Goal: Task Accomplishment & Management: Complete application form

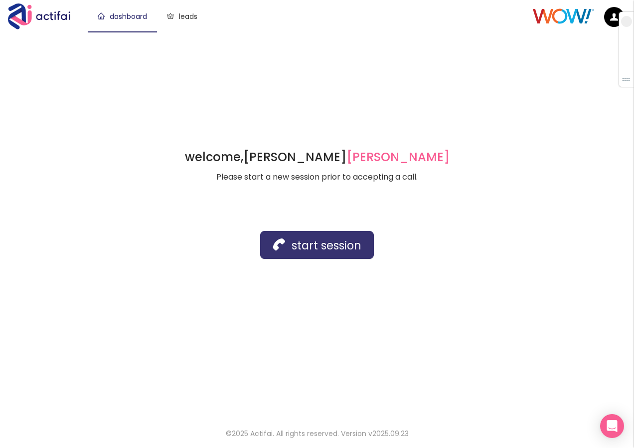
click at [292, 240] on button "start session" at bounding box center [317, 245] width 114 height 28
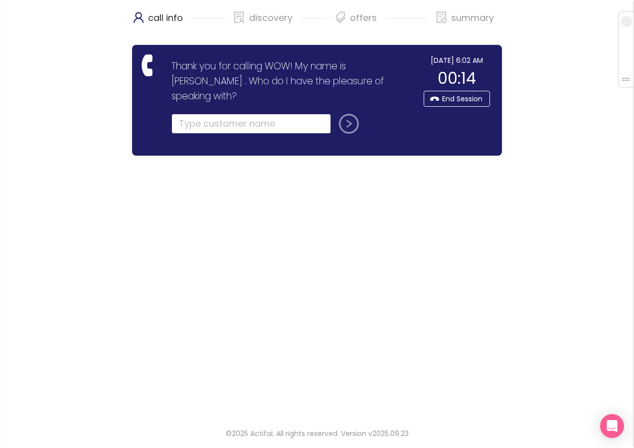
click at [197, 114] on input "text" at bounding box center [250, 124] width 159 height 20
type input "[PERSON_NAME]"
click at [353, 114] on button "submit" at bounding box center [347, 124] width 24 height 20
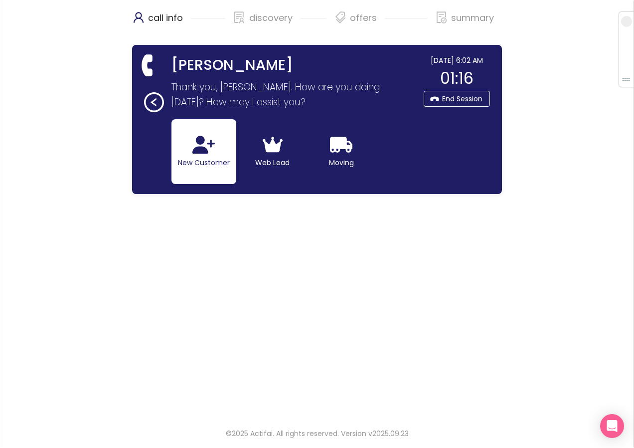
click at [197, 157] on button "New Customer" at bounding box center [203, 151] width 65 height 65
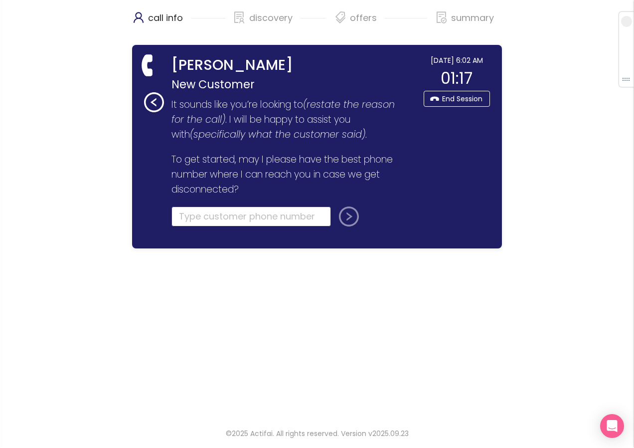
click at [188, 213] on input "tel" at bounding box center [250, 216] width 159 height 20
type input "("
type input "(843) 304-298"
drag, startPoint x: 263, startPoint y: 213, endPoint x: 77, endPoint y: 203, distance: 186.1
click at [77, 203] on div "call info discovery offers summary [PERSON_NAME] New Customer Thank you for cal…" at bounding box center [317, 208] width 634 height 416
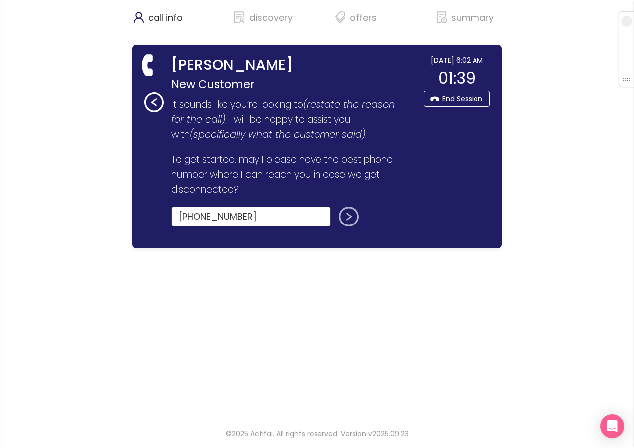
type input "[PHONE_NUMBER]"
click at [346, 217] on button "submit" at bounding box center [347, 216] width 24 height 20
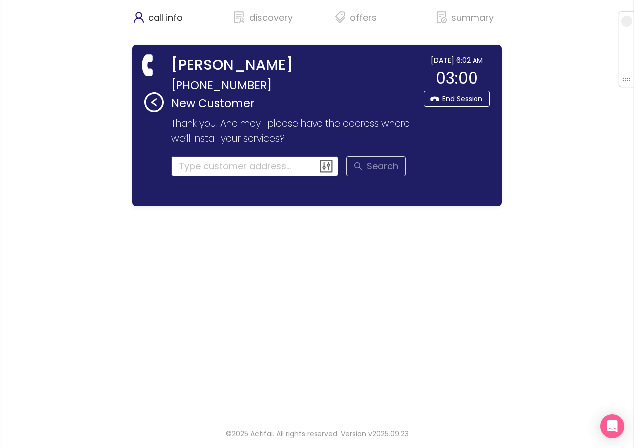
click at [198, 162] on input at bounding box center [254, 166] width 167 height 20
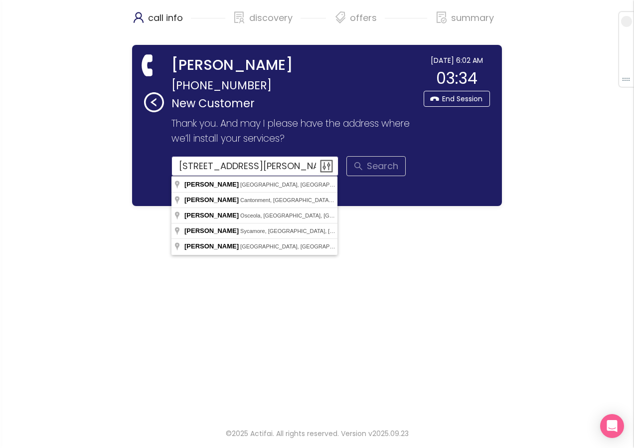
drag, startPoint x: 233, startPoint y: 169, endPoint x: 224, endPoint y: 169, distance: 9.5
click at [224, 169] on input "[STREET_ADDRESS][PERSON_NAME]" at bounding box center [254, 166] width 167 height 20
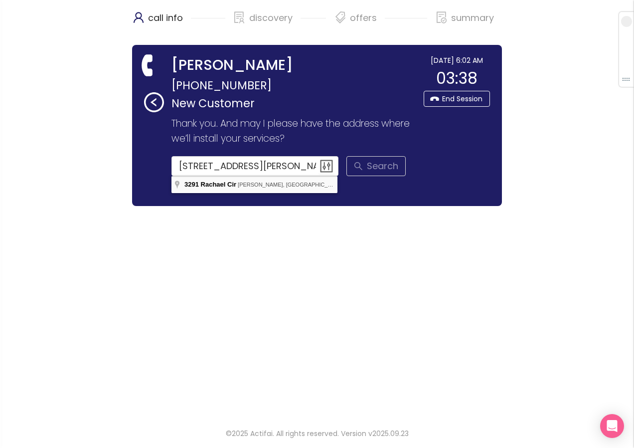
type input "[STREET_ADDRESS][PERSON_NAME][PERSON_NAME]"
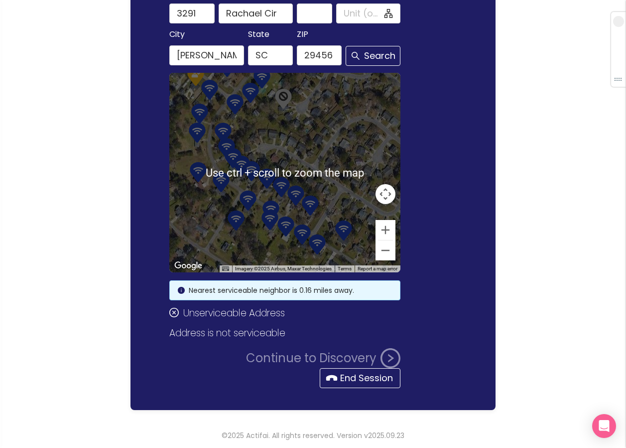
scroll to position [172, 0]
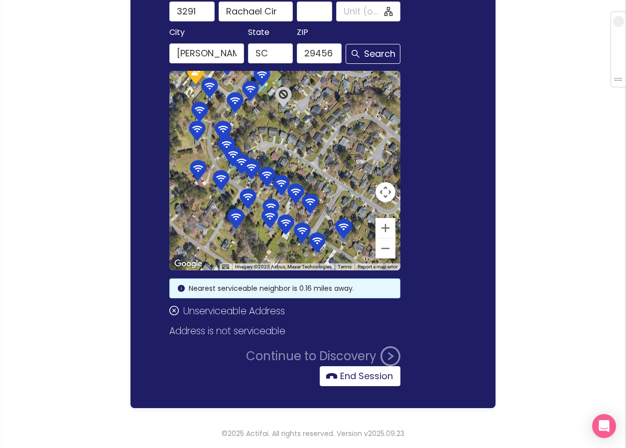
click at [356, 371] on button "End Session" at bounding box center [360, 376] width 81 height 20
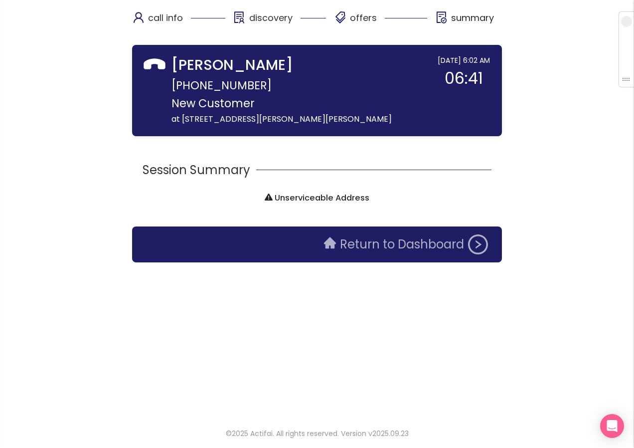
click at [359, 242] on button "Return to Dashboard" at bounding box center [406, 244] width 176 height 20
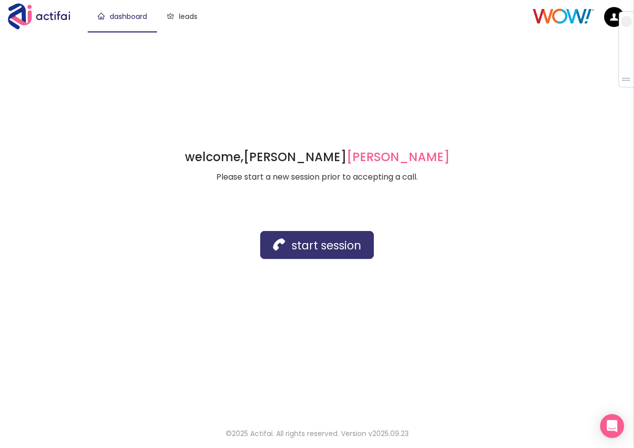
click at [286, 249] on button "start session" at bounding box center [317, 245] width 114 height 28
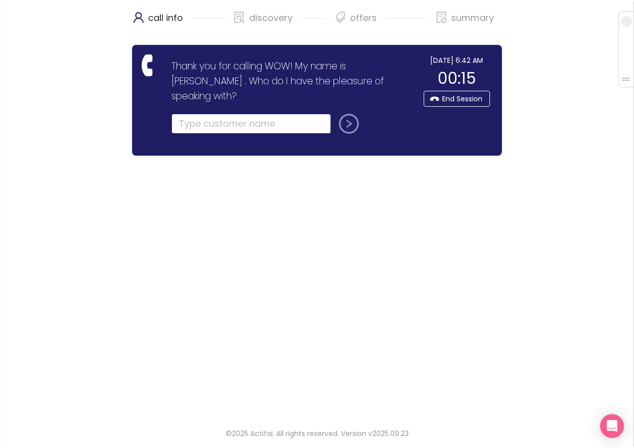
click at [215, 114] on input "text" at bounding box center [250, 124] width 159 height 20
click at [335, 114] on button "submit" at bounding box center [347, 124] width 24 height 20
type input "[PERSON_NAME]"
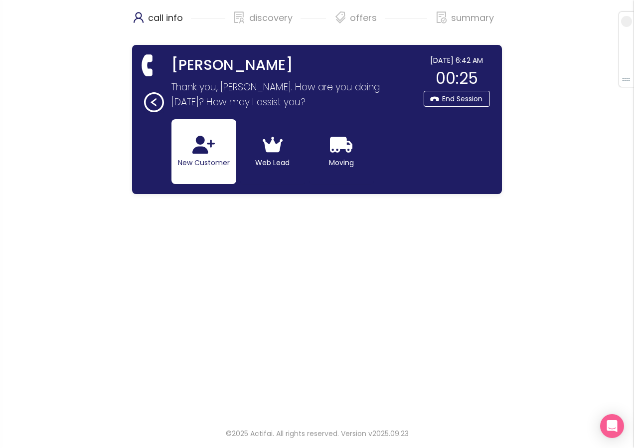
click at [192, 143] on icon "button" at bounding box center [203, 145] width 22 height 18
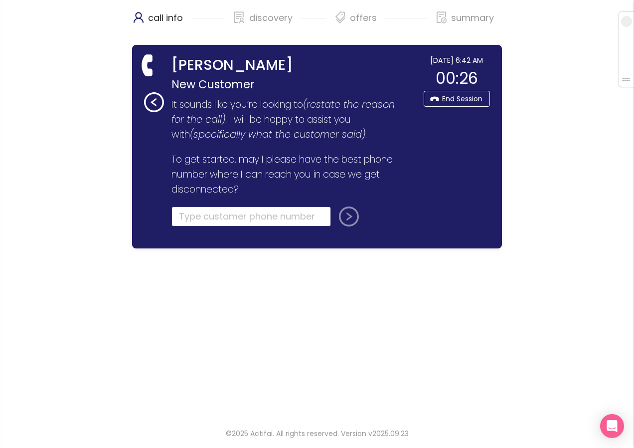
click at [184, 215] on input "tel" at bounding box center [250, 216] width 159 height 20
type input "[PHONE_NUMBER]"
click at [354, 217] on button "submit" at bounding box center [347, 216] width 24 height 20
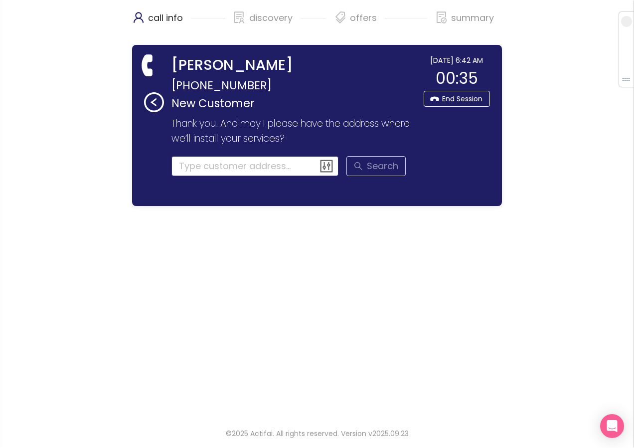
click at [199, 171] on input at bounding box center [254, 166] width 167 height 20
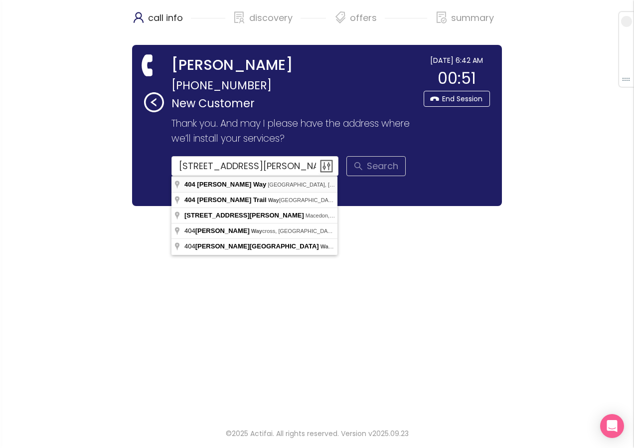
type input "[STREET_ADDRESS][PERSON_NAME]"
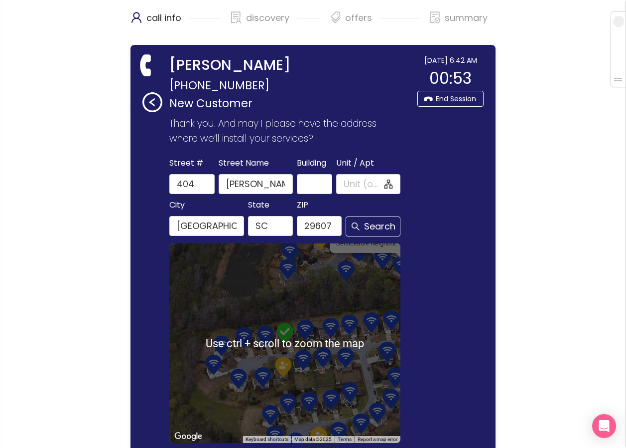
scroll to position [119, 0]
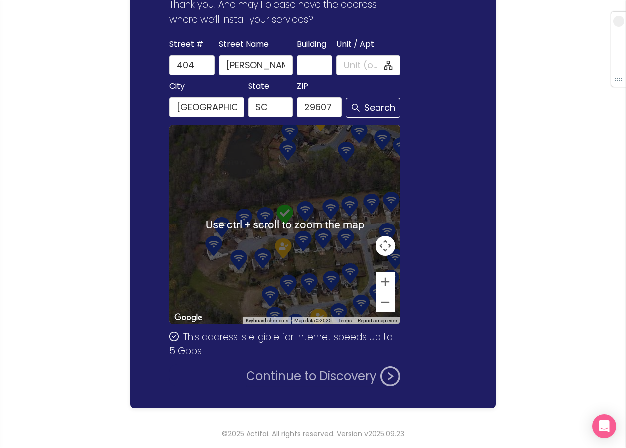
click at [301, 384] on button "Continue to Discovery" at bounding box center [323, 376] width 154 height 20
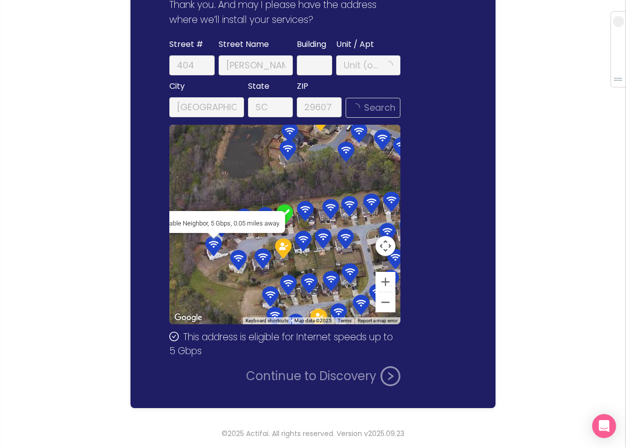
scroll to position [0, 0]
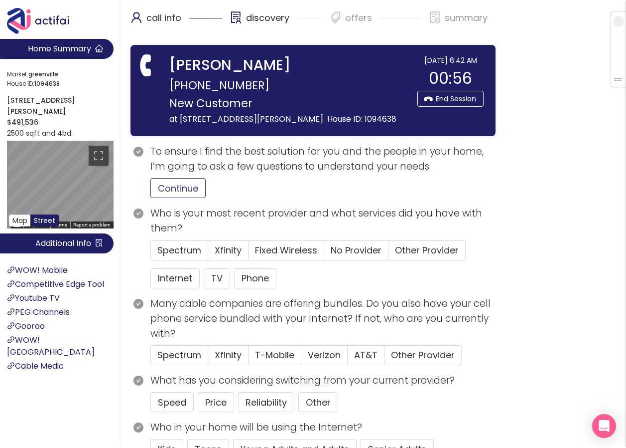
click at [172, 198] on button "Continue" at bounding box center [178, 188] width 55 height 20
click at [170, 256] on span "Spectrum" at bounding box center [179, 250] width 44 height 12
click at [151, 253] on input "Spectrum" at bounding box center [151, 253] width 0 height 0
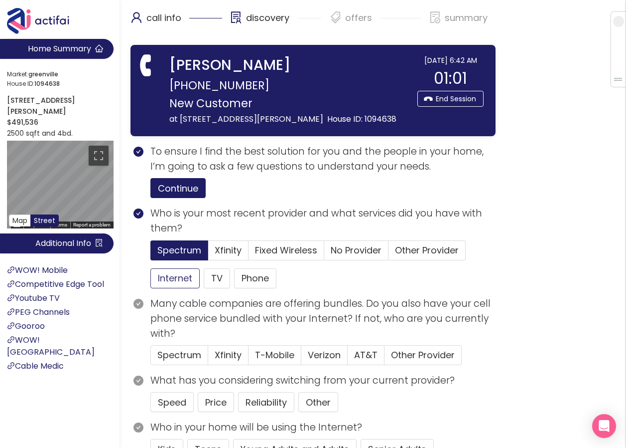
click at [173, 288] on button "Internet" at bounding box center [175, 278] width 49 height 20
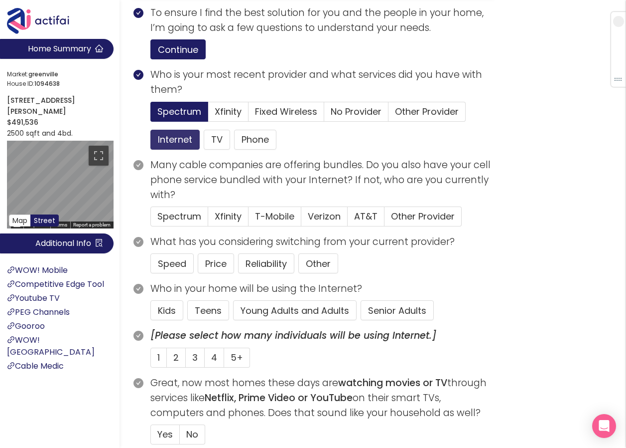
scroll to position [150, 0]
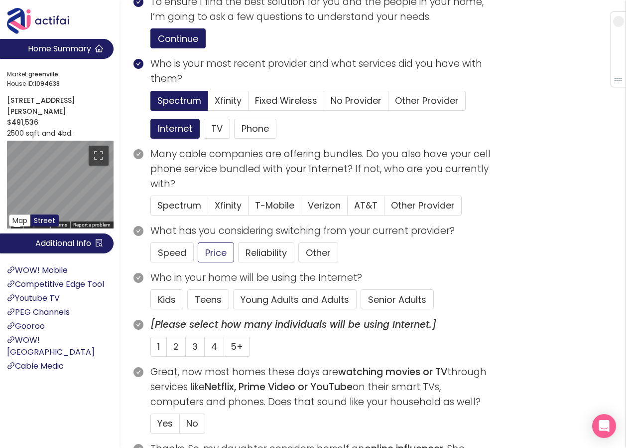
click at [206, 262] on button "Price" at bounding box center [216, 252] width 36 height 20
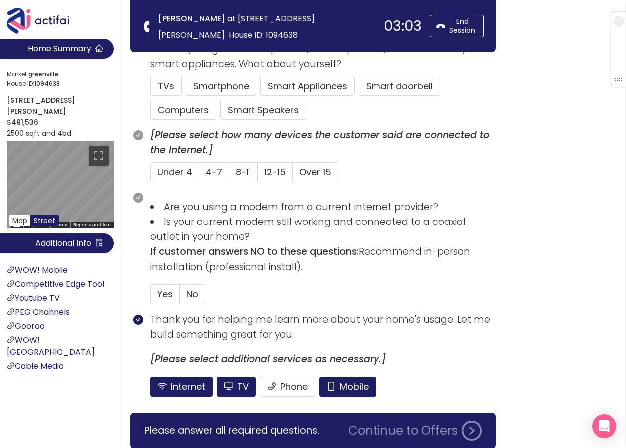
scroll to position [698, 0]
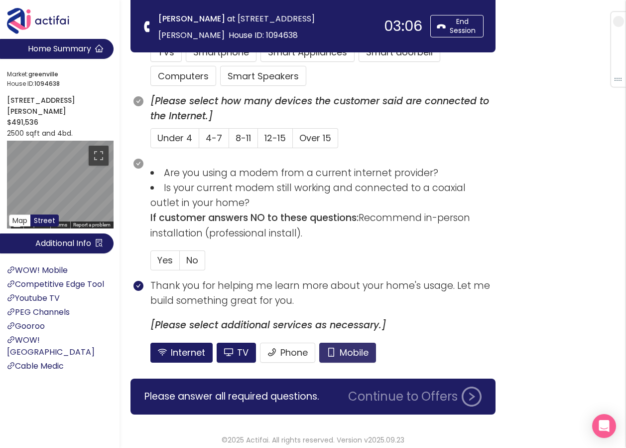
click at [357, 348] on button "Mobile" at bounding box center [347, 352] width 57 height 20
click at [233, 352] on button "TV" at bounding box center [236, 352] width 39 height 20
click at [168, 258] on span "Yes" at bounding box center [164, 260] width 15 height 12
click at [151, 263] on input "Yes" at bounding box center [151, 263] width 0 height 0
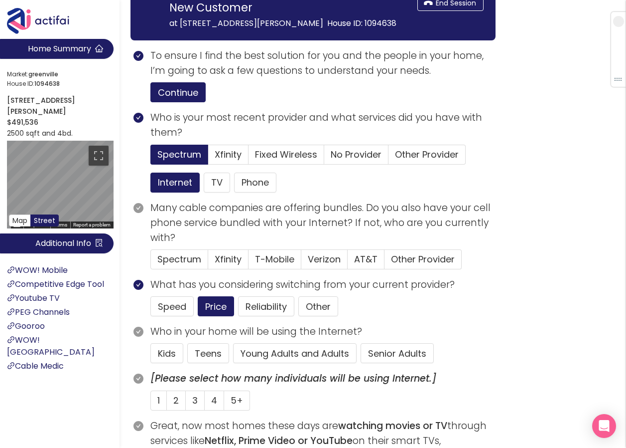
scroll to position [100, 0]
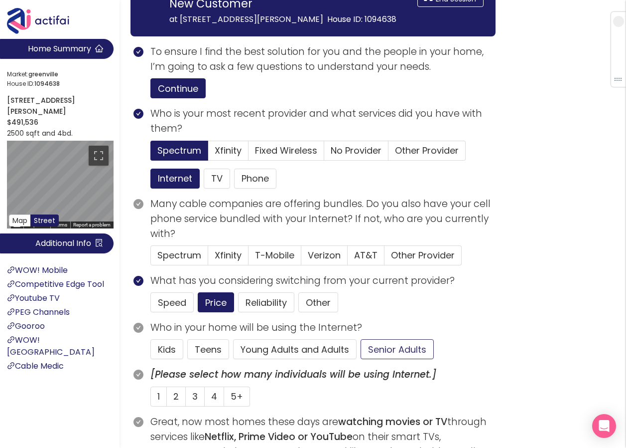
click at [386, 359] on button "Senior Adults" at bounding box center [397, 349] width 73 height 20
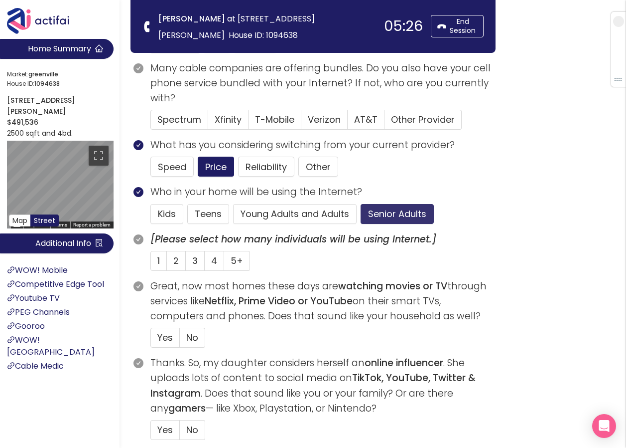
scroll to position [150, 0]
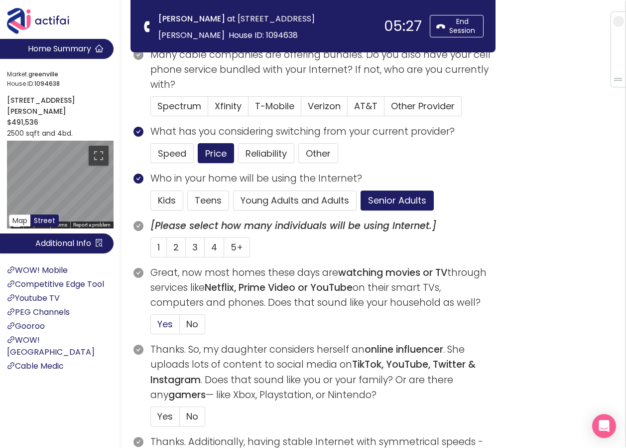
click at [158, 323] on span "Yes" at bounding box center [164, 323] width 15 height 12
click at [151, 327] on input "Yes" at bounding box center [151, 327] width 0 height 0
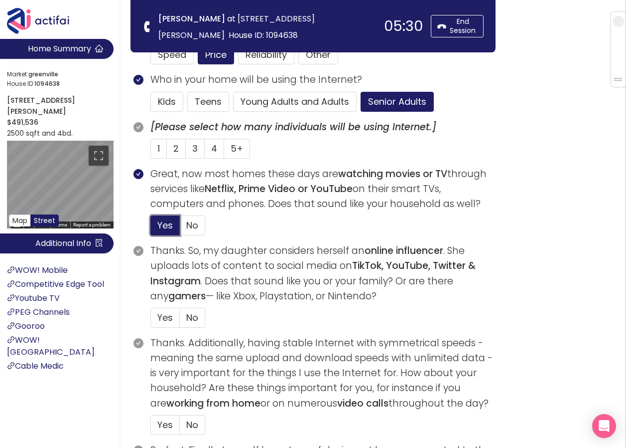
scroll to position [249, 0]
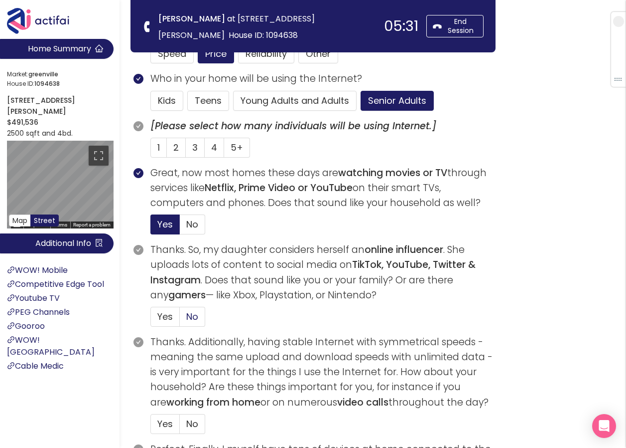
click at [192, 318] on span "No" at bounding box center [192, 316] width 12 height 12
click at [180, 319] on input "No" at bounding box center [180, 319] width 0 height 0
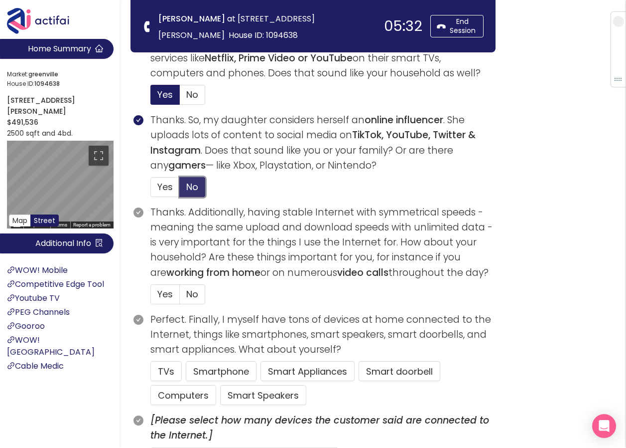
scroll to position [399, 0]
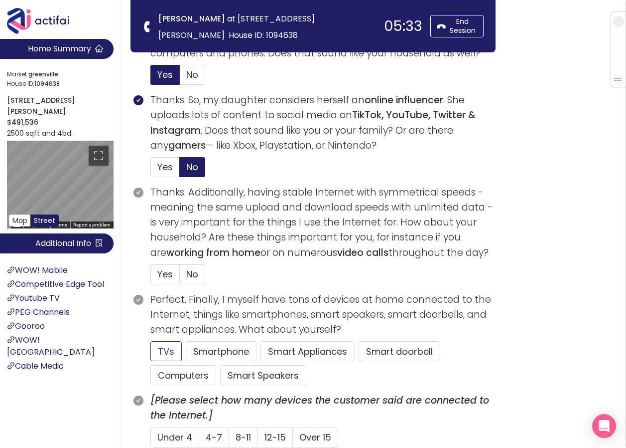
click at [165, 349] on button "TVs" at bounding box center [166, 351] width 31 height 20
click at [193, 275] on span "No" at bounding box center [192, 274] width 12 height 12
click at [180, 277] on input "No" at bounding box center [180, 277] width 0 height 0
click at [165, 380] on button "Computers" at bounding box center [184, 375] width 66 height 20
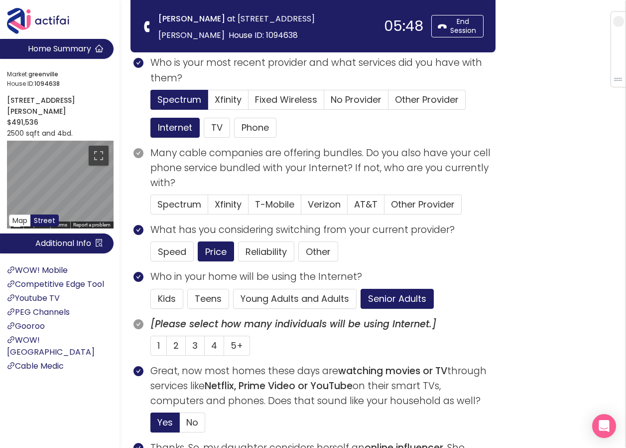
scroll to position [50, 0]
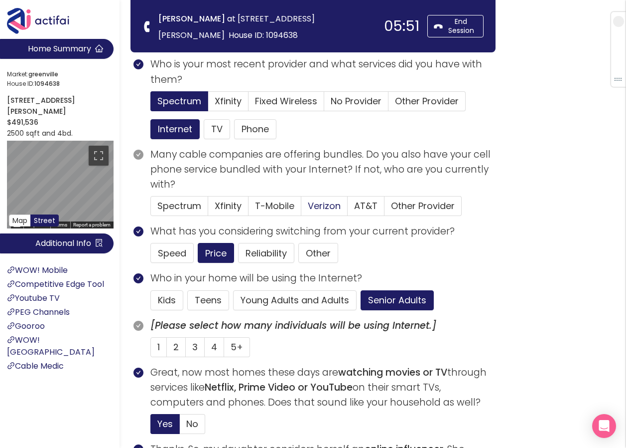
click at [324, 204] on span "Verizon" at bounding box center [324, 205] width 33 height 12
click at [302, 209] on input "Verizon" at bounding box center [302, 209] width 0 height 0
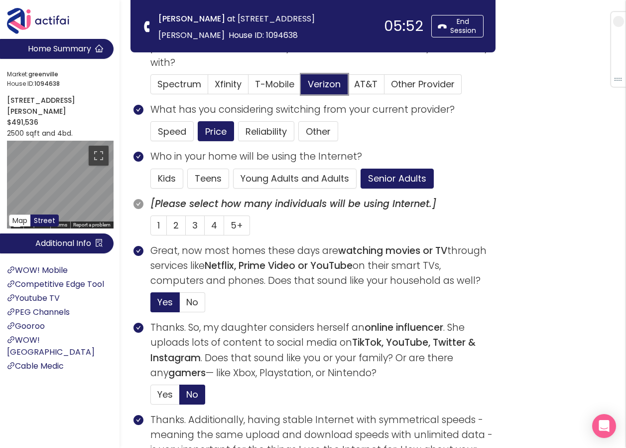
scroll to position [199, 0]
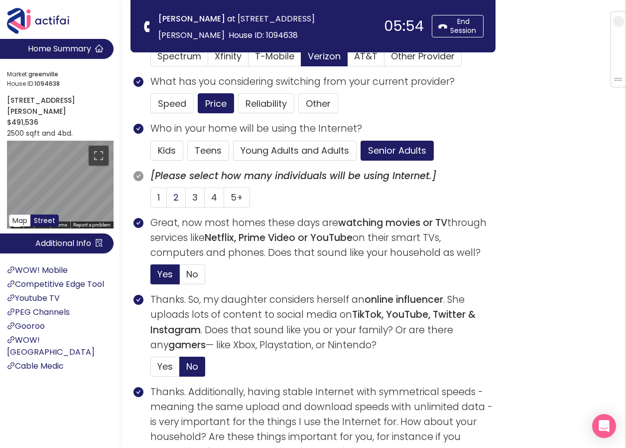
click at [171, 196] on label "2" at bounding box center [176, 197] width 19 height 20
click at [167, 200] on input "2" at bounding box center [167, 200] width 0 height 0
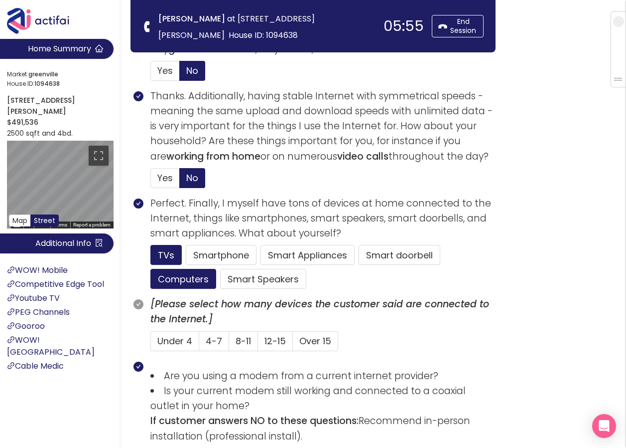
scroll to position [498, 0]
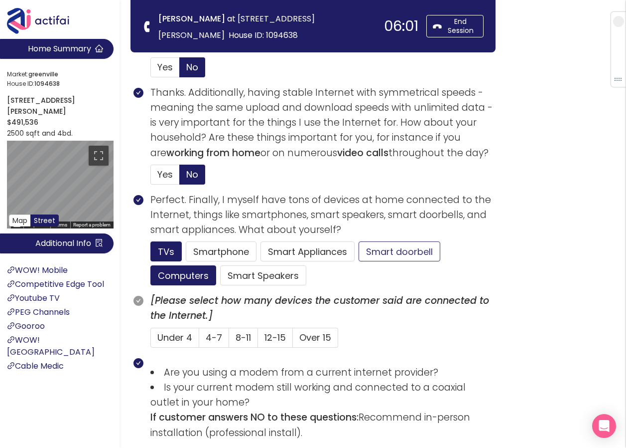
click at [410, 247] on button "Smart doorbell" at bounding box center [400, 251] width 82 height 20
click at [206, 247] on button "Smartphone" at bounding box center [221, 251] width 71 height 20
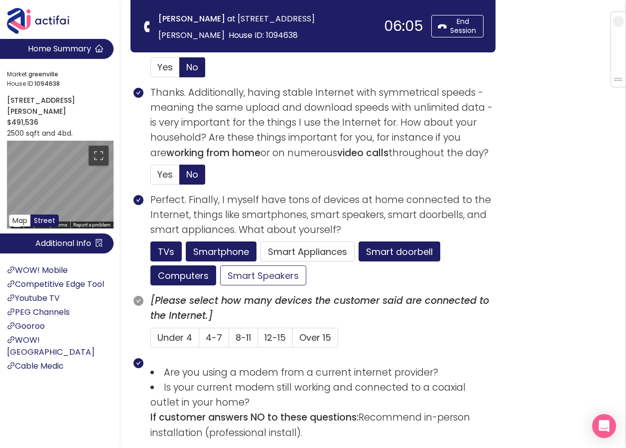
click at [270, 278] on button "Smart Speakers" at bounding box center [263, 275] width 86 height 20
click at [242, 337] on span "8-11" at bounding box center [243, 337] width 15 height 12
click at [229, 340] on input "8-11" at bounding box center [229, 340] width 0 height 0
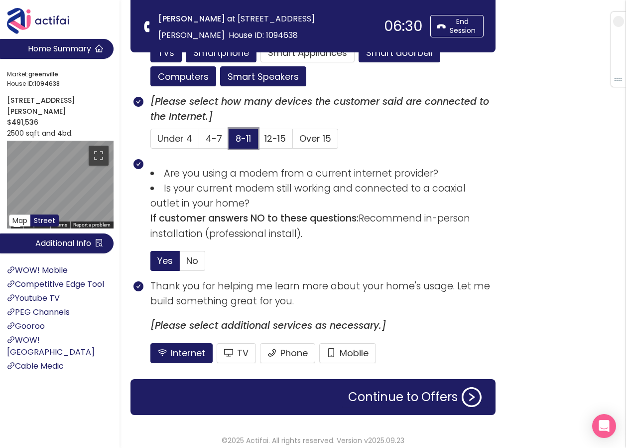
scroll to position [704, 0]
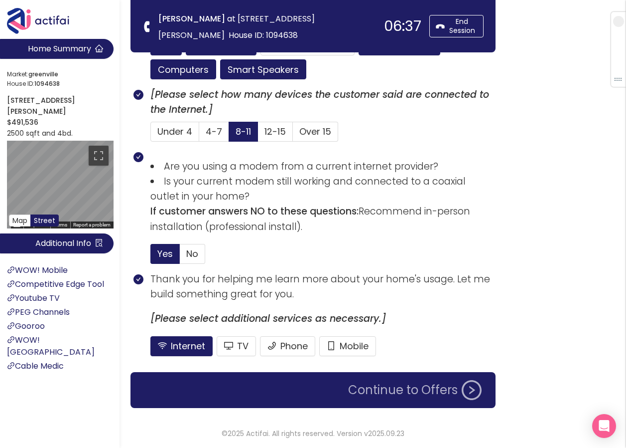
click at [385, 392] on button "Continue to Offers" at bounding box center [415, 390] width 146 height 20
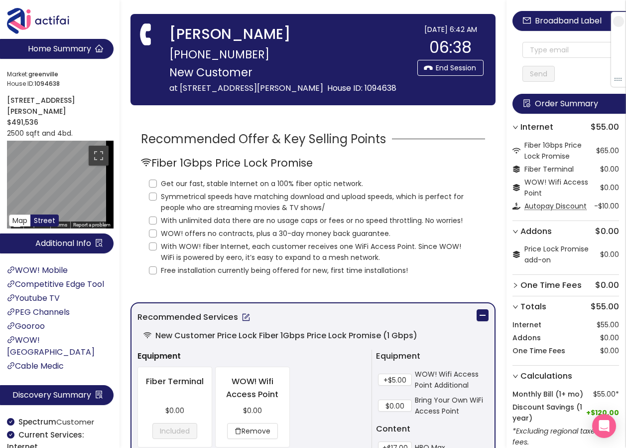
scroll to position [0, 0]
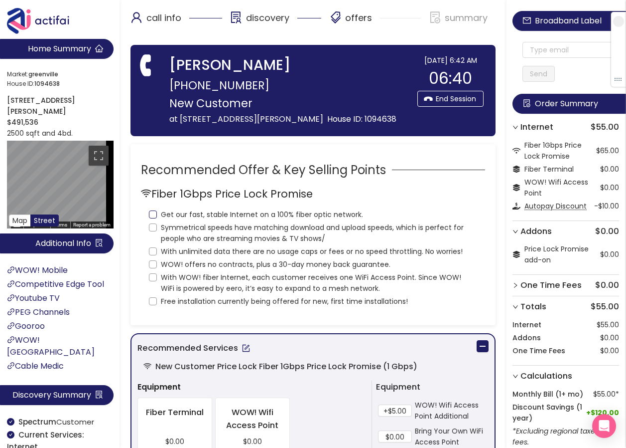
click at [152, 218] on input "Get our fast, stable Internet on a 100% fiber optic network." at bounding box center [153, 214] width 8 height 8
checkbox input "true"
click at [152, 231] on input "Symmetrical speeds have matching download and upload speeds, which is perfect f…" at bounding box center [153, 227] width 8 height 8
checkbox input "true"
click at [153, 255] on input "With unlimited data there are no usage caps or fees or no speed throttling. No …" at bounding box center [153, 251] width 8 height 8
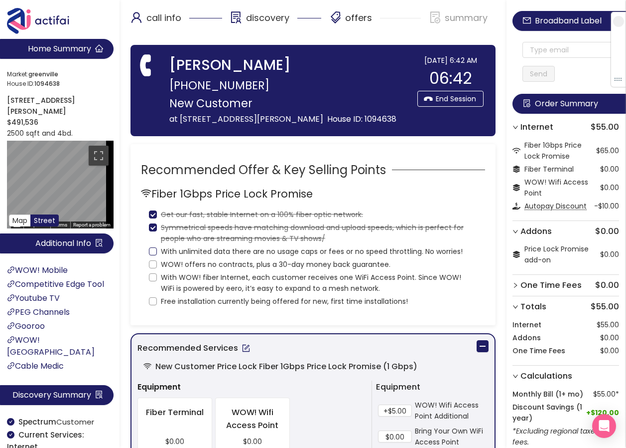
checkbox input "true"
click at [153, 268] on input "WOW! offers no contracts, plus a 30-day money back guarantee." at bounding box center [153, 264] width 8 height 8
checkbox input "true"
click at [152, 286] on label "With WOW! fiber Internet, each customer receives one WiFi Access Point. Since W…" at bounding box center [313, 282] width 328 height 24
click at [152, 281] on input "With WOW! fiber Internet, each customer receives one WiFi Access Point. Since W…" at bounding box center [153, 277] width 8 height 8
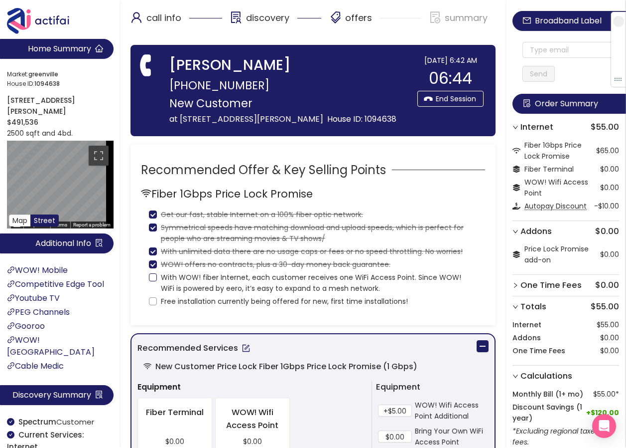
checkbox input "true"
click at [153, 305] on input "Free installation currently being offered for new, first time installations!" at bounding box center [153, 301] width 8 height 8
checkbox input "true"
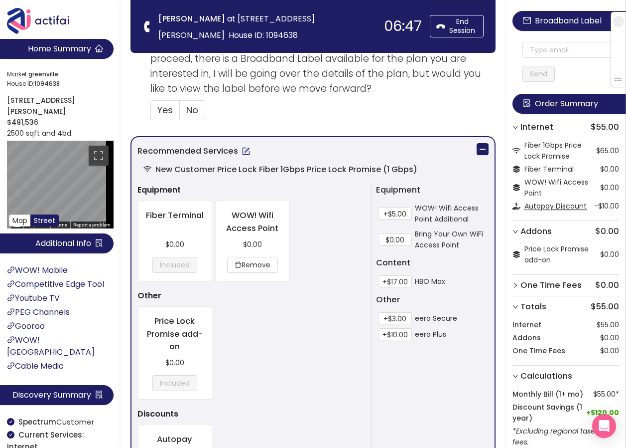
scroll to position [399, 0]
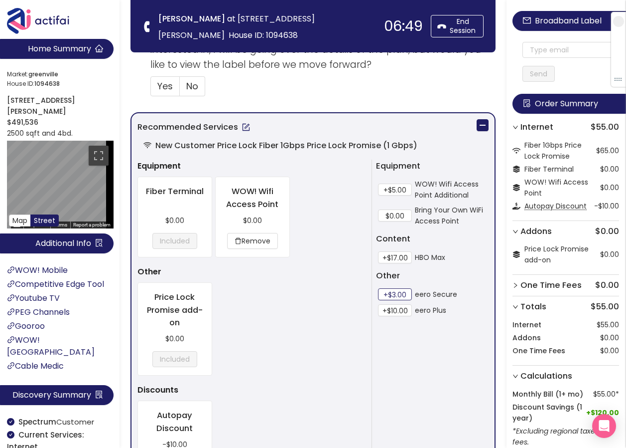
click at [404, 289] on button "+$3.00" at bounding box center [395, 294] width 34 height 12
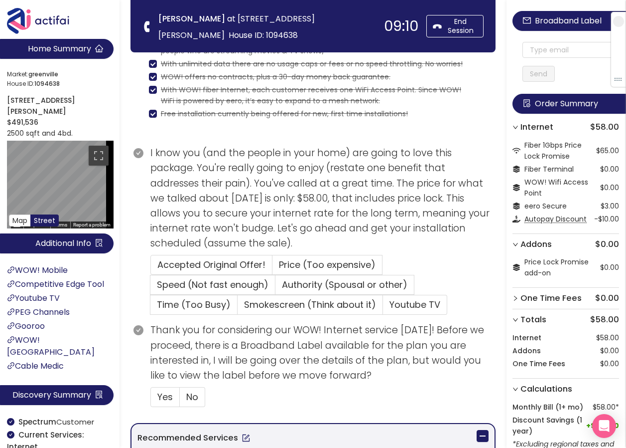
scroll to position [56, 0]
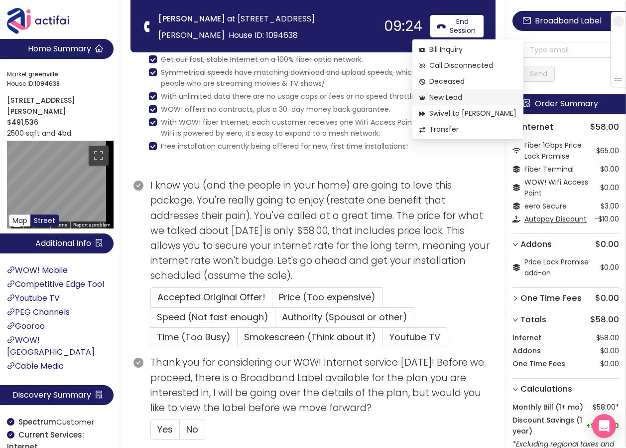
click at [442, 96] on span "New Lead" at bounding box center [468, 97] width 97 height 11
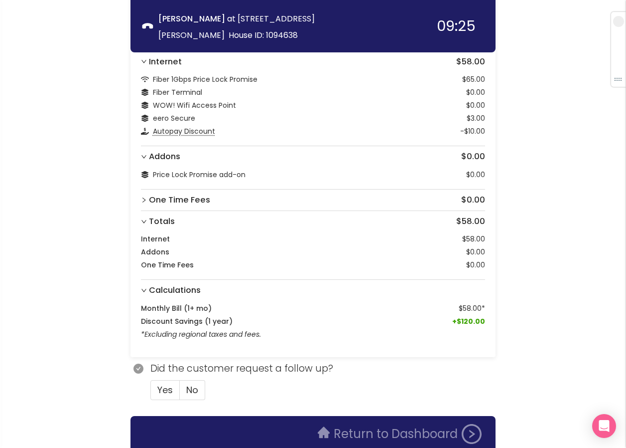
scroll to position [102, 0]
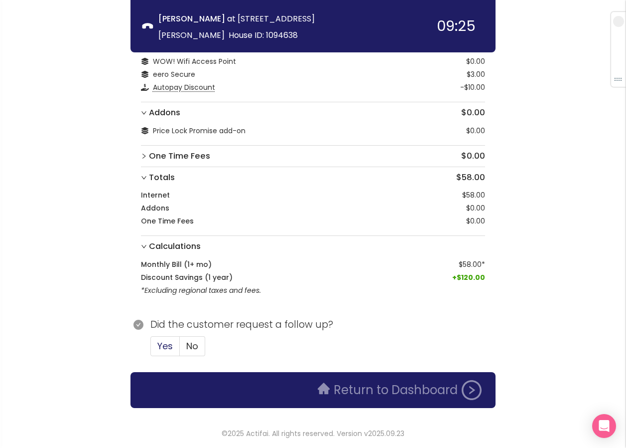
click at [159, 345] on span "Yes" at bounding box center [164, 345] width 15 height 12
click at [151, 349] on input "Yes" at bounding box center [151, 349] width 0 height 0
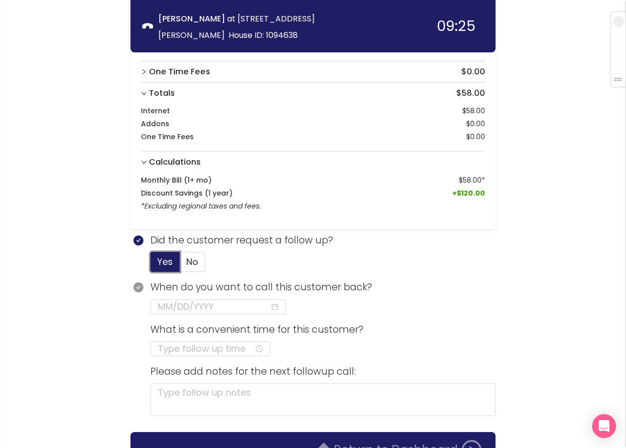
scroll to position [201, 0]
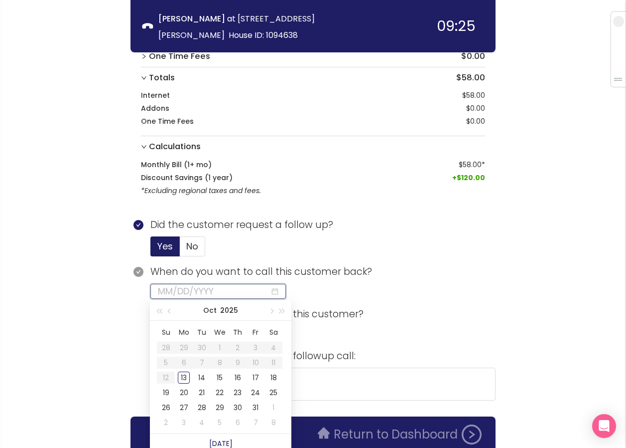
click at [204, 288] on input at bounding box center [214, 291] width 112 height 14
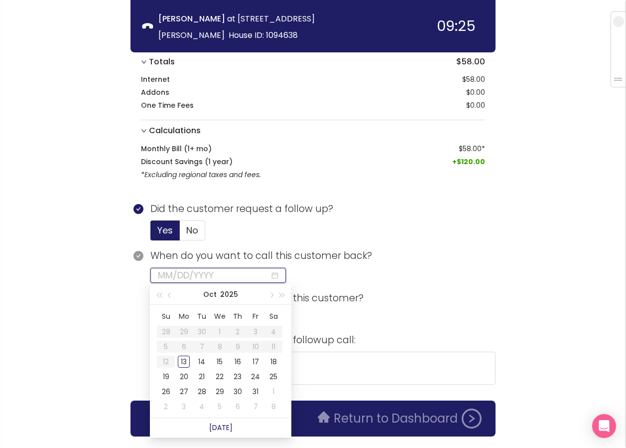
scroll to position [246, 0]
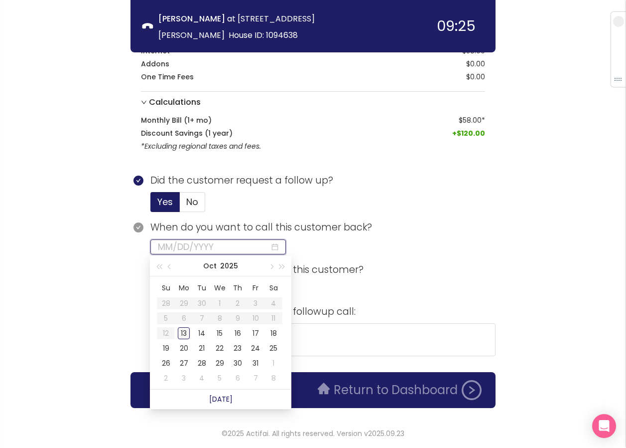
type input "[DATE]"
click at [203, 331] on div "14" at bounding box center [202, 333] width 12 height 12
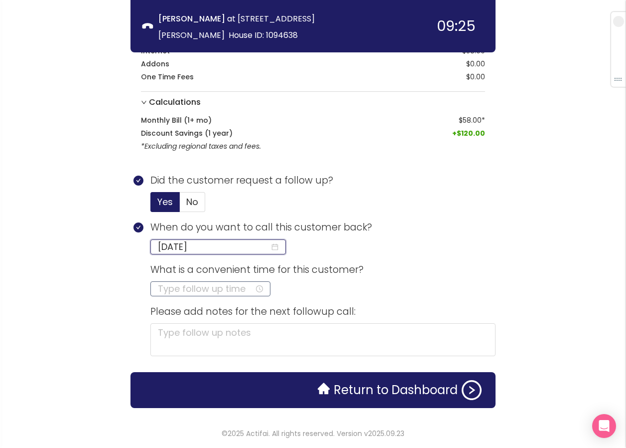
click at [167, 292] on input at bounding box center [206, 289] width 97 height 14
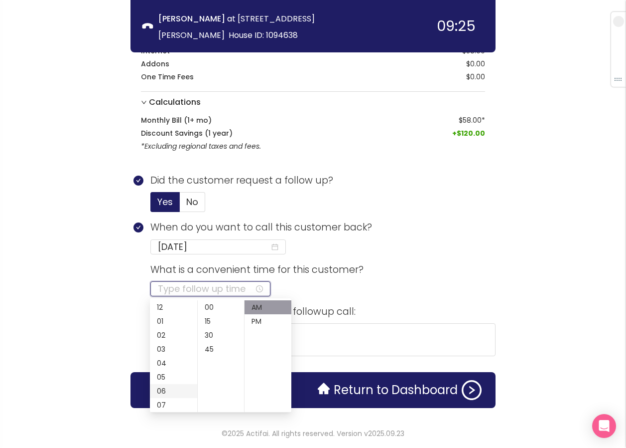
click at [163, 392] on div "06" at bounding box center [173, 391] width 47 height 14
click at [210, 337] on div "30" at bounding box center [221, 335] width 47 height 14
type input "06:30 AM"
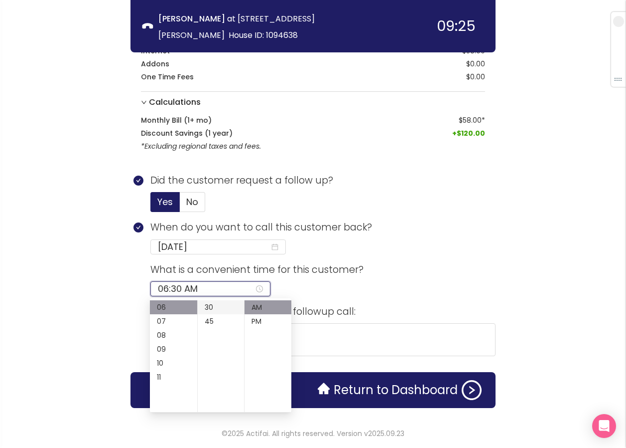
click at [209, 304] on div "30" at bounding box center [221, 307] width 47 height 14
click at [263, 302] on div "AM" at bounding box center [268, 307] width 47 height 14
click at [318, 335] on textarea at bounding box center [323, 339] width 345 height 33
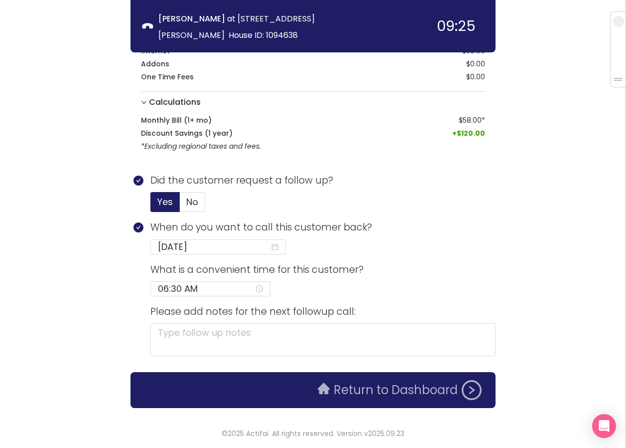
click at [339, 390] on button "Return to Dashboard" at bounding box center [400, 390] width 176 height 20
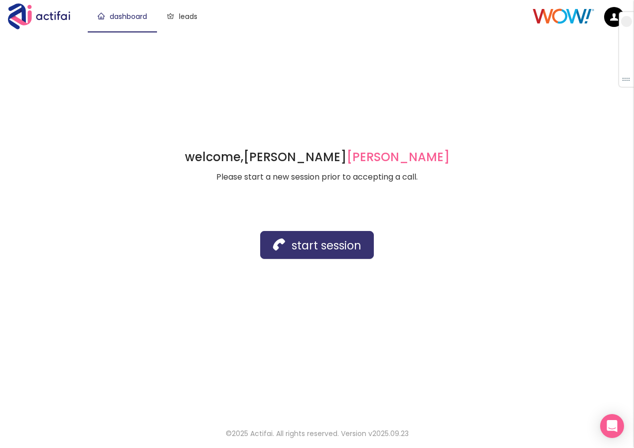
click at [297, 242] on button "start session" at bounding box center [317, 245] width 114 height 28
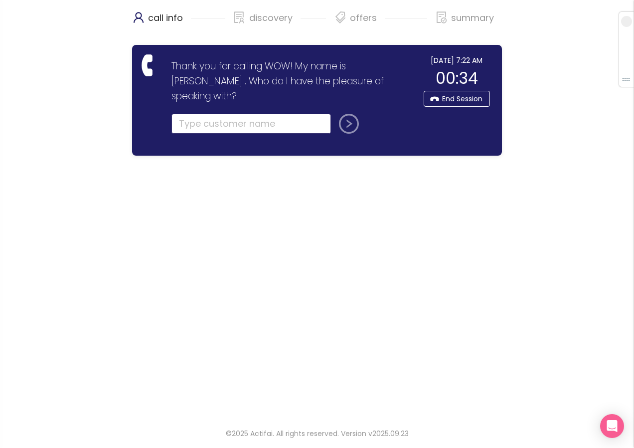
click at [207, 114] on input "text" at bounding box center [250, 124] width 159 height 20
click at [346, 114] on button "submit" at bounding box center [347, 124] width 24 height 20
type input "[PERSON_NAME]"
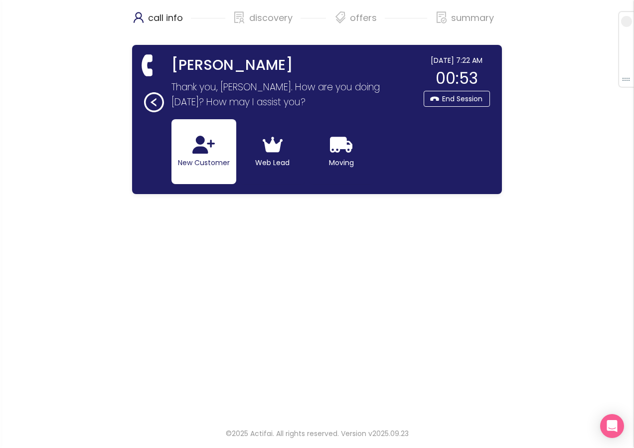
click at [185, 156] on button "New Customer" at bounding box center [203, 151] width 65 height 65
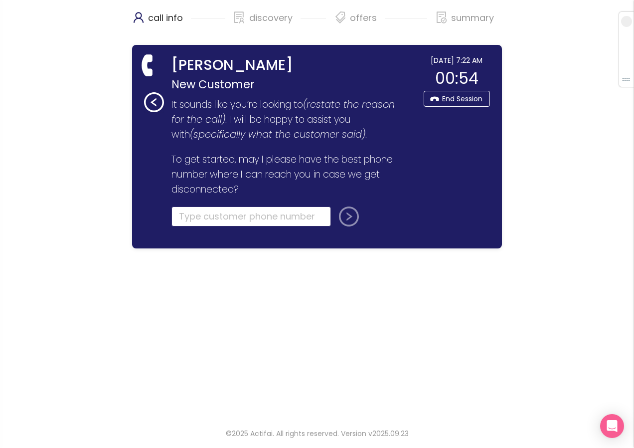
click at [213, 211] on input "tel" at bounding box center [250, 216] width 159 height 20
paste input "[PHONE_NUMBER]"
type input "[PHONE_NUMBER]"
click at [341, 214] on button "submit" at bounding box center [347, 216] width 24 height 20
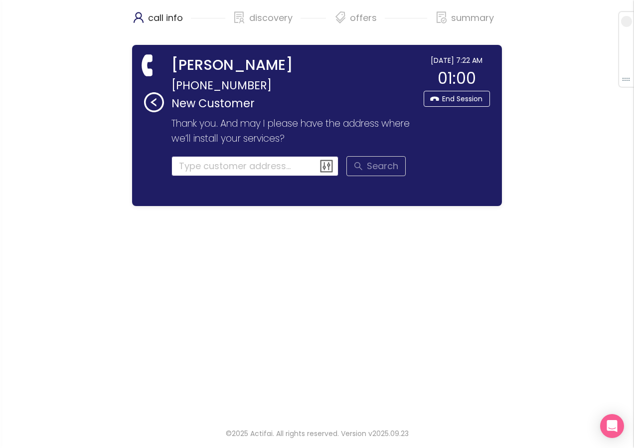
click at [206, 165] on input at bounding box center [254, 166] width 167 height 20
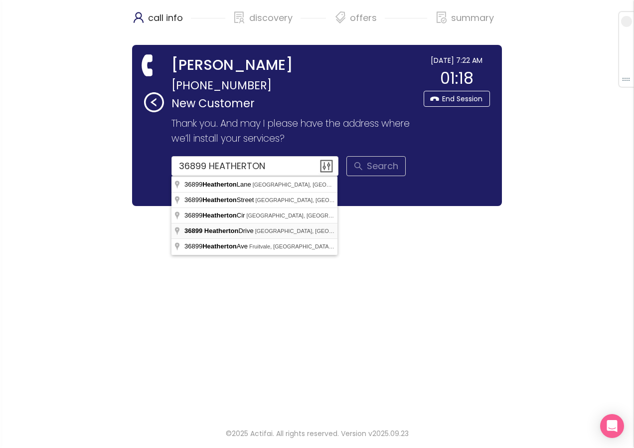
type input "[STREET_ADDRESS]"
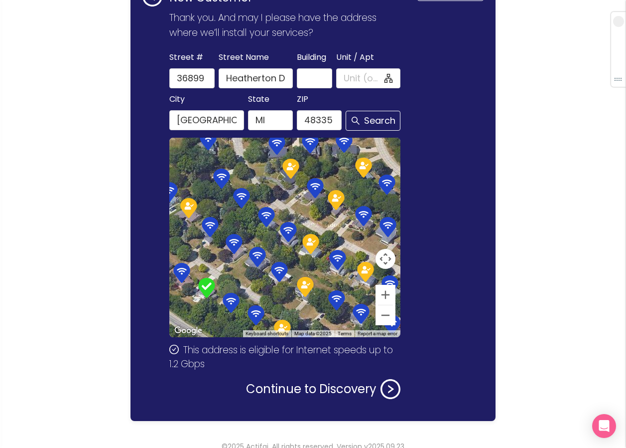
scroll to position [119, 0]
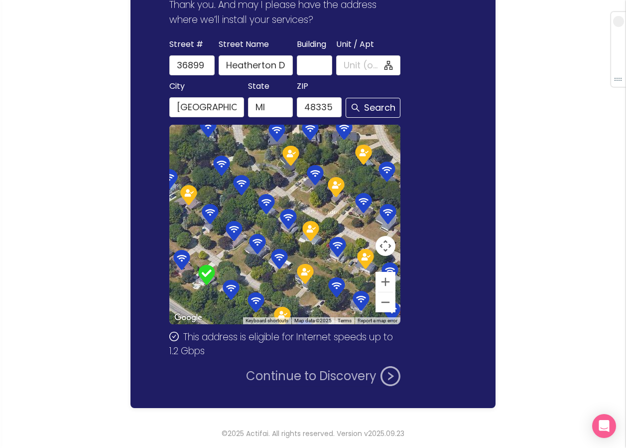
click at [299, 371] on button "Continue to Discovery" at bounding box center [323, 376] width 154 height 20
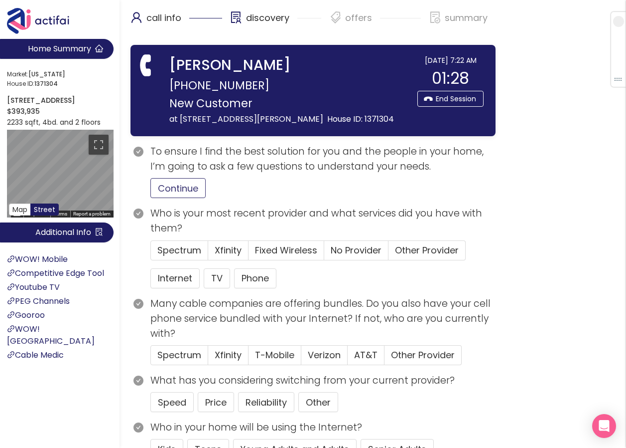
click at [185, 198] on button "Continue" at bounding box center [178, 188] width 55 height 20
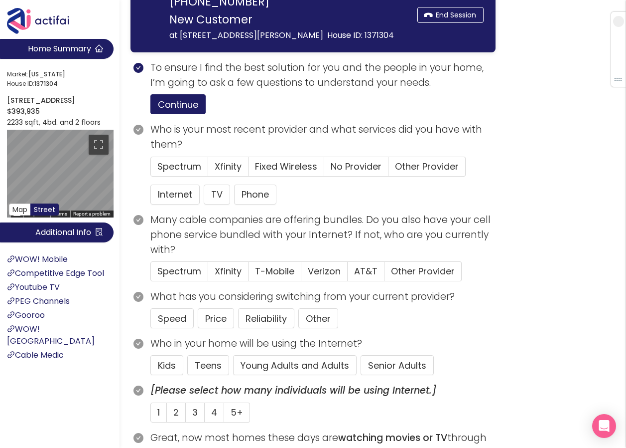
scroll to position [100, 0]
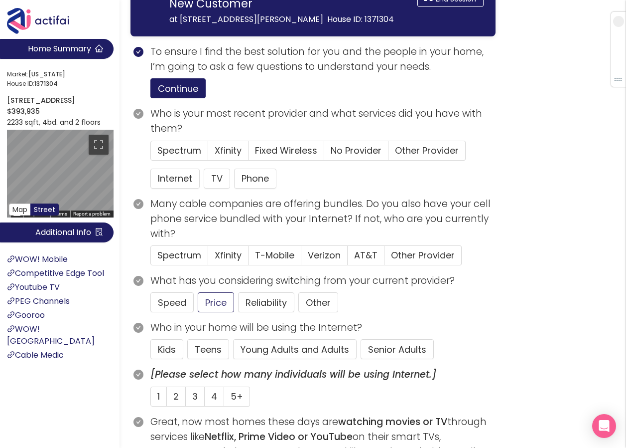
click at [214, 312] on button "Price" at bounding box center [216, 302] width 36 height 20
click at [181, 156] on span "Spectrum" at bounding box center [179, 150] width 44 height 12
click at [151, 153] on input "Spectrum" at bounding box center [151, 153] width 0 height 0
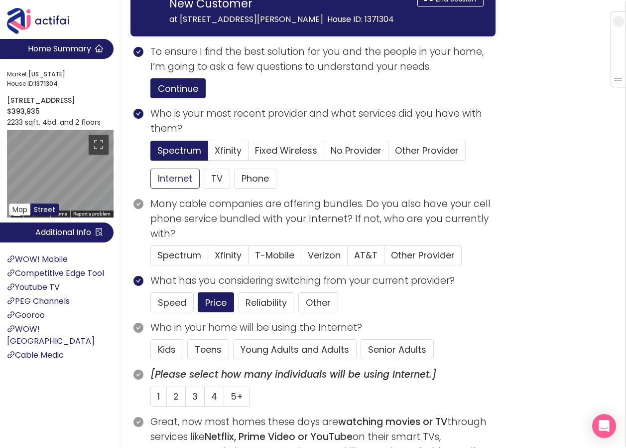
click at [176, 188] on button "Internet" at bounding box center [175, 178] width 49 height 20
click at [302, 359] on button "Young Adults and Adults" at bounding box center [295, 349] width 124 height 20
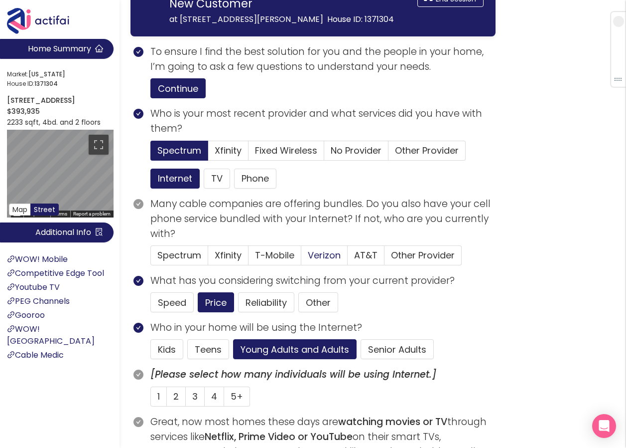
click at [308, 261] on span "Verizon" at bounding box center [324, 255] width 33 height 12
click at [302, 258] on input "Verizon" at bounding box center [302, 258] width 0 height 0
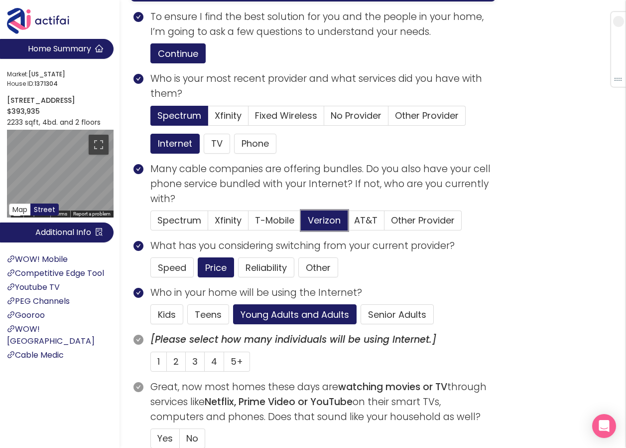
scroll to position [150, 0]
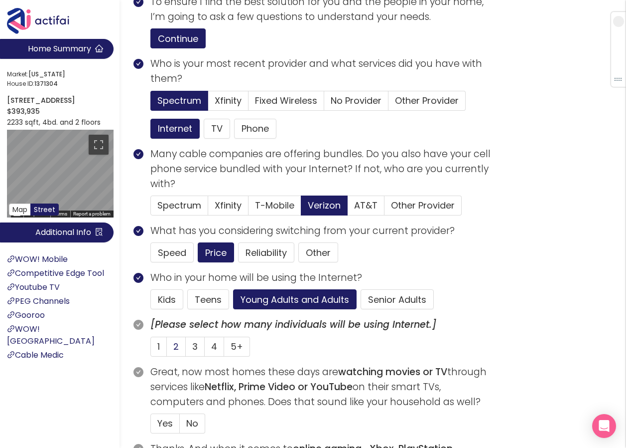
click at [175, 352] on span "2" at bounding box center [175, 346] width 5 height 12
click at [167, 349] on input "2" at bounding box center [167, 349] width 0 height 0
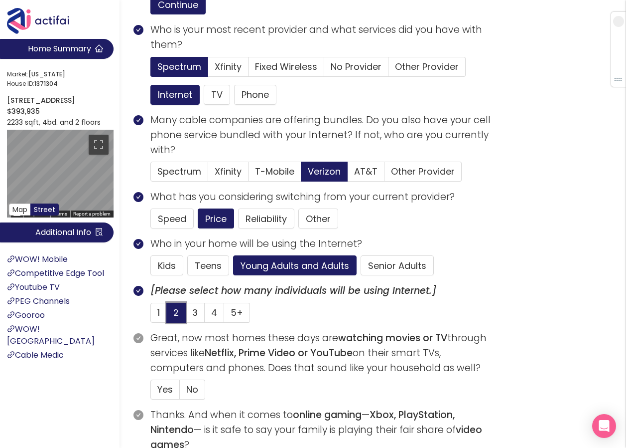
scroll to position [199, 0]
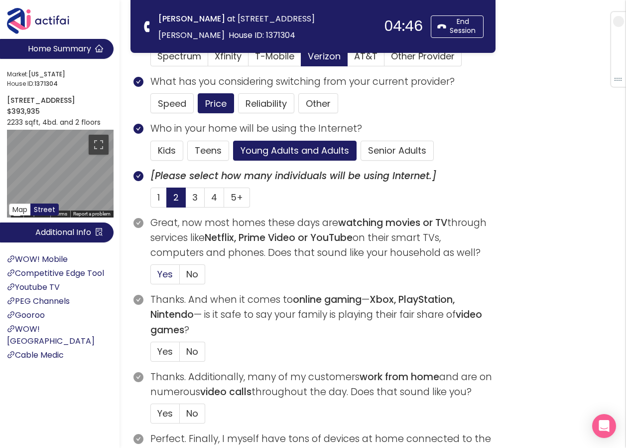
click at [157, 265] on label "Yes" at bounding box center [165, 274] width 29 height 20
click at [151, 277] on input "Yes" at bounding box center [151, 277] width 0 height 0
click at [188, 350] on span "No" at bounding box center [192, 351] width 12 height 12
click at [180, 354] on input "No" at bounding box center [180, 354] width 0 height 0
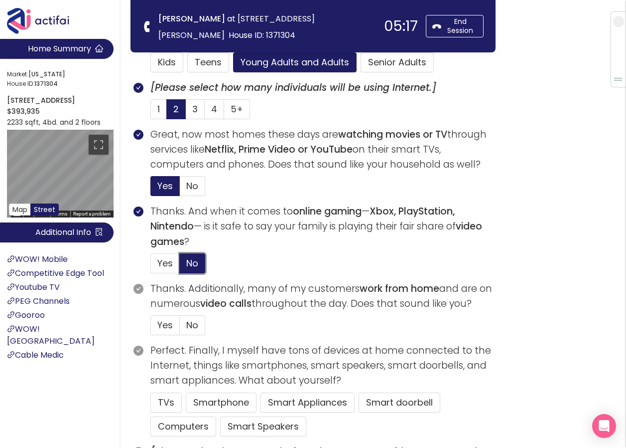
scroll to position [299, 0]
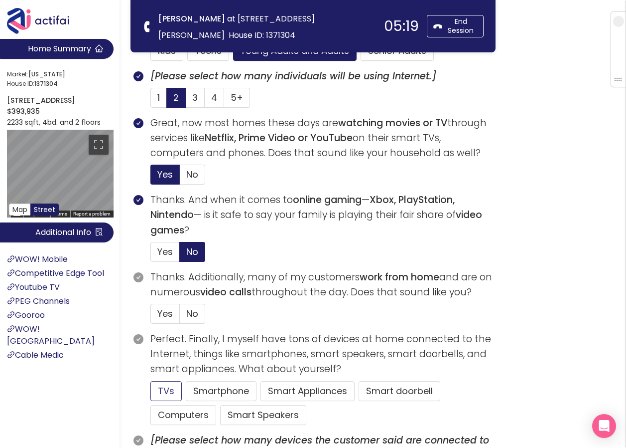
click at [171, 387] on button "TVs" at bounding box center [166, 391] width 31 height 20
click at [194, 311] on span "No" at bounding box center [192, 313] width 12 height 12
click at [180, 316] on input "No" at bounding box center [180, 316] width 0 height 0
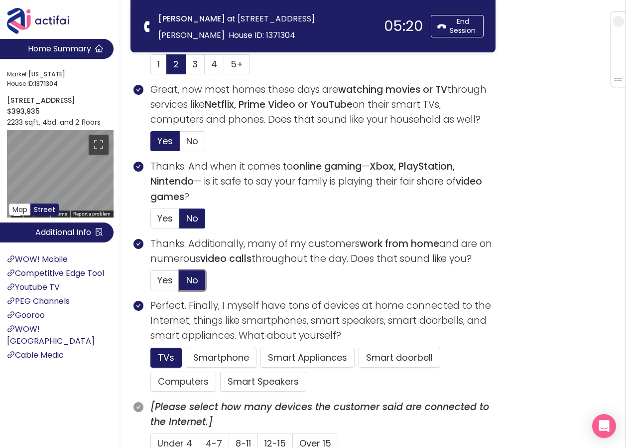
scroll to position [399, 0]
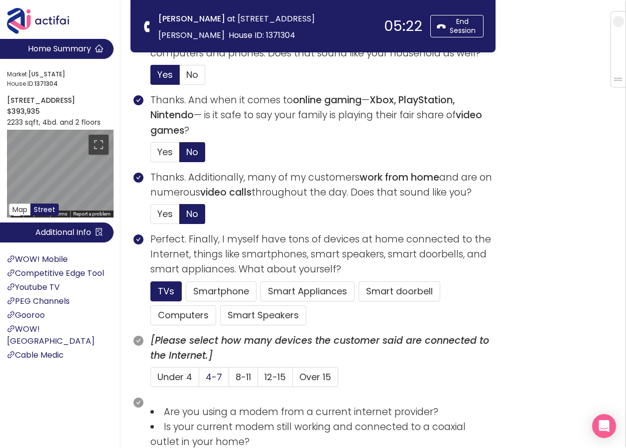
click at [207, 375] on span "4-7" at bounding box center [214, 376] width 16 height 12
click at [199, 380] on input "4-7" at bounding box center [199, 380] width 0 height 0
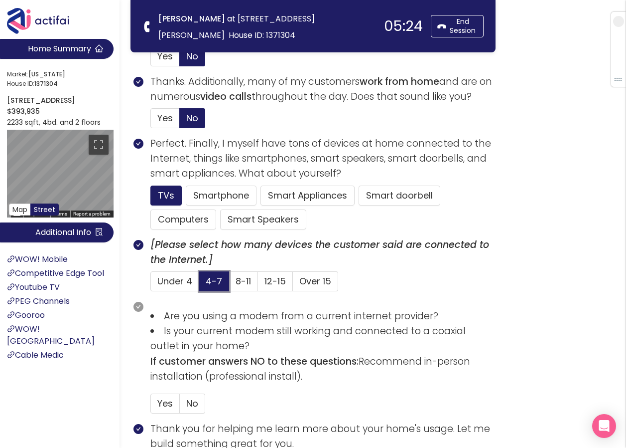
scroll to position [498, 0]
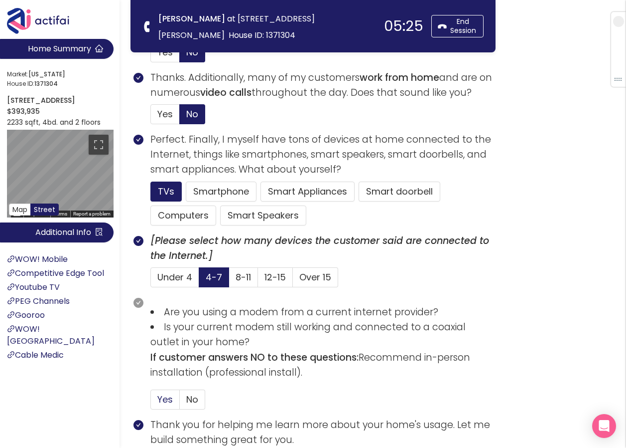
click at [165, 403] on span "Yes" at bounding box center [164, 399] width 15 height 12
click at [151, 402] on input "Yes" at bounding box center [151, 402] width 0 height 0
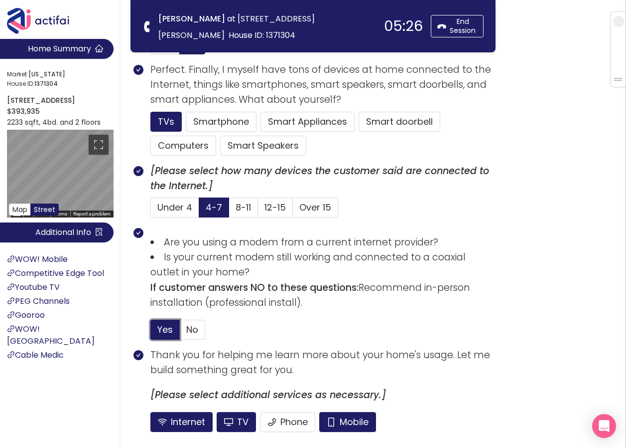
scroll to position [644, 0]
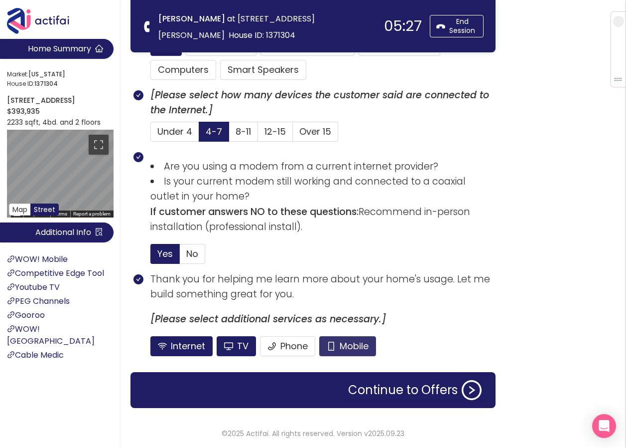
click at [333, 340] on button "Mobile" at bounding box center [347, 346] width 57 height 20
click at [231, 343] on button "TV" at bounding box center [236, 346] width 39 height 20
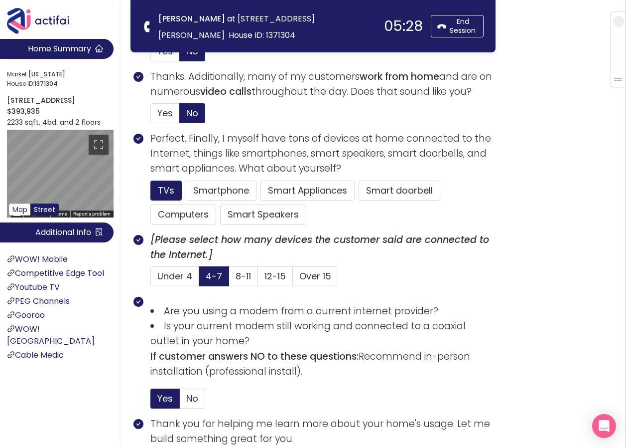
scroll to position [494, 0]
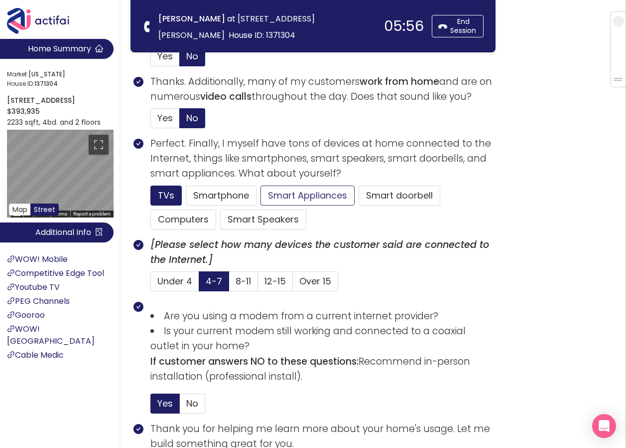
click at [278, 194] on button "Smart Appliances" at bounding box center [308, 195] width 94 height 20
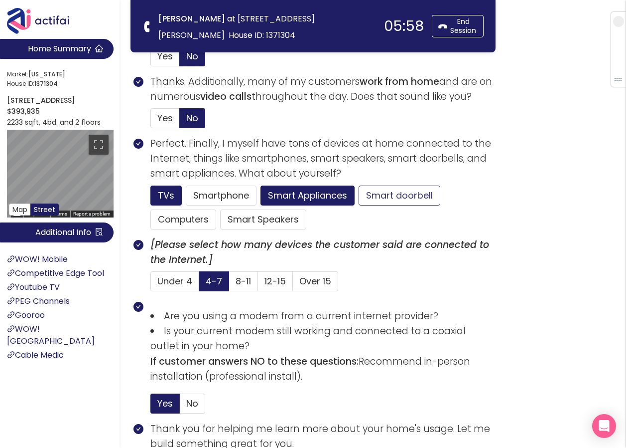
click at [375, 191] on button "Smart doorbell" at bounding box center [400, 195] width 82 height 20
click at [177, 217] on button "Computers" at bounding box center [184, 219] width 66 height 20
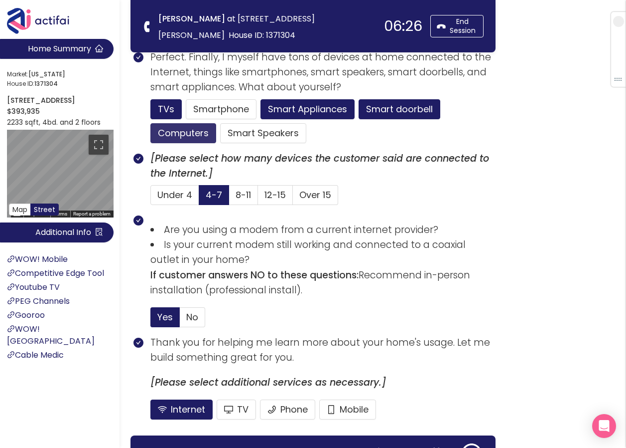
scroll to position [644, 0]
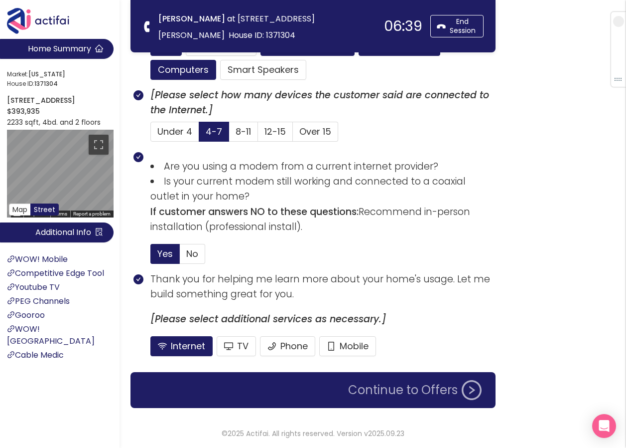
click at [401, 387] on button "Continue to Offers" at bounding box center [415, 390] width 146 height 20
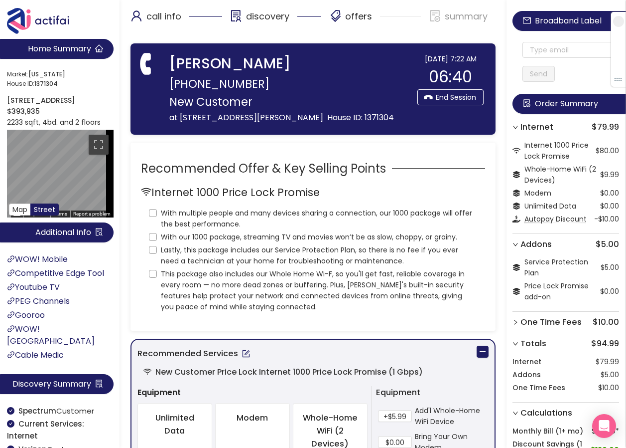
scroll to position [0, 0]
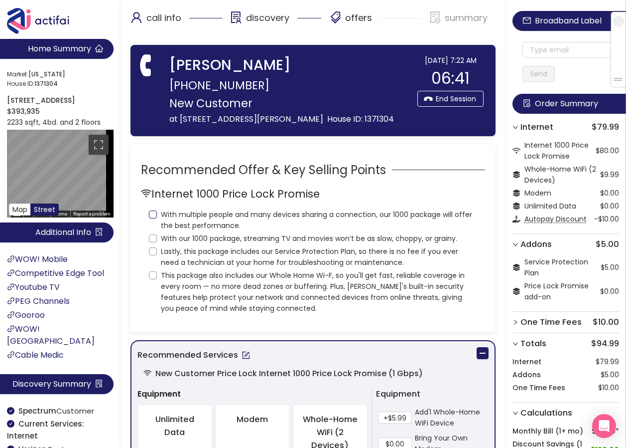
click at [152, 218] on input "With multiple people and many devices sharing a connection, our 1000 package wi…" at bounding box center [153, 214] width 8 height 8
checkbox input "true"
click at [152, 242] on input "With our 1000 package, streaming TV and movies won’t be as slow, choppy, or gra…" at bounding box center [153, 238] width 8 height 8
checkbox input "true"
click at [154, 255] on input "Lastly, this package includes our Service Protection Plan, so there is no fee i…" at bounding box center [153, 251] width 8 height 8
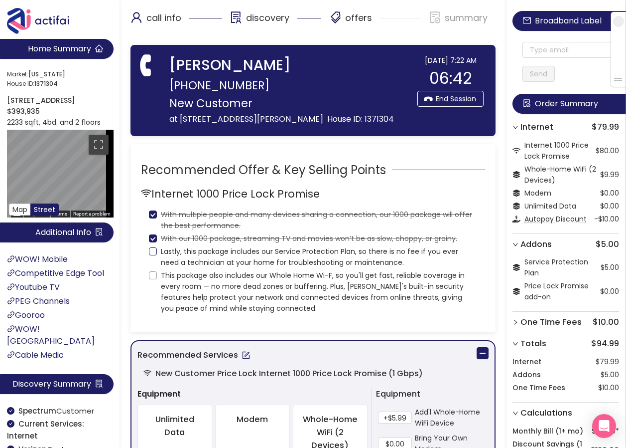
checkbox input "true"
click at [153, 279] on input "This package also includes our Whole Home Wi-F, so you'll get fast, reliable co…" at bounding box center [153, 275] width 8 height 8
checkbox input "true"
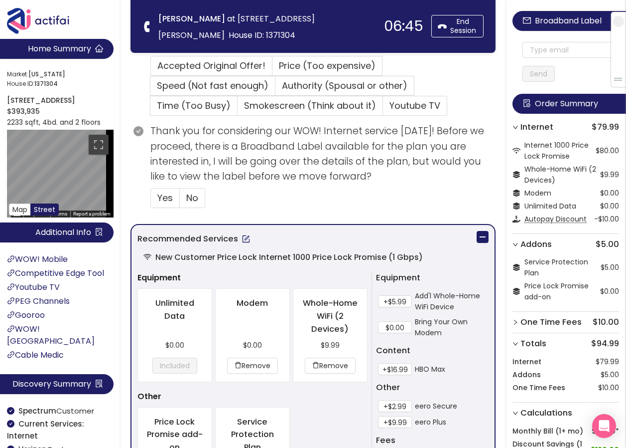
scroll to position [299, 0]
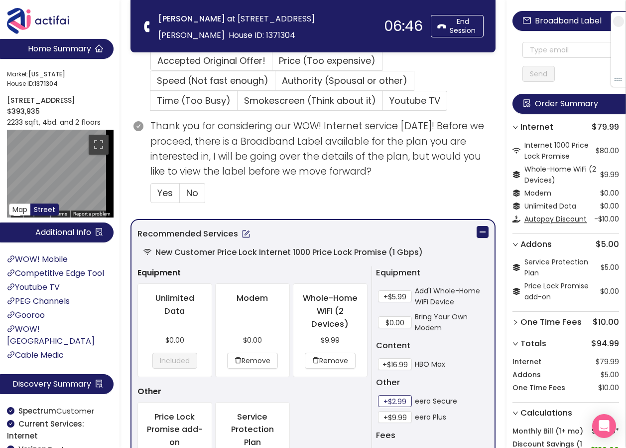
click at [398, 401] on button "+$2.99" at bounding box center [395, 401] width 34 height 12
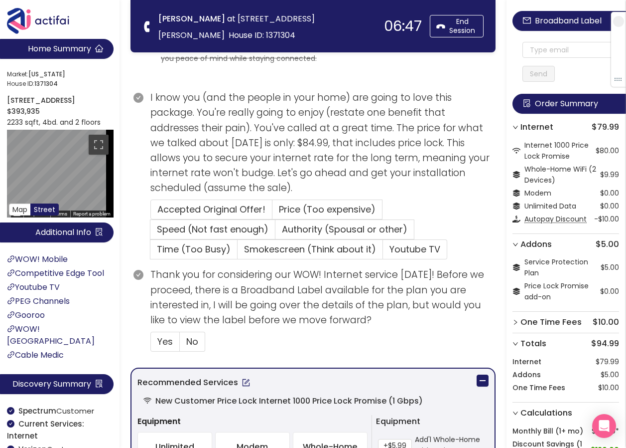
scroll to position [150, 0]
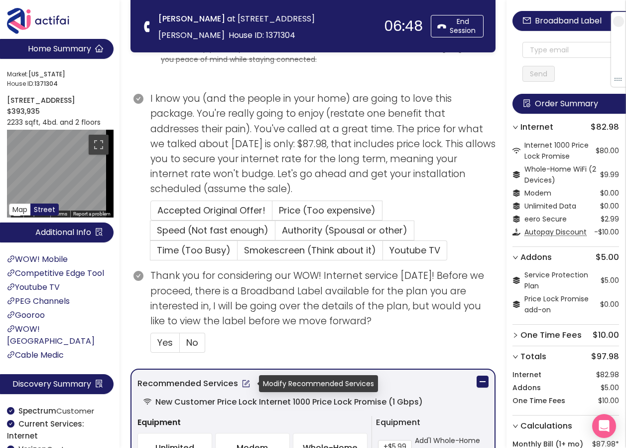
click at [247, 383] on button "button" at bounding box center [246, 383] width 16 height 16
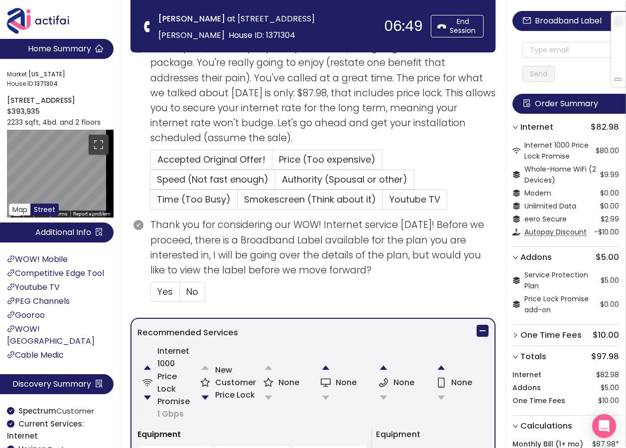
scroll to position [249, 0]
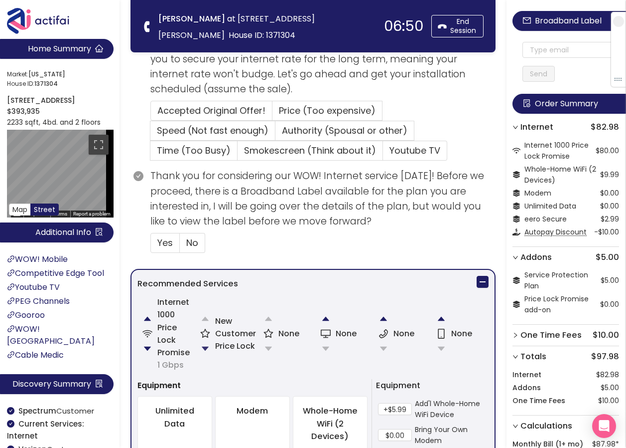
click at [207, 345] on button "button" at bounding box center [205, 348] width 20 height 20
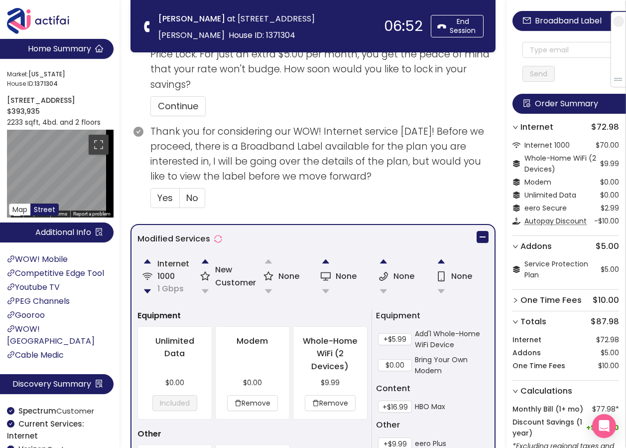
scroll to position [361, 0]
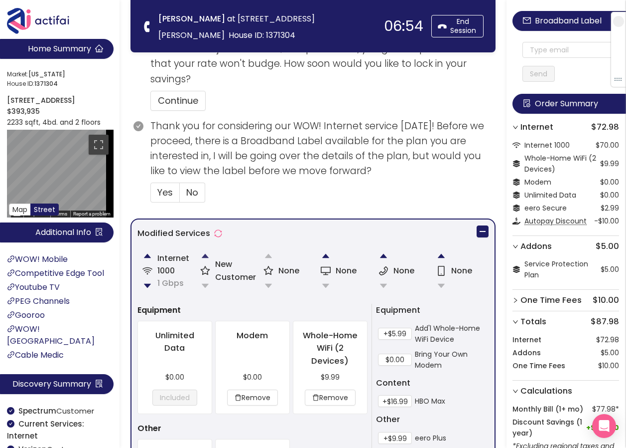
click at [207, 257] on button "button" at bounding box center [205, 256] width 20 height 20
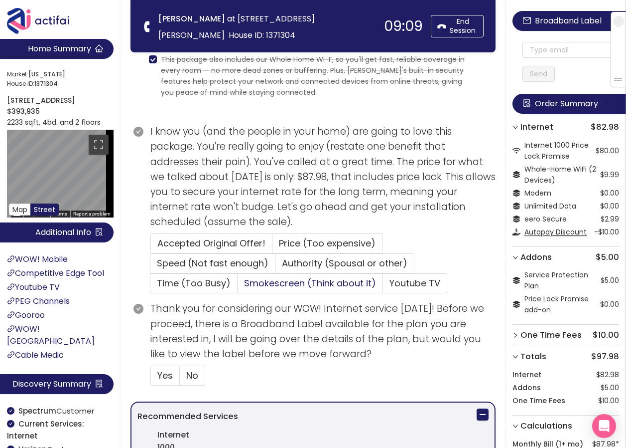
scroll to position [100, 0]
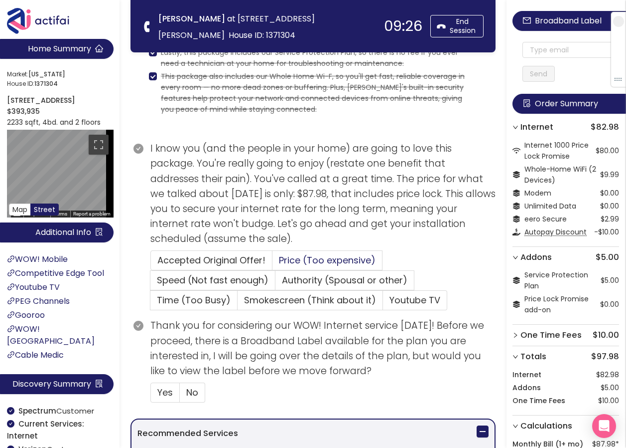
click at [315, 260] on span "Price (Too expensive)" at bounding box center [327, 260] width 97 height 12
click at [273, 263] on input "Price (Too expensive)" at bounding box center [273, 263] width 0 height 0
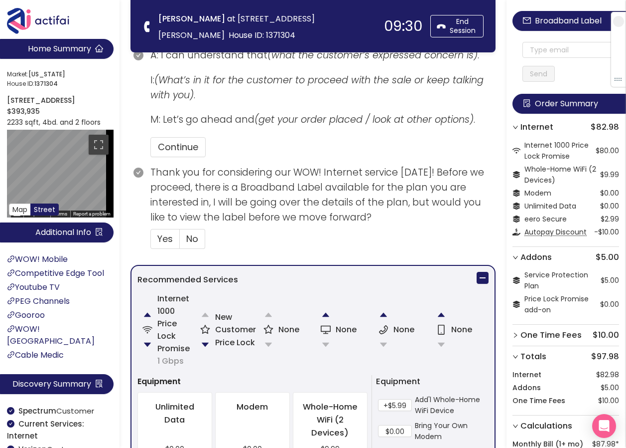
scroll to position [399, 0]
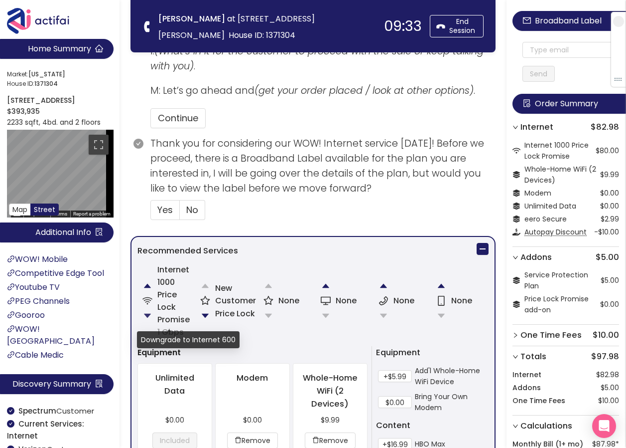
click at [148, 315] on button "button" at bounding box center [148, 315] width 20 height 20
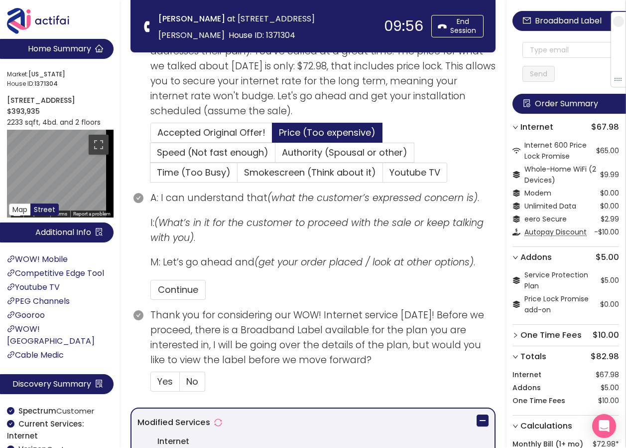
scroll to position [349, 0]
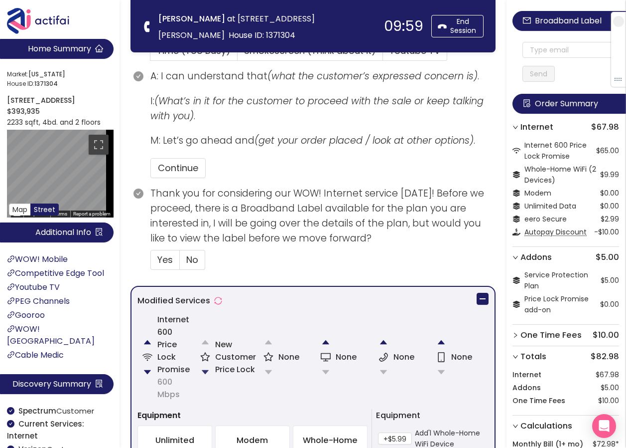
click at [206, 373] on button "button" at bounding box center [205, 372] width 20 height 20
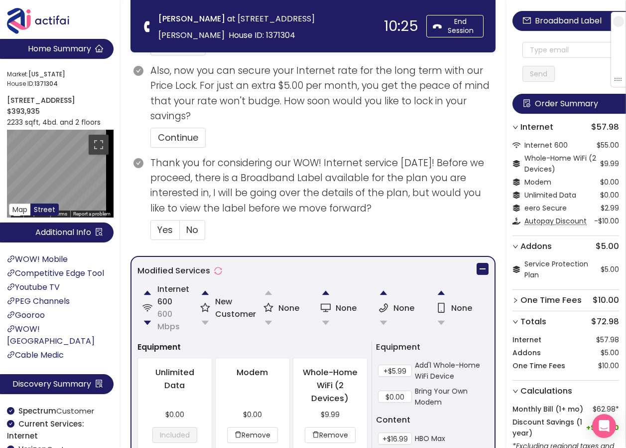
scroll to position [468, 0]
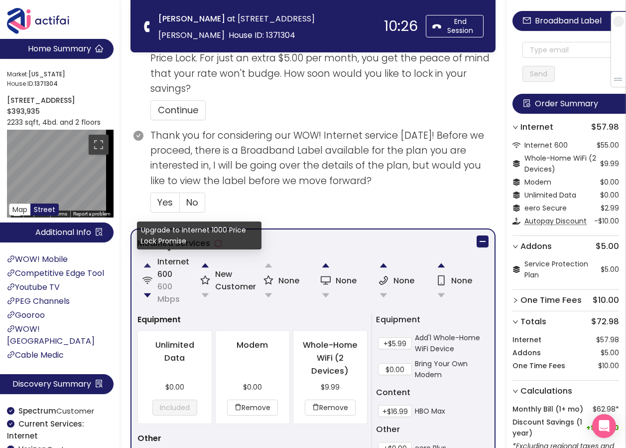
click at [144, 266] on button "button" at bounding box center [148, 265] width 20 height 20
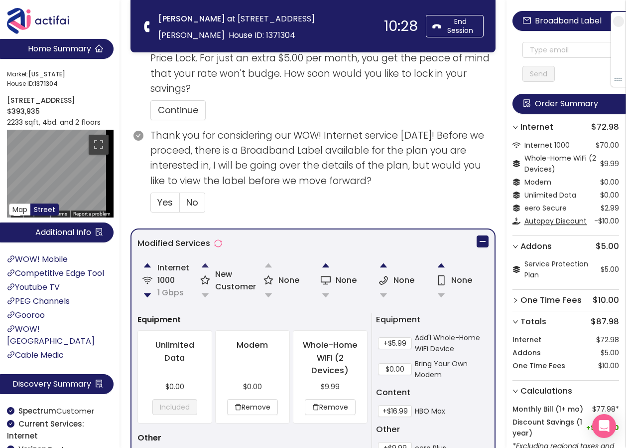
click at [205, 266] on button "button" at bounding box center [205, 265] width 20 height 20
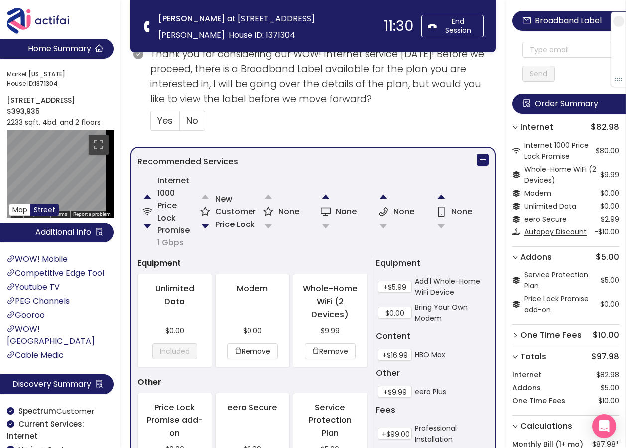
scroll to position [498, 0]
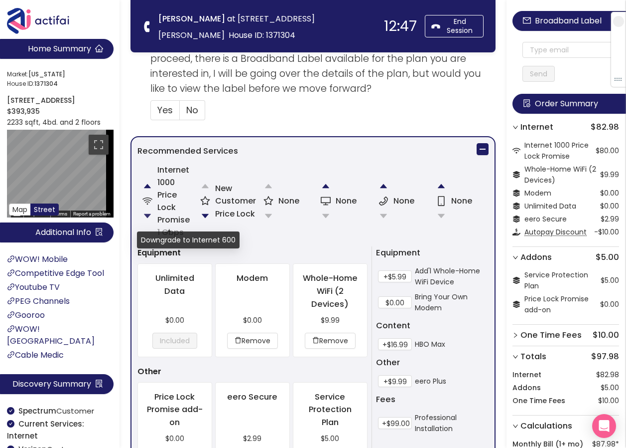
click at [145, 214] on button "button" at bounding box center [148, 216] width 20 height 20
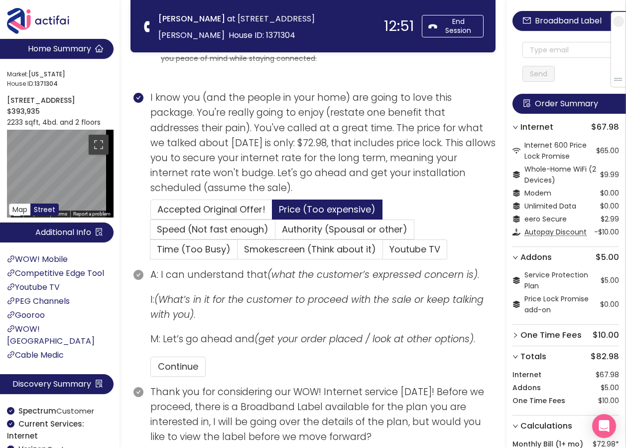
scroll to position [150, 0]
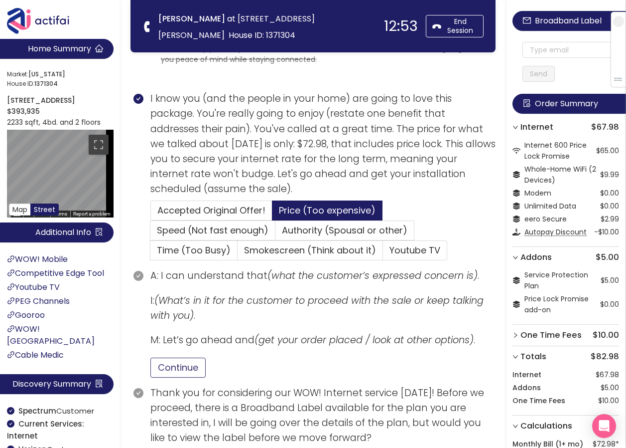
click at [162, 368] on button "Continue" at bounding box center [178, 367] width 55 height 20
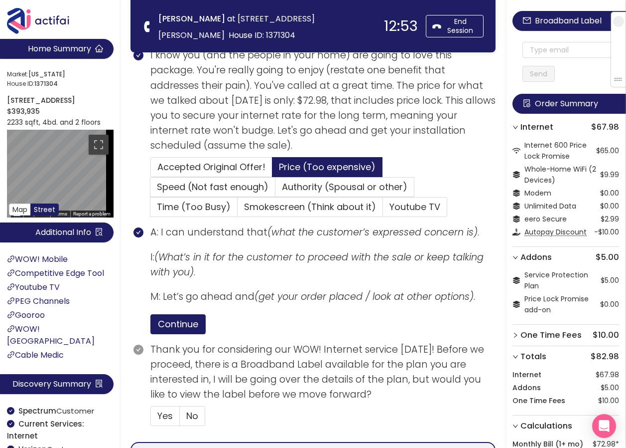
scroll to position [349, 0]
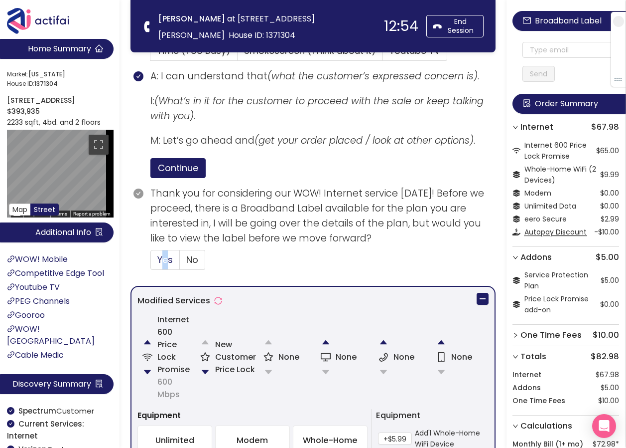
click at [159, 258] on span "Yes" at bounding box center [164, 259] width 15 height 12
click at [169, 258] on span "Yes" at bounding box center [164, 259] width 15 height 12
click at [151, 263] on input "Yes" at bounding box center [151, 263] width 0 height 0
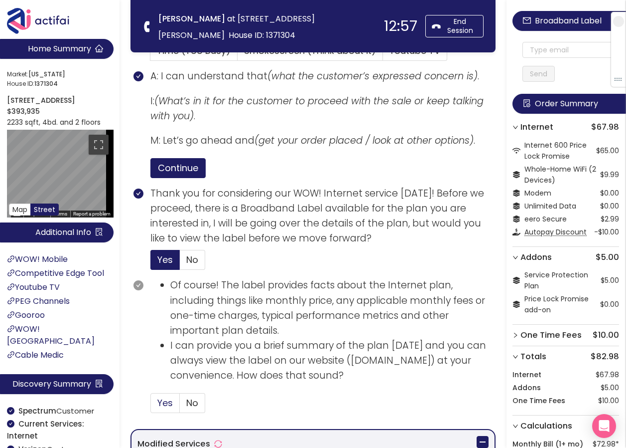
click at [166, 403] on span "Yes" at bounding box center [164, 402] width 15 height 12
click at [151, 406] on input "Yes" at bounding box center [151, 406] width 0 height 0
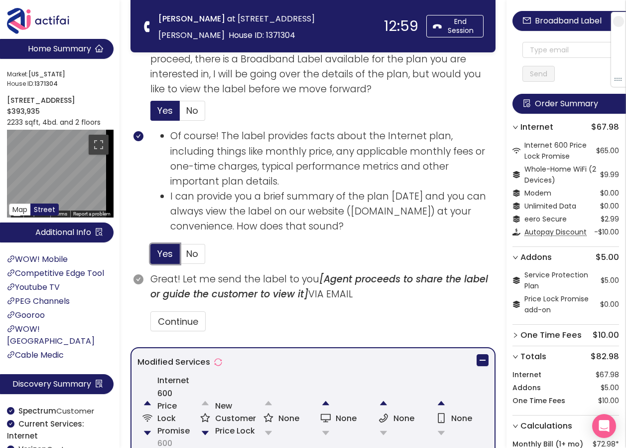
scroll to position [498, 0]
click at [177, 324] on button "Continue" at bounding box center [178, 320] width 55 height 20
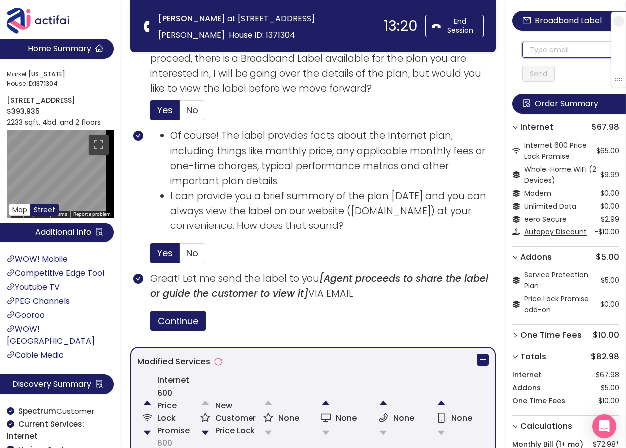
click at [535, 50] on input "text" at bounding box center [571, 50] width 97 height 16
drag, startPoint x: 589, startPoint y: 53, endPoint x: 519, endPoint y: 51, distance: 69.8
click at [519, 51] on div "Broadband Label [EMAIL_ADDRESS][DOMAIN_NAME] Send Order Summary Internet $67.98…" at bounding box center [567, 271] width 120 height 543
click at [537, 50] on input "[EMAIL_ADDRESS][DOMAIN_NAME]" at bounding box center [571, 50] width 97 height 16
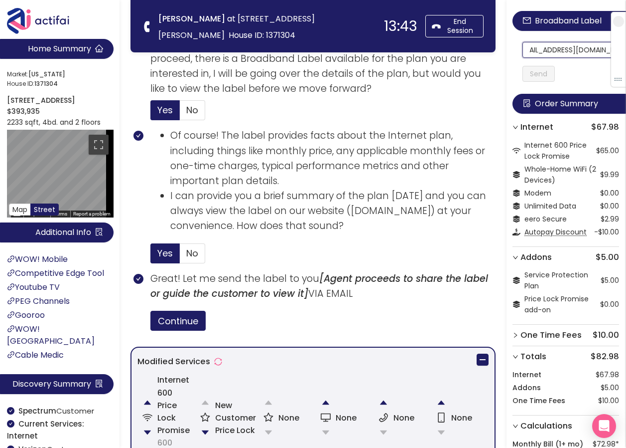
scroll to position [0, 14]
drag, startPoint x: 536, startPoint y: 50, endPoint x: 610, endPoint y: 53, distance: 73.8
click at [250, 37] on section "Home Summary Market: [US_STATE][GEOGRAPHIC_DATA] ID: 1371304 [STREET_ADDRESS][P…" at bounding box center [313, 263] width 626 height 1523
type input "[EMAIL_ADDRESS][DOMAIN_NAME]"
click at [547, 75] on button "Send" at bounding box center [539, 74] width 32 height 16
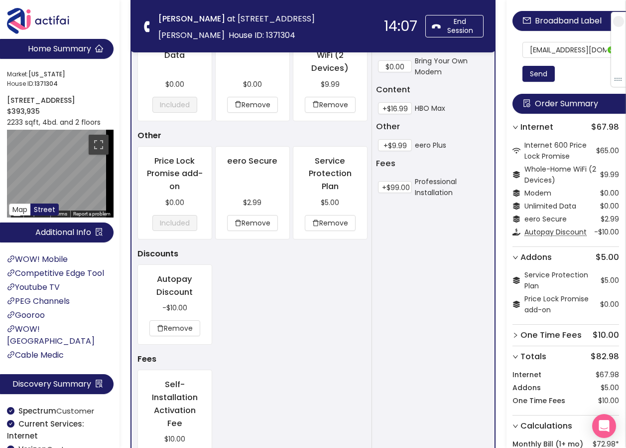
scroll to position [1075, 0]
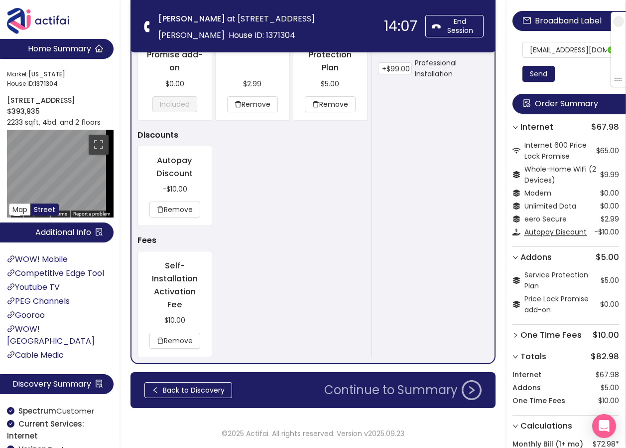
click at [407, 399] on button "Continue to Summary" at bounding box center [402, 390] width 169 height 20
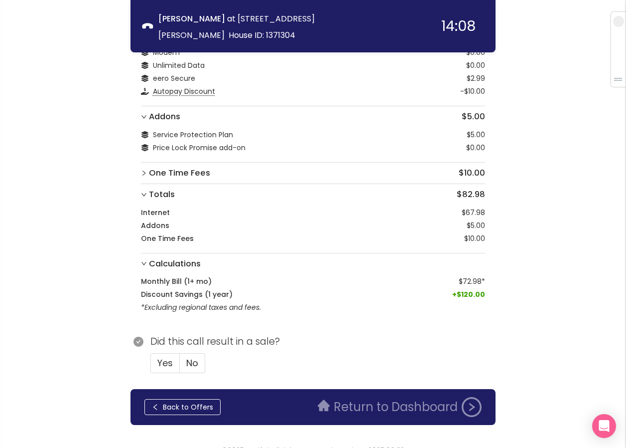
scroll to position [105, 0]
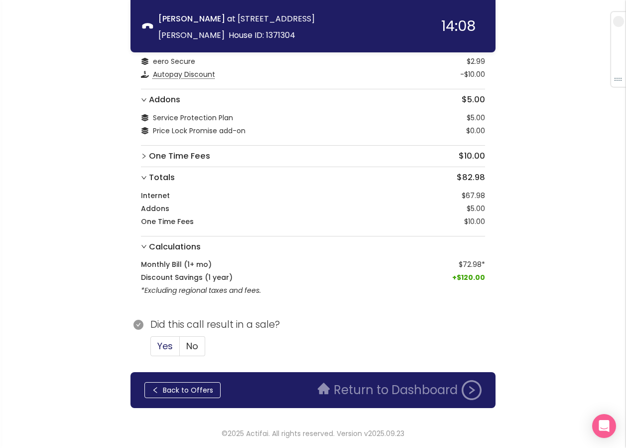
click at [170, 348] on span "Yes" at bounding box center [164, 345] width 15 height 12
click at [151, 349] on input "Yes" at bounding box center [151, 349] width 0 height 0
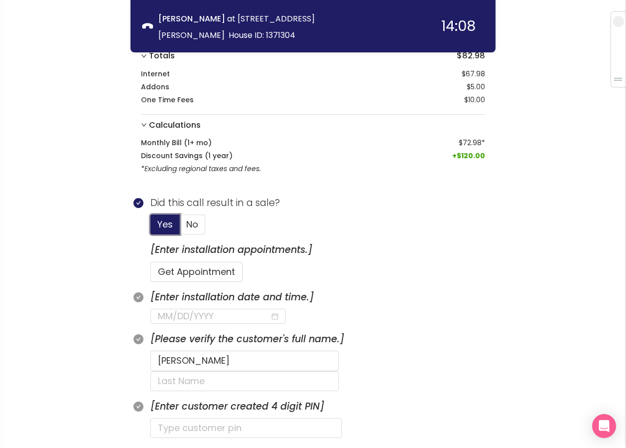
scroll to position [254, 0]
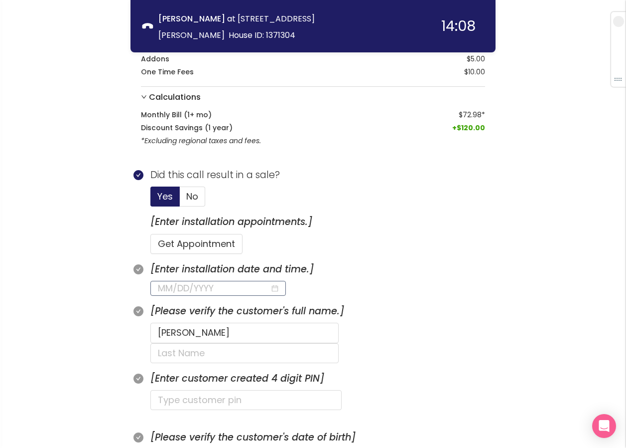
click at [208, 289] on input at bounding box center [214, 288] width 112 height 14
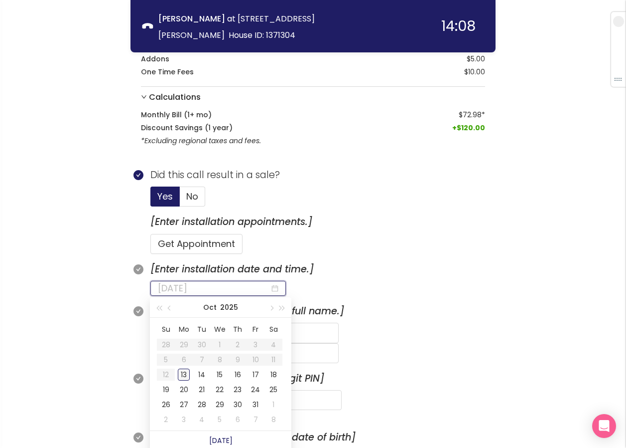
type input "[DATE]"
click at [186, 375] on div "13" at bounding box center [184, 374] width 12 height 12
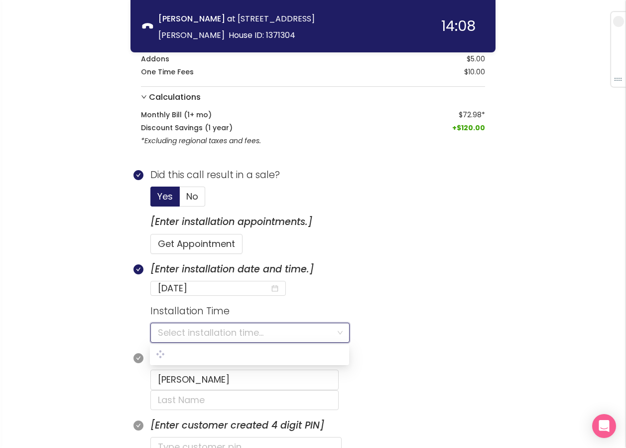
click at [193, 330] on input "search" at bounding box center [246, 332] width 177 height 19
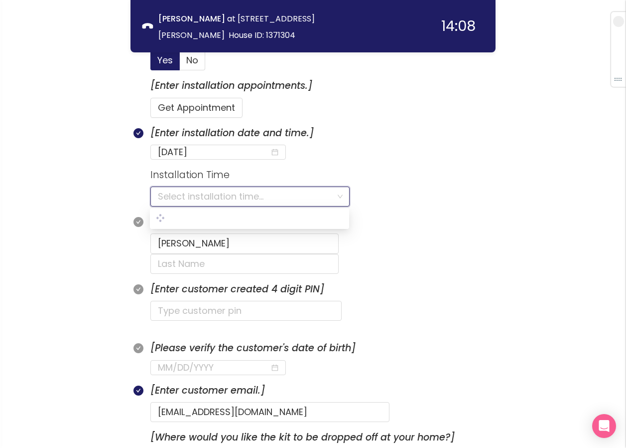
scroll to position [404, 0]
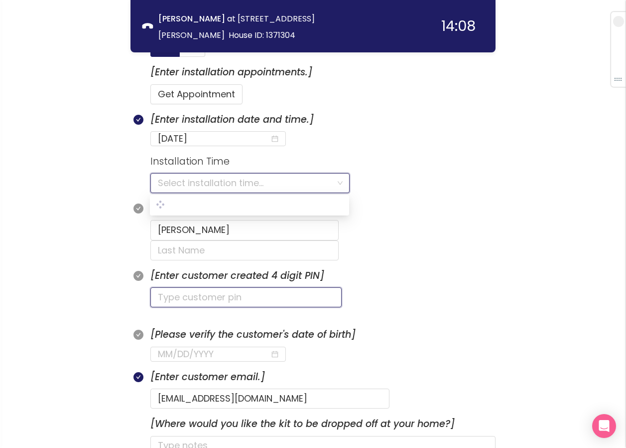
click at [204, 287] on input "text" at bounding box center [246, 297] width 191 height 20
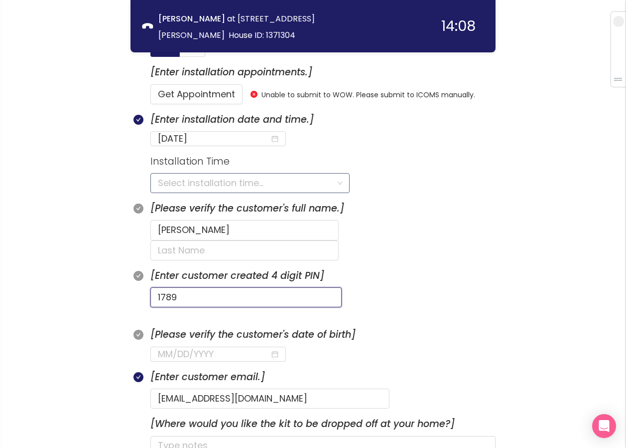
type input "1789"
click at [199, 185] on input "search" at bounding box center [246, 182] width 177 height 19
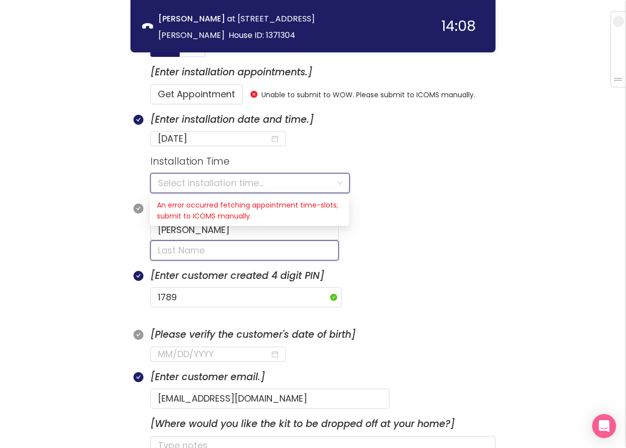
click at [321, 240] on input "text" at bounding box center [245, 250] width 188 height 20
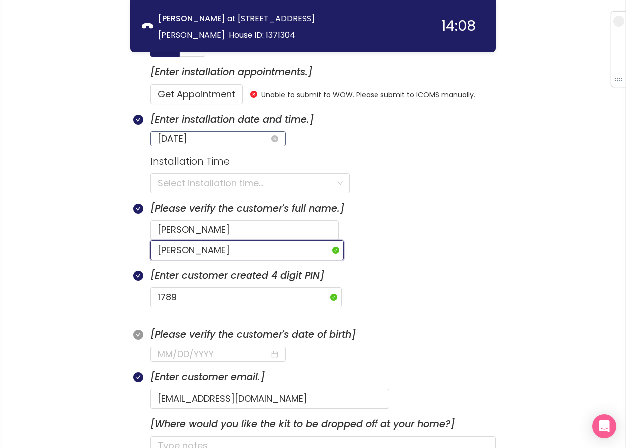
type input "[PERSON_NAME]"
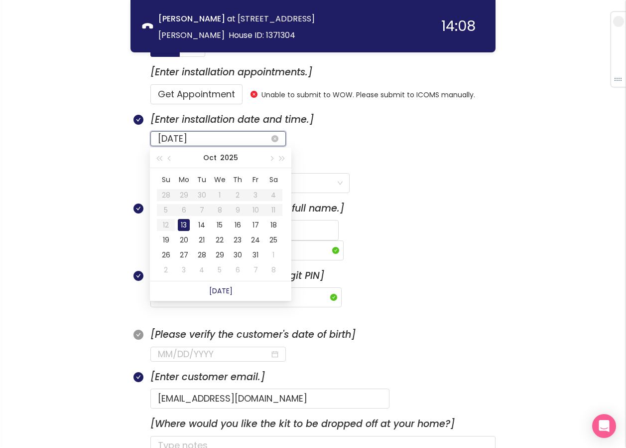
click at [227, 140] on input "[DATE]" at bounding box center [214, 139] width 112 height 14
click at [203, 223] on div "14" at bounding box center [202, 225] width 12 height 12
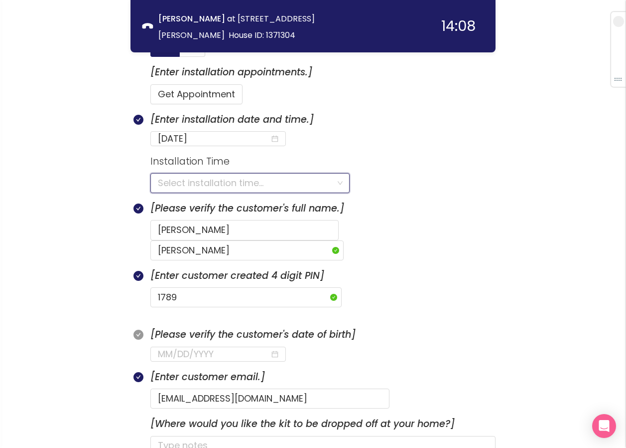
click at [192, 186] on input "search" at bounding box center [246, 182] width 177 height 19
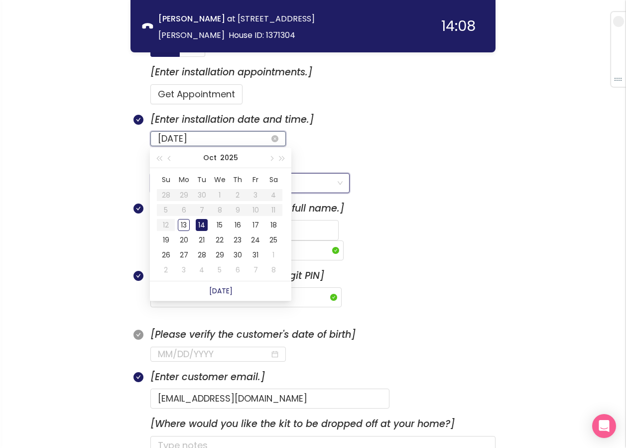
click at [214, 140] on input "[DATE]" at bounding box center [214, 139] width 112 height 14
type input "[DATE]"
click at [218, 223] on div "15" at bounding box center [220, 225] width 12 height 12
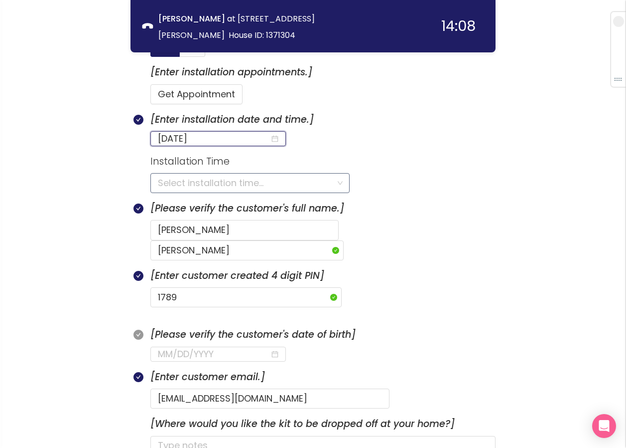
click at [177, 184] on input "search" at bounding box center [246, 182] width 177 height 19
click at [199, 183] on input "search" at bounding box center [246, 182] width 177 height 19
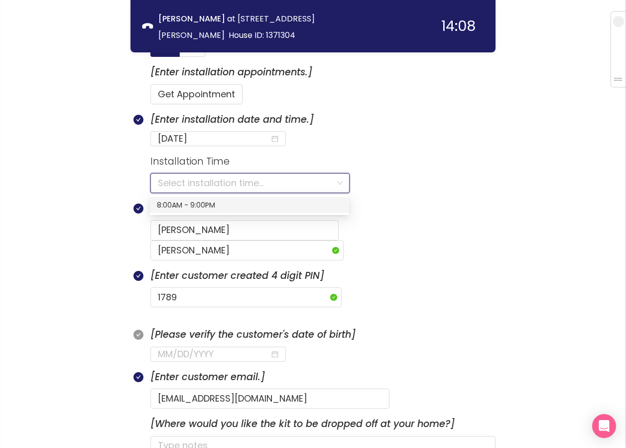
click at [190, 201] on div "8:00AM - 9:00PM" at bounding box center [249, 204] width 185 height 11
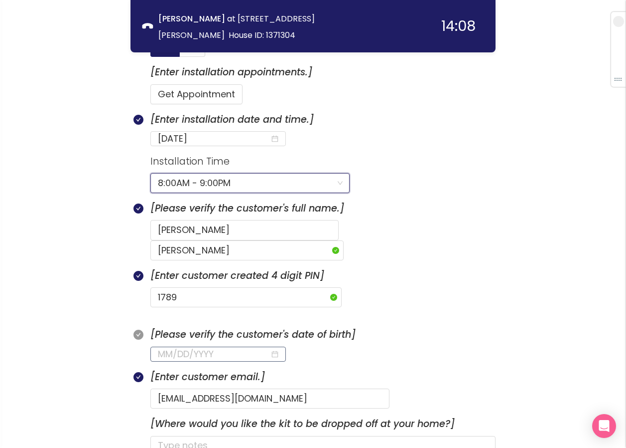
click at [160, 347] on input at bounding box center [214, 354] width 112 height 14
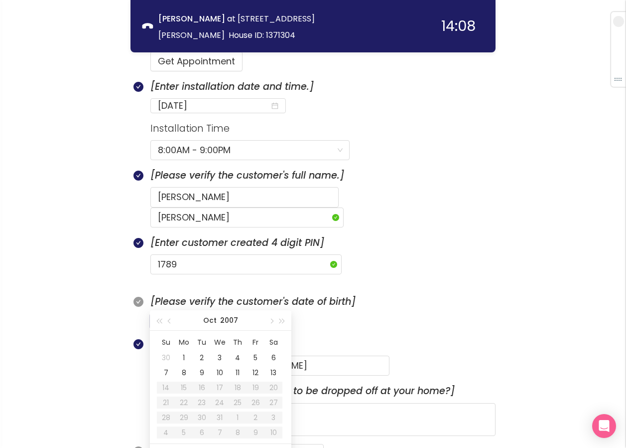
scroll to position [453, 0]
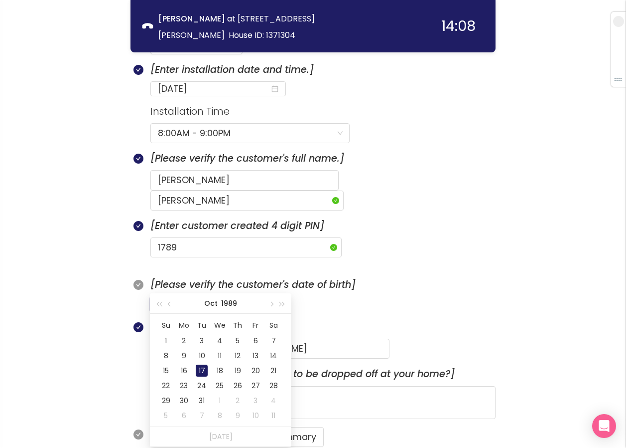
click at [198, 366] on div "17" at bounding box center [202, 370] width 12 height 12
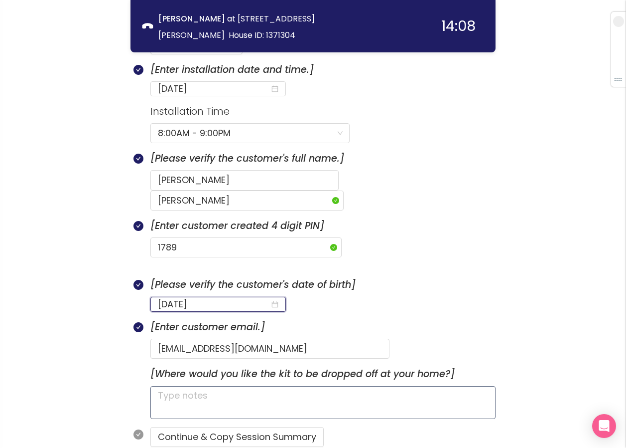
type input "[DATE]"
click at [227, 386] on textarea at bounding box center [323, 402] width 345 height 33
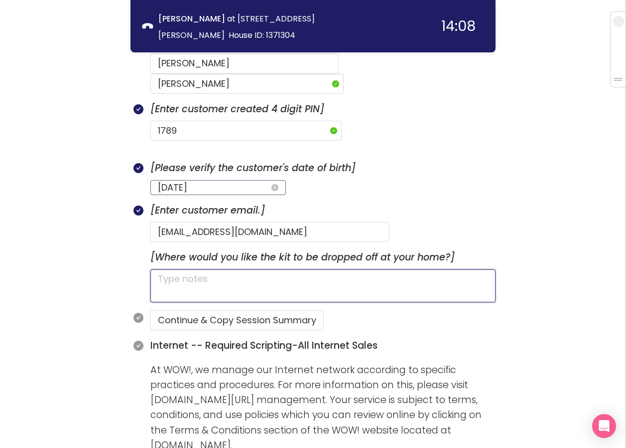
scroll to position [603, 0]
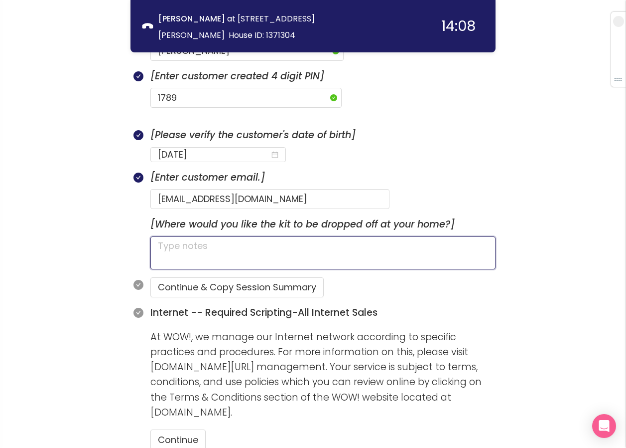
type textarea "H"
type textarea "HA"
type textarea "HAS"
type textarea "HAS A"
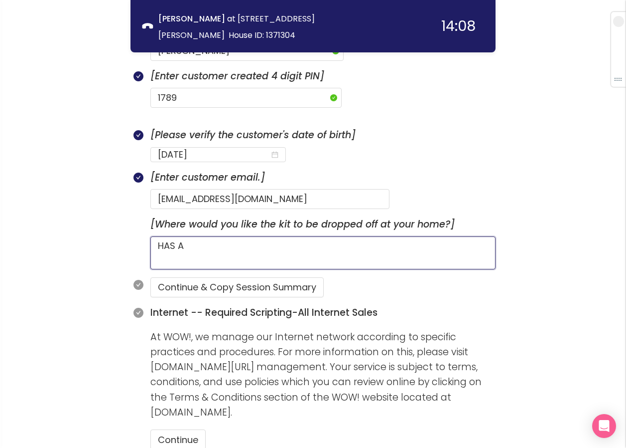
type textarea "HAS A"
type textarea "HAS A D"
type textarea "HAS A DO"
type textarea "HAS A DOG"
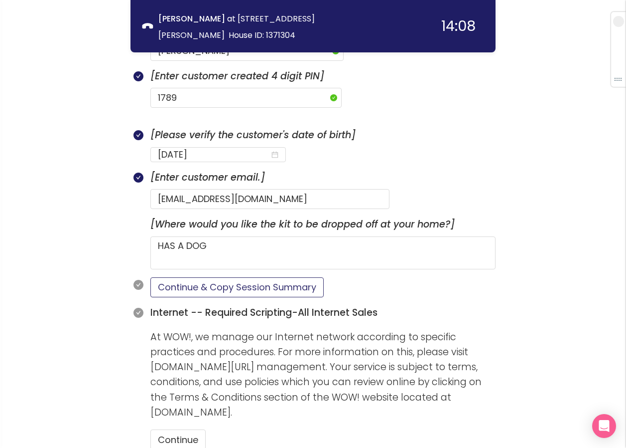
click at [198, 277] on button "Continue & Copy Session Summary" at bounding box center [237, 287] width 173 height 20
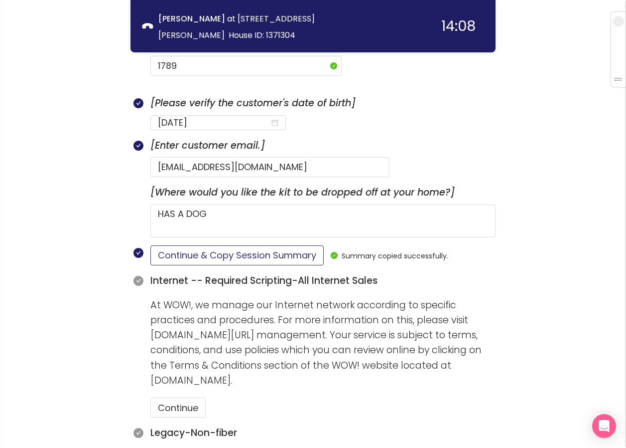
scroll to position [653, 0]
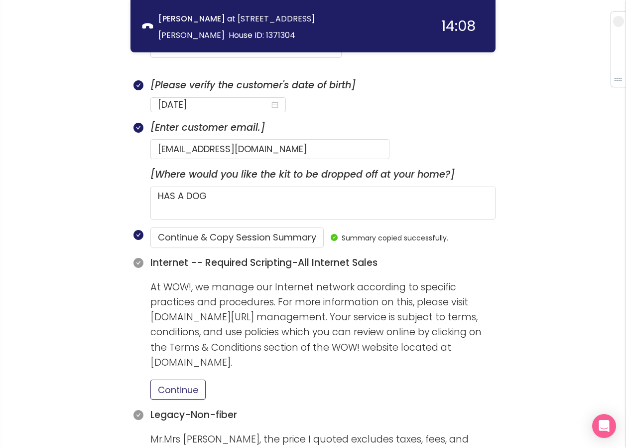
click at [161, 379] on button "Continue" at bounding box center [178, 389] width 55 height 20
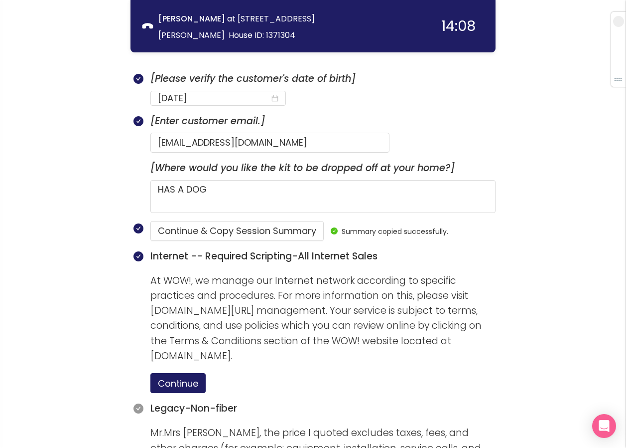
scroll to position [802, 0]
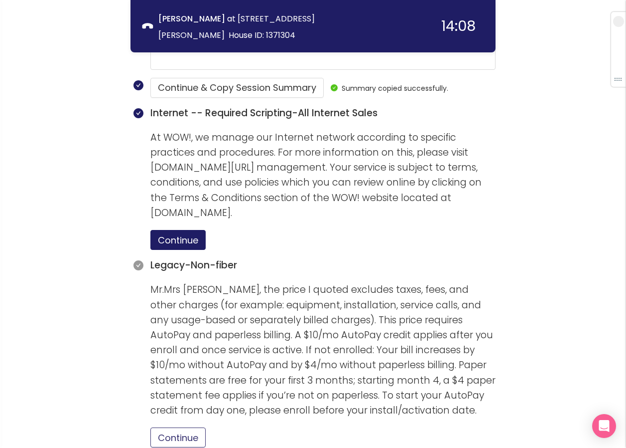
click at [166, 427] on button "Continue" at bounding box center [178, 437] width 55 height 20
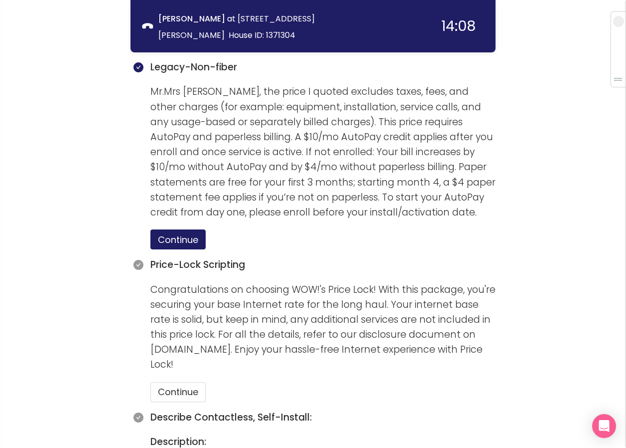
scroll to position [1002, 0]
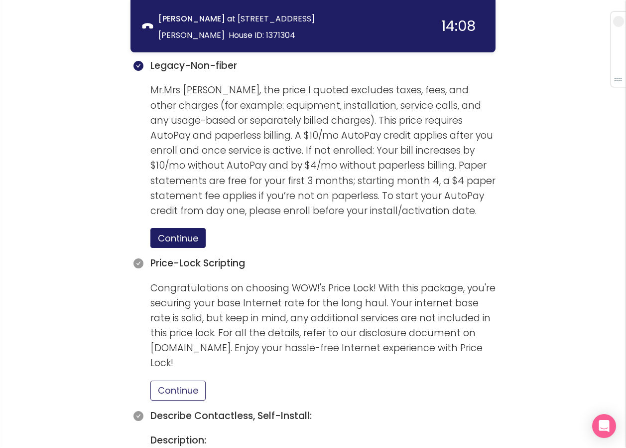
click at [169, 380] on button "Continue" at bounding box center [178, 390] width 55 height 20
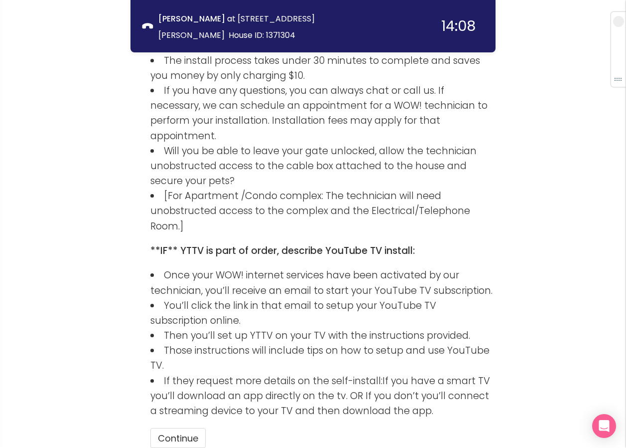
scroll to position [1613, 0]
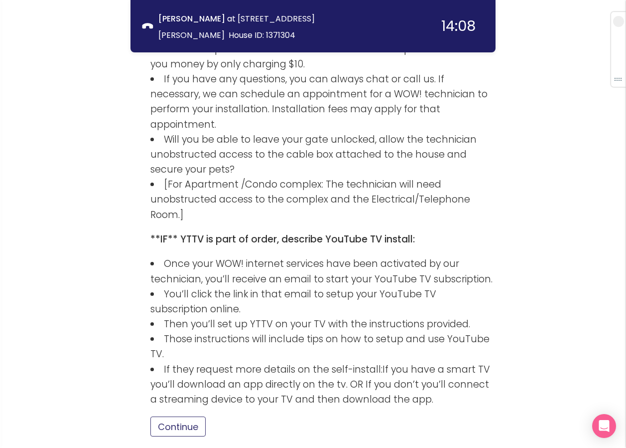
click at [179, 416] on button "Continue" at bounding box center [178, 426] width 55 height 20
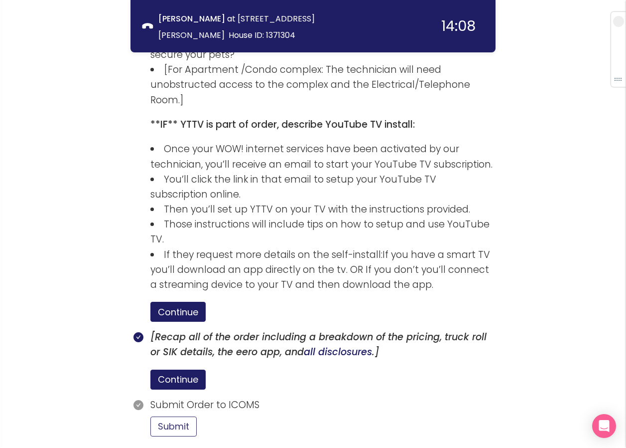
click at [185, 416] on button "Submit" at bounding box center [174, 426] width 46 height 20
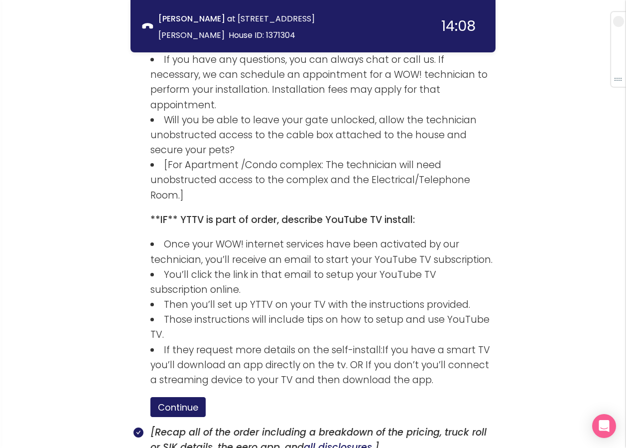
scroll to position [1794, 0]
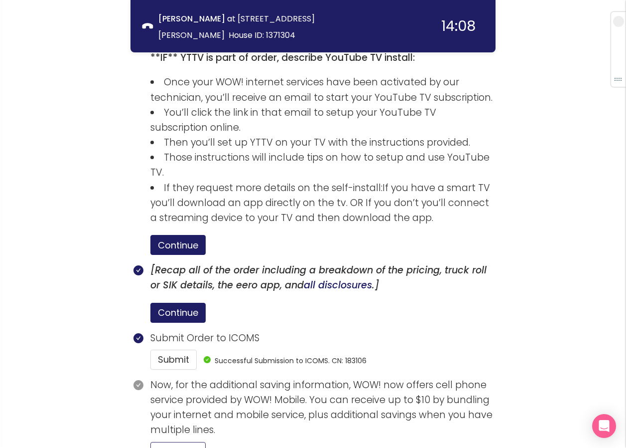
click at [164, 442] on button "Continue" at bounding box center [178, 452] width 55 height 20
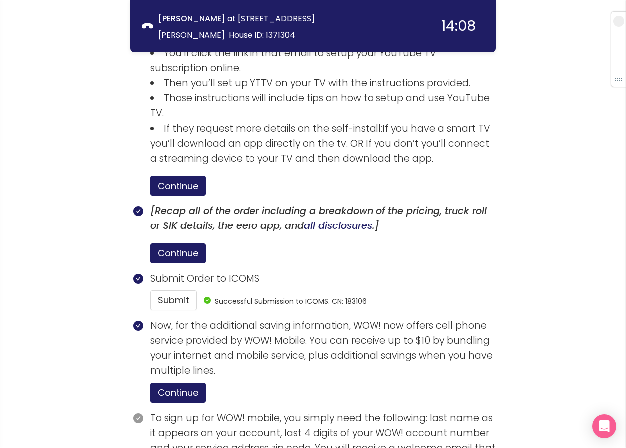
scroll to position [1911, 0]
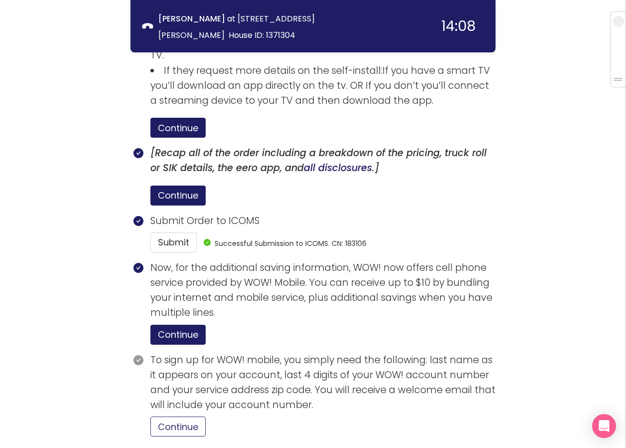
click at [174, 416] on button "Continue" at bounding box center [178, 426] width 55 height 20
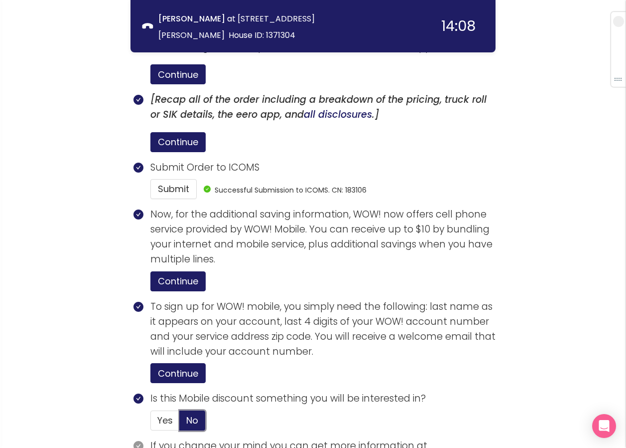
scroll to position [2020, 0]
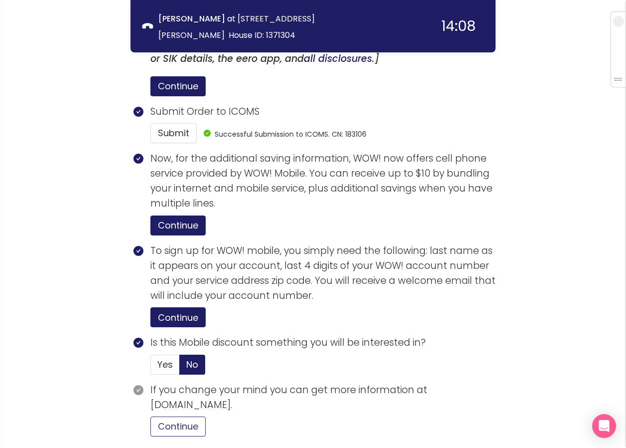
click at [184, 416] on button "Continue" at bounding box center [178, 426] width 55 height 20
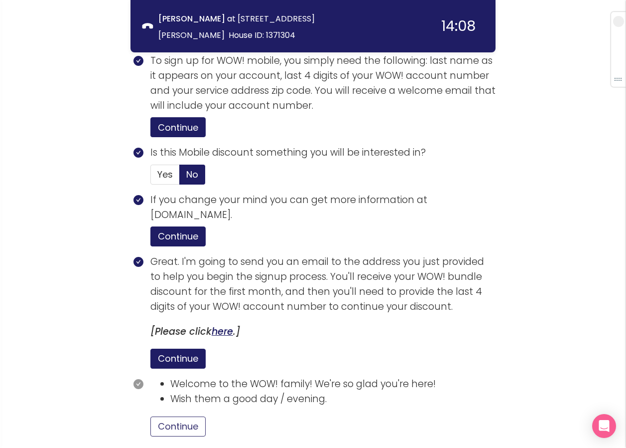
click at [178, 416] on button "Continue" at bounding box center [178, 426] width 55 height 20
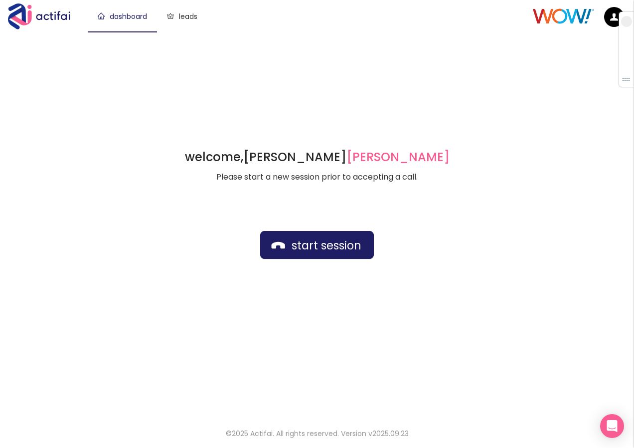
click at [273, 49] on div "welcome, [PERSON_NAME] german Please start a new session prior to accepting a c…" at bounding box center [317, 224] width 634 height 384
click at [305, 56] on div "welcome, [PERSON_NAME] german Please start a new session prior to accepting a c…" at bounding box center [317, 224] width 634 height 384
click at [284, 243] on button "start session" at bounding box center [317, 245] width 114 height 28
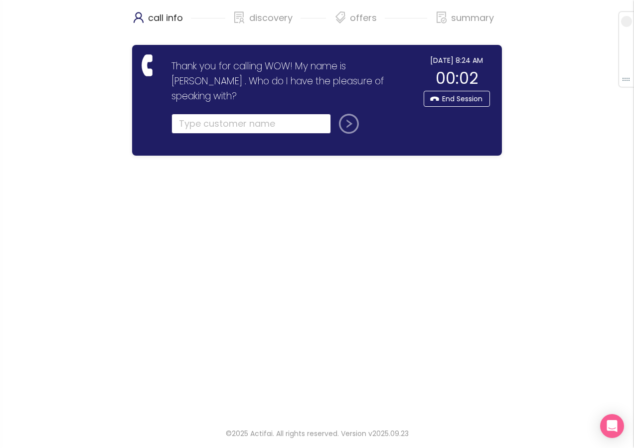
click at [231, 114] on input "text" at bounding box center [250, 124] width 159 height 20
type input "[PERSON_NAME]"
click at [344, 114] on button "submit" at bounding box center [347, 124] width 24 height 20
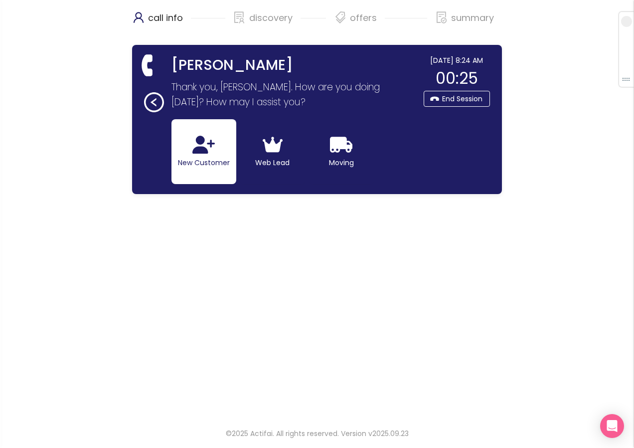
click at [204, 157] on button "New Customer" at bounding box center [203, 151] width 65 height 65
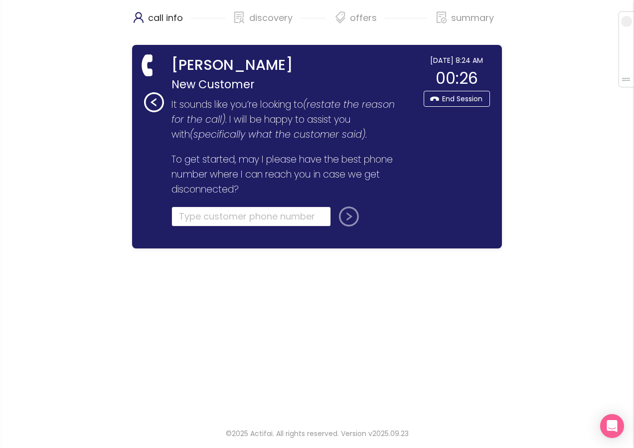
click at [188, 213] on input "tel" at bounding box center [250, 216] width 159 height 20
type input "[PHONE_NUMBER]"
click at [347, 219] on button "submit" at bounding box center [347, 216] width 24 height 20
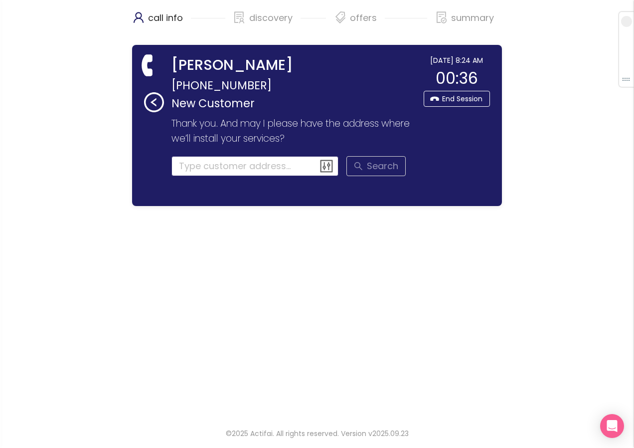
click at [215, 163] on input at bounding box center [254, 166] width 167 height 20
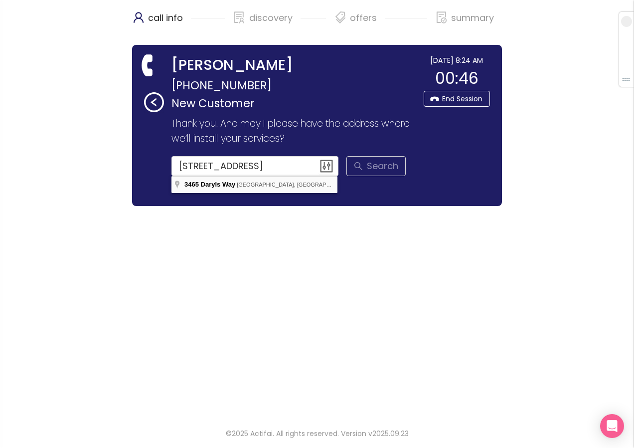
type input "[STREET_ADDRESS]"
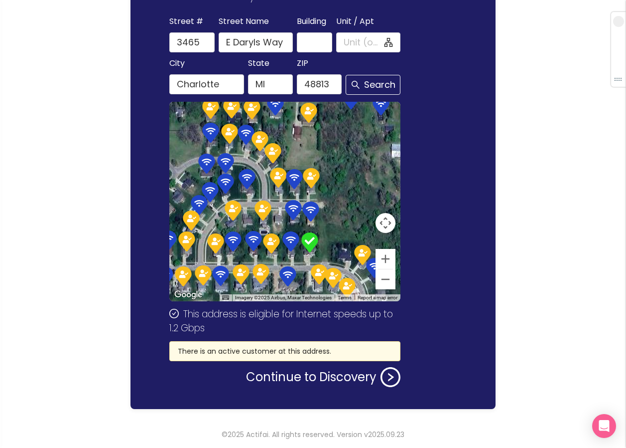
scroll to position [143, 0]
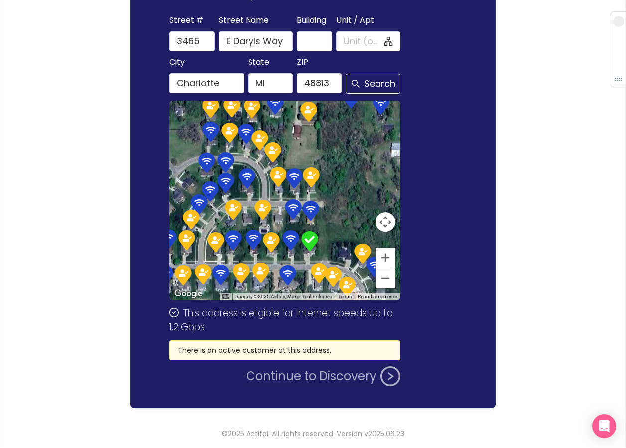
click at [296, 381] on button "Continue to Discovery" at bounding box center [323, 376] width 154 height 20
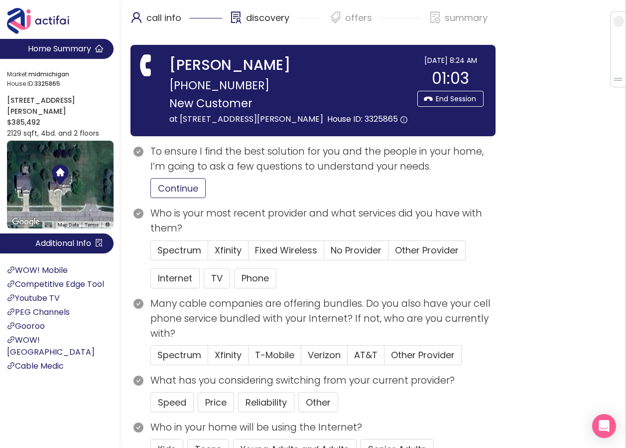
click at [170, 198] on button "Continue" at bounding box center [178, 188] width 55 height 20
click at [416, 256] on span "Other Provider" at bounding box center [427, 250] width 64 height 12
click at [389, 253] on input "Other Provider" at bounding box center [389, 253] width 0 height 0
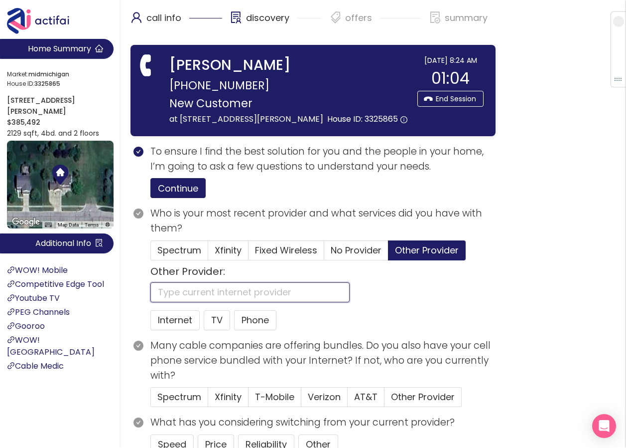
click at [200, 302] on input "text" at bounding box center [250, 292] width 199 height 20
type input "WOW"
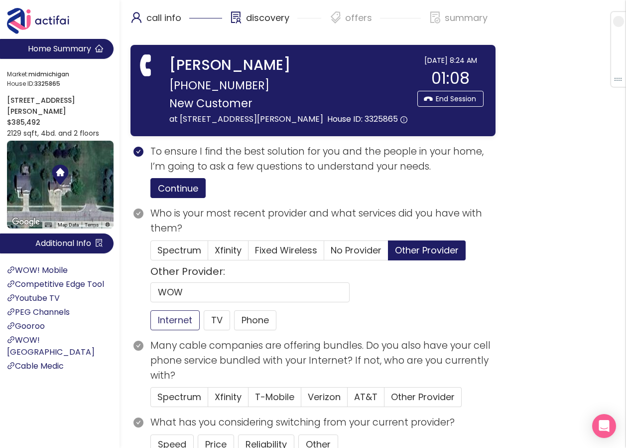
click at [165, 330] on button "Internet" at bounding box center [175, 320] width 49 height 20
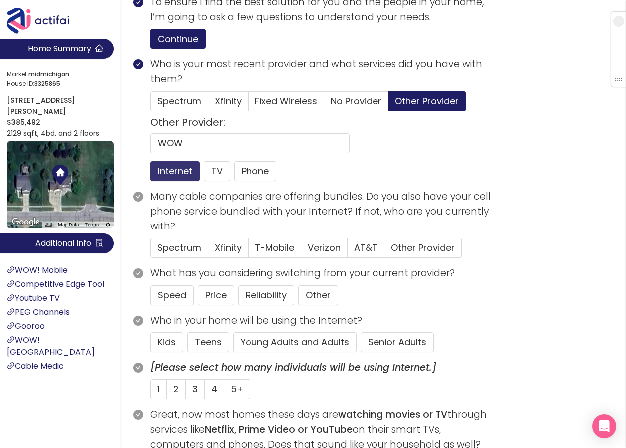
scroll to position [150, 0]
click at [205, 304] on button "Price" at bounding box center [216, 295] width 36 height 20
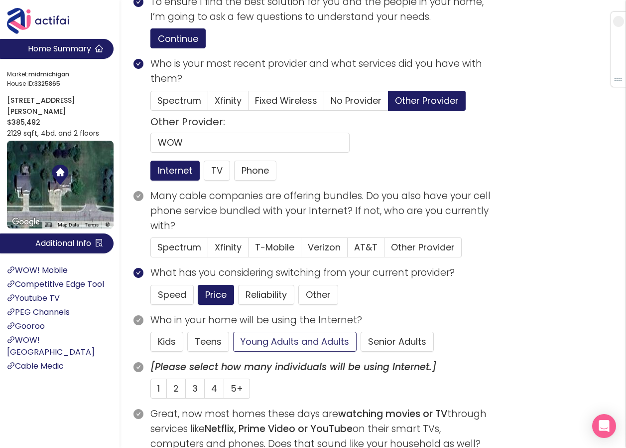
click at [258, 351] on button "Young Adults and Adults" at bounding box center [295, 341] width 124 height 20
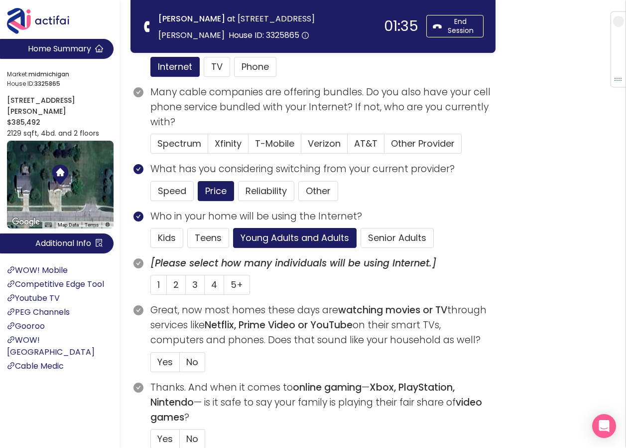
scroll to position [50, 0]
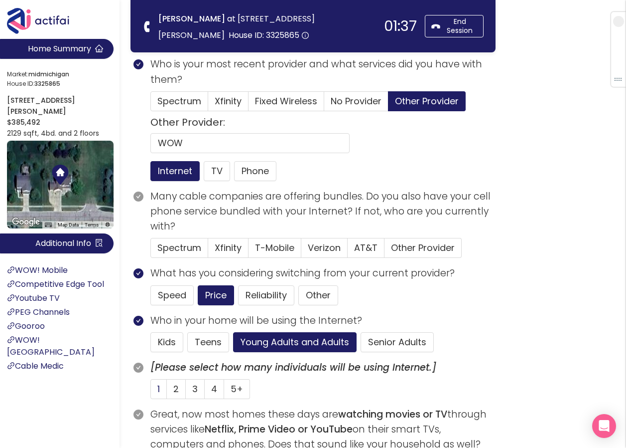
click at [158, 390] on span "1" at bounding box center [158, 388] width 2 height 12
click at [151, 392] on input "1" at bounding box center [151, 392] width 0 height 0
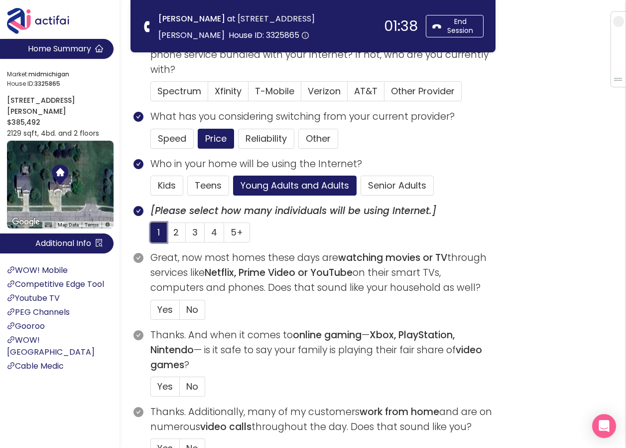
scroll to position [249, 0]
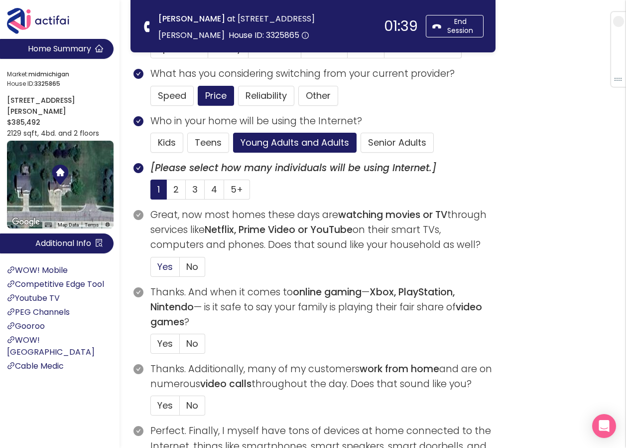
click at [161, 265] on span "Yes" at bounding box center [164, 266] width 15 height 12
click at [151, 270] on input "Yes" at bounding box center [151, 270] width 0 height 0
click at [189, 347] on span "No" at bounding box center [192, 343] width 12 height 12
drag, startPoint x: 189, startPoint y: 347, endPoint x: 191, endPoint y: 405, distance: 58.4
click at [191, 407] on span "No" at bounding box center [192, 405] width 12 height 12
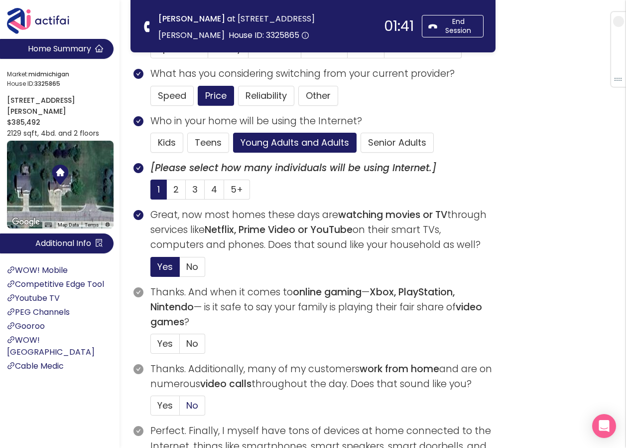
click at [180, 408] on input "No" at bounding box center [180, 408] width 0 height 0
click at [190, 340] on span "No" at bounding box center [192, 343] width 12 height 12
click at [180, 346] on input "No" at bounding box center [180, 346] width 0 height 0
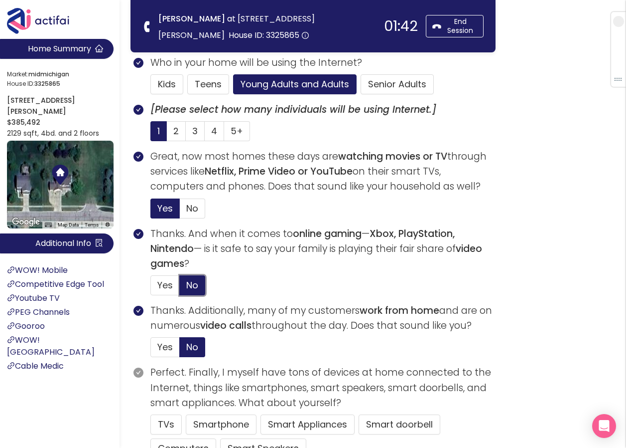
scroll to position [399, 0]
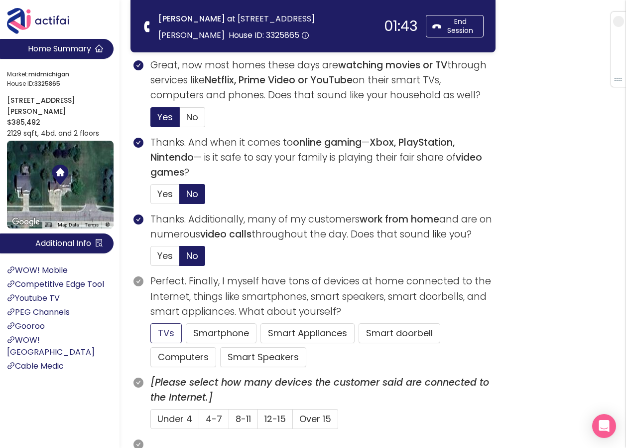
click at [166, 331] on button "TVs" at bounding box center [166, 333] width 31 height 20
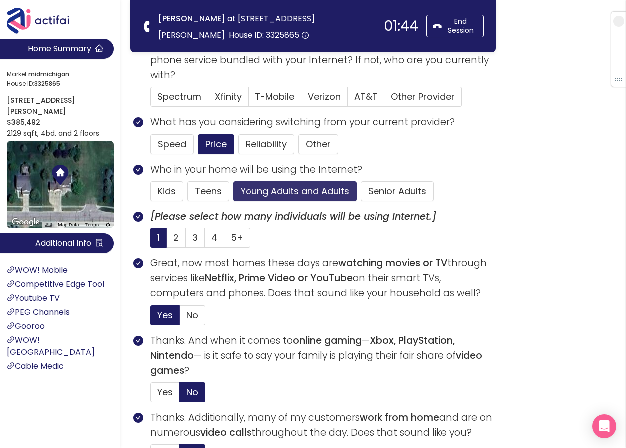
scroll to position [199, 0]
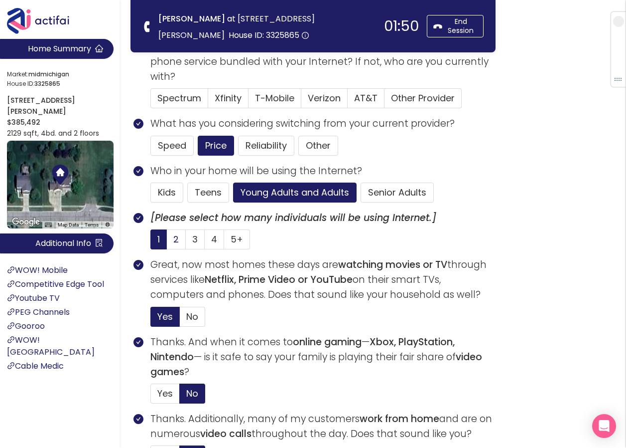
click at [170, 245] on label "2" at bounding box center [176, 239] width 19 height 20
click at [167, 242] on input "2" at bounding box center [167, 242] width 0 height 0
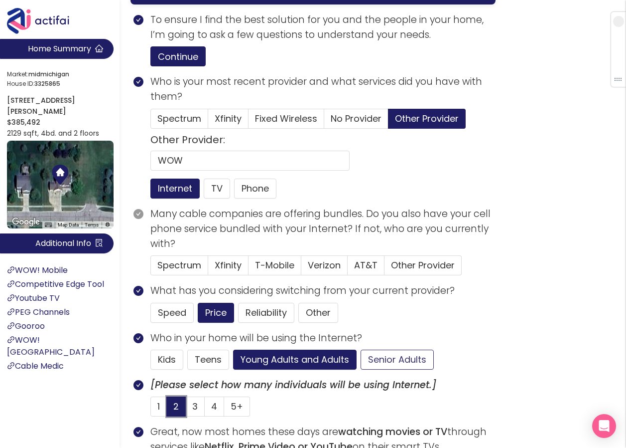
scroll to position [150, 0]
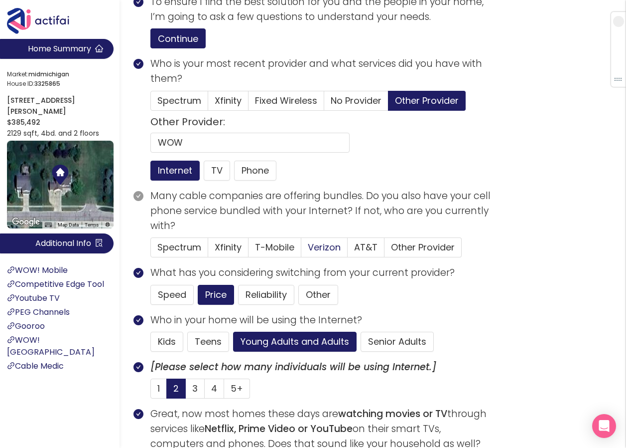
click at [330, 253] on span "Verizon" at bounding box center [324, 247] width 33 height 12
click at [302, 250] on input "Verizon" at bounding box center [302, 250] width 0 height 0
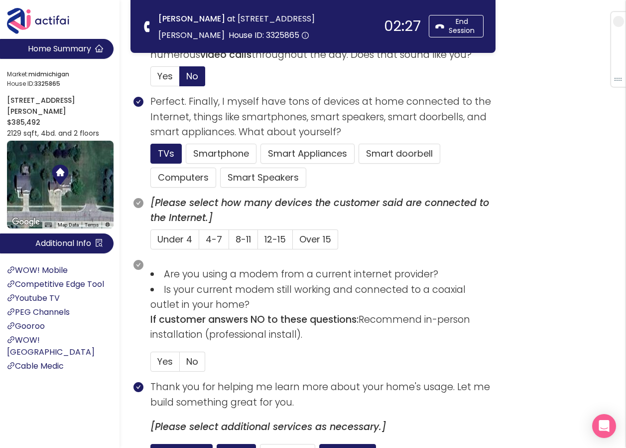
scroll to position [598, 0]
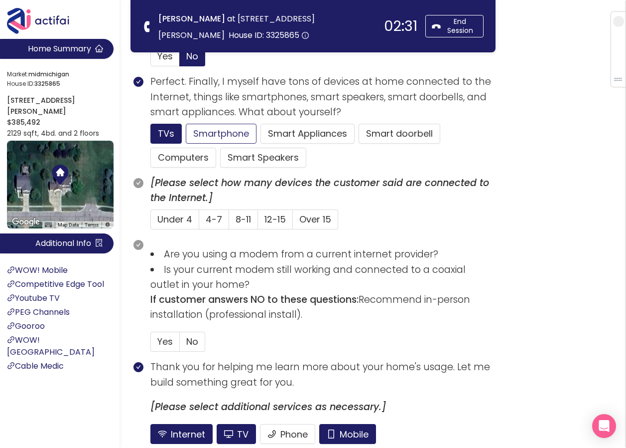
click at [210, 129] on button "Smartphone" at bounding box center [221, 134] width 71 height 20
click at [187, 160] on button "Computers" at bounding box center [184, 158] width 66 height 20
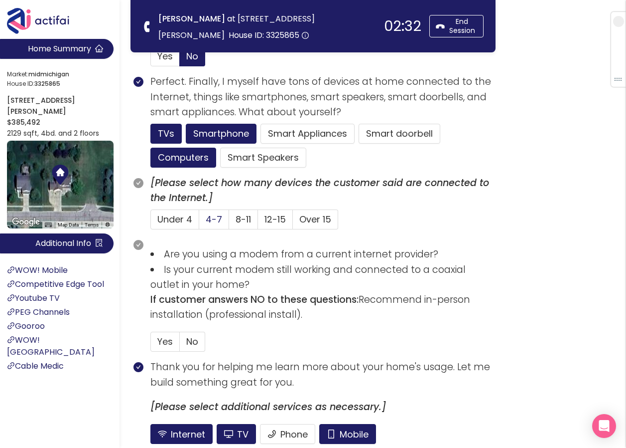
click at [215, 220] on span "4-7" at bounding box center [214, 219] width 16 height 12
click at [199, 222] on input "4-7" at bounding box center [199, 222] width 0 height 0
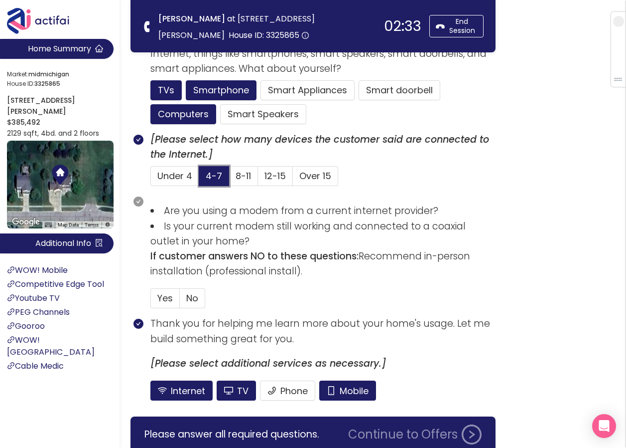
scroll to position [686, 0]
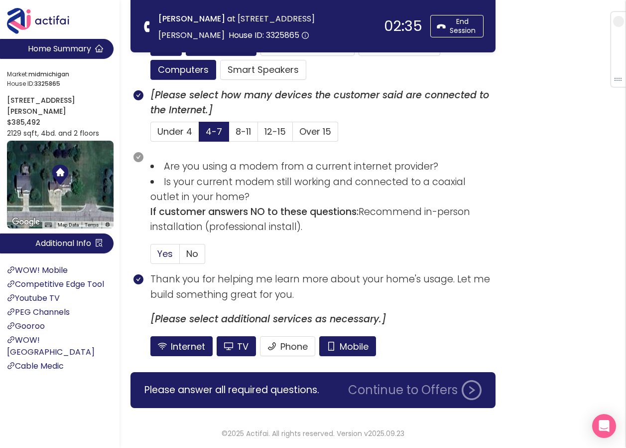
click at [170, 254] on span "Yes" at bounding box center [164, 253] width 15 height 12
click at [151, 257] on input "Yes" at bounding box center [151, 257] width 0 height 0
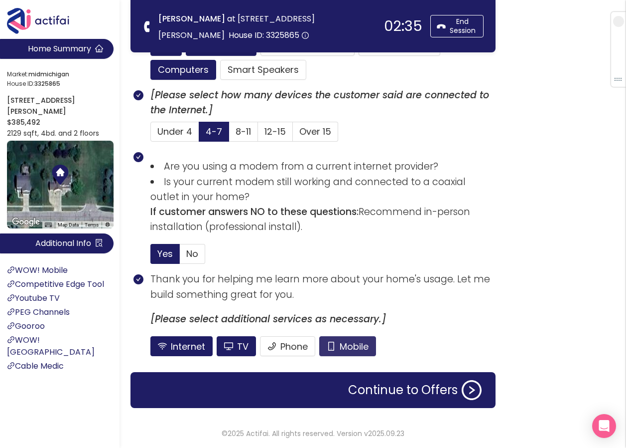
drag, startPoint x: 337, startPoint y: 340, endPoint x: 333, endPoint y: 344, distance: 5.3
click at [337, 342] on button "Mobile" at bounding box center [347, 346] width 57 height 20
click at [246, 344] on button "TV" at bounding box center [236, 346] width 39 height 20
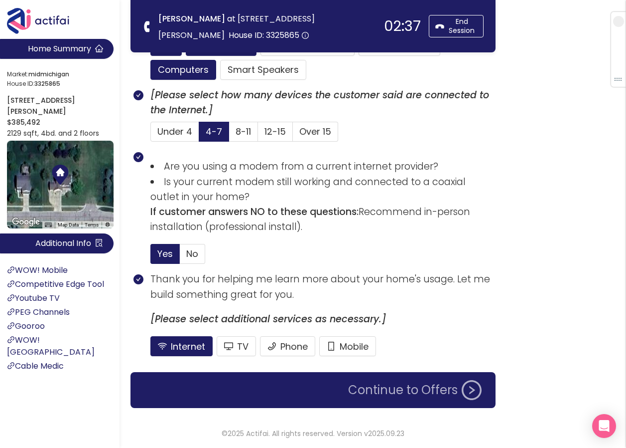
click at [406, 394] on button "Continue to Offers" at bounding box center [415, 390] width 146 height 20
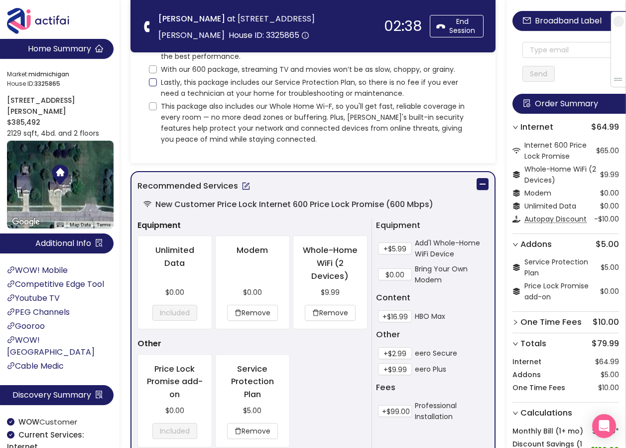
scroll to position [0, 0]
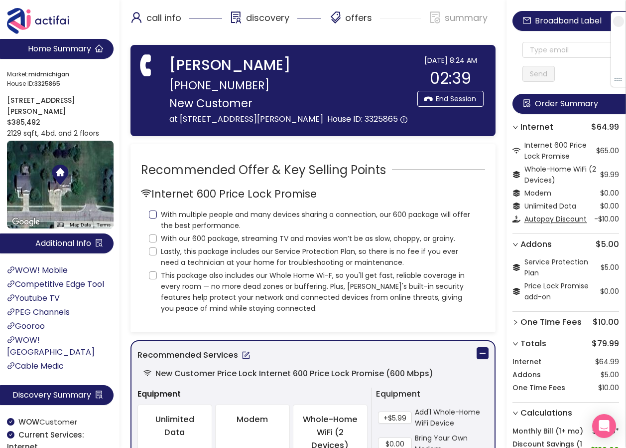
click at [153, 218] on input "With multiple people and many devices sharing a connection, our 600 package wil…" at bounding box center [153, 214] width 8 height 8
checkbox input "true"
click at [154, 242] on input "With our 600 package, streaming TV and movies won’t be as slow, choppy, or grai…" at bounding box center [153, 238] width 8 height 8
checkbox input "true"
click at [154, 255] on input "Lastly, this package includes our Service Protection Plan, so there is no fee i…" at bounding box center [153, 251] width 8 height 8
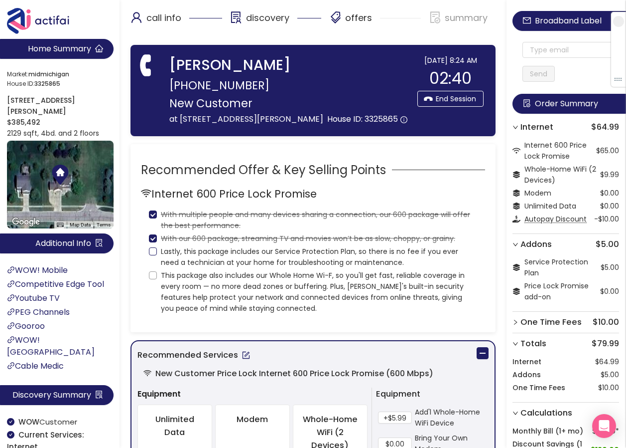
checkbox input "true"
click at [152, 279] on input "This package also includes our Whole Home Wi-F, so you'll get fast, reliable co…" at bounding box center [153, 275] width 8 height 8
checkbox input "true"
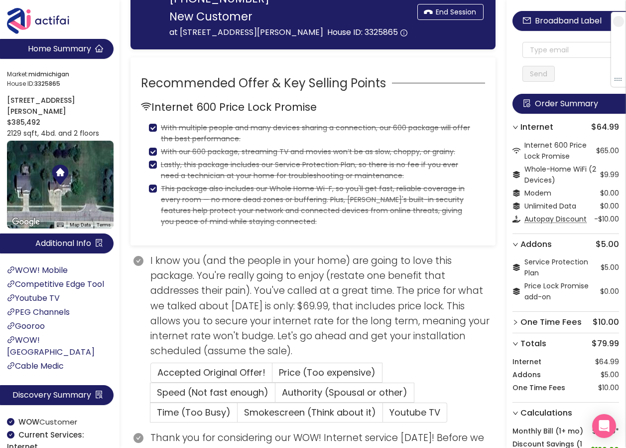
scroll to position [100, 0]
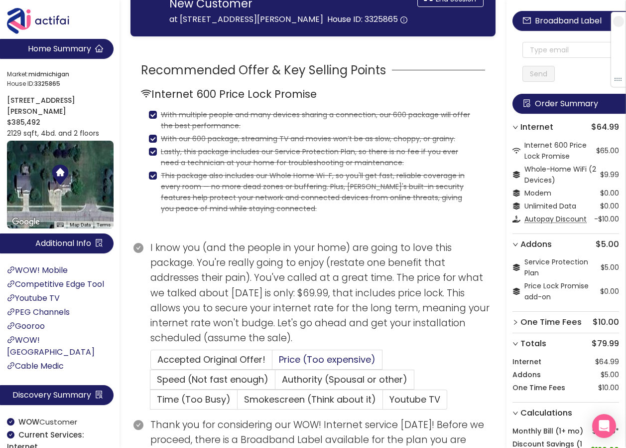
click at [303, 365] on span "Price (Too expensive)" at bounding box center [327, 359] width 97 height 12
click at [273, 362] on input "Price (Too expensive)" at bounding box center [273, 362] width 0 height 0
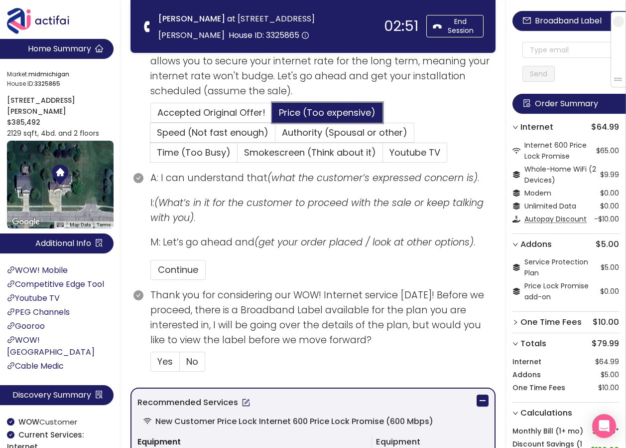
scroll to position [249, 0]
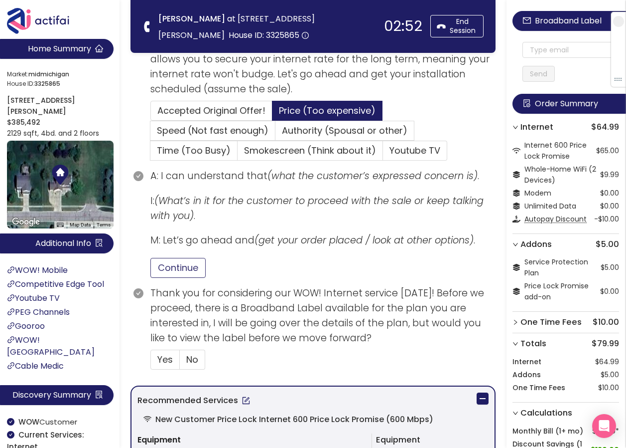
click at [187, 259] on button "Continue" at bounding box center [178, 268] width 55 height 20
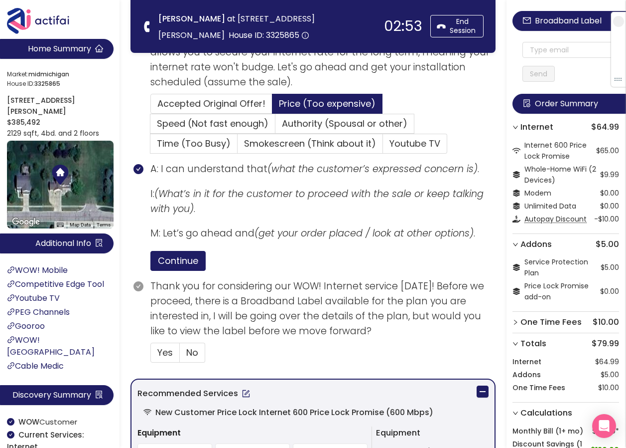
scroll to position [349, 0]
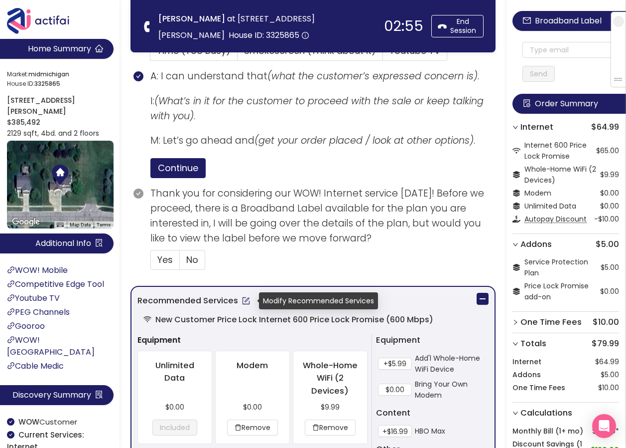
click at [245, 303] on button "button" at bounding box center [246, 301] width 16 height 16
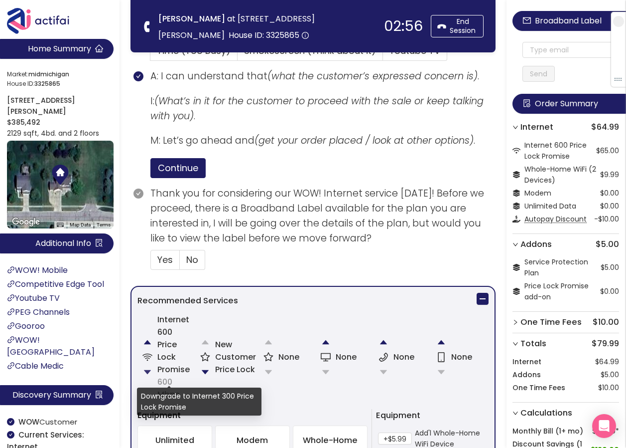
click at [147, 375] on button "button" at bounding box center [148, 372] width 20 height 20
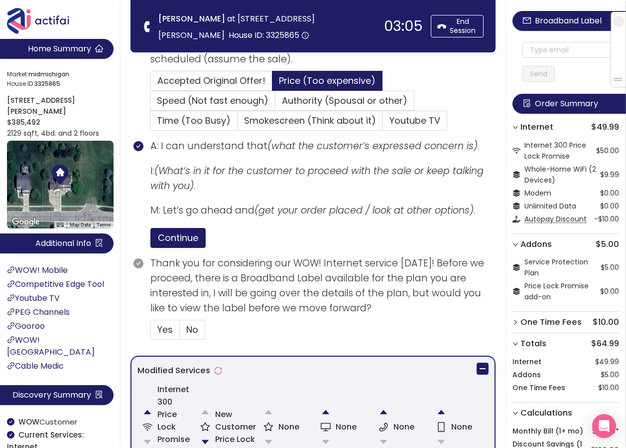
scroll to position [299, 0]
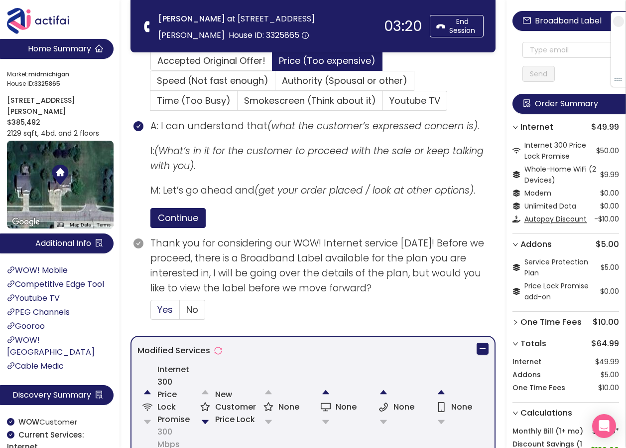
click at [155, 310] on label "Yes" at bounding box center [165, 310] width 29 height 20
click at [151, 312] on input "Yes" at bounding box center [151, 312] width 0 height 0
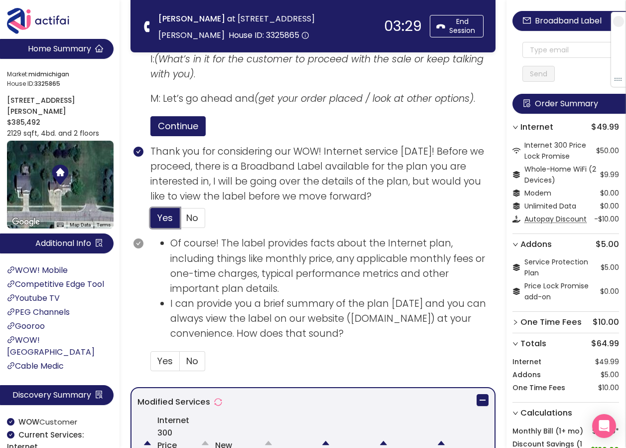
scroll to position [449, 0]
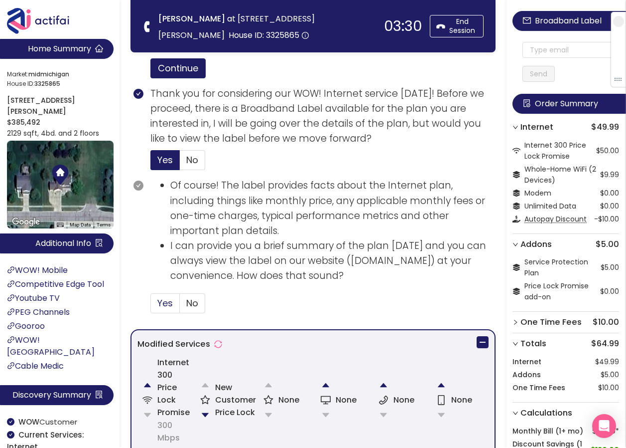
click at [166, 307] on span "Yes" at bounding box center [164, 303] width 15 height 12
click at [151, 306] on input "Yes" at bounding box center [151, 306] width 0 height 0
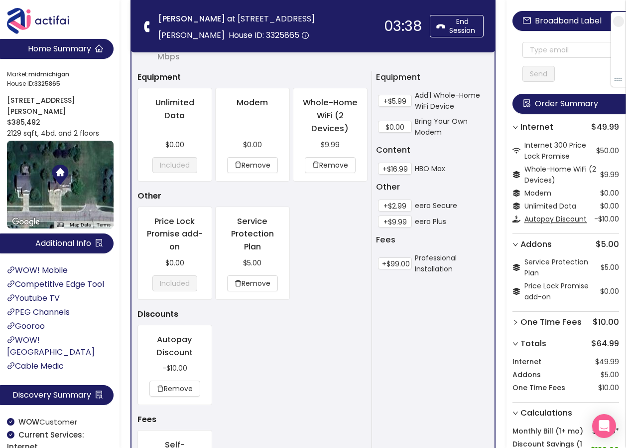
scroll to position [897, 0]
click at [245, 281] on button "Remove" at bounding box center [252, 283] width 51 height 16
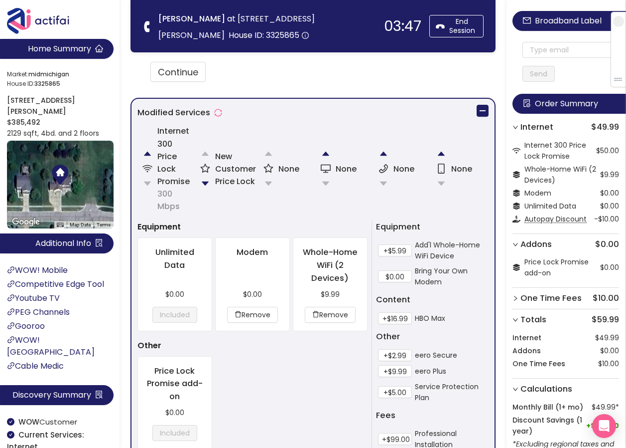
scroll to position [748, 0]
click at [391, 395] on button "+$5.00" at bounding box center [395, 391] width 34 height 12
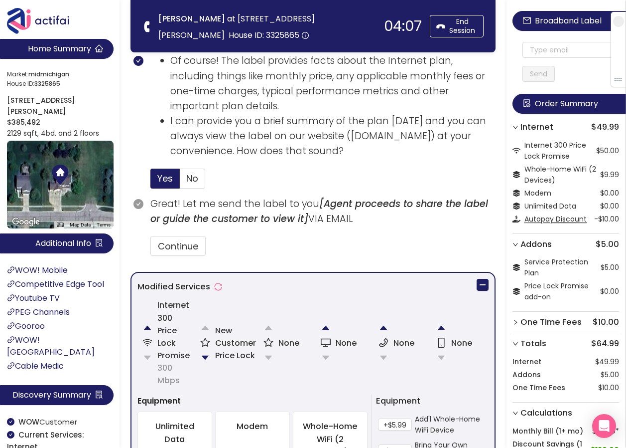
scroll to position [598, 0]
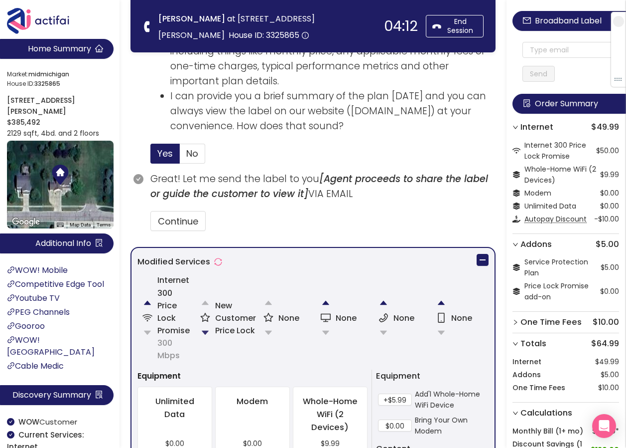
click at [205, 333] on button "button" at bounding box center [205, 332] width 20 height 20
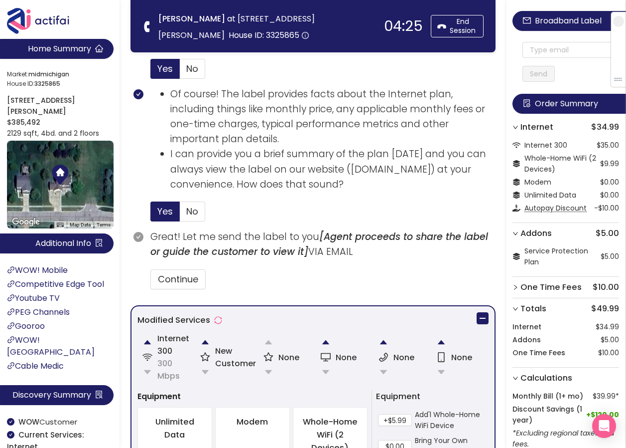
scroll to position [660, 0]
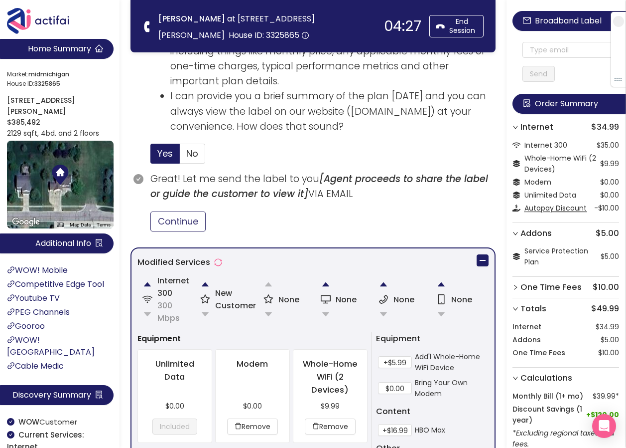
click at [181, 223] on button "Continue" at bounding box center [178, 221] width 55 height 20
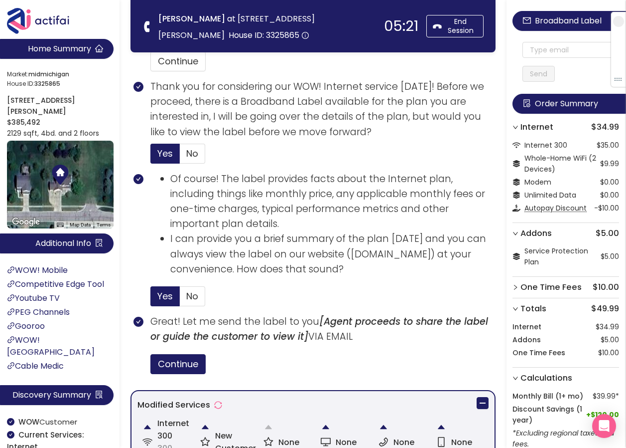
scroll to position [452, 0]
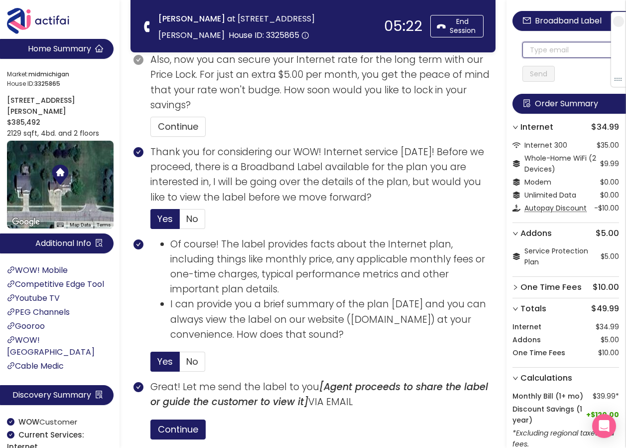
click at [546, 49] on input "text" at bounding box center [571, 50] width 97 height 16
drag, startPoint x: 597, startPoint y: 50, endPoint x: 503, endPoint y: 46, distance: 93.8
click at [503, 46] on section "Home Summary Market: [GEOGRAPHIC_DATA] ID: 3325865 [STREET_ADDRESS] $385,492 21…" at bounding box center [313, 321] width 626 height 1547
click at [534, 53] on input "[EMAIL_ADDRESS][DOMAIN_NAME]" at bounding box center [571, 50] width 97 height 16
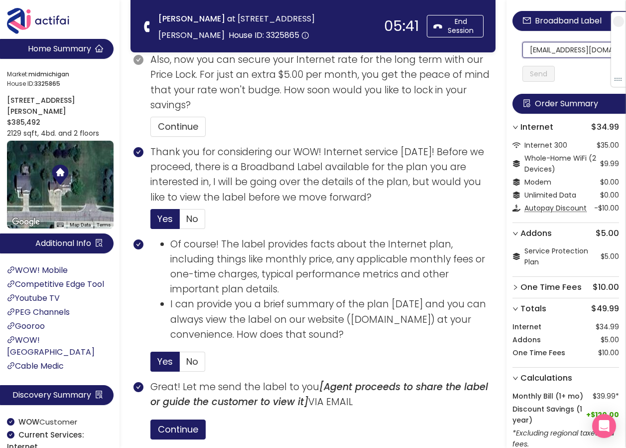
scroll to position [0, 37]
drag, startPoint x: 534, startPoint y: 53, endPoint x: 610, endPoint y: 52, distance: 76.3
click at [246, 37] on section "Home Summary Market: [GEOGRAPHIC_DATA] ID: 3325865 [STREET_ADDRESS] $385,492 21…" at bounding box center [313, 321] width 626 height 1547
type input "[EMAIL_ADDRESS][DOMAIN_NAME]"
click at [539, 73] on button "Send" at bounding box center [539, 74] width 32 height 16
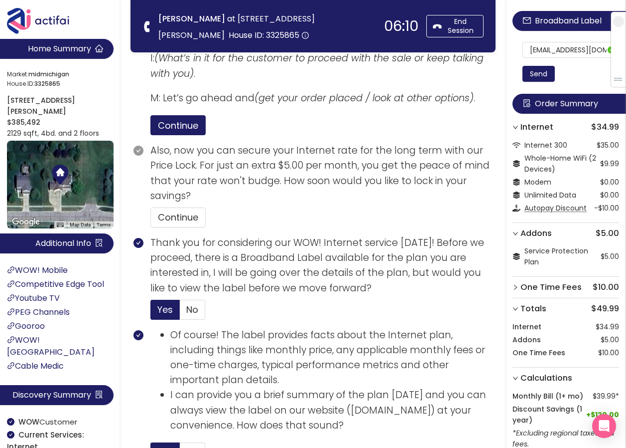
scroll to position [302, 0]
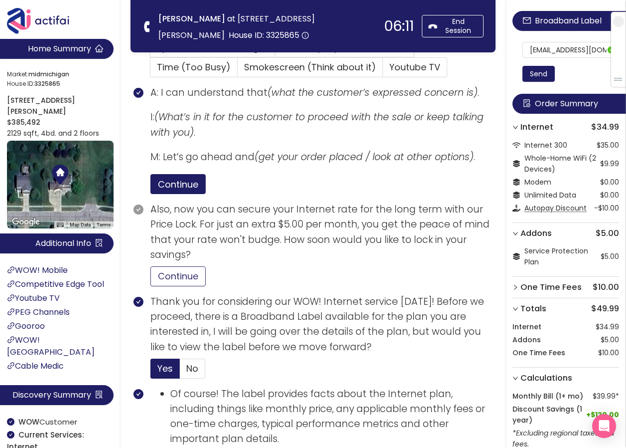
click at [174, 280] on button "Continue" at bounding box center [178, 276] width 55 height 20
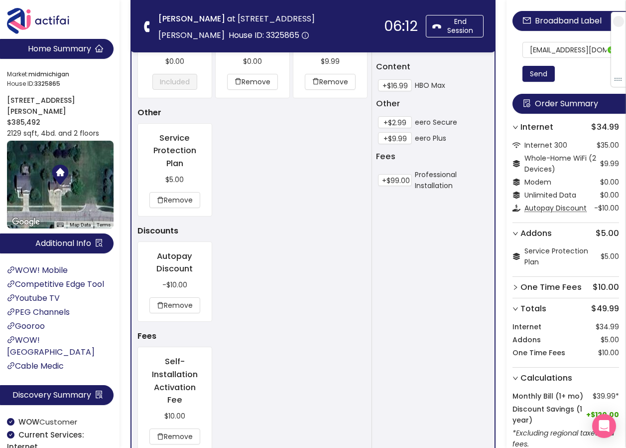
scroll to position [1100, 0]
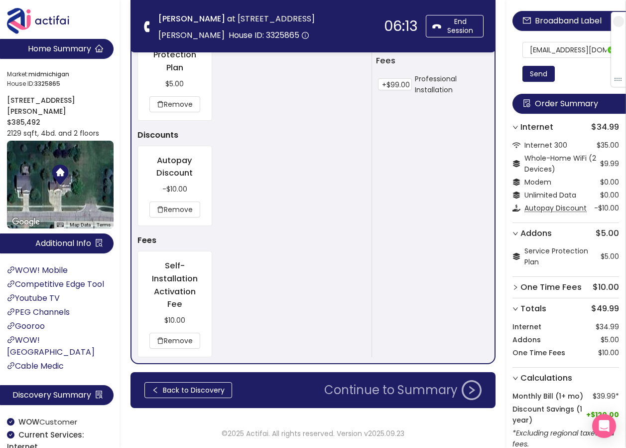
click at [368, 385] on button "Continue to Summary" at bounding box center [402, 390] width 169 height 20
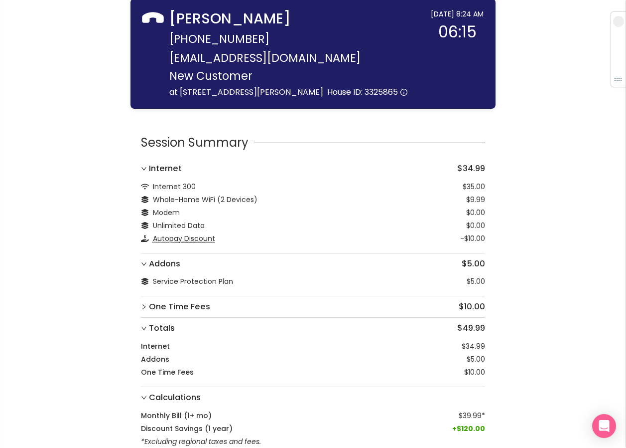
scroll to position [79, 0]
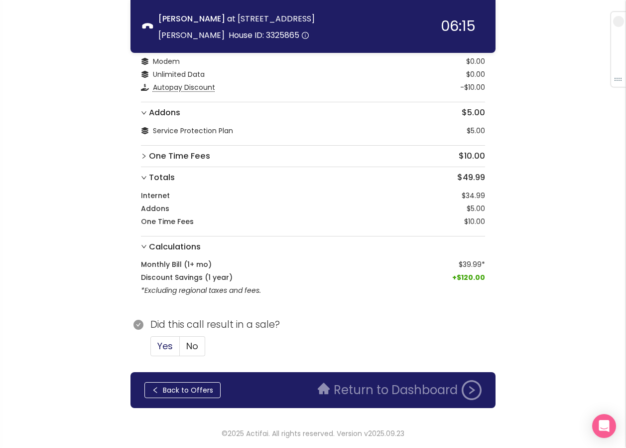
click at [162, 351] on span "Yes" at bounding box center [164, 345] width 15 height 12
click at [151, 349] on input "Yes" at bounding box center [151, 349] width 0 height 0
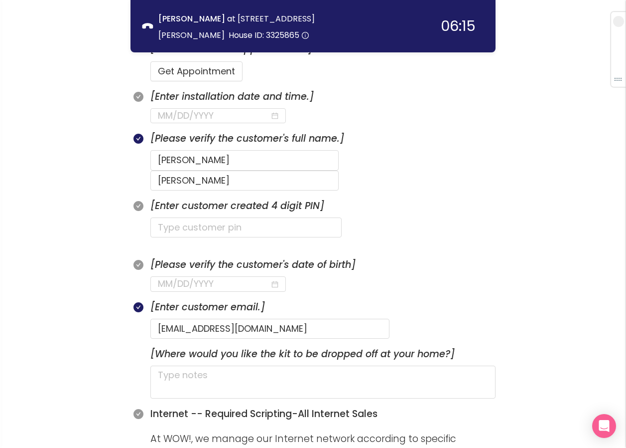
scroll to position [378, 0]
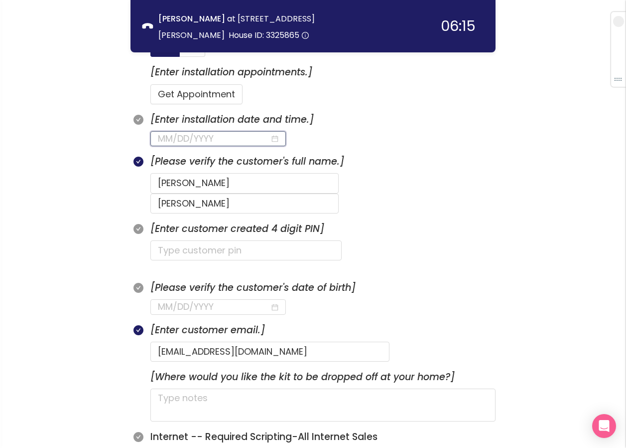
click at [213, 143] on input at bounding box center [214, 139] width 112 height 14
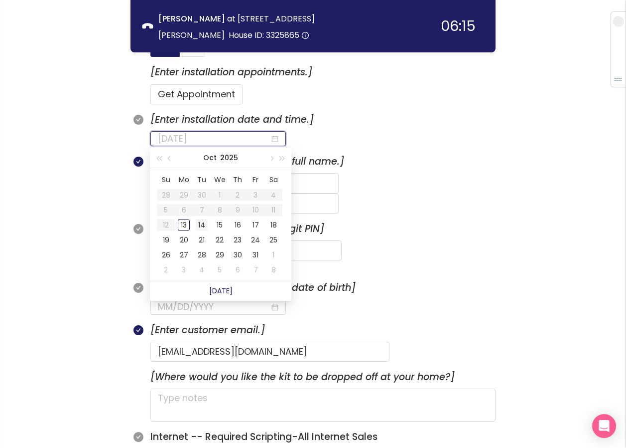
type input "[DATE]"
click at [205, 224] on div "14" at bounding box center [202, 225] width 12 height 12
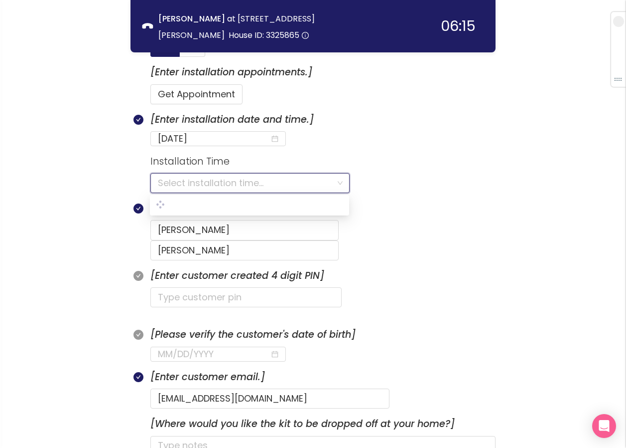
click at [195, 182] on input "search" at bounding box center [246, 182] width 177 height 19
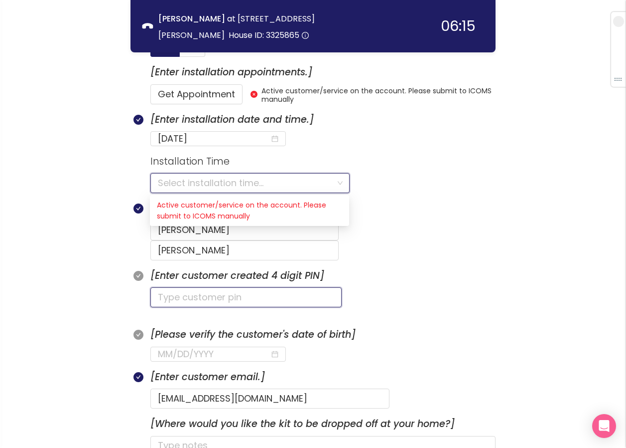
click at [286, 287] on input "text" at bounding box center [246, 297] width 191 height 20
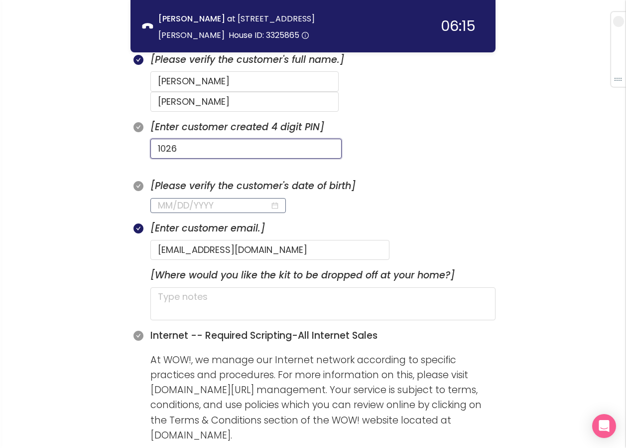
scroll to position [527, 0]
type input "1026"
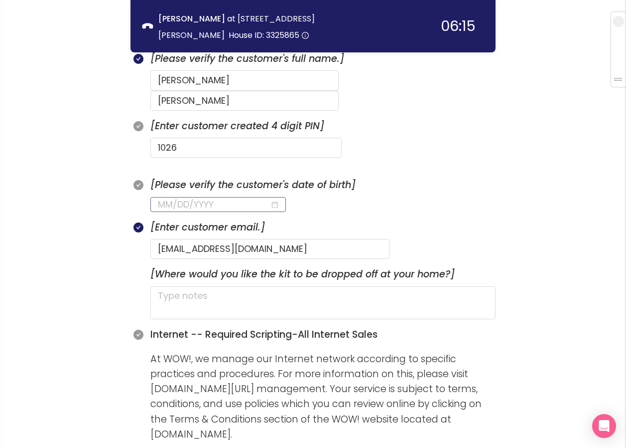
click at [177, 197] on input at bounding box center [214, 204] width 112 height 14
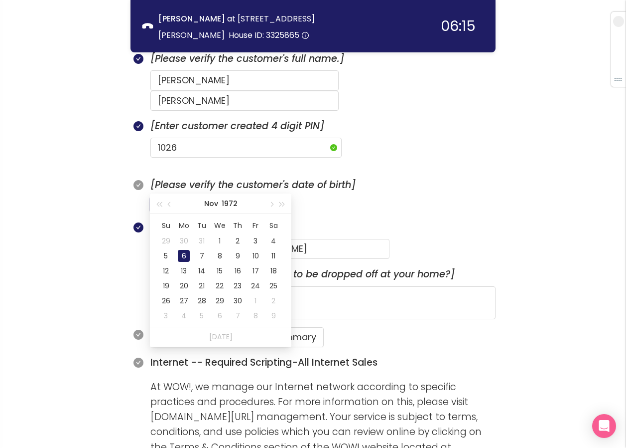
click at [185, 259] on div "6" at bounding box center [184, 256] width 12 height 12
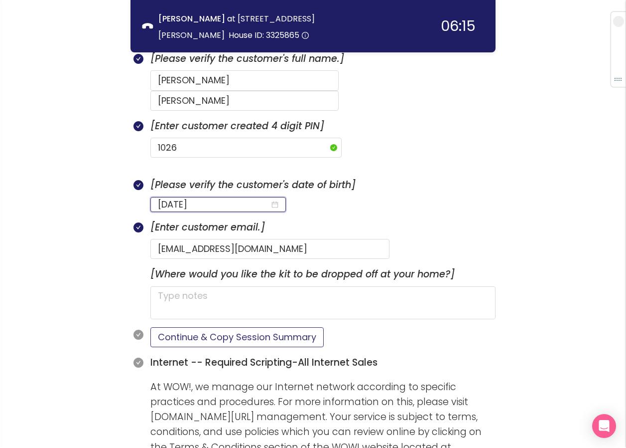
type input "[DATE]"
drag, startPoint x: 198, startPoint y: 313, endPoint x: 248, endPoint y: 295, distance: 53.1
click at [198, 327] on button "Continue & Copy Session Summary" at bounding box center [237, 337] width 173 height 20
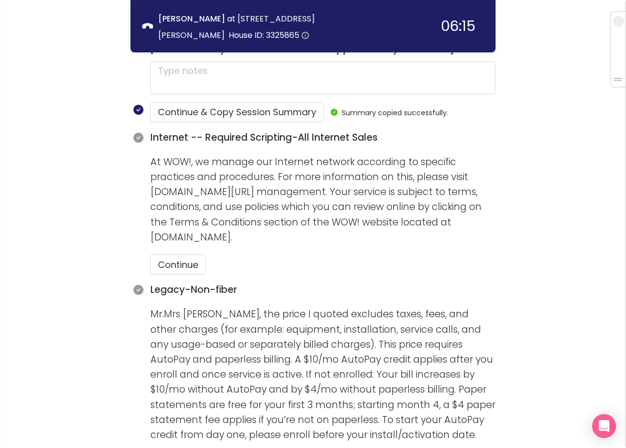
scroll to position [826, 0]
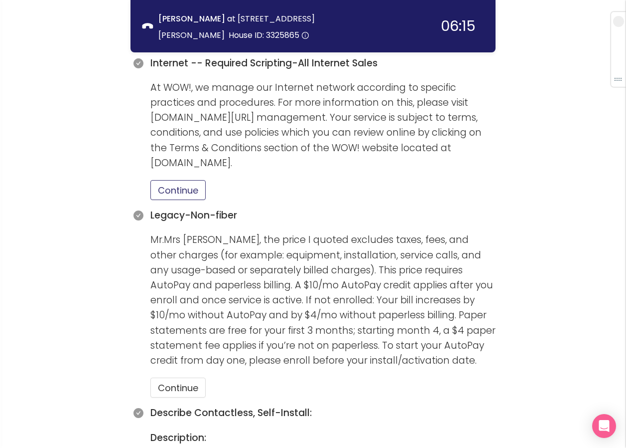
click at [195, 180] on button "Continue" at bounding box center [178, 190] width 55 height 20
click at [170, 377] on button "Continue" at bounding box center [178, 387] width 55 height 20
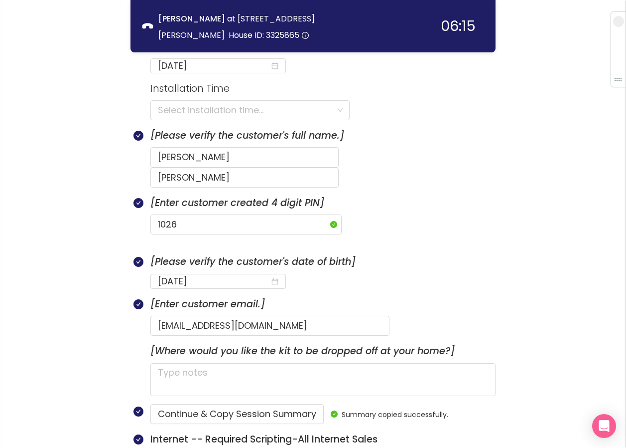
scroll to position [488, 0]
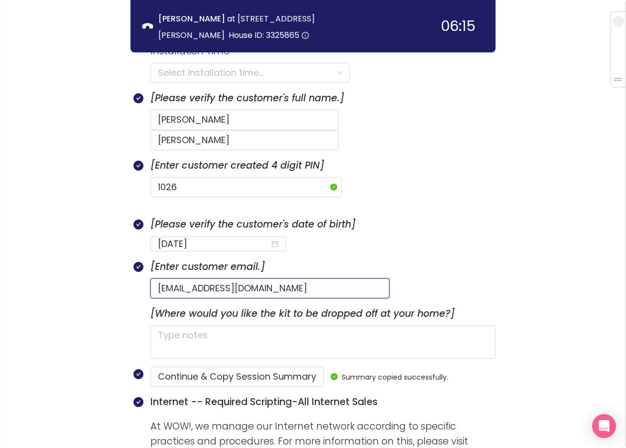
drag, startPoint x: 312, startPoint y: 268, endPoint x: 138, endPoint y: 252, distance: 175.2
click at [138, 259] on div "[Enter customer email.] [EMAIL_ADDRESS][DOMAIN_NAME]" at bounding box center [313, 282] width 365 height 47
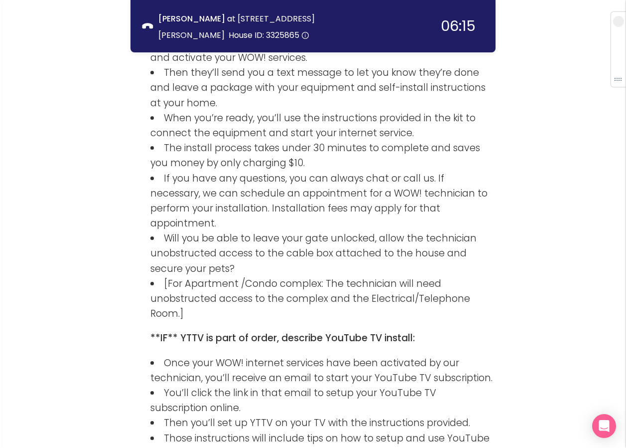
scroll to position [1435, 0]
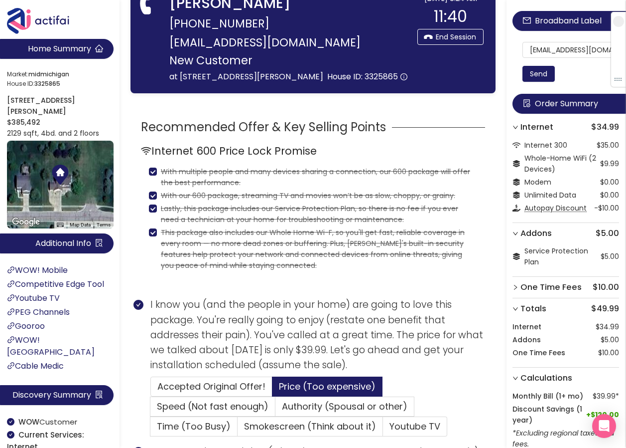
scroll to position [0, 0]
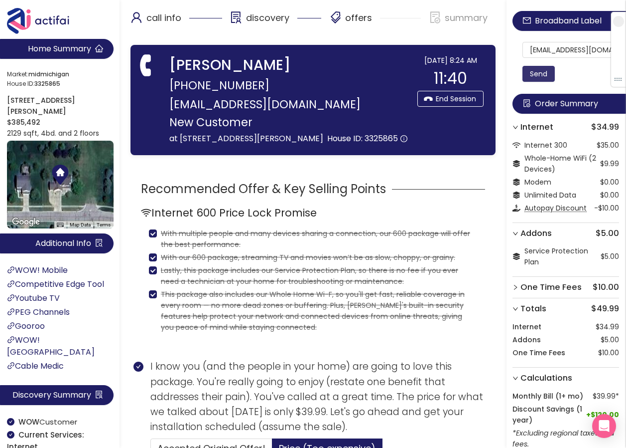
click at [544, 71] on button "Send" at bounding box center [539, 74] width 32 height 16
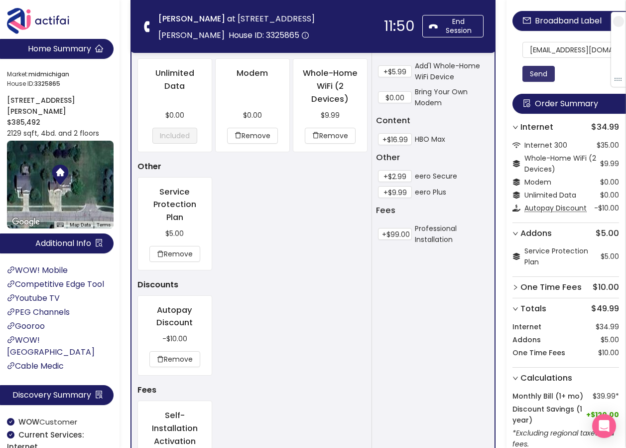
scroll to position [1100, 0]
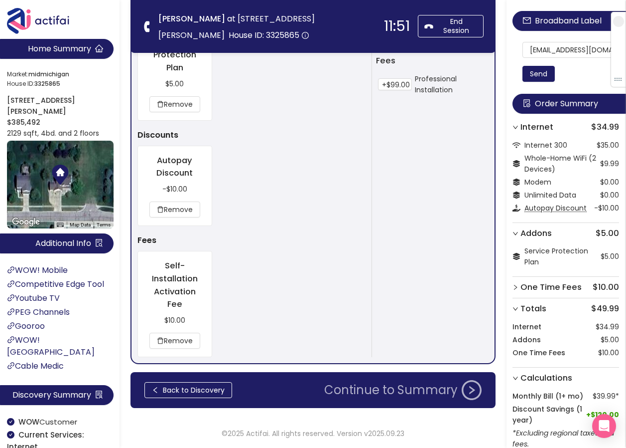
click at [417, 389] on button "Continue to Summary" at bounding box center [402, 390] width 169 height 20
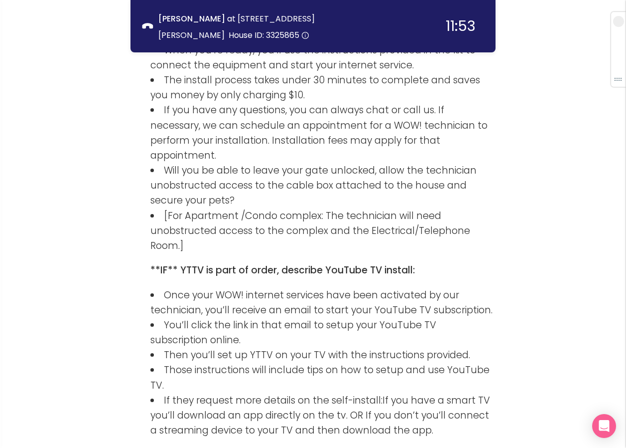
scroll to position [1388, 0]
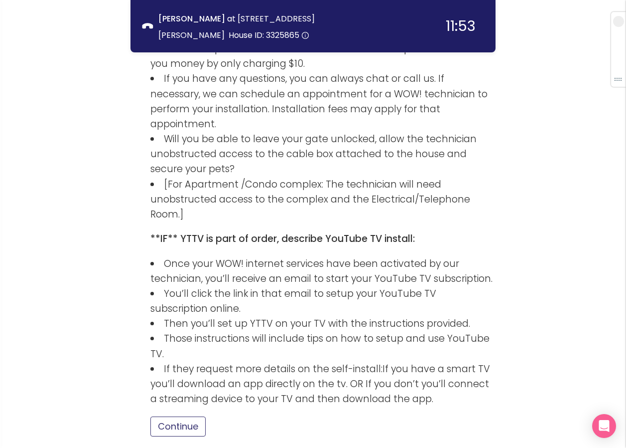
click at [199, 416] on button "Continue" at bounding box center [178, 426] width 55 height 20
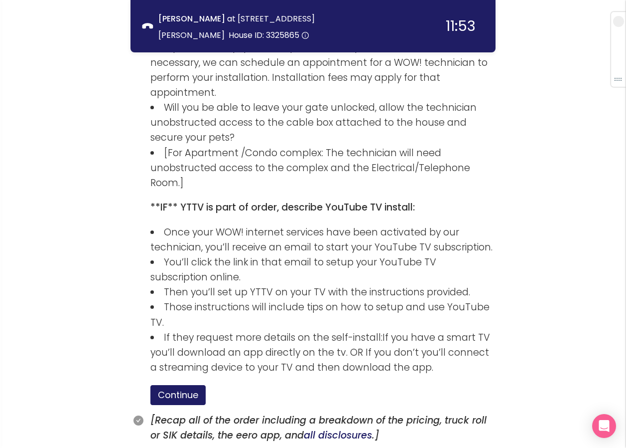
scroll to position [1455, 0]
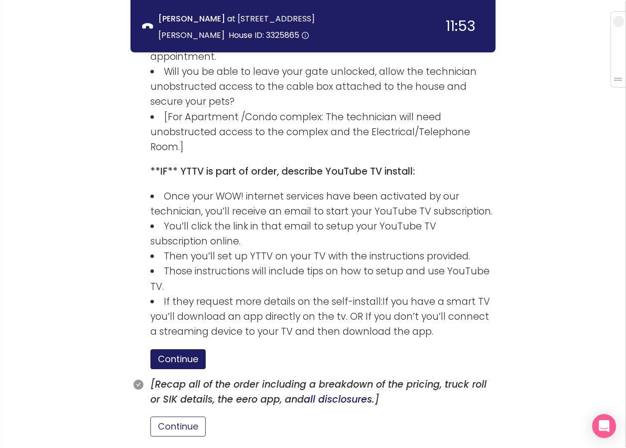
click at [188, 416] on button "Continue" at bounding box center [178, 426] width 55 height 20
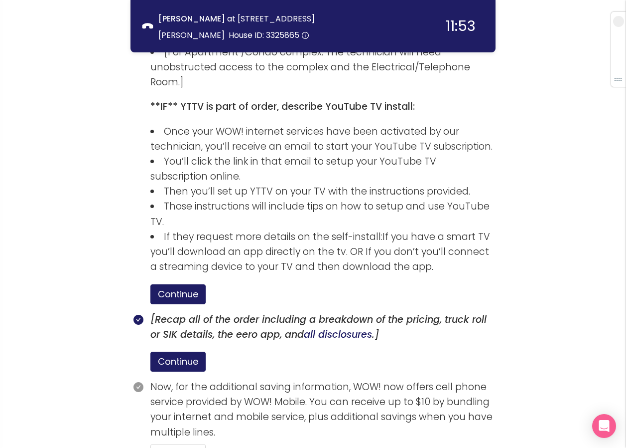
scroll to position [1547, 0]
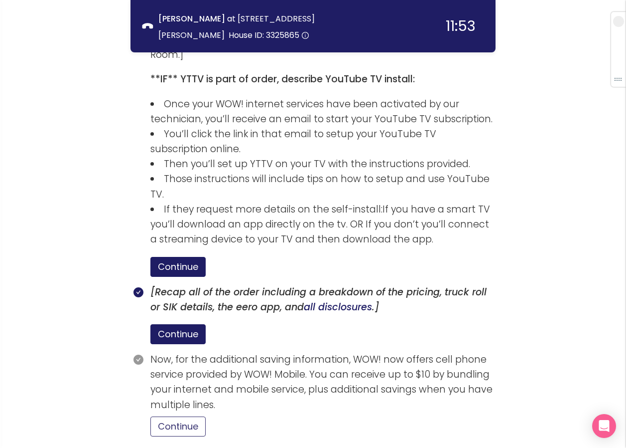
click at [172, 416] on button "Continue" at bounding box center [178, 426] width 55 height 20
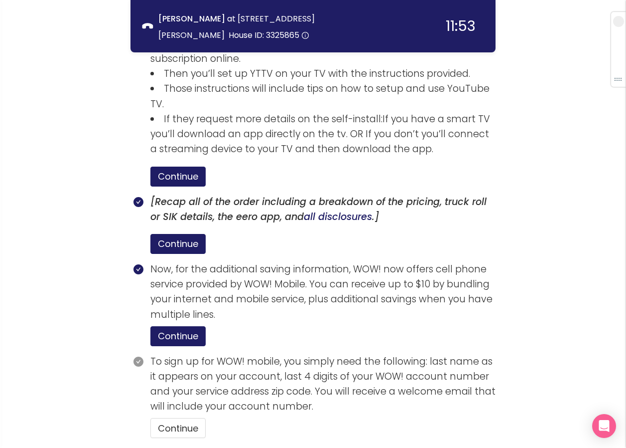
scroll to position [1639, 0]
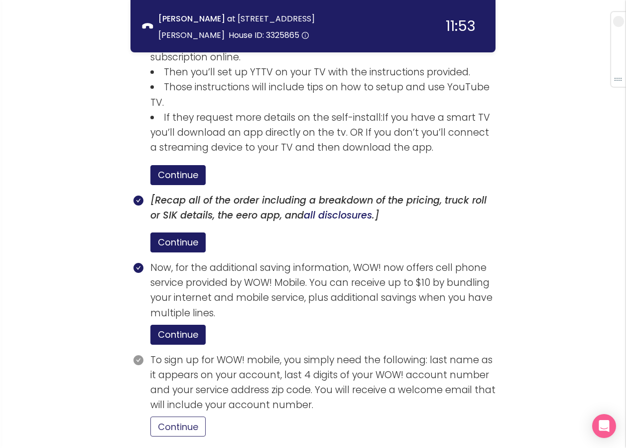
click at [173, 416] on button "Continue" at bounding box center [178, 426] width 55 height 20
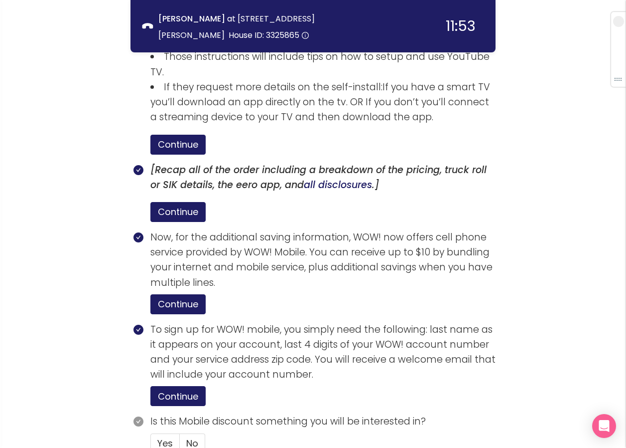
scroll to position [1686, 0]
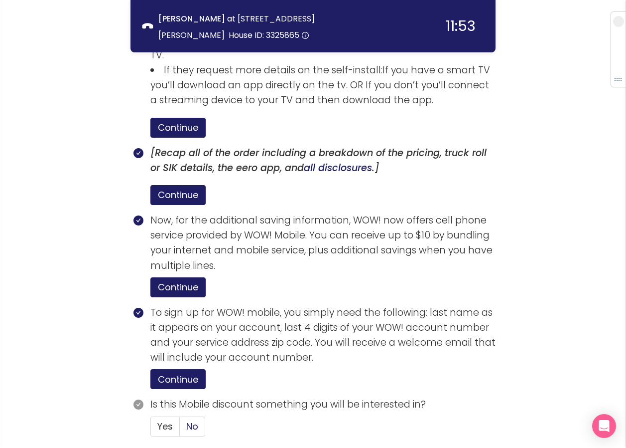
click at [197, 420] on span "No" at bounding box center [192, 426] width 12 height 12
click at [180, 429] on input "No" at bounding box center [180, 429] width 0 height 0
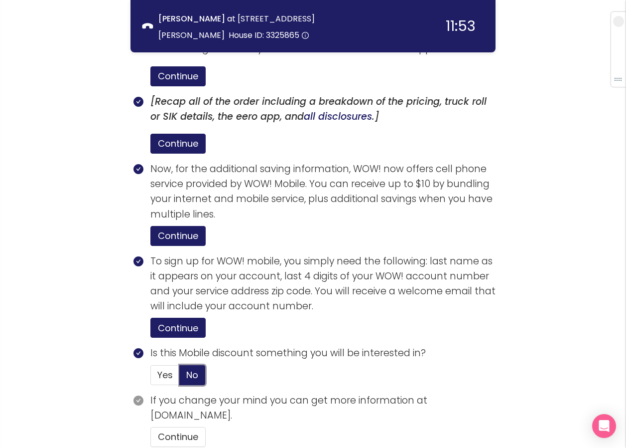
scroll to position [1748, 0]
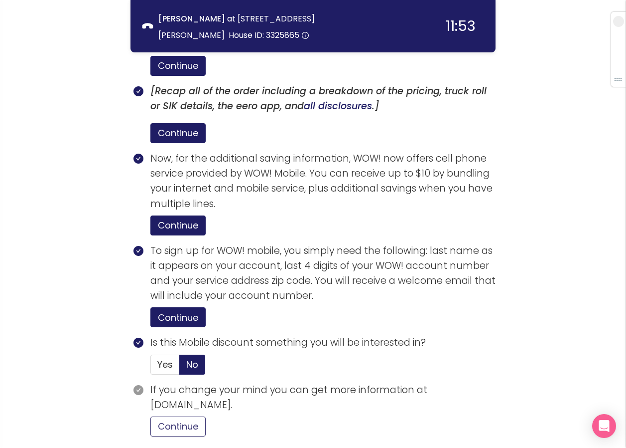
drag, startPoint x: 173, startPoint y: 340, endPoint x: 190, endPoint y: 344, distance: 17.4
click at [173, 416] on button "Continue" at bounding box center [178, 426] width 55 height 20
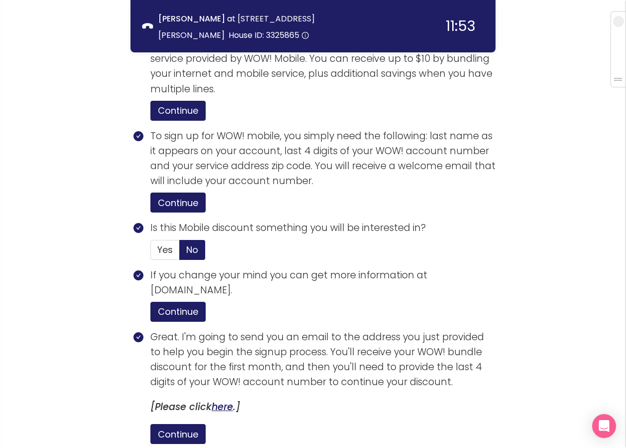
scroll to position [1938, 0]
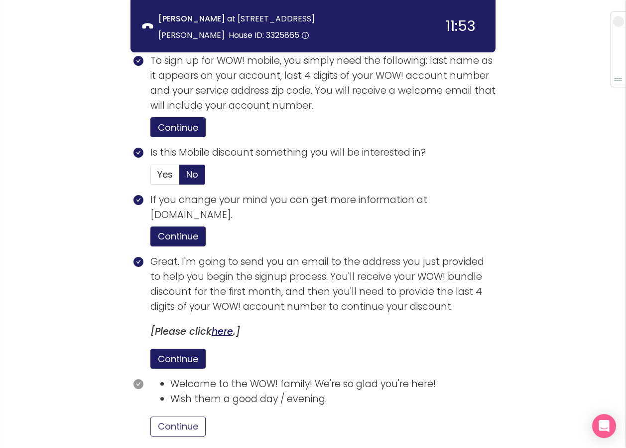
click at [195, 416] on button "Continue" at bounding box center [178, 426] width 55 height 20
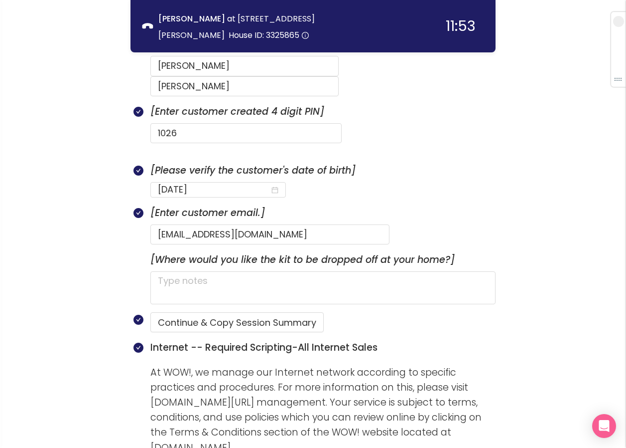
scroll to position [493, 0]
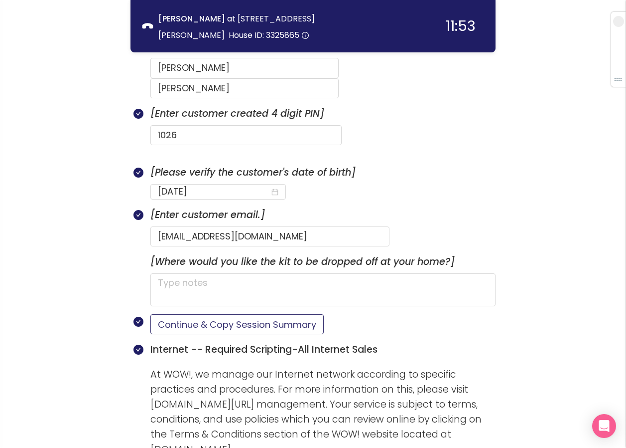
click at [265, 314] on button "Continue & Copy Session Summary" at bounding box center [237, 324] width 173 height 20
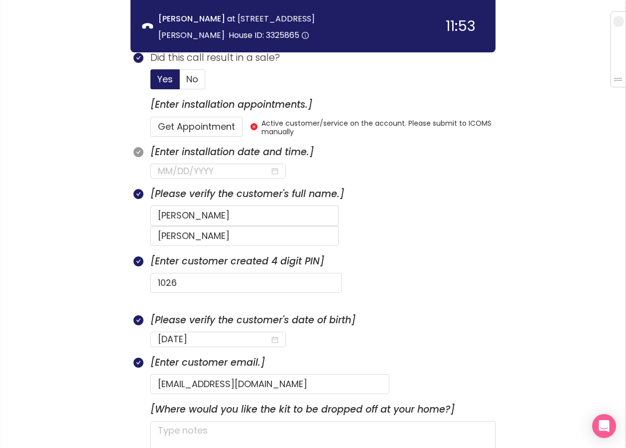
scroll to position [343, 0]
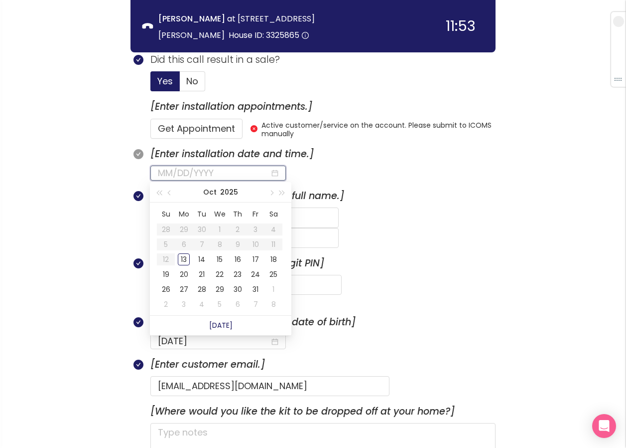
click at [225, 171] on input at bounding box center [214, 173] width 112 height 14
type input "[DATE]"
click at [186, 260] on div "13" at bounding box center [184, 259] width 12 height 12
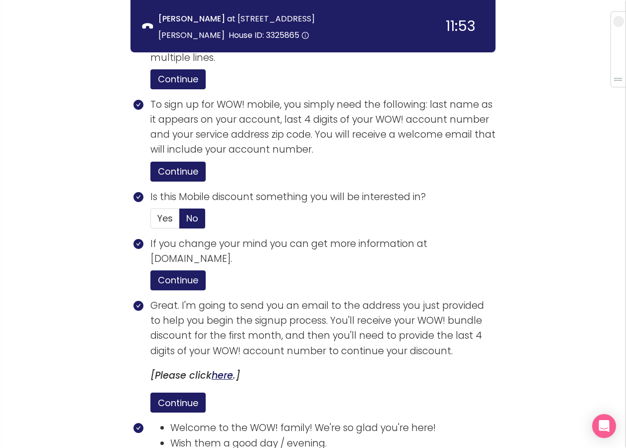
scroll to position [1985, 0]
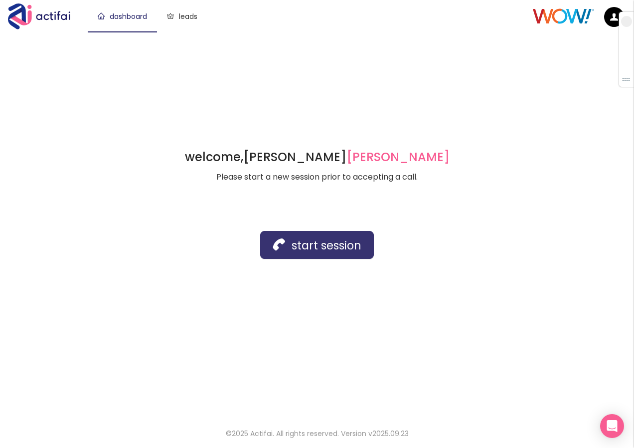
click at [325, 250] on button "start session" at bounding box center [317, 245] width 114 height 28
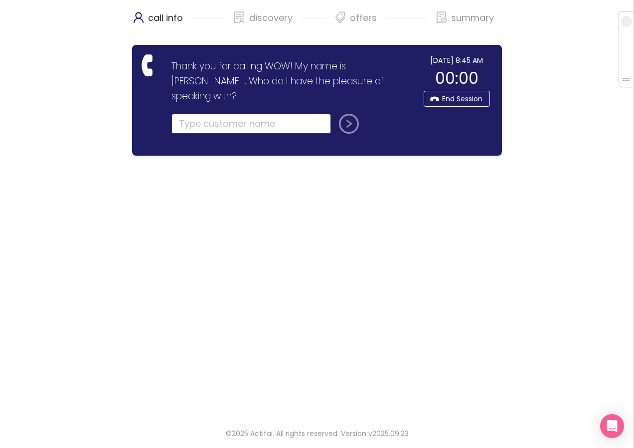
click at [189, 114] on input "text" at bounding box center [250, 124] width 159 height 20
type input "[PERSON_NAME]"
drag, startPoint x: 354, startPoint y: 111, endPoint x: 266, endPoint y: 132, distance: 90.8
click at [354, 114] on button "submit" at bounding box center [347, 124] width 24 height 20
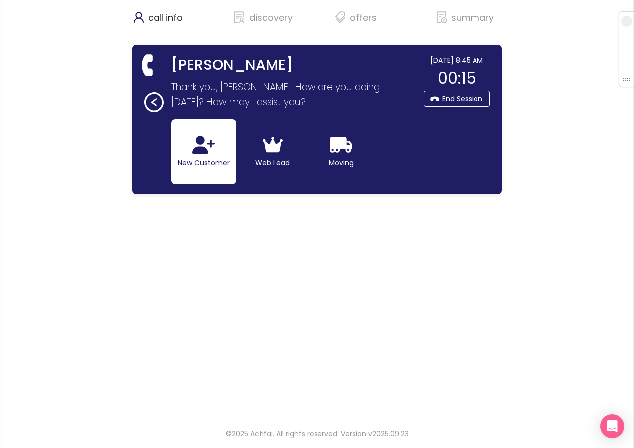
click at [228, 151] on button "New Customer" at bounding box center [203, 151] width 65 height 65
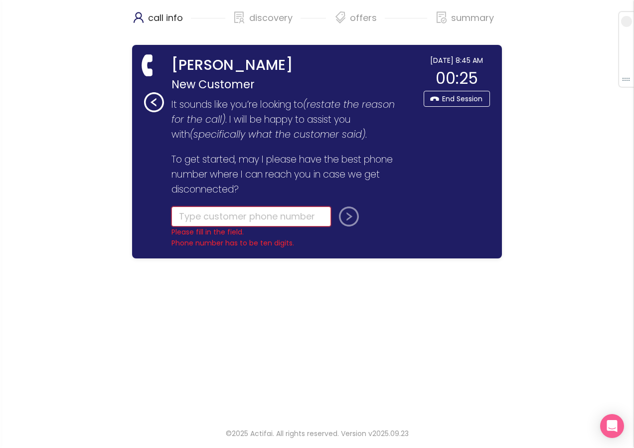
click at [249, 217] on input "tel" at bounding box center [250, 216] width 159 height 20
paste input "[PHONE_NUMBER]"
type input "[PHONE_NUMBER]"
click at [357, 214] on button "submit" at bounding box center [347, 216] width 24 height 20
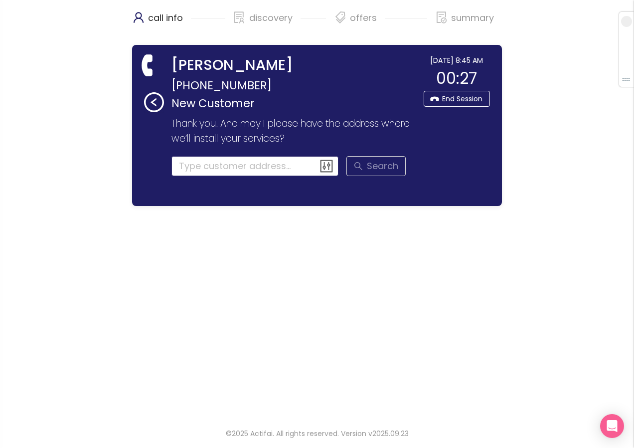
click at [207, 168] on input at bounding box center [254, 166] width 167 height 20
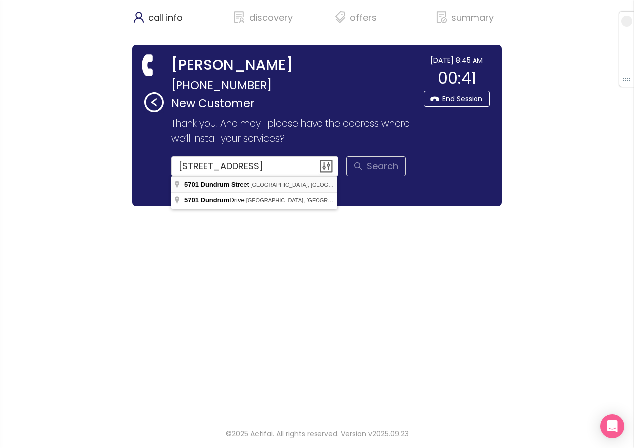
type input "[STREET_ADDRESS]"
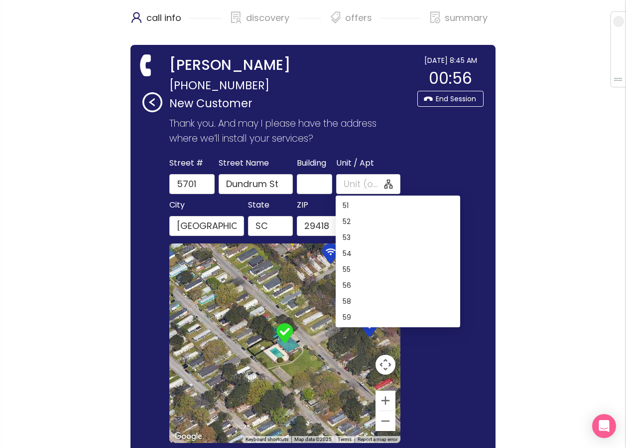
scroll to position [845, 0]
click at [351, 255] on div "58" at bounding box center [398, 253] width 111 height 11
type input "58"
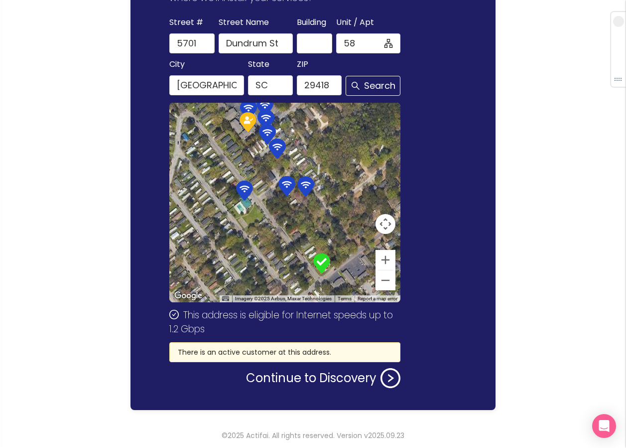
scroll to position [143, 0]
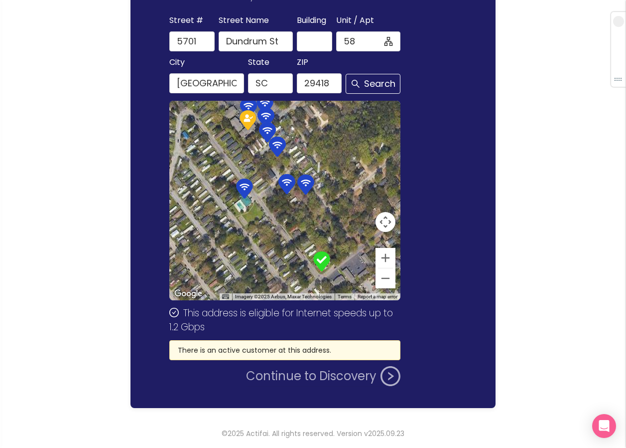
click at [301, 378] on button "Continue to Discovery" at bounding box center [323, 376] width 154 height 20
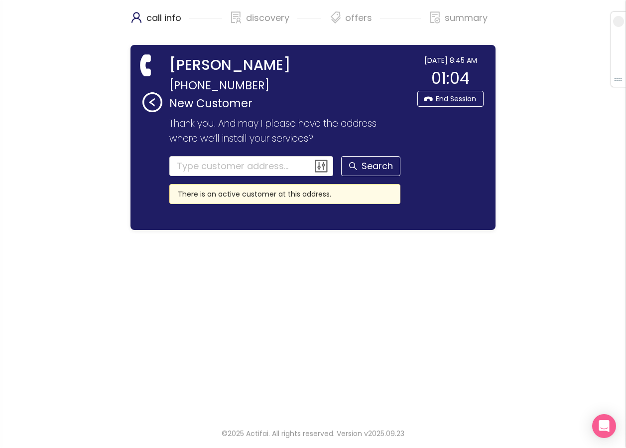
scroll to position [0, 0]
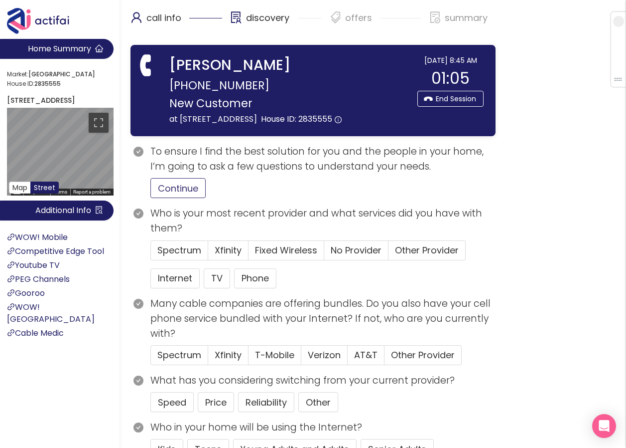
click at [179, 198] on button "Continue" at bounding box center [178, 188] width 55 height 20
click at [166, 287] on button "Internet" at bounding box center [175, 278] width 49 height 20
click at [402, 256] on span "Other Provider" at bounding box center [427, 250] width 64 height 12
click at [389, 253] on input "Other Provider" at bounding box center [389, 253] width 0 height 0
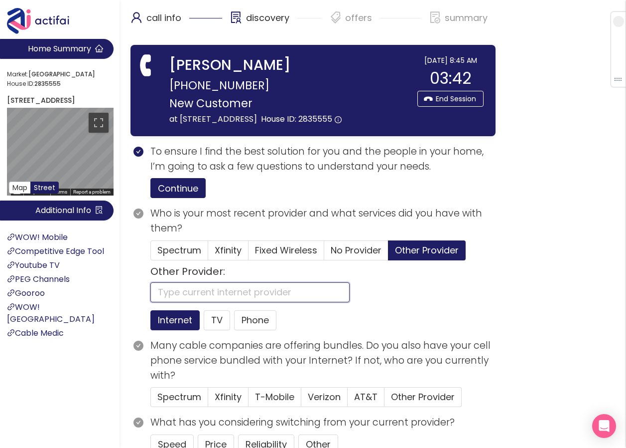
click at [245, 302] on input "text" at bounding box center [250, 292] width 199 height 20
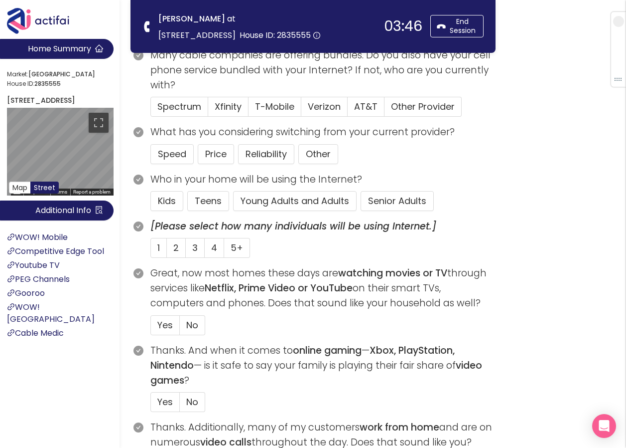
scroll to position [199, 0]
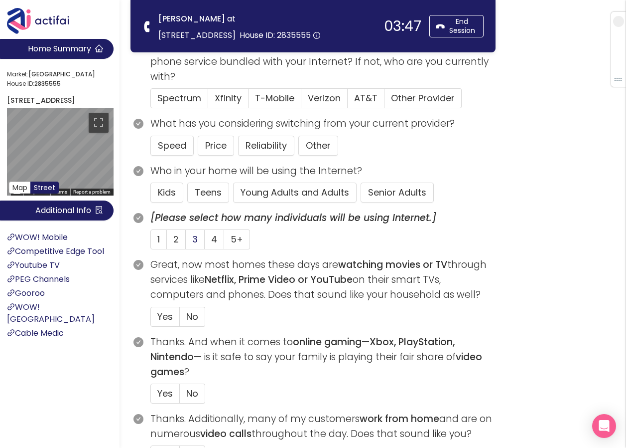
type input "WOW"
click at [195, 236] on span "3" at bounding box center [194, 239] width 5 height 12
click at [186, 242] on input "3" at bounding box center [186, 242] width 0 height 0
click at [283, 194] on button "Young Adults and Adults" at bounding box center [295, 192] width 124 height 20
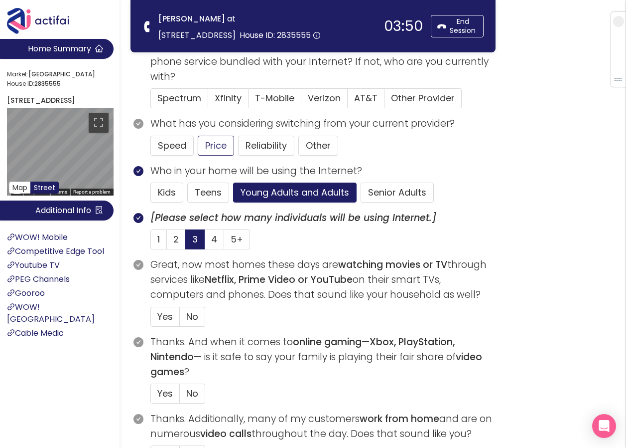
click at [218, 144] on button "Price" at bounding box center [216, 146] width 36 height 20
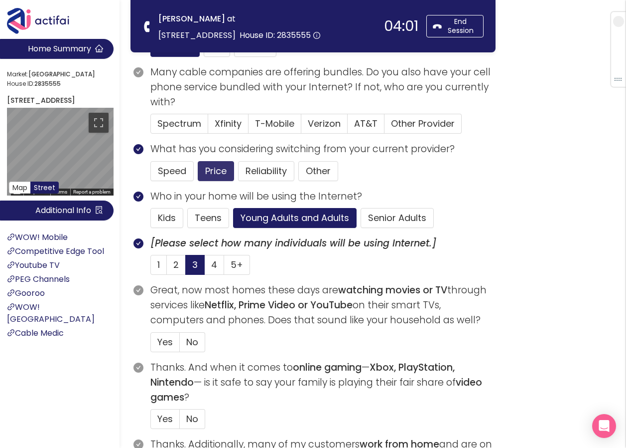
scroll to position [150, 0]
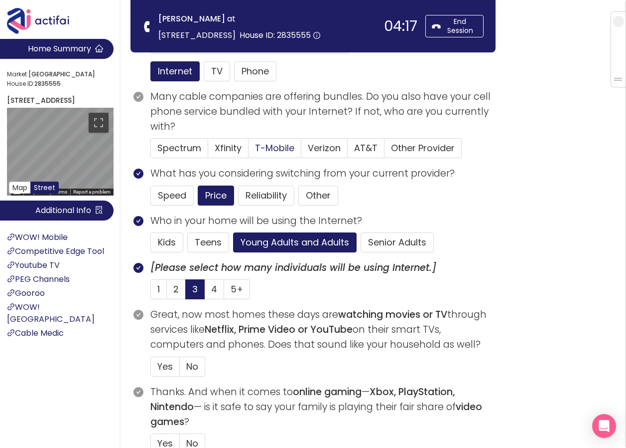
click at [282, 149] on span "T-Mobile" at bounding box center [274, 148] width 39 height 12
click at [249, 151] on input "T-Mobile" at bounding box center [249, 151] width 0 height 0
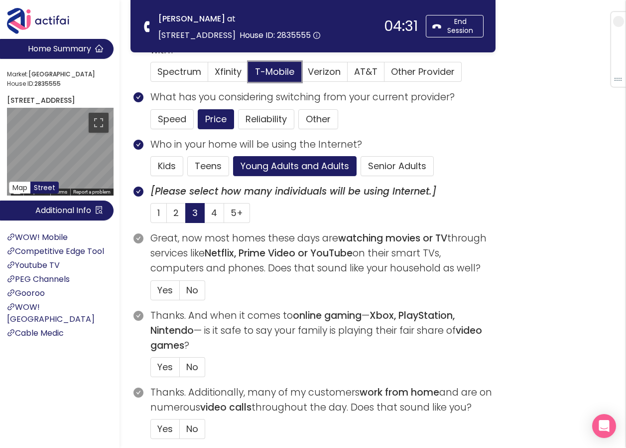
scroll to position [249, 0]
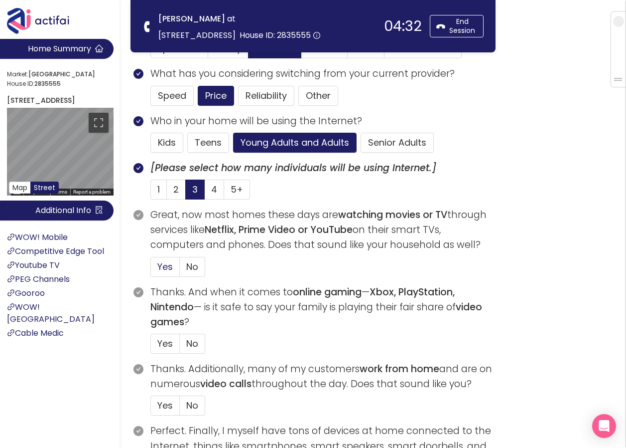
click at [164, 264] on span "Yes" at bounding box center [164, 266] width 15 height 12
click at [151, 270] on input "Yes" at bounding box center [151, 270] width 0 height 0
click at [162, 346] on span "Yes" at bounding box center [164, 343] width 15 height 12
click at [151, 346] on input "Yes" at bounding box center [151, 346] width 0 height 0
click at [165, 405] on span "Yes" at bounding box center [164, 405] width 15 height 12
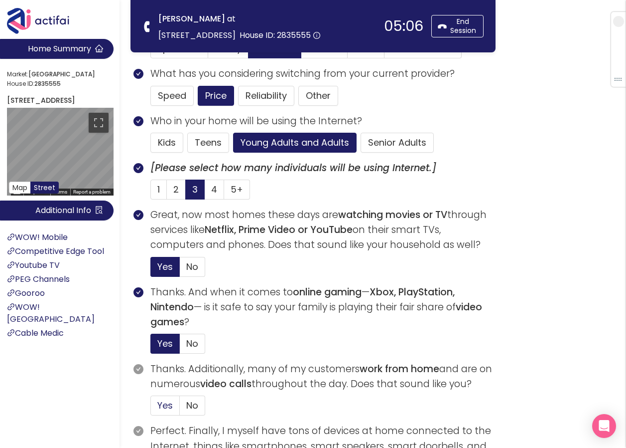
click at [151, 408] on input "Yes" at bounding box center [151, 408] width 0 height 0
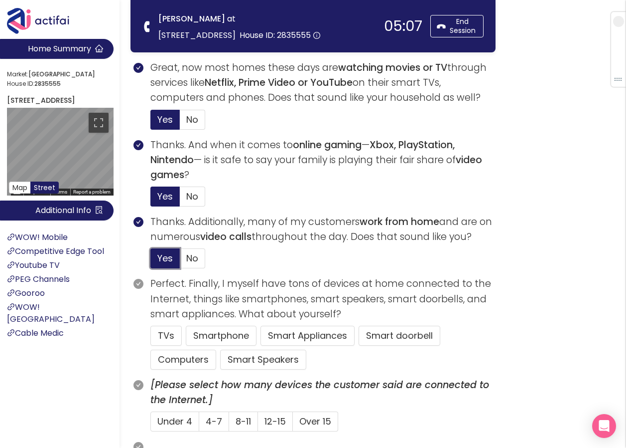
scroll to position [399, 0]
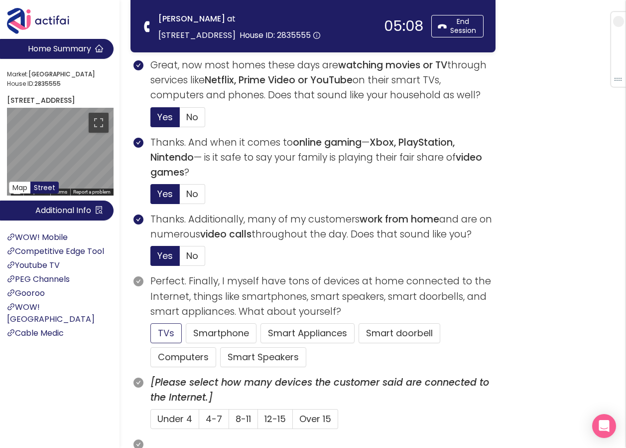
click at [151, 327] on button "TVs" at bounding box center [166, 333] width 31 height 20
drag, startPoint x: 175, startPoint y: 351, endPoint x: 184, endPoint y: 352, distance: 9.1
click at [175, 352] on button "Computers" at bounding box center [184, 357] width 66 height 20
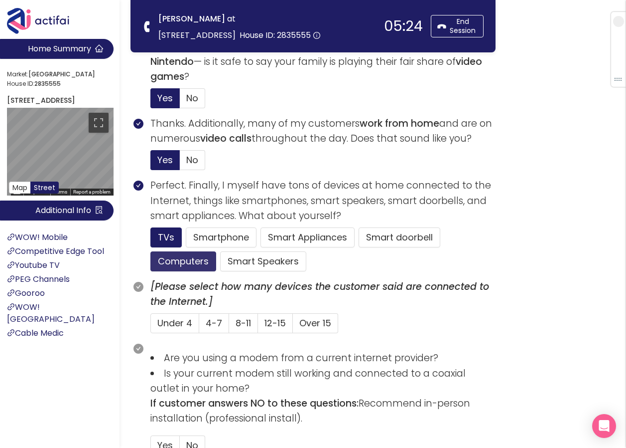
scroll to position [498, 0]
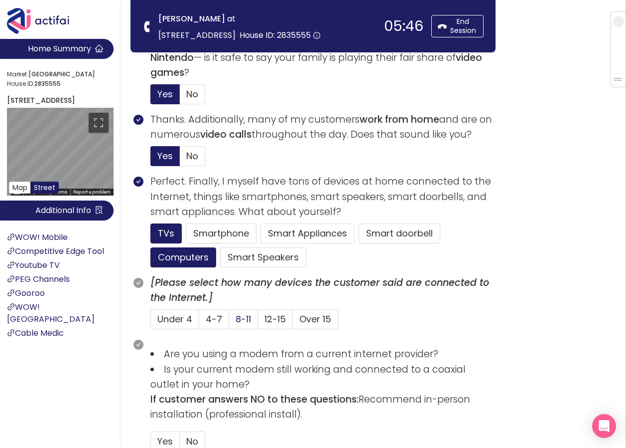
click at [240, 316] on span "8-11" at bounding box center [243, 318] width 15 height 12
click at [229, 322] on input "8-11" at bounding box center [229, 322] width 0 height 0
click at [216, 230] on button "Smartphone" at bounding box center [221, 233] width 71 height 20
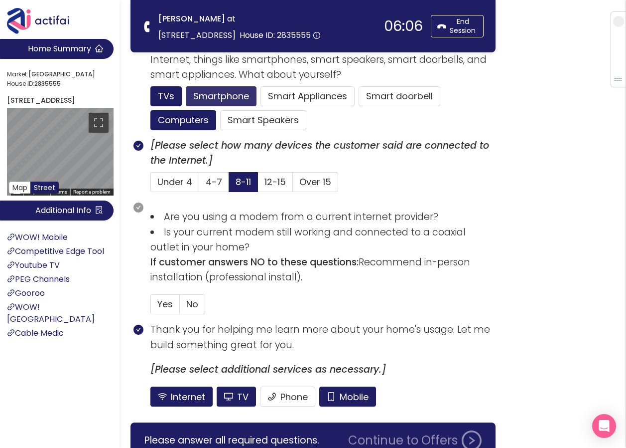
scroll to position [648, 0]
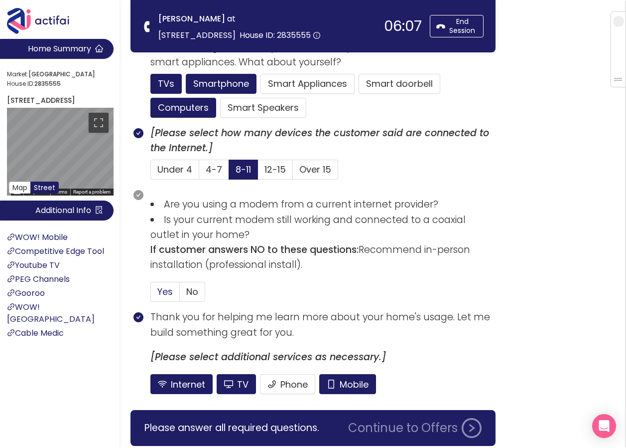
click at [164, 293] on span "Yes" at bounding box center [164, 291] width 15 height 12
click at [151, 295] on input "Yes" at bounding box center [151, 295] width 0 height 0
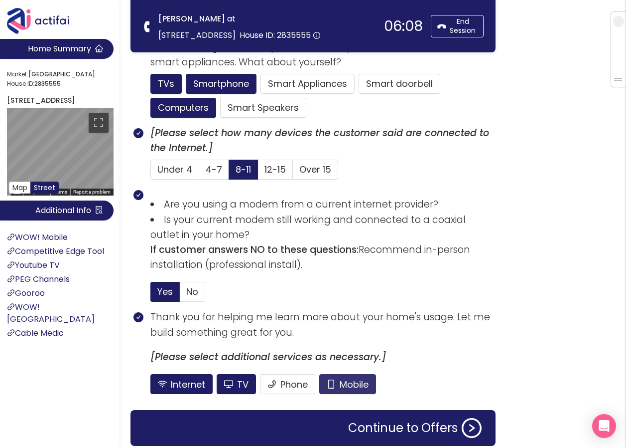
click at [339, 376] on button "Mobile" at bounding box center [347, 384] width 57 height 20
click at [234, 381] on button "TV" at bounding box center [236, 384] width 39 height 20
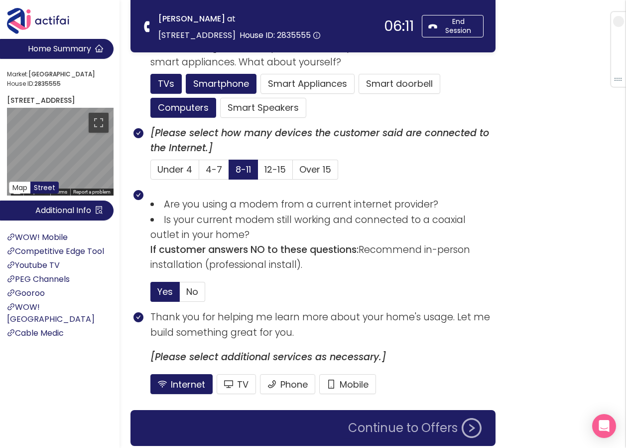
click at [373, 428] on button "Continue to Offers" at bounding box center [415, 428] width 146 height 20
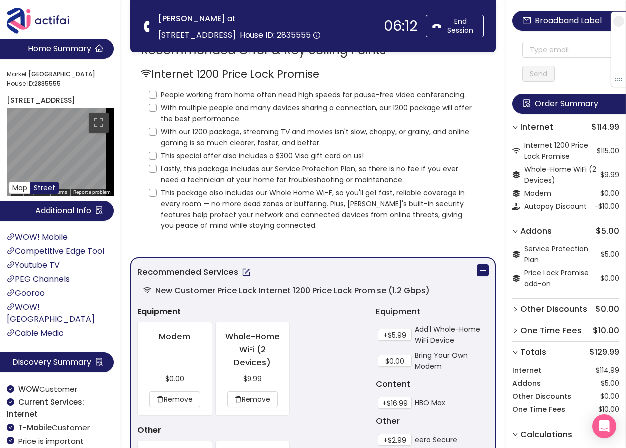
scroll to position [0, 0]
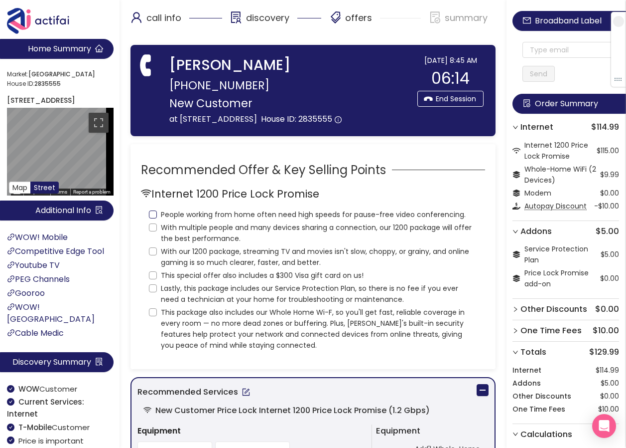
click at [151, 218] on input "People working from home often need high speeds for pause-free video conferenci…" at bounding box center [153, 214] width 8 height 8
checkbox input "true"
click at [152, 231] on input "With multiple people and many devices sharing a connection, our 1200 package wi…" at bounding box center [153, 227] width 8 height 8
checkbox input "true"
click at [151, 255] on input "With our 1200 package, streaming TV and movies isn't slow, choppy, or grainy, a…" at bounding box center [153, 251] width 8 height 8
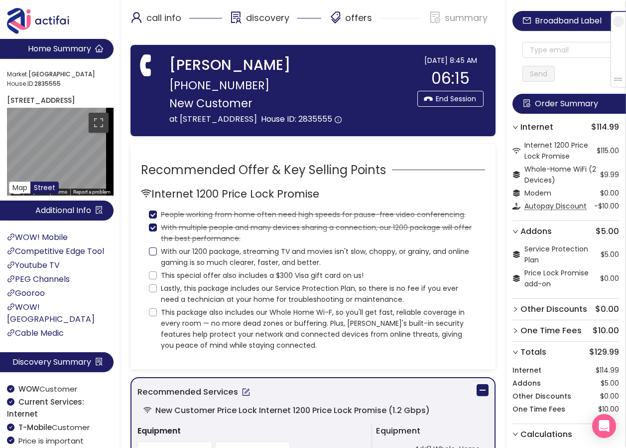
checkbox input "true"
click at [153, 279] on input "This special offer also includes a $300 Visa gift card on us!" at bounding box center [153, 275] width 8 height 8
checkbox input "true"
click at [154, 304] on label "Lastly, this package includes our Service Protection Plan, so there is no fee i…" at bounding box center [313, 293] width 328 height 24
click at [154, 292] on input "Lastly, this package includes our Service Protection Plan, so there is no fee i…" at bounding box center [153, 288] width 8 height 8
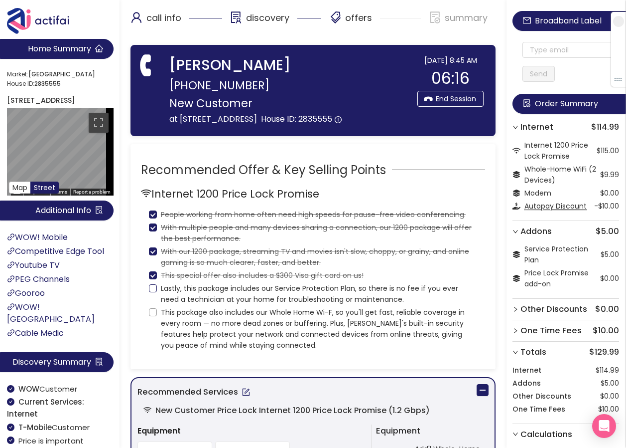
checkbox input "true"
click at [156, 316] on input "This package also includes our Whole Home Wi-F, so you'll get fast, reliable co…" at bounding box center [153, 312] width 8 height 8
checkbox input "true"
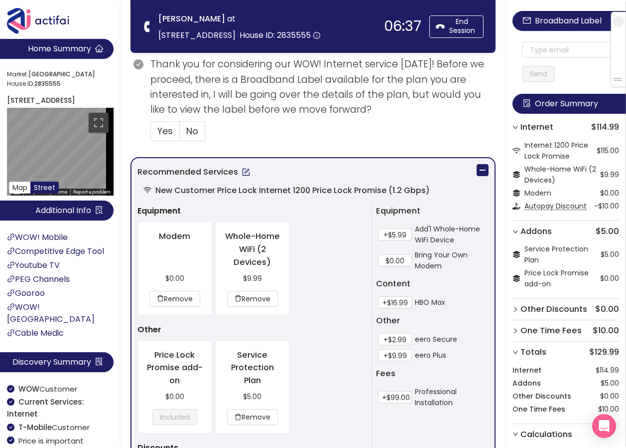
scroll to position [399, 0]
click at [399, 338] on button "+$2.99" at bounding box center [395, 338] width 34 height 12
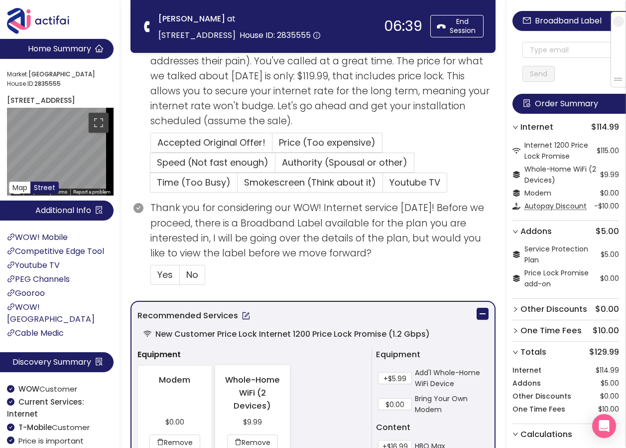
scroll to position [249, 0]
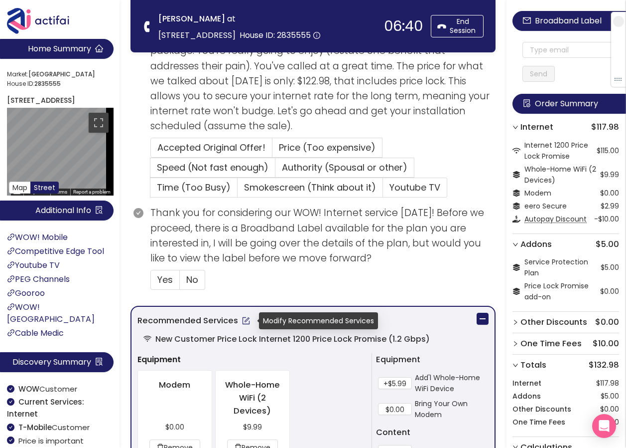
click at [248, 319] on button "button" at bounding box center [246, 320] width 16 height 16
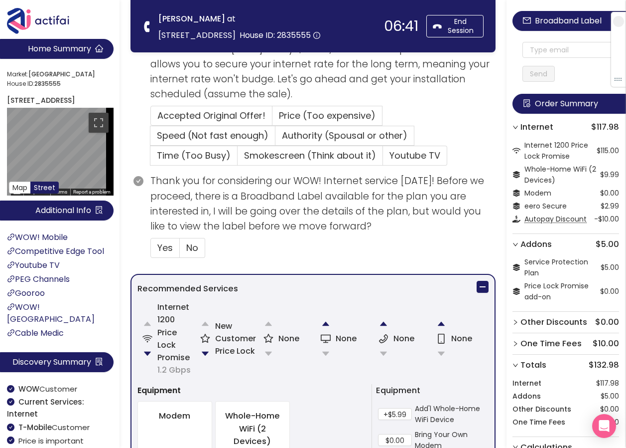
scroll to position [299, 0]
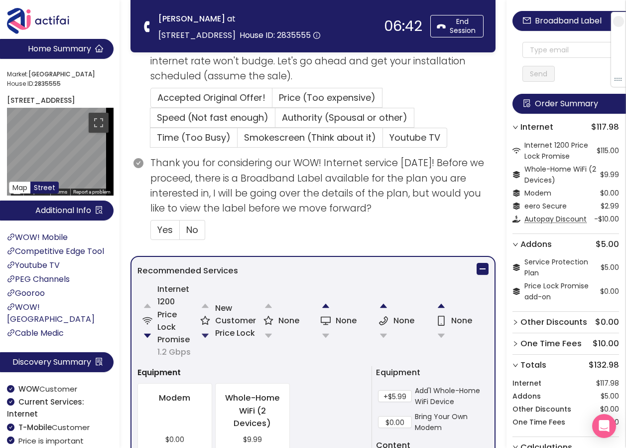
click at [205, 336] on button "button" at bounding box center [205, 335] width 20 height 20
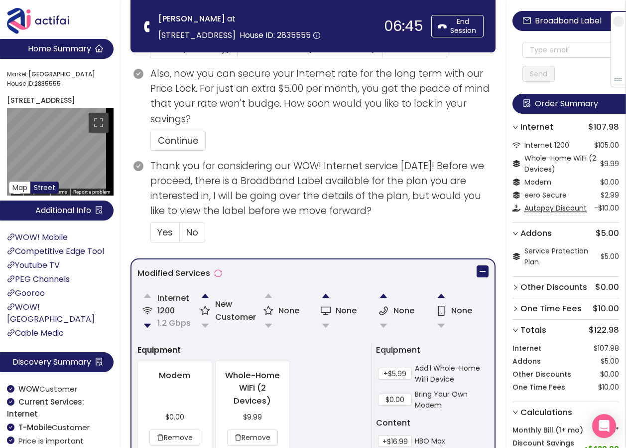
scroll to position [361, 0]
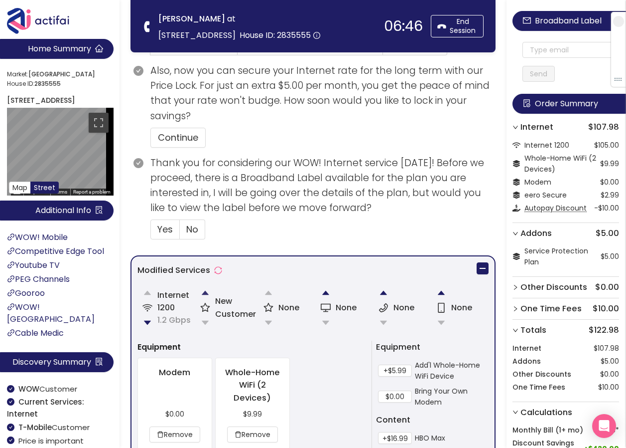
click at [206, 296] on button "button" at bounding box center [205, 293] width 20 height 20
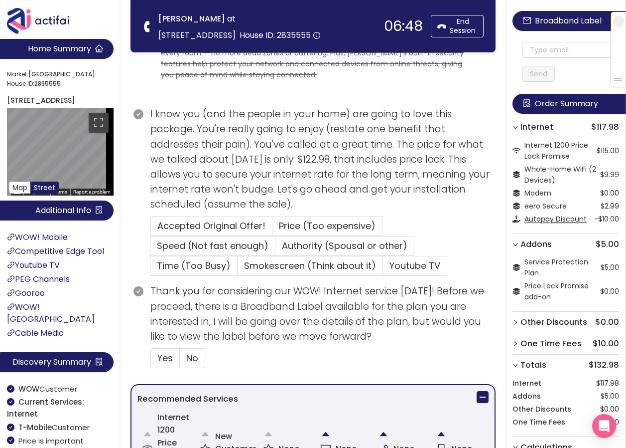
scroll to position [150, 0]
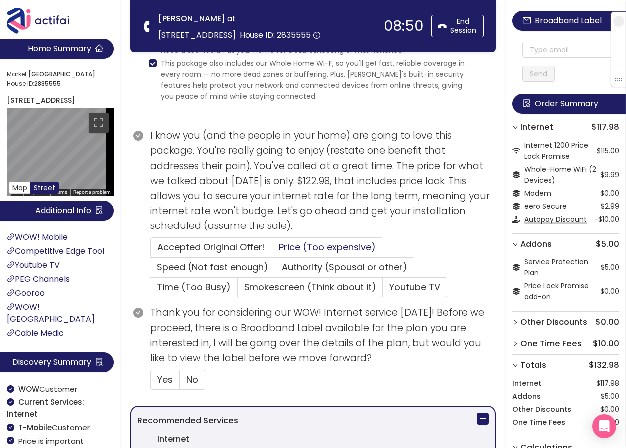
click at [316, 248] on span "Price (Too expensive)" at bounding box center [327, 247] width 97 height 12
click at [273, 250] on input "Price (Too expensive)" at bounding box center [273, 250] width 0 height 0
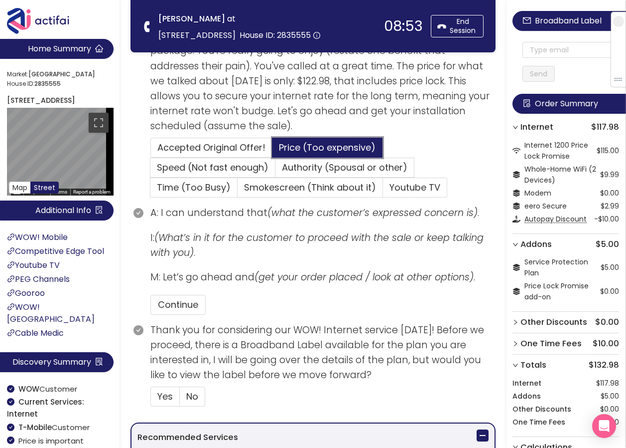
scroll to position [399, 0]
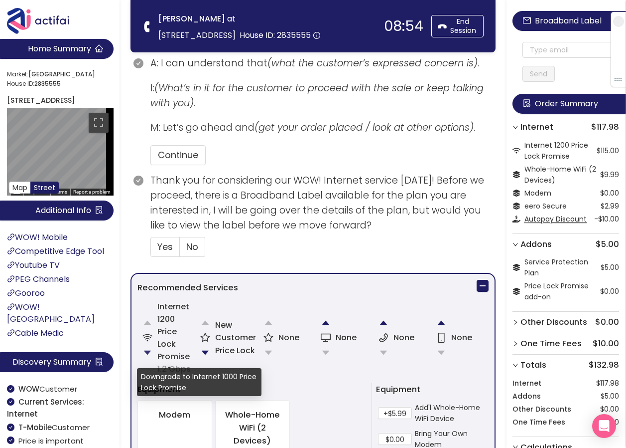
click at [146, 353] on button "button" at bounding box center [148, 352] width 20 height 20
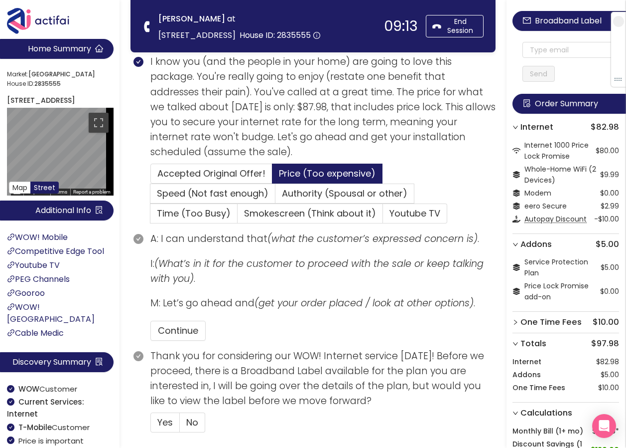
scroll to position [199, 0]
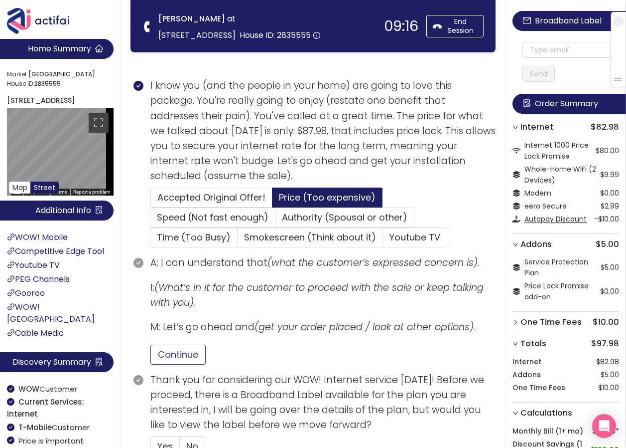
click at [154, 353] on button "Continue" at bounding box center [178, 354] width 55 height 20
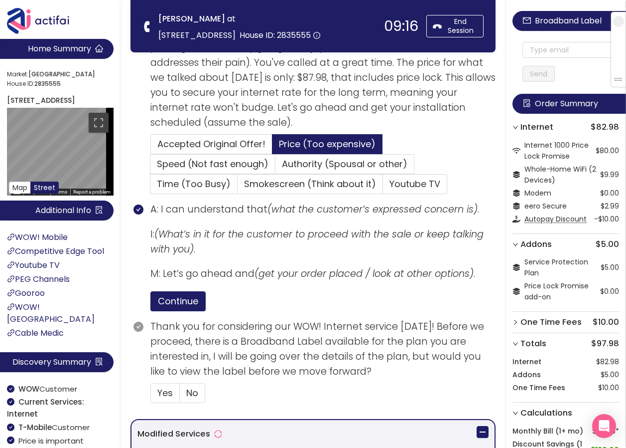
scroll to position [399, 0]
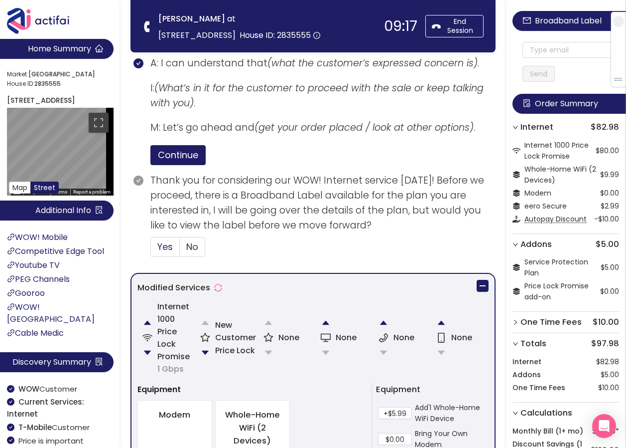
click at [159, 252] on span "Yes" at bounding box center [164, 246] width 15 height 12
click at [151, 250] on input "Yes" at bounding box center [151, 250] width 0 height 0
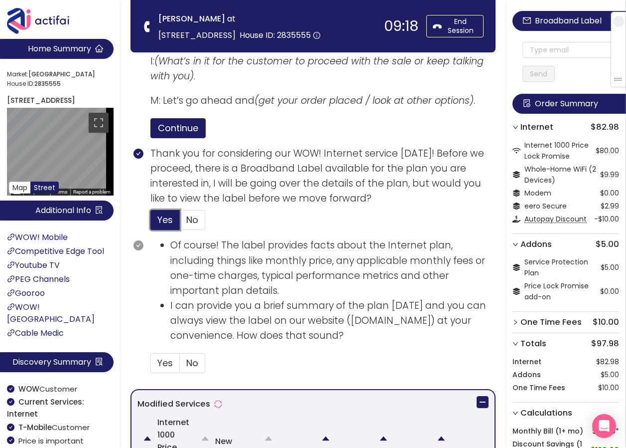
scroll to position [449, 0]
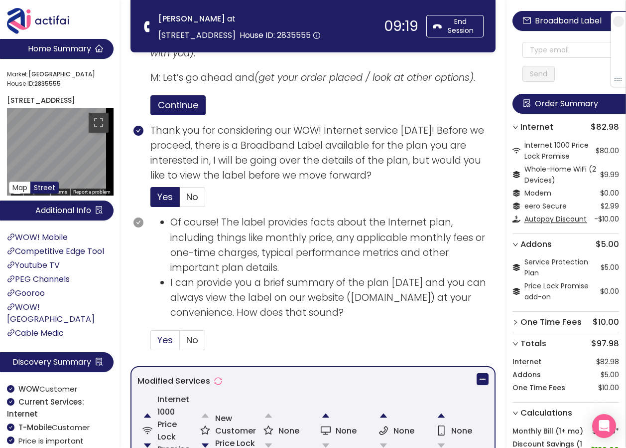
click at [158, 340] on span "Yes" at bounding box center [164, 339] width 15 height 12
click at [151, 343] on input "Yes" at bounding box center [151, 343] width 0 height 0
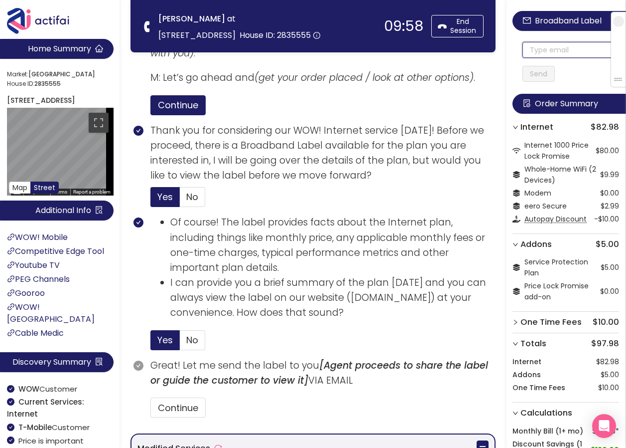
click at [538, 48] on input "text" at bounding box center [571, 50] width 97 height 16
type input "[EMAIL_ADDRESS][DOMAIN_NAME]"
click at [554, 77] on button "Send" at bounding box center [539, 74] width 32 height 16
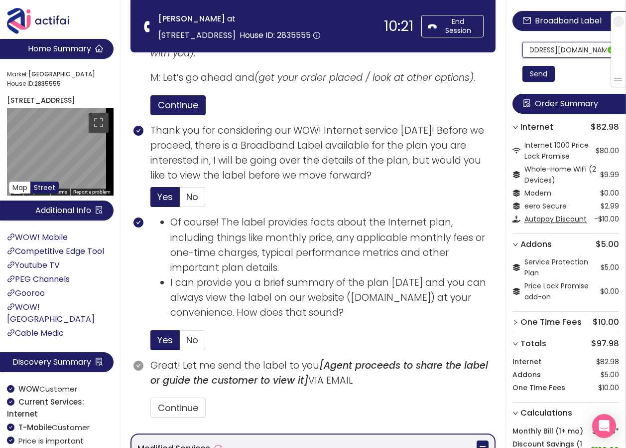
drag, startPoint x: 534, startPoint y: 51, endPoint x: 610, endPoint y: 51, distance: 76.2
click at [257, 38] on section "Home Summary Market: [GEOGRAPHIC_DATA] ID: 2835555 [STREET_ADDRESS] Map Street …" at bounding box center [313, 324] width 626 height 1547
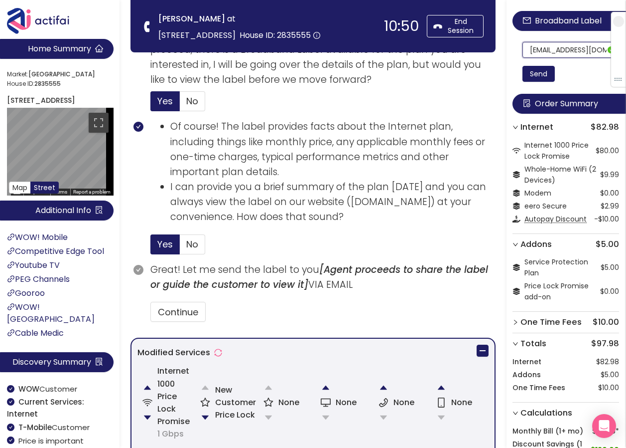
scroll to position [748, 0]
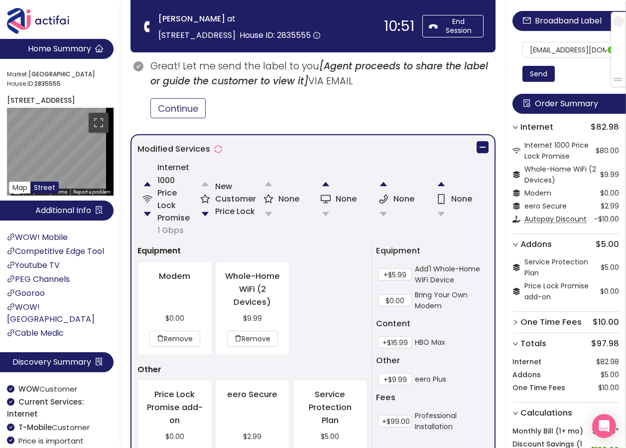
click at [181, 104] on button "Continue" at bounding box center [178, 108] width 55 height 20
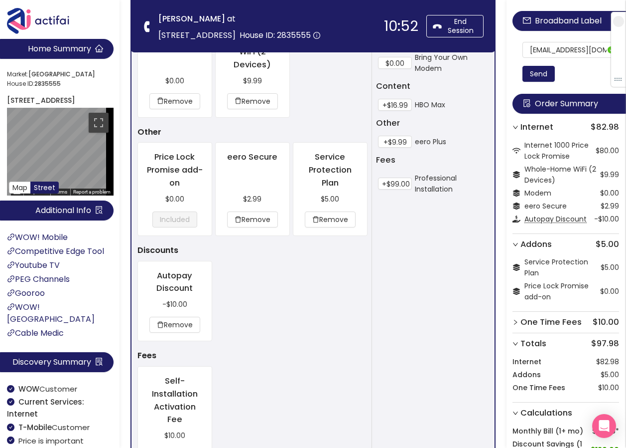
scroll to position [1100, 0]
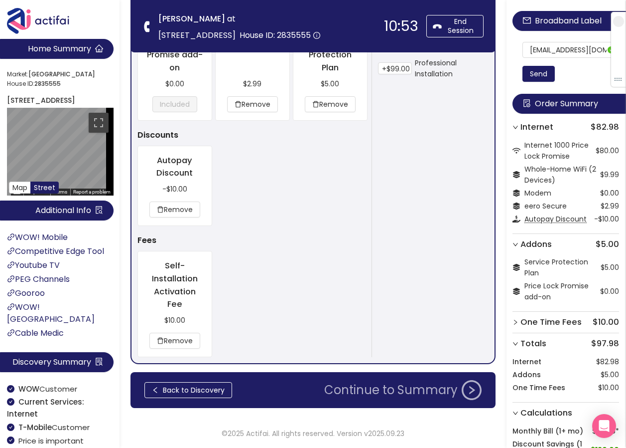
click at [407, 394] on button "Continue to Summary" at bounding box center [402, 390] width 169 height 20
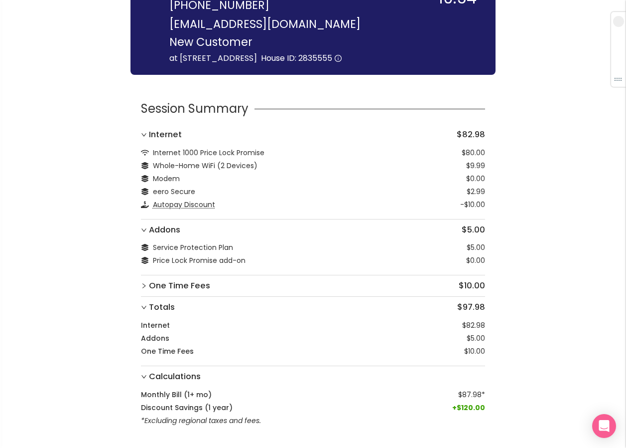
scroll to position [92, 0]
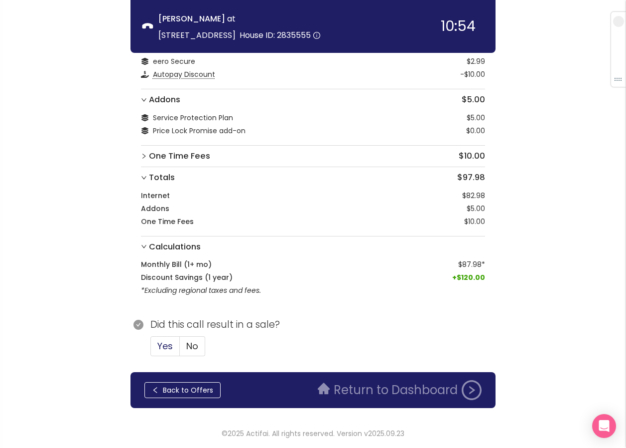
click at [158, 344] on span "Yes" at bounding box center [164, 345] width 15 height 12
click at [151, 349] on input "Yes" at bounding box center [151, 349] width 0 height 0
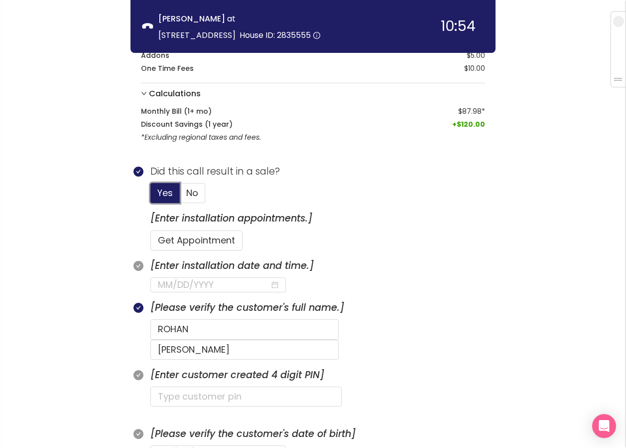
scroll to position [291, 0]
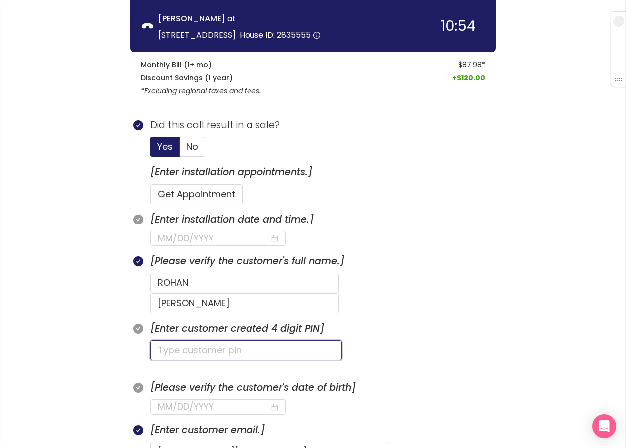
click at [188, 340] on input "text" at bounding box center [246, 350] width 191 height 20
type input "4224"
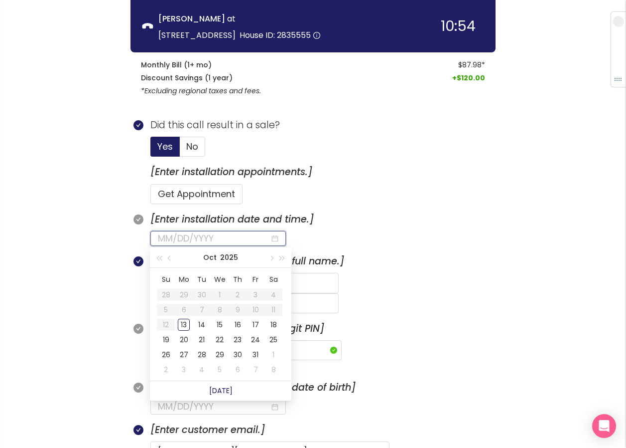
click at [176, 238] on input at bounding box center [214, 238] width 112 height 14
type input "[DATE]"
click at [180, 328] on div "13" at bounding box center [184, 324] width 12 height 12
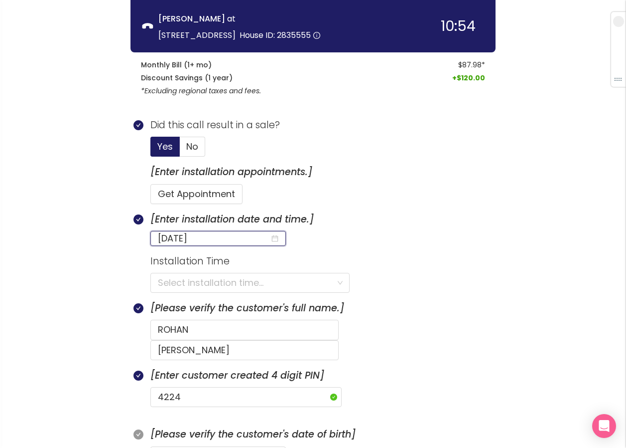
click at [165, 272] on section "Installation Time Select installation time..." at bounding box center [323, 277] width 345 height 47
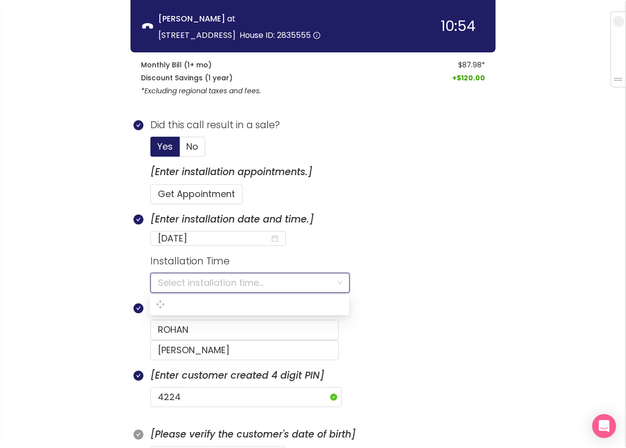
click at [160, 279] on input "search" at bounding box center [246, 282] width 177 height 19
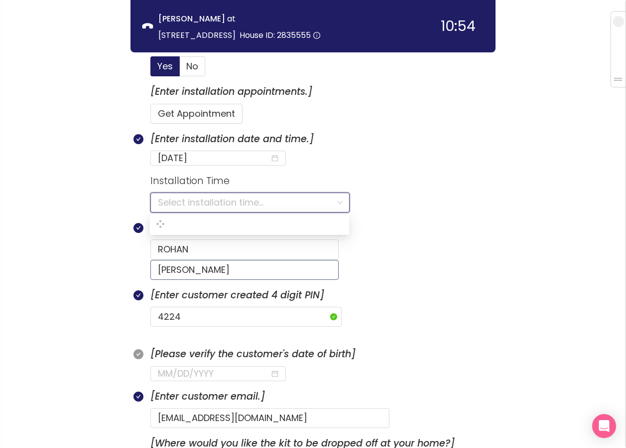
scroll to position [391, 0]
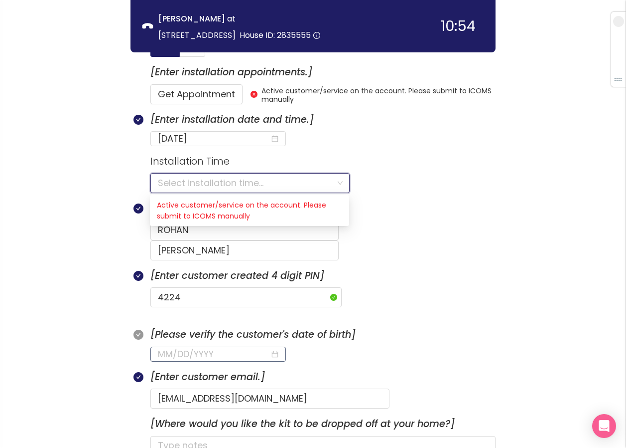
click at [157, 346] on div at bounding box center [219, 353] width 136 height 15
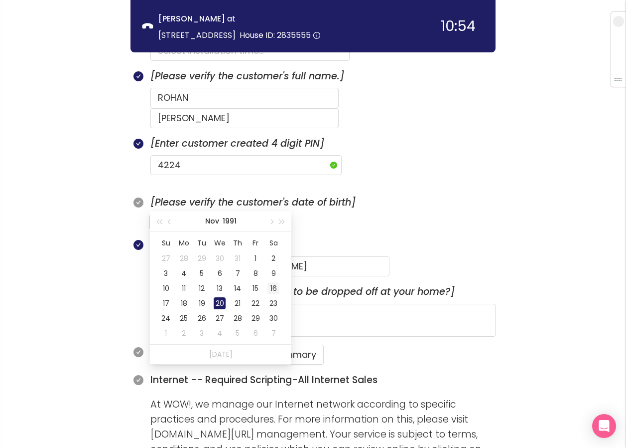
scroll to position [540, 0]
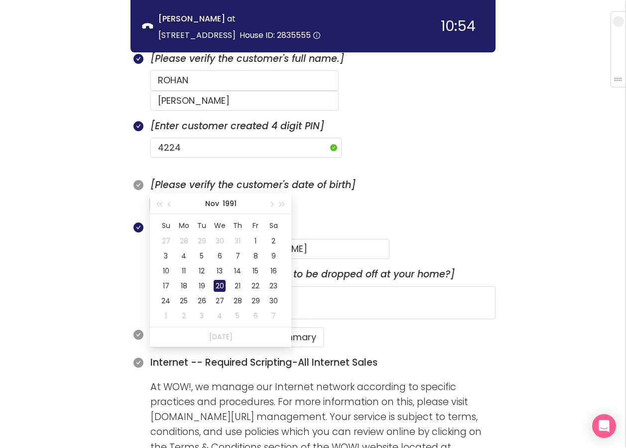
click at [217, 292] on td "20" at bounding box center [220, 285] width 18 height 15
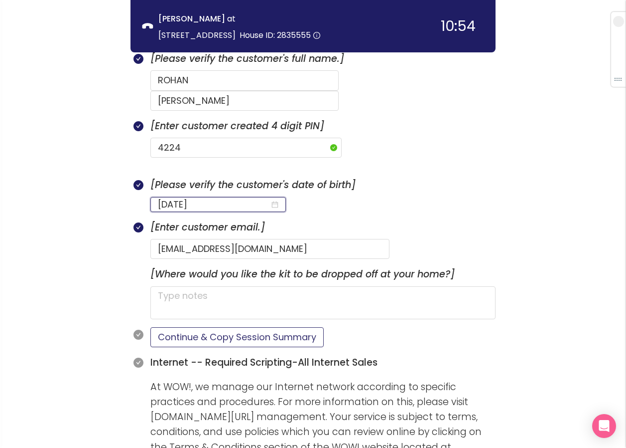
type input "[DATE]"
click at [223, 327] on button "Continue & Copy Session Summary" at bounding box center [237, 337] width 173 height 20
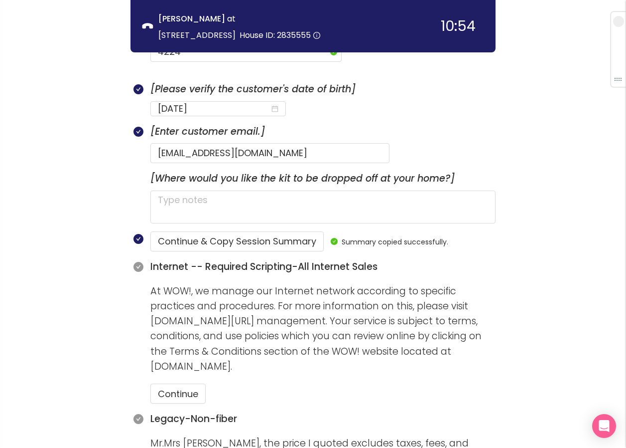
scroll to position [640, 0]
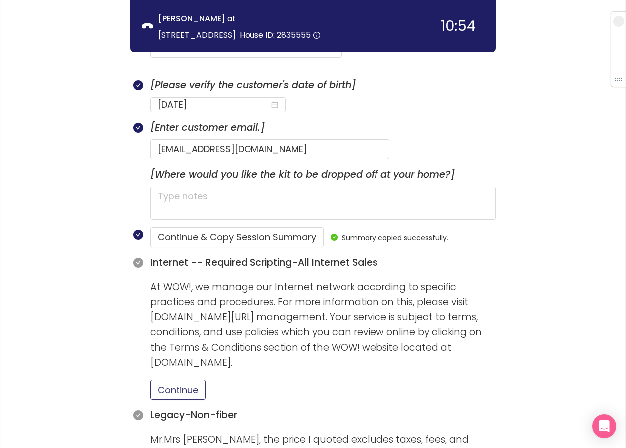
click at [157, 379] on button "Continue" at bounding box center [178, 389] width 55 height 20
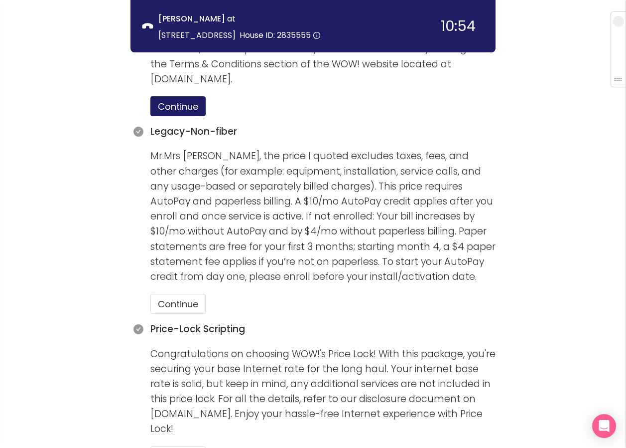
scroll to position [939, 0]
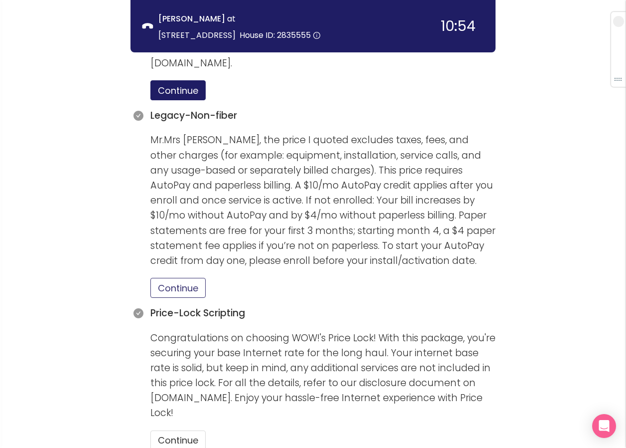
drag, startPoint x: 189, startPoint y: 263, endPoint x: 209, endPoint y: 278, distance: 24.9
click at [189, 278] on button "Continue" at bounding box center [178, 288] width 55 height 20
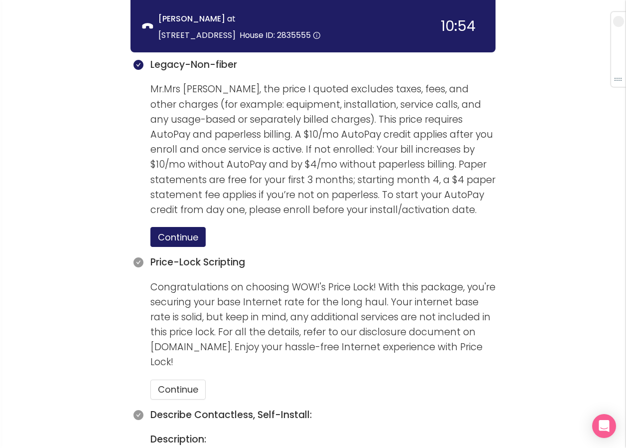
scroll to position [1039, 0]
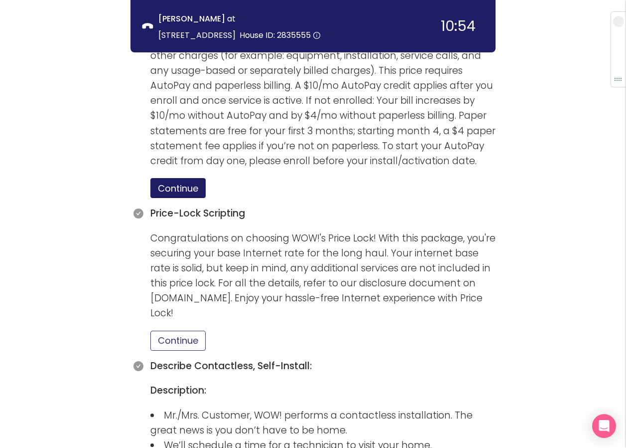
click at [178, 330] on button "Continue" at bounding box center [178, 340] width 55 height 20
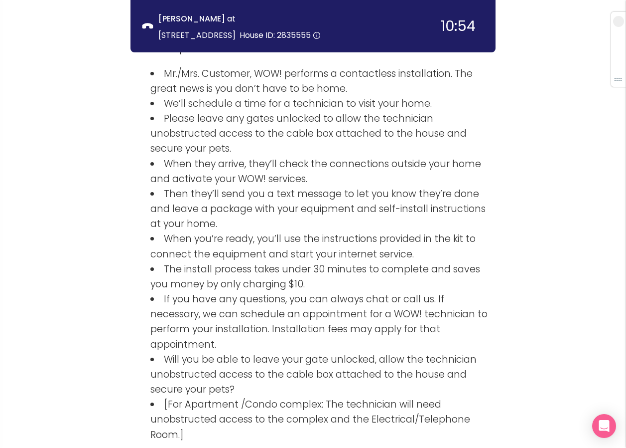
scroll to position [1587, 0]
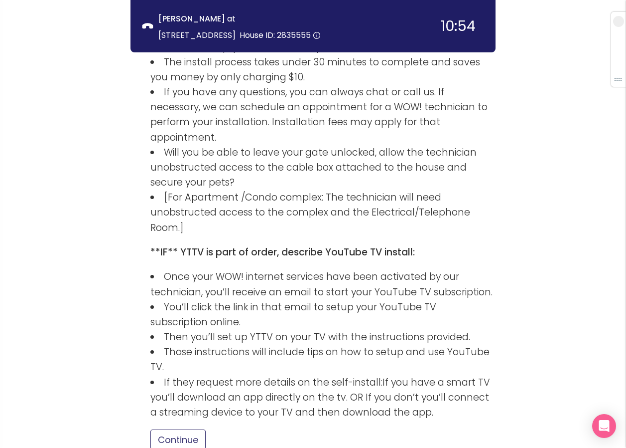
click at [198, 429] on button "Continue" at bounding box center [178, 439] width 55 height 20
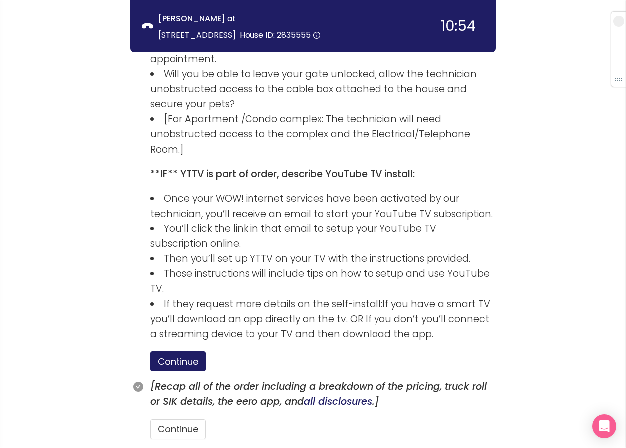
scroll to position [1667, 0]
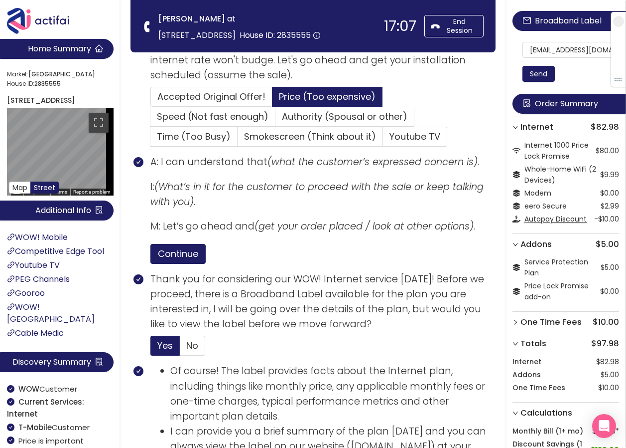
scroll to position [349, 0]
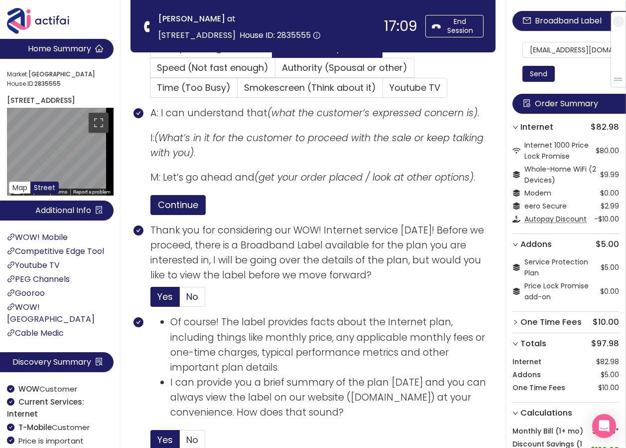
click at [189, 302] on span "No" at bounding box center [192, 296] width 12 height 12
click at [180, 300] on input "No" at bounding box center [180, 300] width 0 height 0
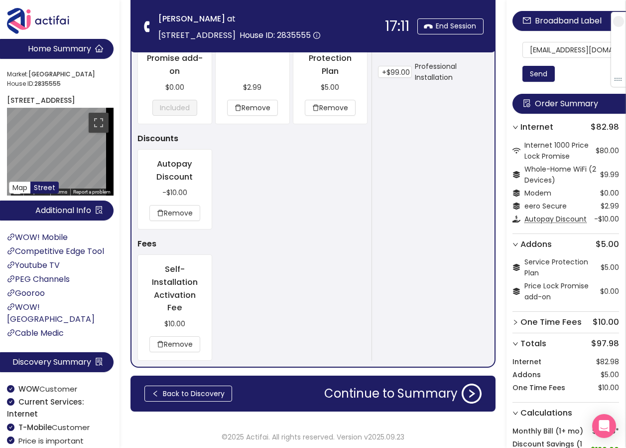
scroll to position [890, 0]
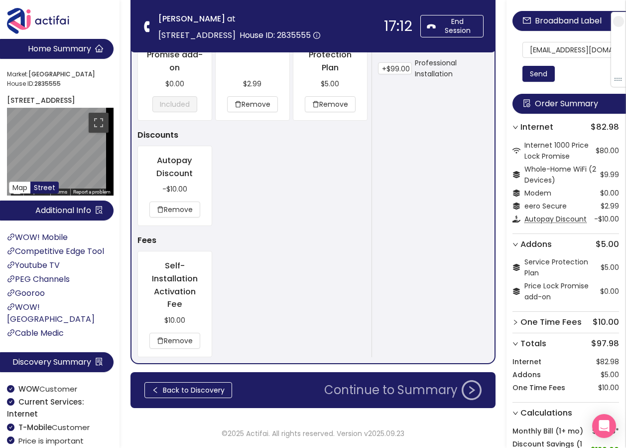
click at [388, 391] on button "Continue to Summary" at bounding box center [402, 390] width 169 height 20
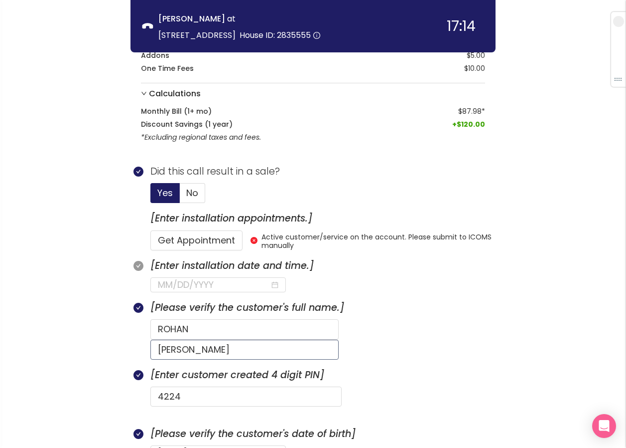
scroll to position [178, 0]
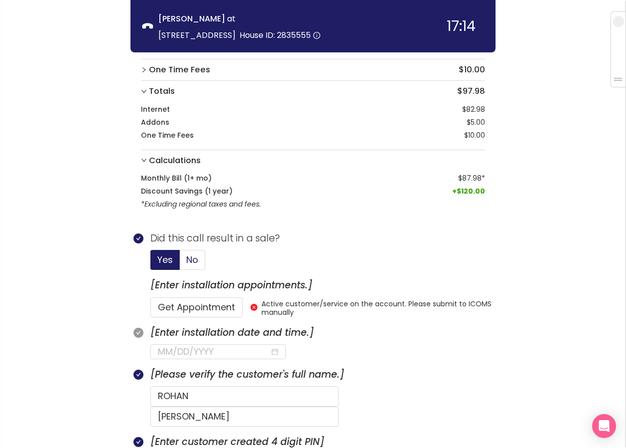
click at [198, 258] on span "No" at bounding box center [192, 259] width 12 height 12
click at [180, 263] on input "No" at bounding box center [180, 263] width 0 height 0
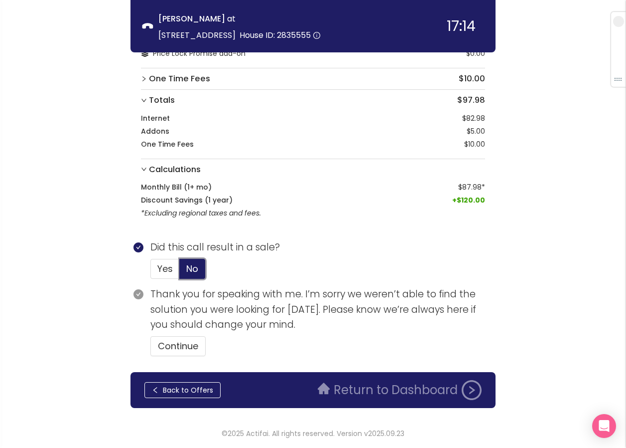
scroll to position [169, 0]
click at [173, 343] on button "Continue" at bounding box center [178, 346] width 55 height 20
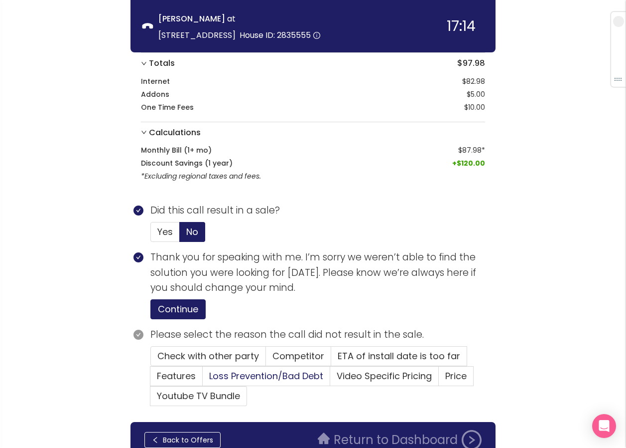
scroll to position [256, 0]
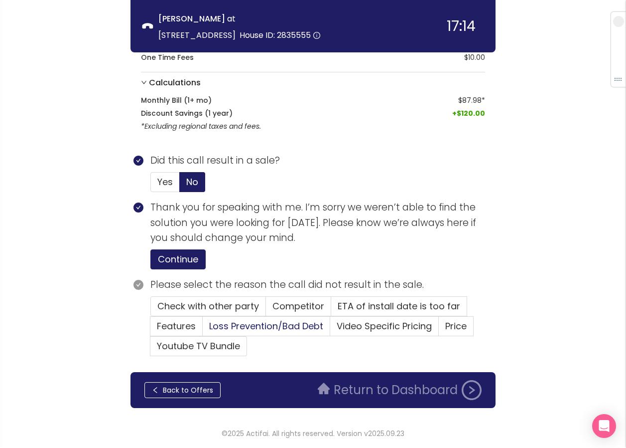
click at [279, 325] on span "Loss Prevention/Bad Debt" at bounding box center [266, 325] width 114 height 12
click at [203, 329] on input "Loss Prevention/Bad Debt" at bounding box center [203, 329] width 0 height 0
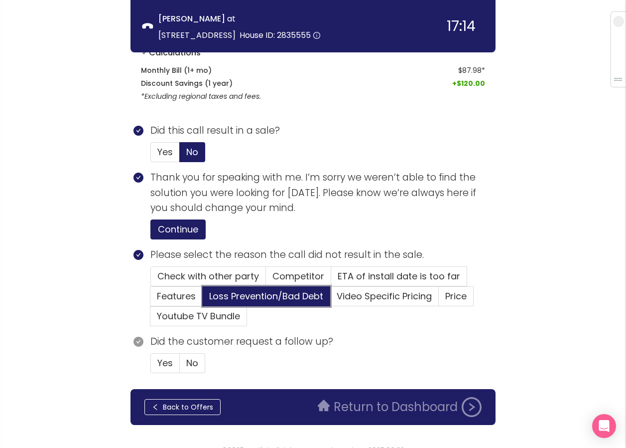
scroll to position [302, 0]
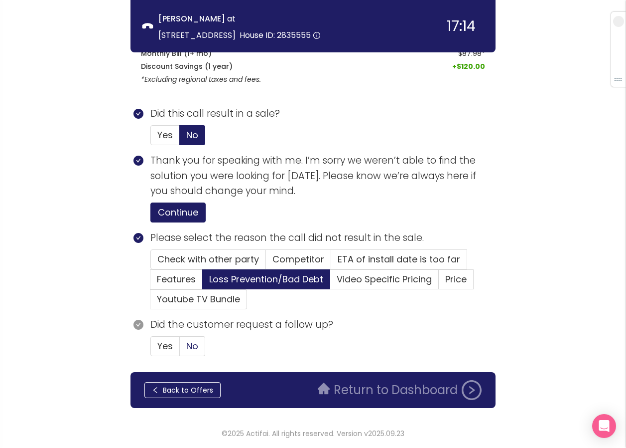
click at [197, 345] on span "No" at bounding box center [192, 345] width 12 height 12
click at [180, 349] on input "No" at bounding box center [180, 349] width 0 height 0
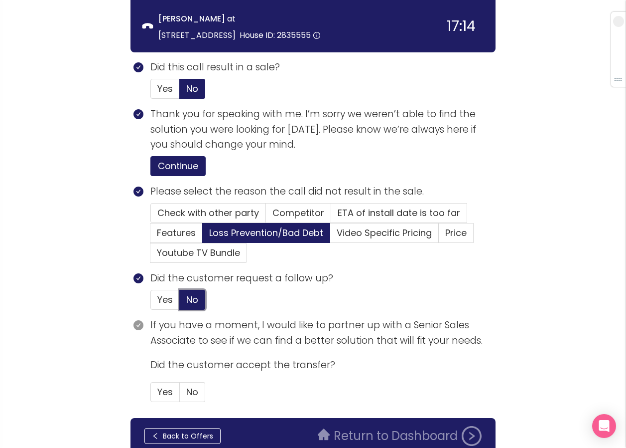
scroll to position [395, 0]
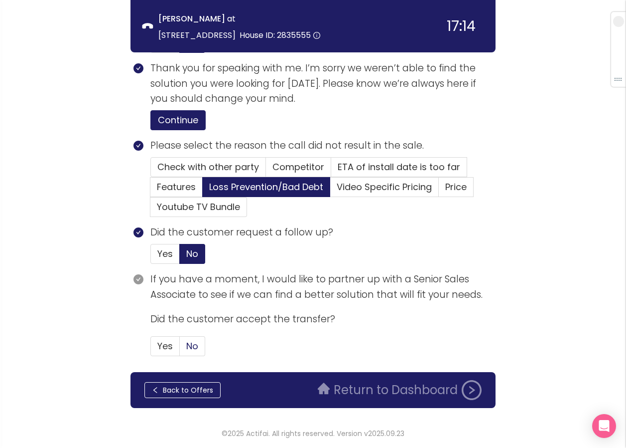
click at [197, 347] on span "No" at bounding box center [192, 345] width 12 height 12
click at [180, 349] on input "No" at bounding box center [180, 349] width 0 height 0
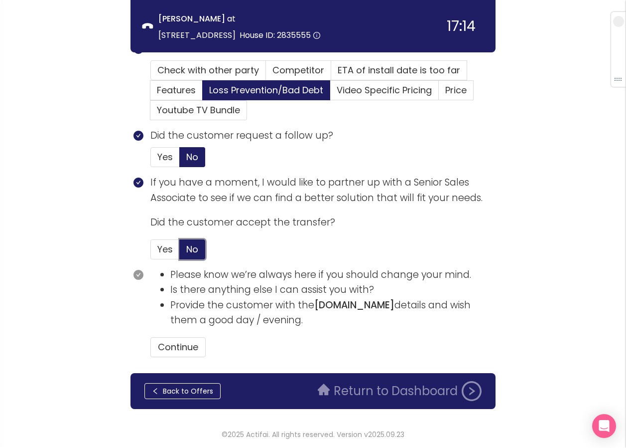
scroll to position [492, 0]
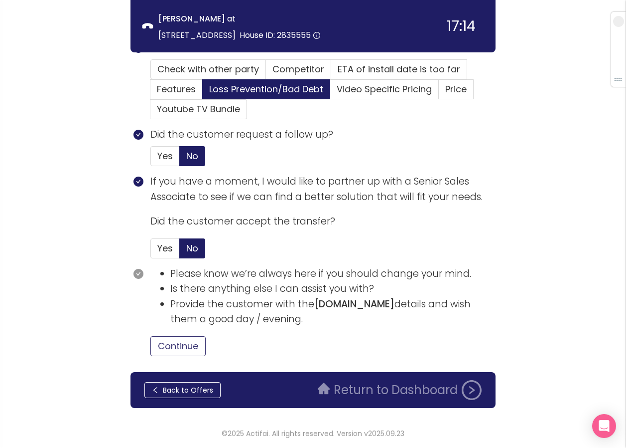
click at [191, 342] on button "Continue" at bounding box center [178, 346] width 55 height 20
click at [354, 390] on button "Return to Dashboard" at bounding box center [400, 390] width 176 height 20
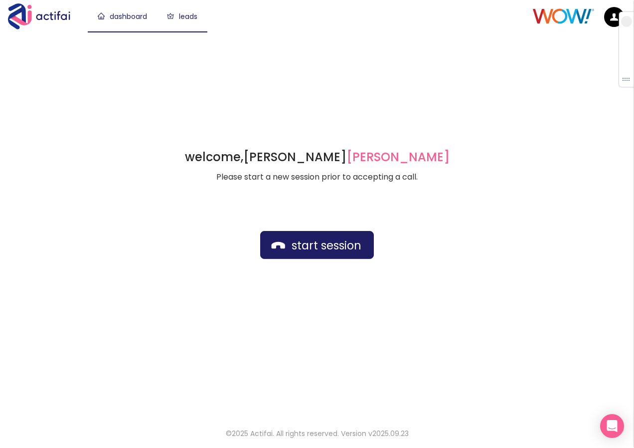
click at [191, 13] on link "leads" at bounding box center [182, 16] width 30 height 10
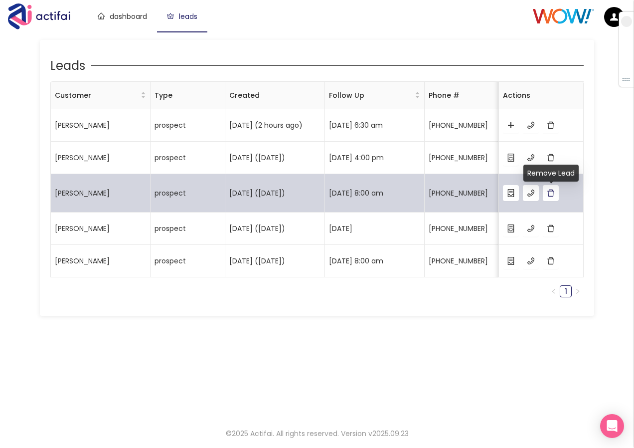
click at [551, 194] on button "button" at bounding box center [551, 193] width 16 height 16
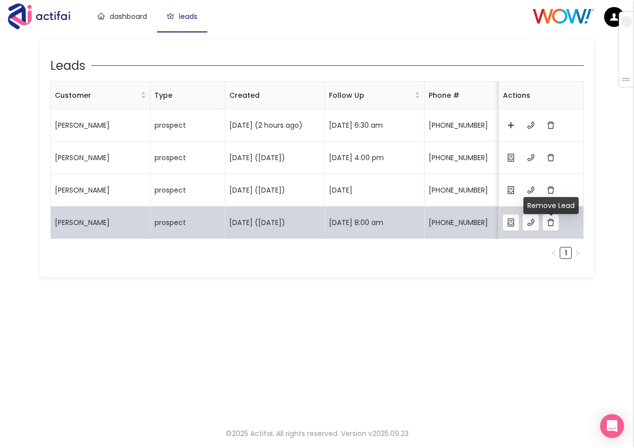
click at [547, 227] on button "button" at bounding box center [551, 222] width 16 height 16
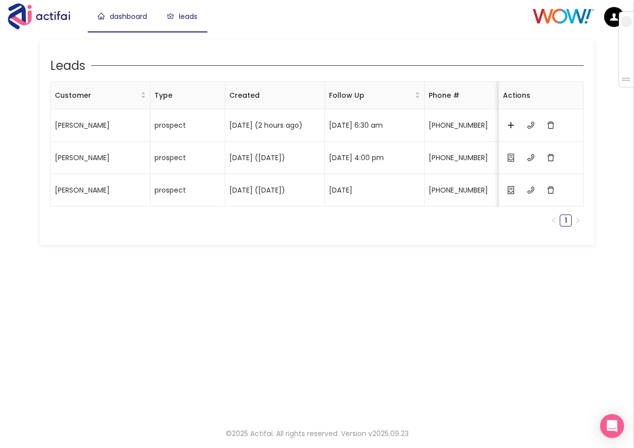
click at [125, 21] on link "dashboard" at bounding box center [122, 16] width 49 height 10
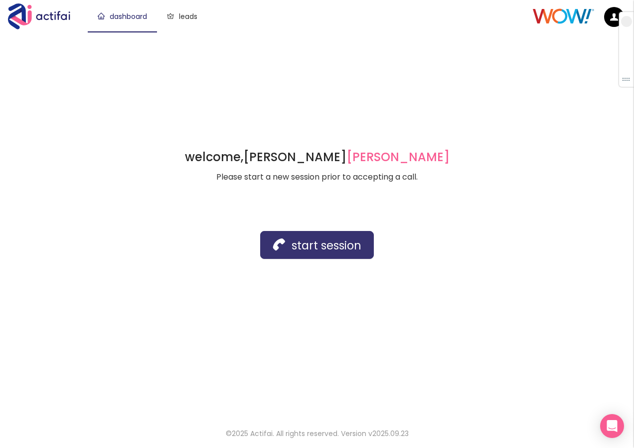
click at [320, 248] on button "start session" at bounding box center [317, 245] width 114 height 28
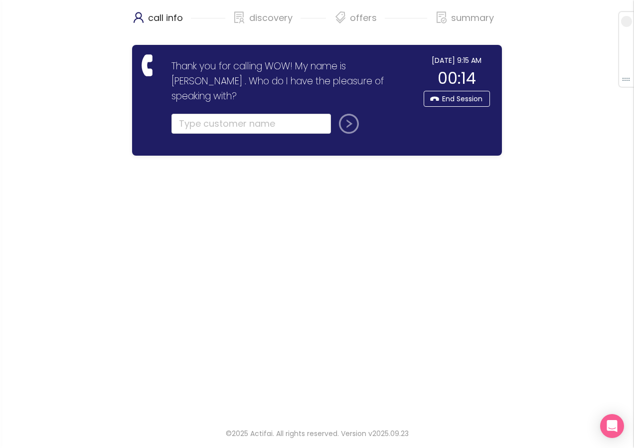
click at [202, 119] on div at bounding box center [250, 130] width 159 height 32
click at [201, 114] on input "text" at bounding box center [250, 124] width 159 height 20
type input "ASIA [PERSON_NAME]"
click at [349, 114] on button "submit" at bounding box center [347, 124] width 24 height 20
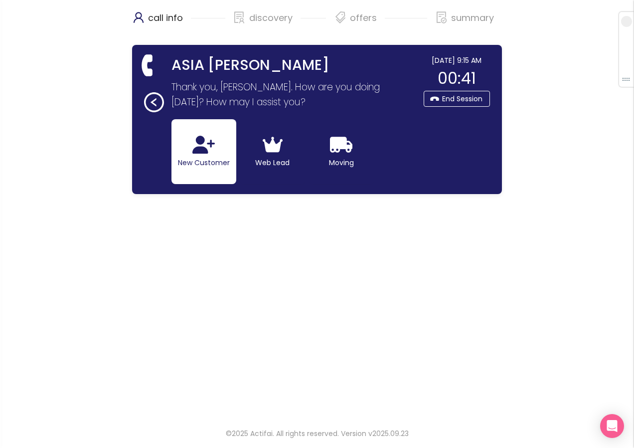
click at [217, 155] on button "New Customer" at bounding box center [203, 151] width 65 height 65
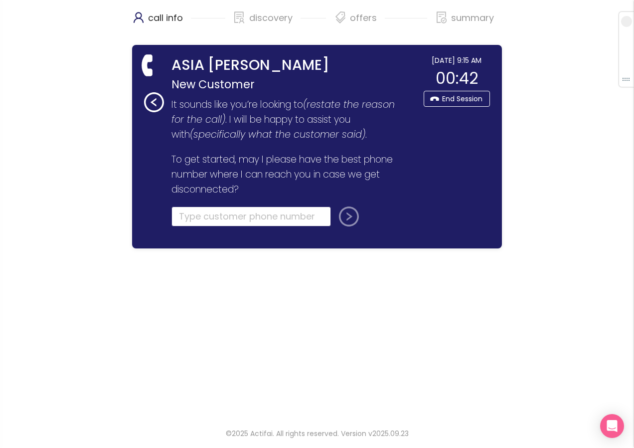
click at [224, 219] on input "tel" at bounding box center [250, 216] width 159 height 20
type input "[PHONE_NUMBER]"
click at [343, 216] on button "submit" at bounding box center [347, 216] width 24 height 20
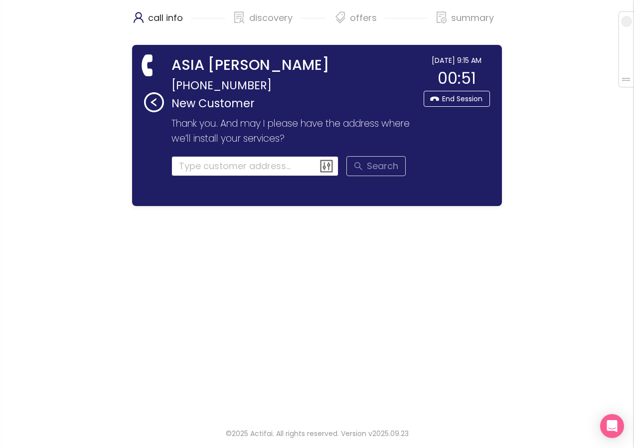
click at [188, 164] on input at bounding box center [254, 166] width 167 height 20
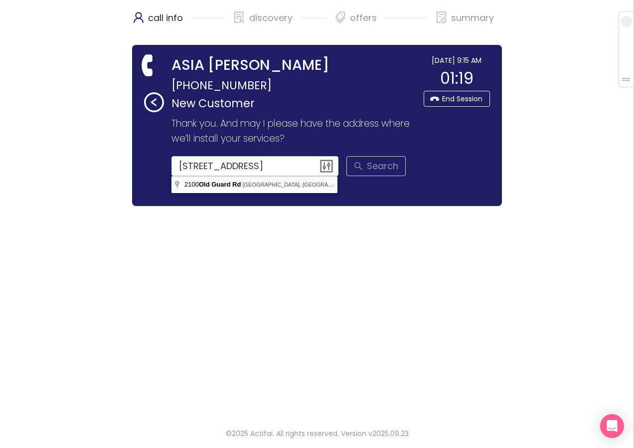
type input "[STREET_ADDRESS]"
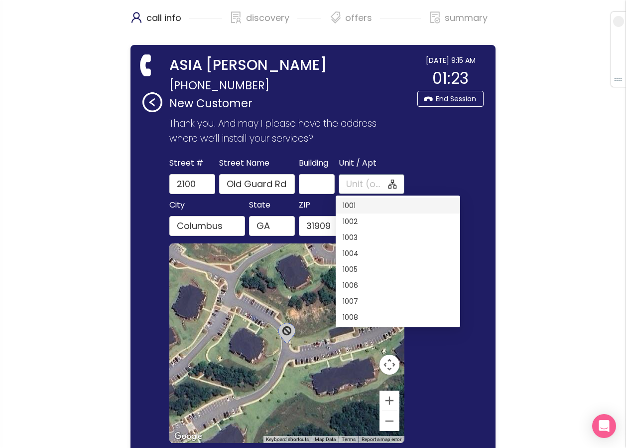
click at [343, 184] on span at bounding box center [372, 184] width 66 height 20
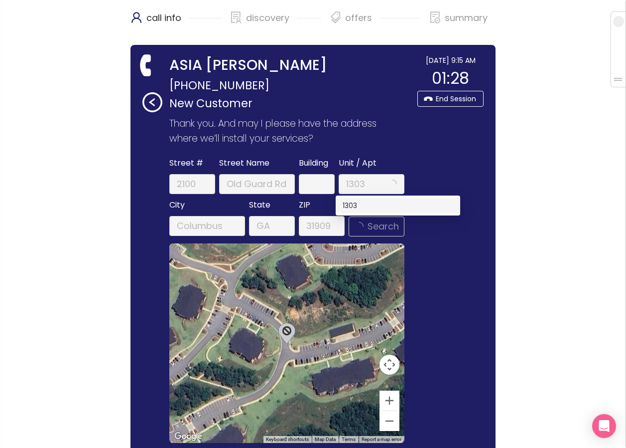
click at [344, 205] on div "1303" at bounding box center [398, 205] width 111 height 11
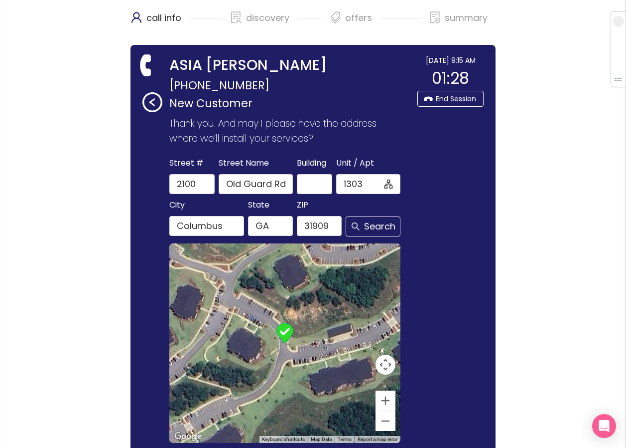
type input "1303"
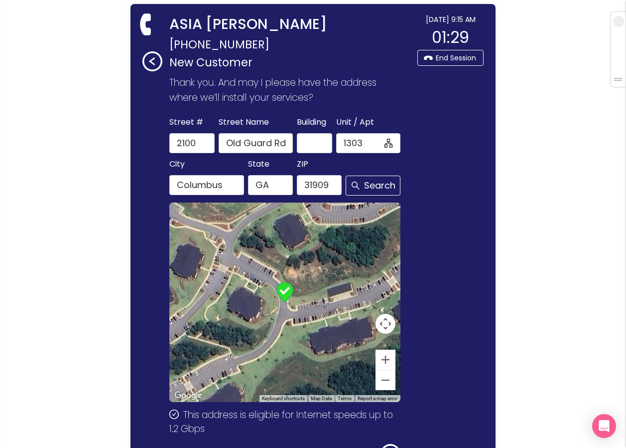
scroll to position [119, 0]
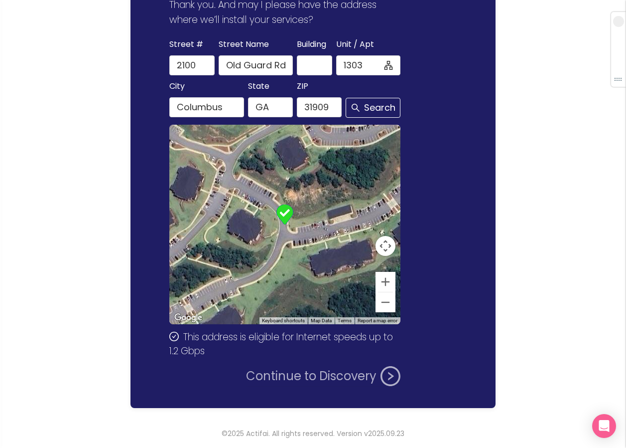
click at [306, 379] on button "Continue to Discovery" at bounding box center [323, 376] width 154 height 20
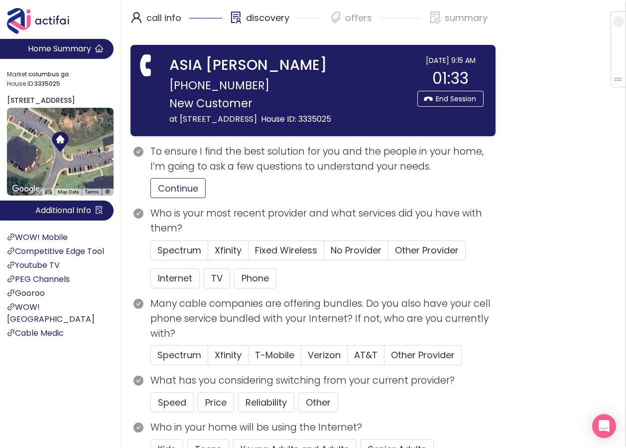
click at [172, 198] on button "Continue" at bounding box center [178, 188] width 55 height 20
drag, startPoint x: 157, startPoint y: 290, endPoint x: 170, endPoint y: 288, distance: 12.6
click at [158, 288] on button "Internet" at bounding box center [175, 278] width 49 height 20
click at [411, 365] on label "Other Provider" at bounding box center [423, 355] width 77 height 20
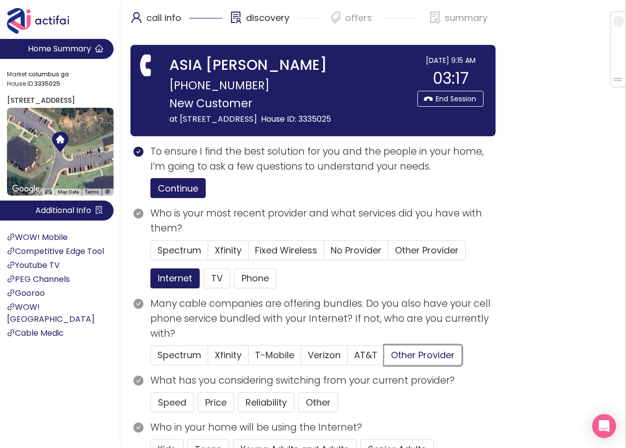
click at [385, 358] on input "Other Provider" at bounding box center [385, 358] width 0 height 0
click at [360, 256] on span "No Provider" at bounding box center [356, 250] width 51 height 12
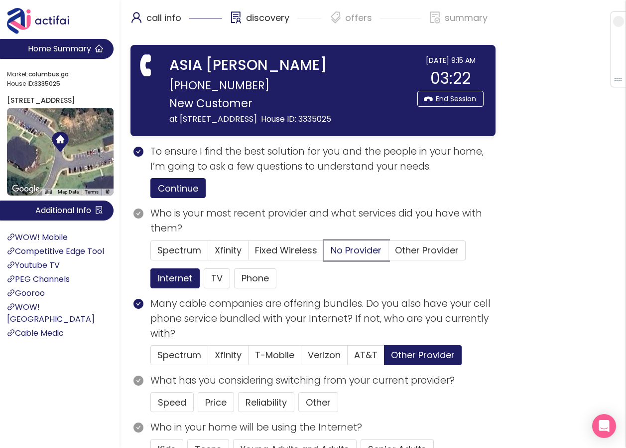
click at [324, 253] on input "No Provider" at bounding box center [324, 253] width 0 height 0
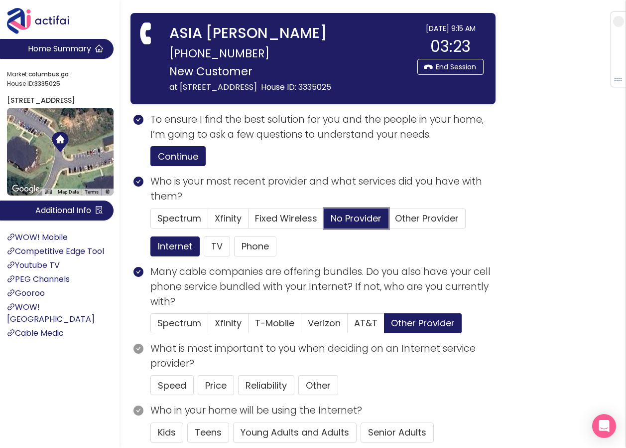
scroll to position [50, 0]
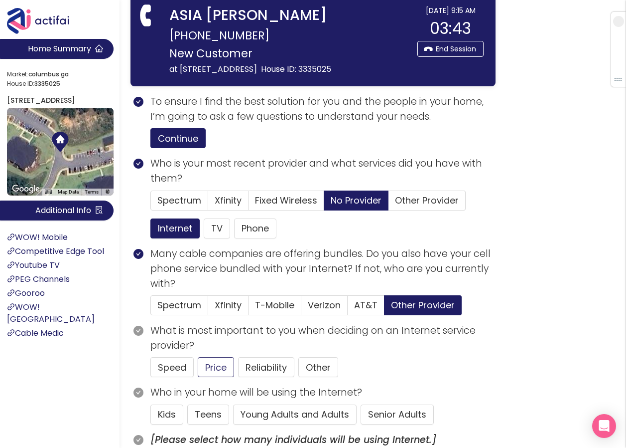
click at [215, 377] on button "Price" at bounding box center [216, 367] width 36 height 20
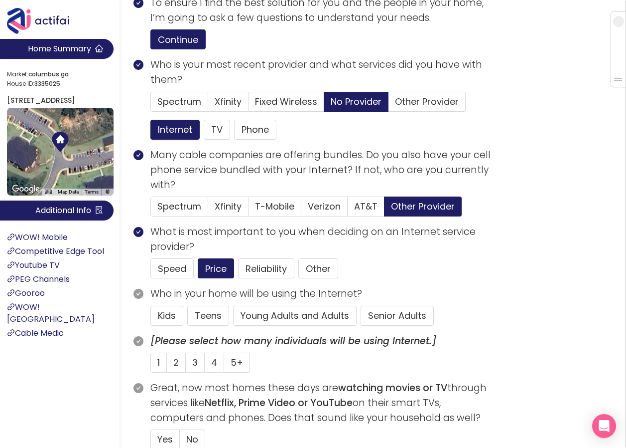
scroll to position [150, 0]
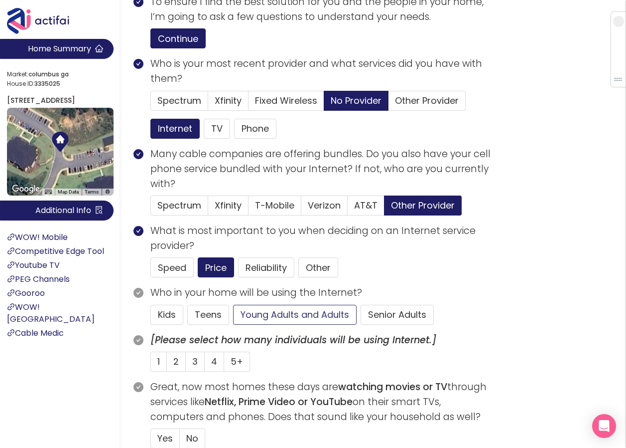
click at [259, 324] on button "Young Adults and Adults" at bounding box center [295, 314] width 124 height 20
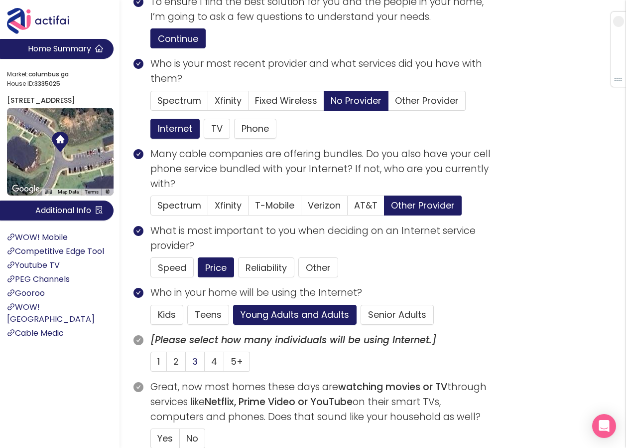
click at [196, 367] on span "3" at bounding box center [194, 361] width 5 height 12
click at [186, 364] on input "3" at bounding box center [186, 364] width 0 height 0
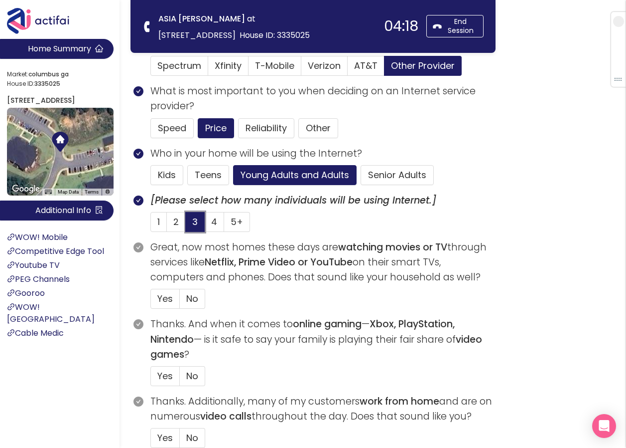
scroll to position [249, 0]
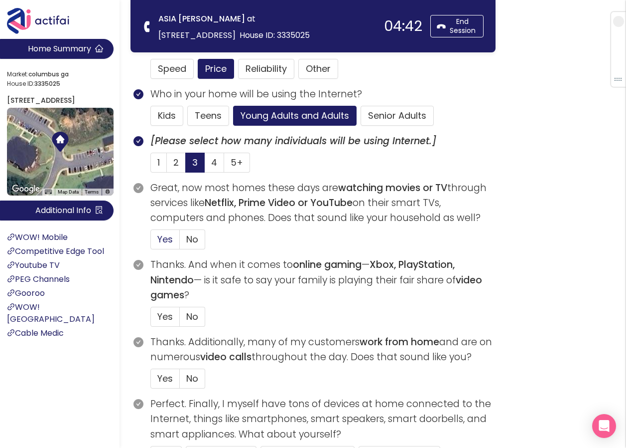
click at [161, 236] on span "Yes" at bounding box center [164, 239] width 15 height 12
click at [151, 242] on input "Yes" at bounding box center [151, 242] width 0 height 0
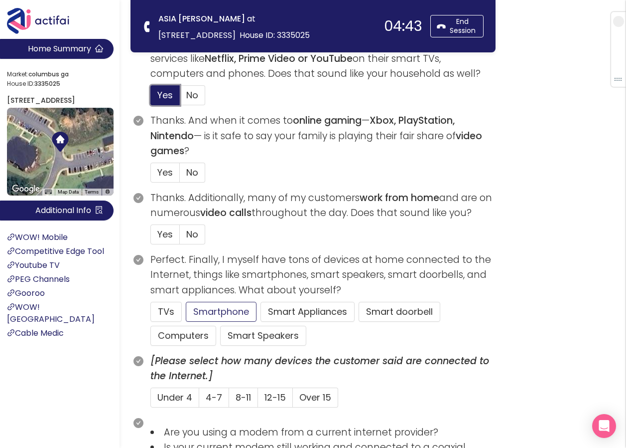
scroll to position [399, 0]
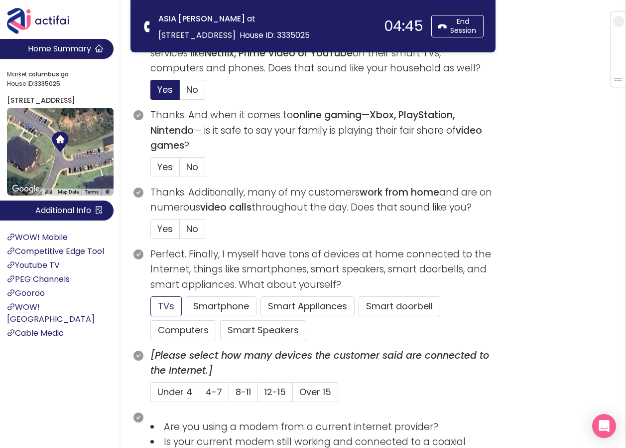
click at [165, 306] on button "TVs" at bounding box center [166, 306] width 31 height 20
click at [189, 224] on span "No" at bounding box center [192, 228] width 12 height 12
click at [180, 232] on input "No" at bounding box center [180, 232] width 0 height 0
click at [193, 165] on span "No" at bounding box center [192, 166] width 12 height 12
click at [180, 170] on input "No" at bounding box center [180, 170] width 0 height 0
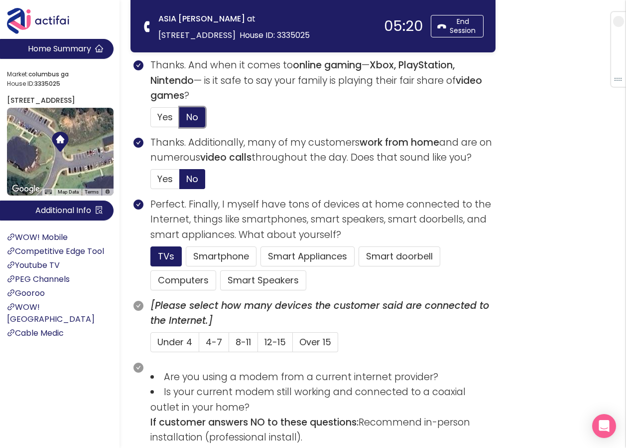
scroll to position [498, 0]
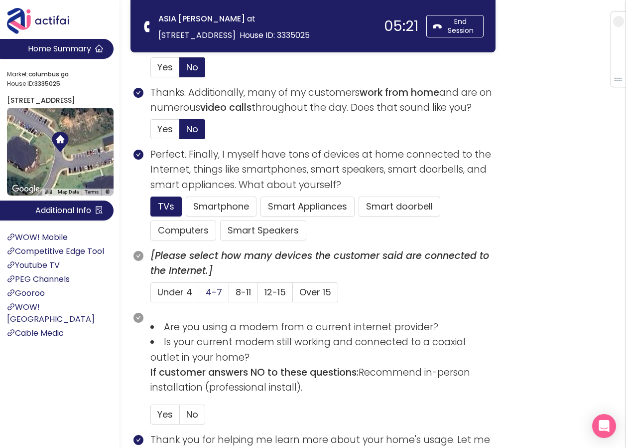
click at [206, 291] on span "4-7" at bounding box center [214, 292] width 16 height 12
click at [199, 295] on input "4-7" at bounding box center [199, 295] width 0 height 0
click at [190, 410] on span "No" at bounding box center [192, 414] width 12 height 12
click at [180, 417] on input "No" at bounding box center [180, 417] width 0 height 0
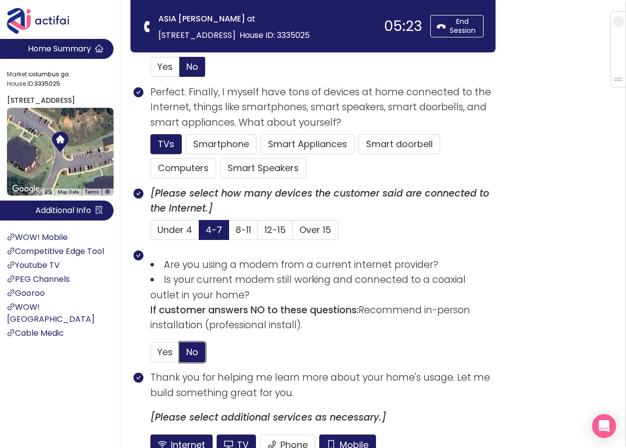
scroll to position [648, 0]
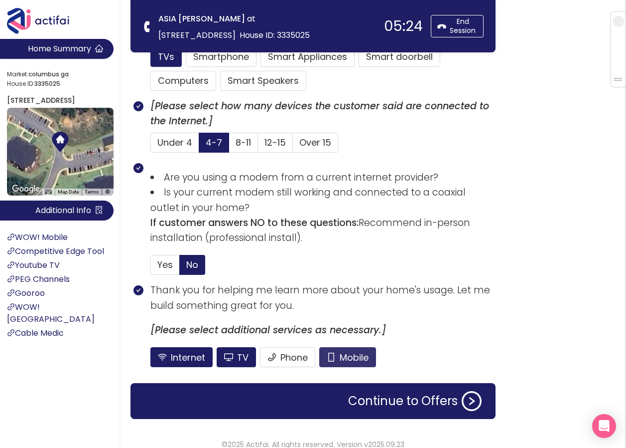
click at [339, 351] on button "Mobile" at bounding box center [347, 357] width 57 height 20
click at [239, 356] on button "TV" at bounding box center [236, 357] width 39 height 20
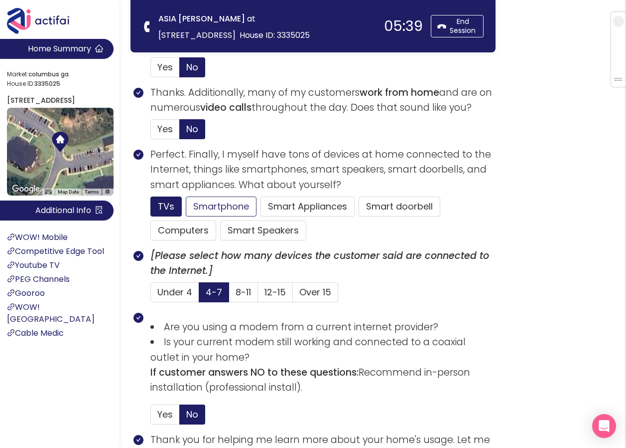
click at [203, 205] on button "Smartphone" at bounding box center [221, 206] width 71 height 20
click at [245, 300] on label "8-11" at bounding box center [243, 292] width 29 height 20
click at [229, 295] on input "8-11" at bounding box center [229, 295] width 0 height 0
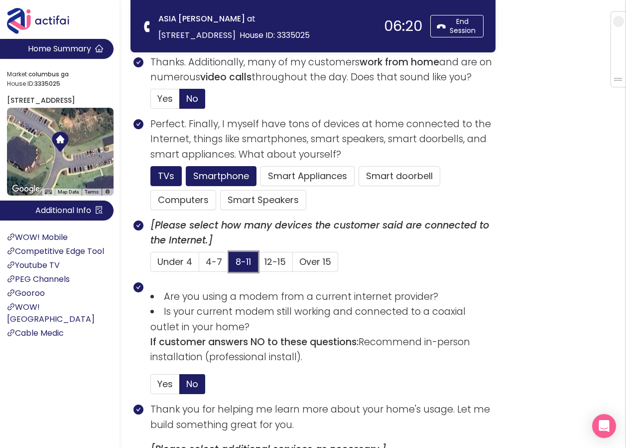
scroll to position [648, 0]
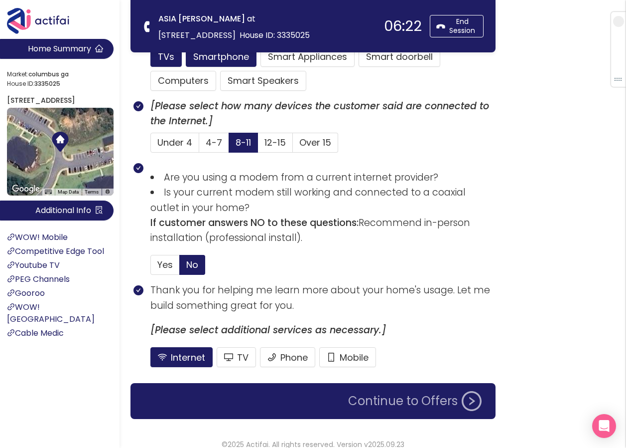
click at [407, 399] on button "Continue to Offers" at bounding box center [415, 401] width 146 height 20
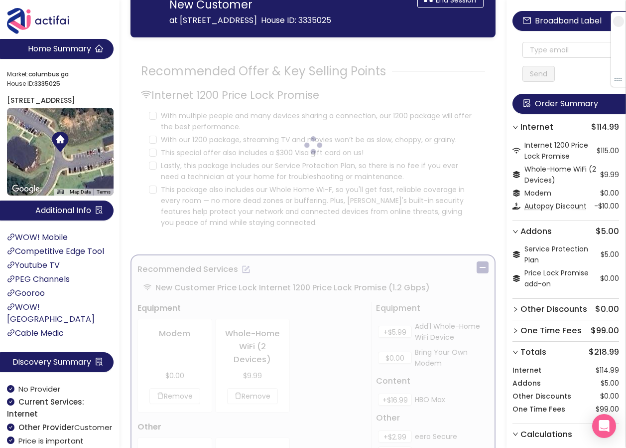
scroll to position [0, 0]
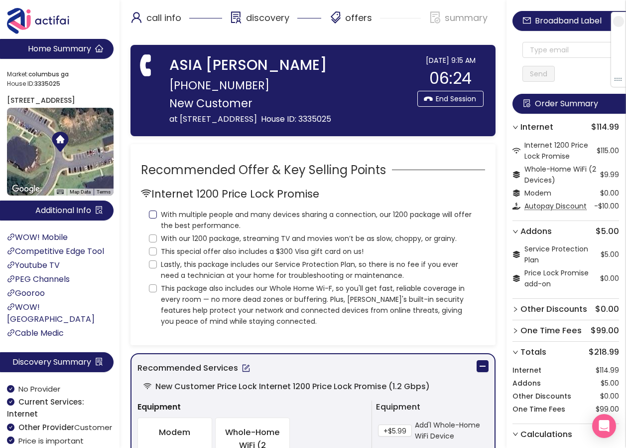
click at [153, 218] on input "With multiple people and many devices sharing a connection, our 1200 package wi…" at bounding box center [153, 214] width 8 height 8
checkbox input "true"
drag, startPoint x: 151, startPoint y: 250, endPoint x: 155, endPoint y: 265, distance: 14.9
click at [152, 242] on input "With our 1200 package, streaming TV and movies won’t be as slow, choppy, or gra…" at bounding box center [153, 238] width 8 height 8
checkbox input "true"
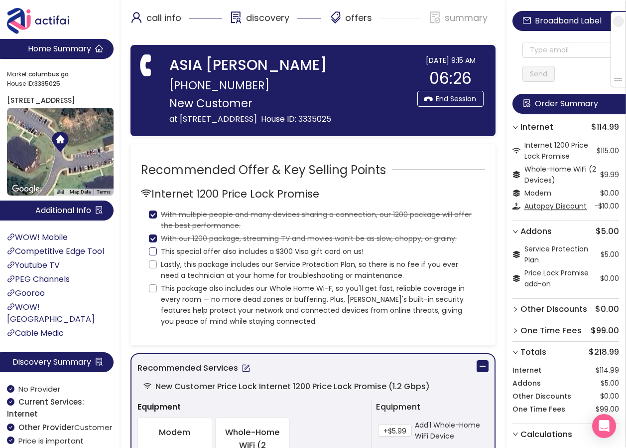
click at [152, 255] on input "This special offer also includes a $300 Visa gift card on us!" at bounding box center [153, 251] width 8 height 8
checkbox input "true"
click at [150, 268] on input "Lastly, this package includes our Service Protection Plan, so there is no fee i…" at bounding box center [153, 264] width 8 height 8
checkbox input "true"
click at [154, 292] on input "This package also includes our Whole Home Wi-F, so you'll get fast, reliable co…" at bounding box center [153, 288] width 8 height 8
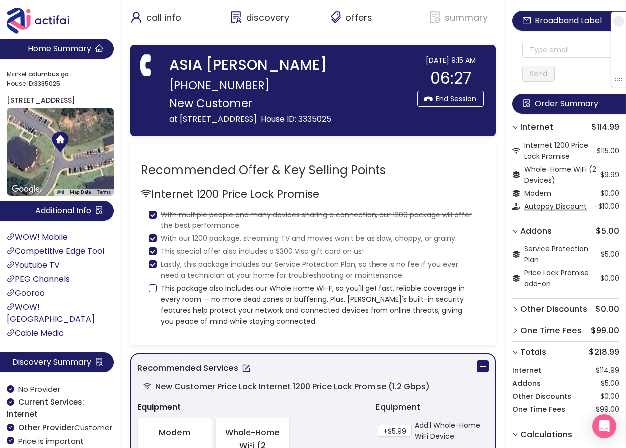
checkbox input "true"
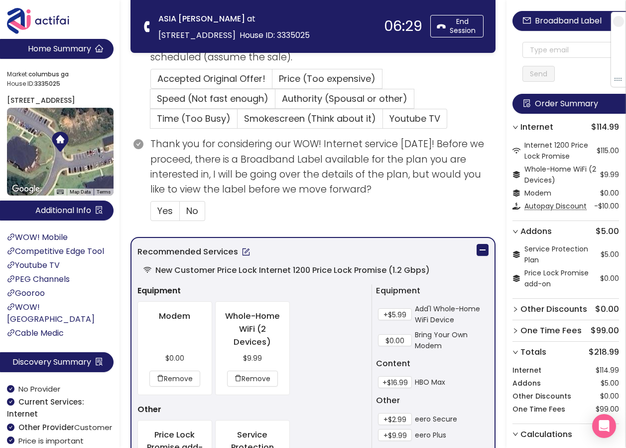
scroll to position [299, 0]
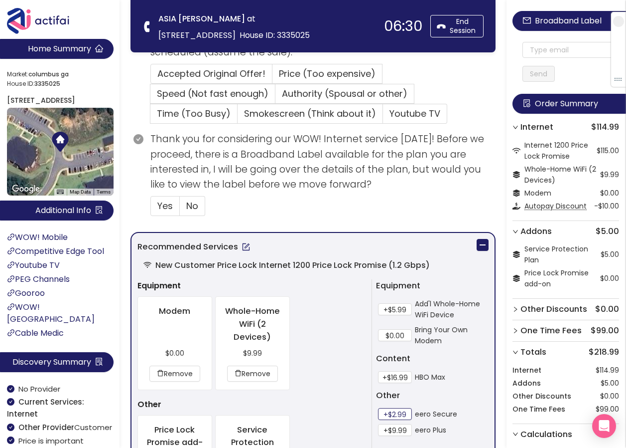
click at [393, 411] on button "+$2.99" at bounding box center [395, 414] width 34 height 12
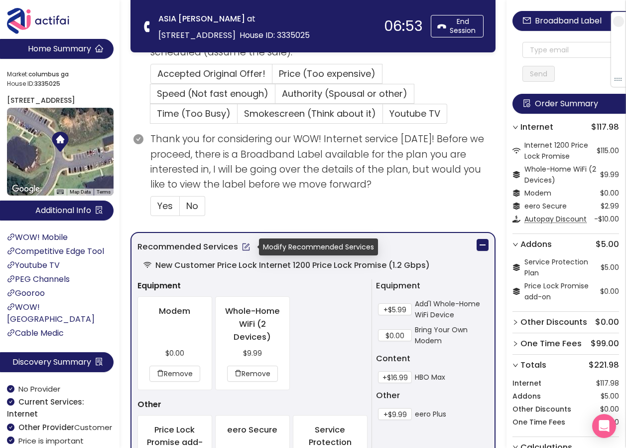
click at [246, 248] on button "button" at bounding box center [246, 247] width 16 height 16
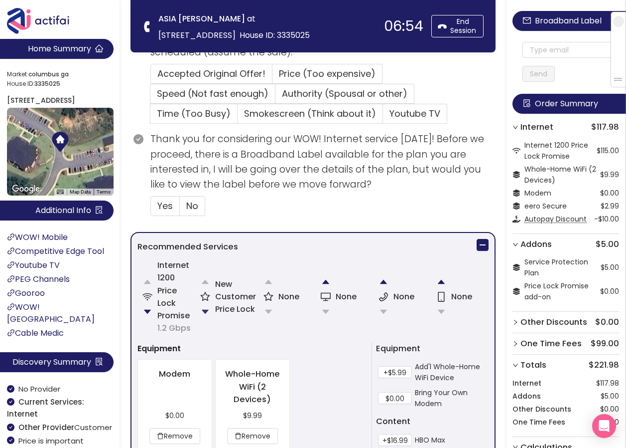
click at [204, 309] on button "button" at bounding box center [205, 312] width 20 height 20
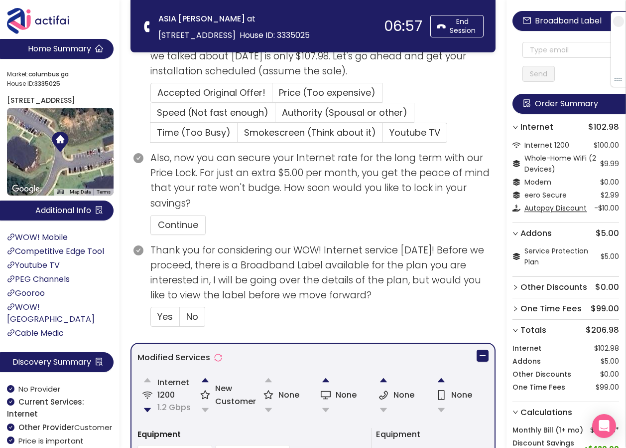
scroll to position [311, 0]
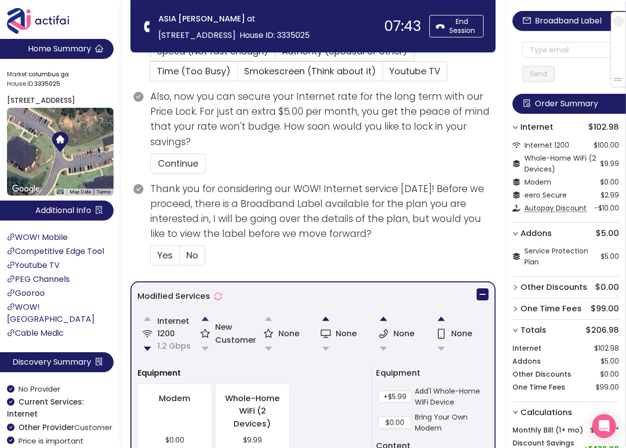
click at [204, 322] on button "button" at bounding box center [205, 318] width 20 height 20
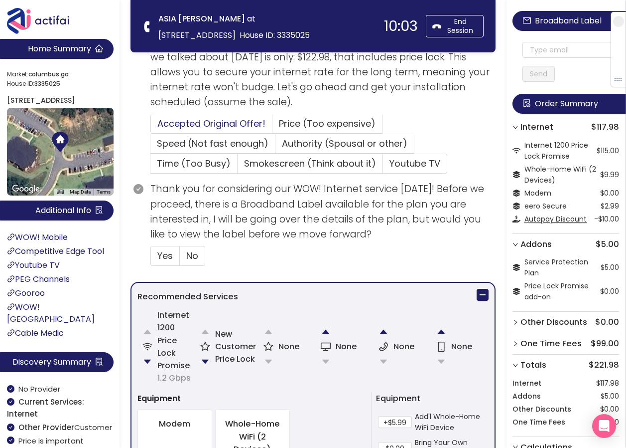
drag, startPoint x: 216, startPoint y: 125, endPoint x: 212, endPoint y: 129, distance: 6.0
click at [216, 125] on span "Accepted Original Offer!" at bounding box center [211, 123] width 108 height 12
click at [151, 127] on input "Accepted Original Offer!" at bounding box center [151, 127] width 0 height 0
click at [166, 254] on span "Yes" at bounding box center [164, 255] width 15 height 12
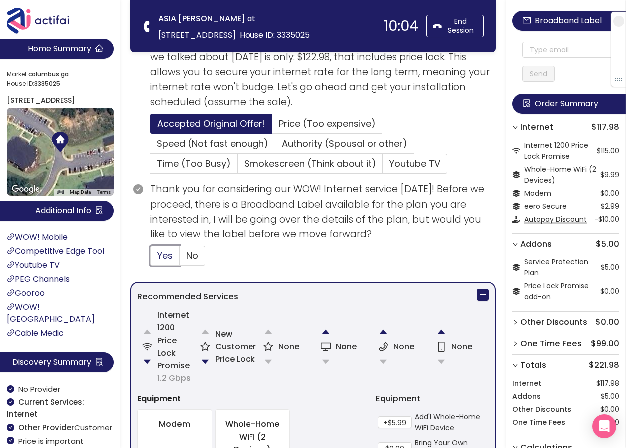
click at [151, 259] on input "Yes" at bounding box center [151, 259] width 0 height 0
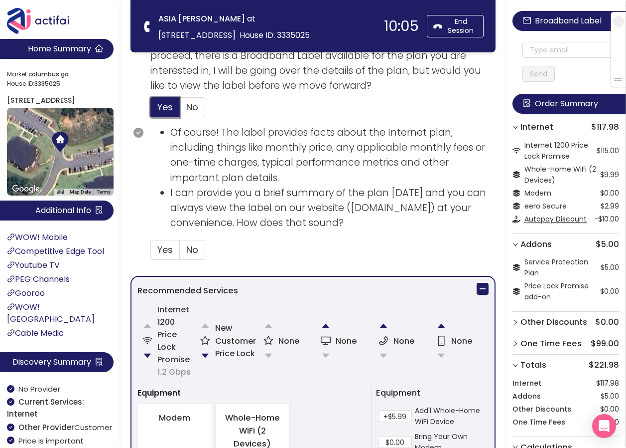
scroll to position [399, 0]
click at [165, 246] on span "Yes" at bounding box center [164, 248] width 15 height 12
click at [151, 252] on input "Yes" at bounding box center [151, 252] width 0 height 0
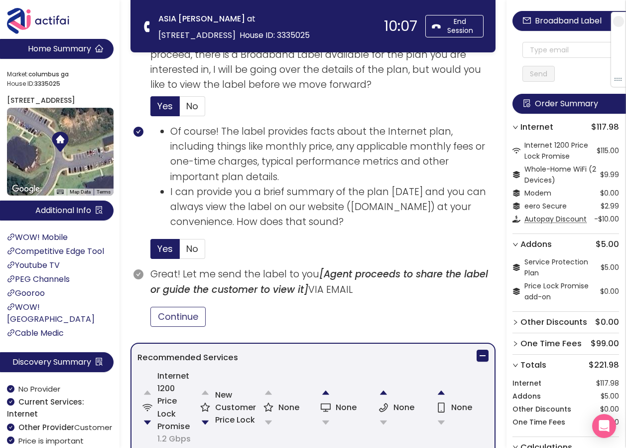
click at [173, 318] on button "Continue" at bounding box center [178, 316] width 55 height 20
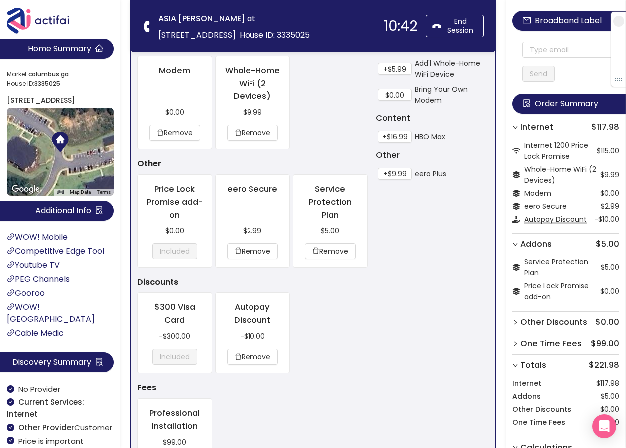
scroll to position [897, 0]
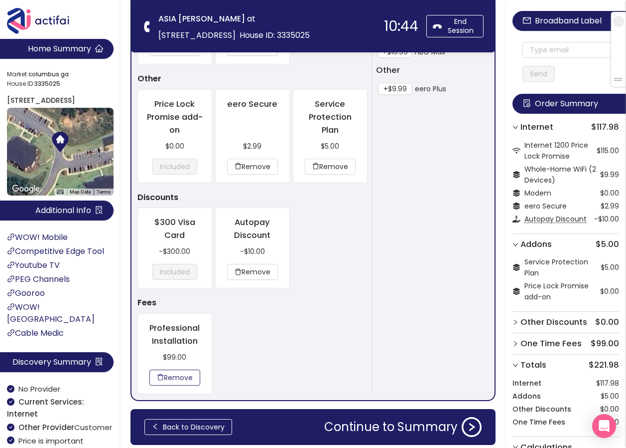
drag, startPoint x: 164, startPoint y: 380, endPoint x: 170, endPoint y: 375, distance: 7.5
click at [164, 380] on button "Remove" at bounding box center [175, 377] width 51 height 16
click at [187, 375] on button "Remove" at bounding box center [175, 377] width 51 height 16
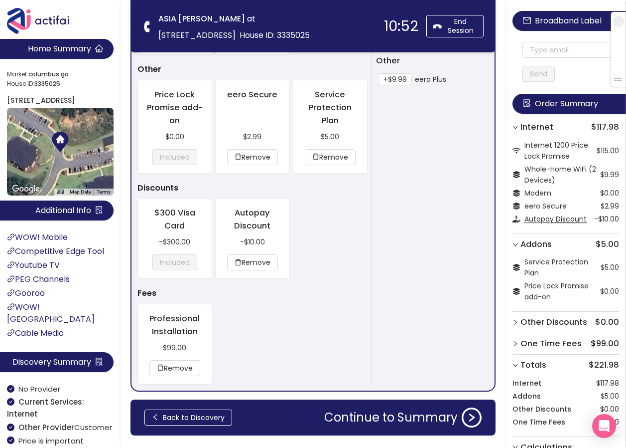
scroll to position [934, 0]
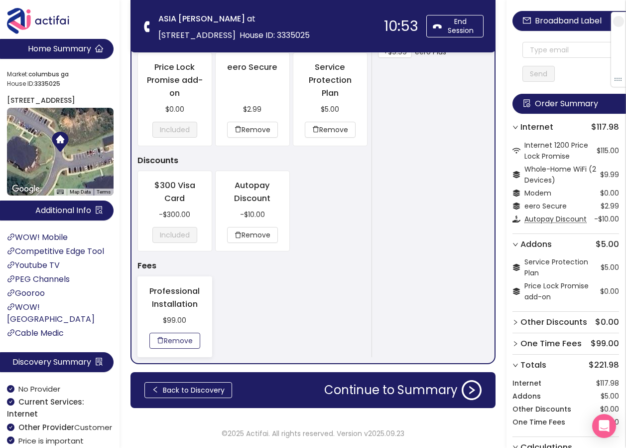
click at [189, 342] on button "Remove" at bounding box center [175, 340] width 51 height 16
click at [171, 338] on button "Remove" at bounding box center [175, 340] width 51 height 16
click at [185, 334] on button "Remove" at bounding box center [175, 340] width 51 height 16
click at [183, 342] on button "Remove" at bounding box center [175, 340] width 51 height 16
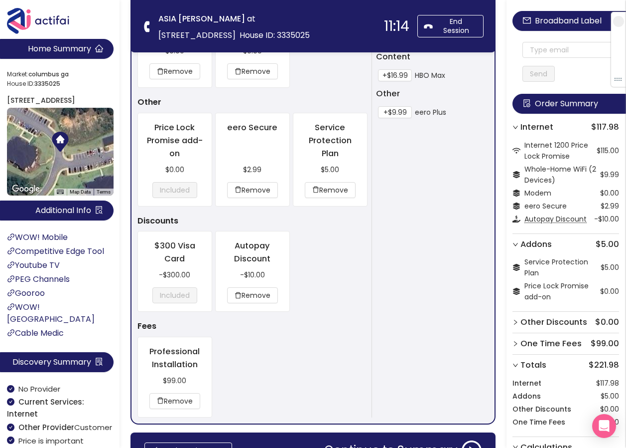
scroll to position [784, 0]
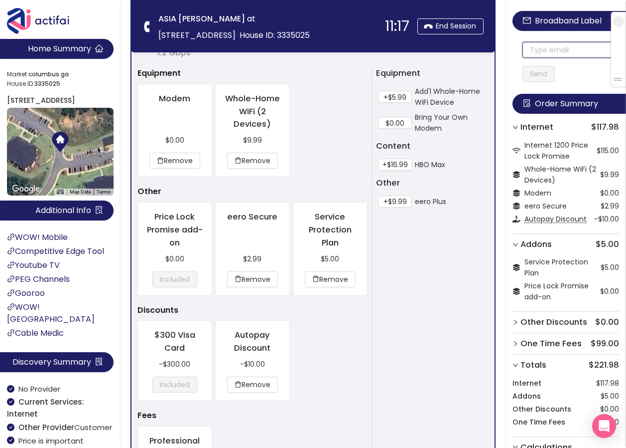
click at [563, 46] on input "text" at bounding box center [571, 50] width 97 height 16
drag, startPoint x: 595, startPoint y: 47, endPoint x: 413, endPoint y: 39, distance: 181.6
click at [532, 47] on input "[EMAIL_ADDRESS][DOMAIN_NAME]" at bounding box center [571, 50] width 97 height 16
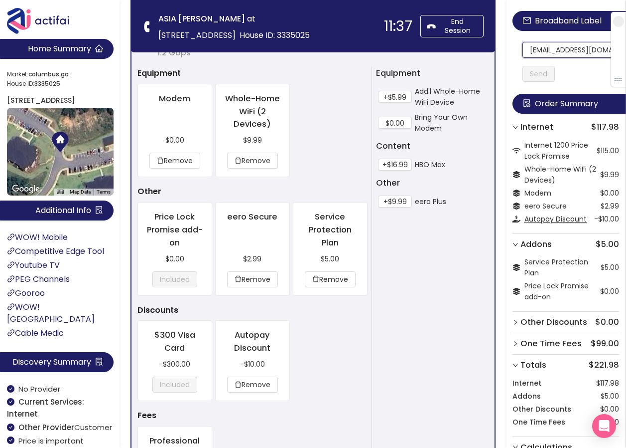
click at [536, 50] on input "[EMAIL_ADDRESS][DOMAIN_NAME]" at bounding box center [571, 50] width 97 height 16
drag, startPoint x: 535, startPoint y: 51, endPoint x: 610, endPoint y: 52, distance: 74.8
type input "[EMAIL_ADDRESS][DOMAIN_NAME]"
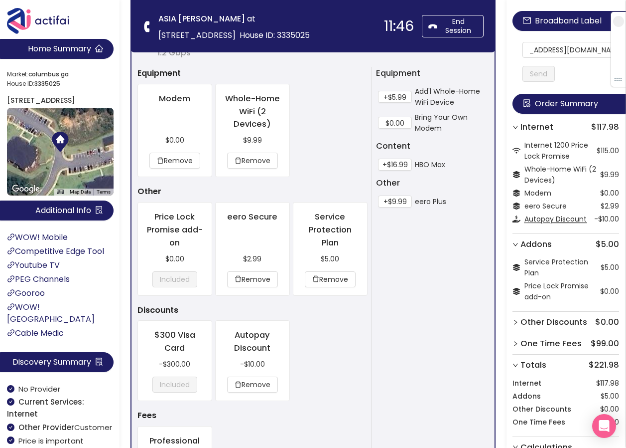
scroll to position [0, 0]
click at [548, 70] on button "Send" at bounding box center [539, 74] width 32 height 16
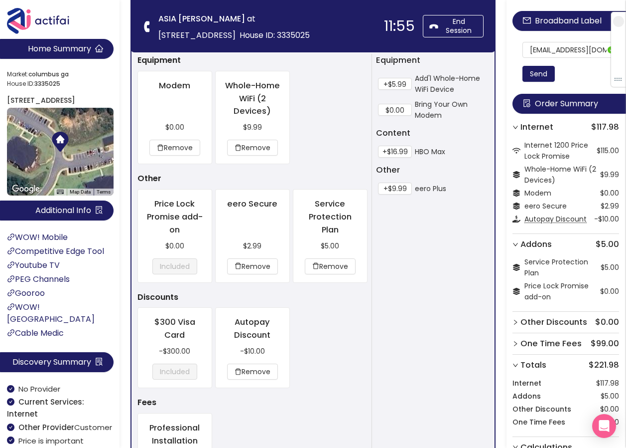
scroll to position [934, 0]
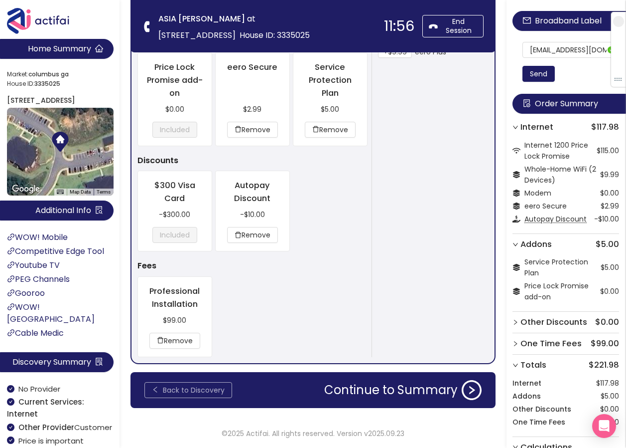
click at [207, 391] on button "Back to Discovery" at bounding box center [189, 390] width 88 height 16
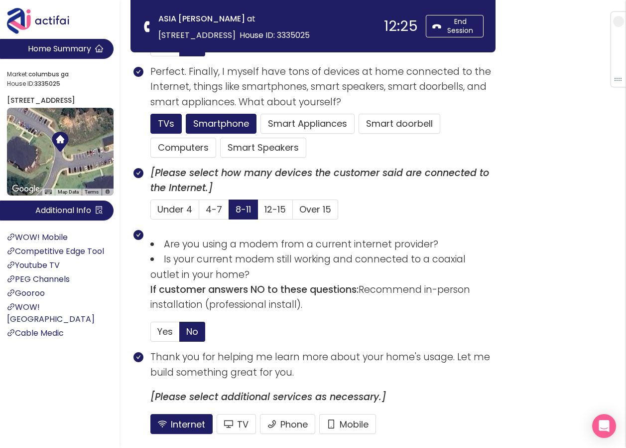
scroll to position [659, 0]
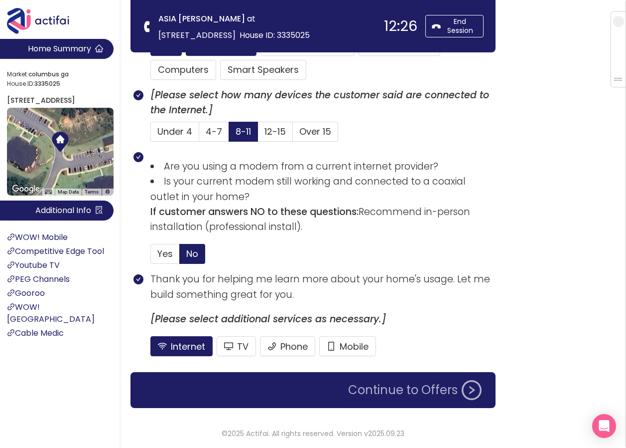
click at [376, 395] on button "Continue to Offers" at bounding box center [415, 390] width 146 height 20
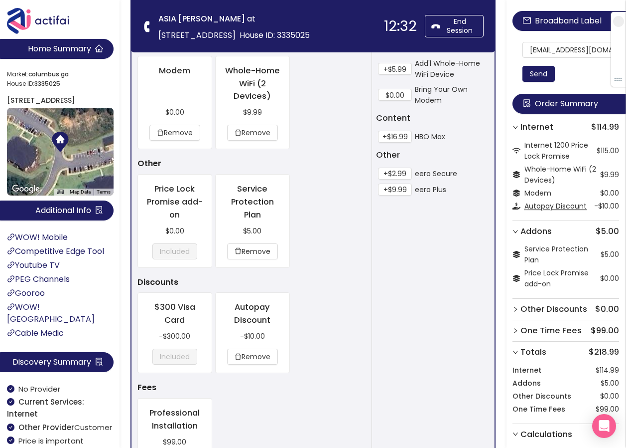
scroll to position [847, 0]
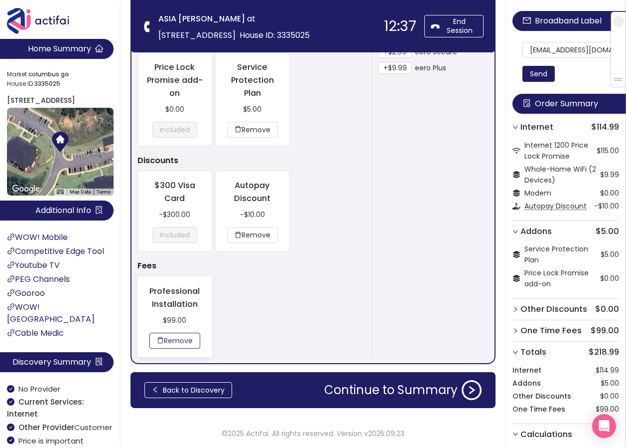
click at [175, 343] on button "Remove" at bounding box center [175, 340] width 51 height 16
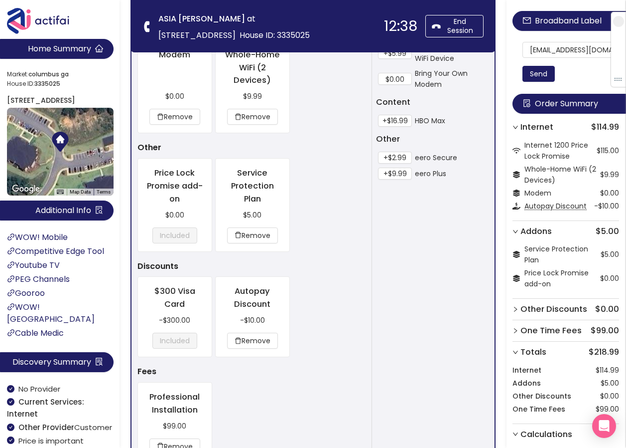
scroll to position [934, 0]
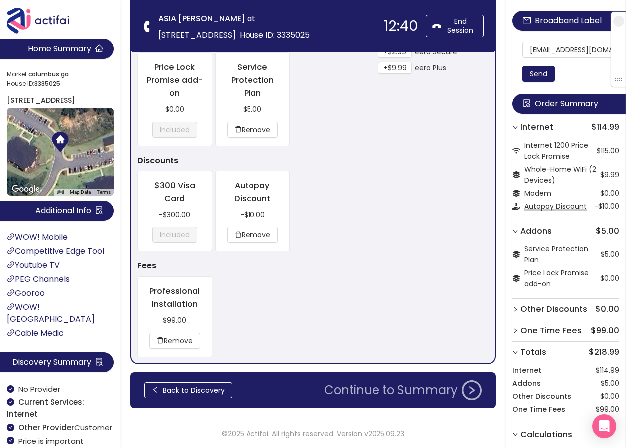
click at [386, 385] on button "Continue to Summary" at bounding box center [402, 390] width 169 height 20
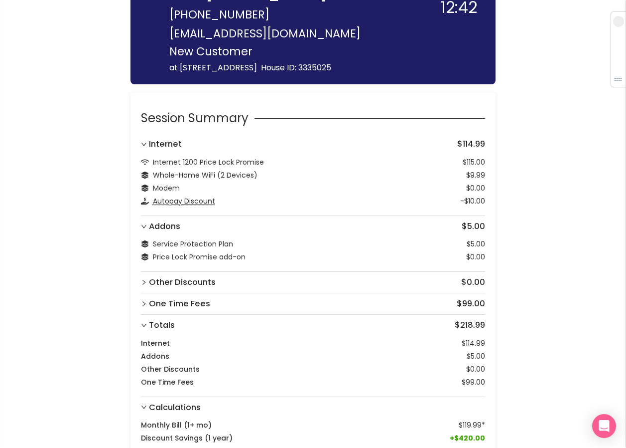
scroll to position [135, 0]
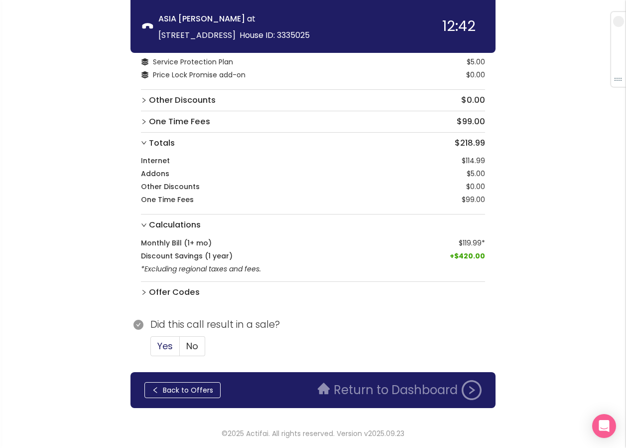
click at [170, 344] on span "Yes" at bounding box center [164, 345] width 15 height 12
click at [151, 349] on input "Yes" at bounding box center [151, 349] width 0 height 0
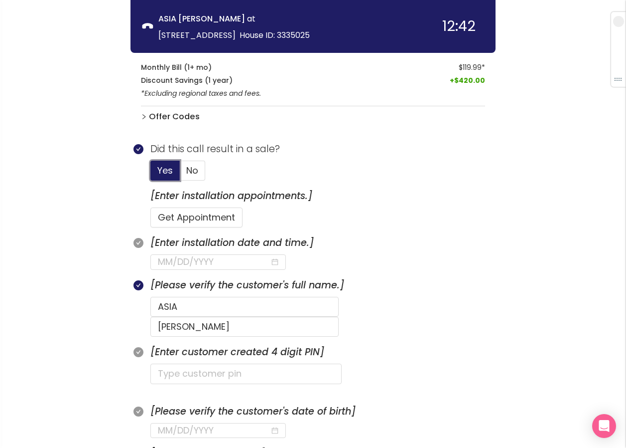
scroll to position [334, 0]
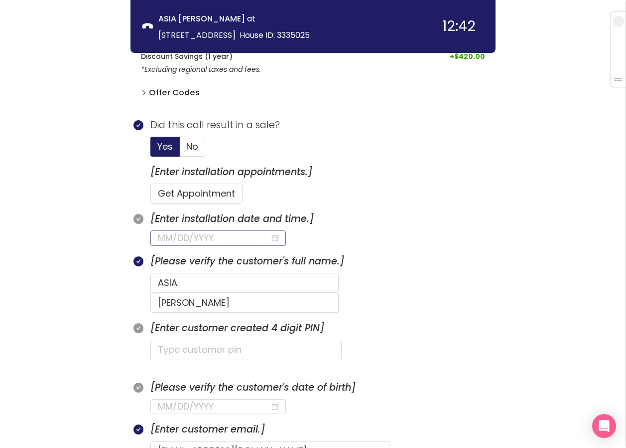
click at [207, 239] on input at bounding box center [214, 238] width 112 height 14
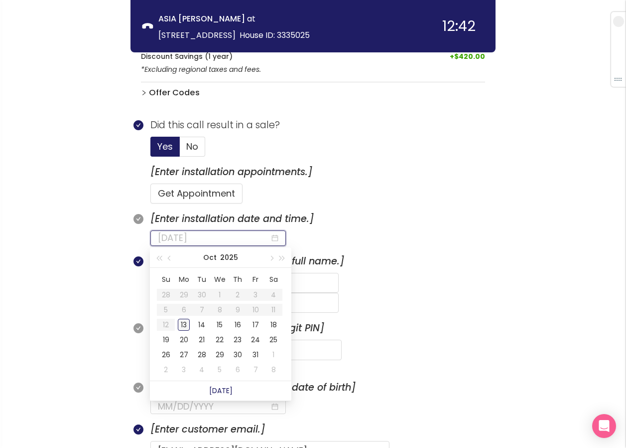
click at [182, 323] on div "13" at bounding box center [184, 324] width 12 height 12
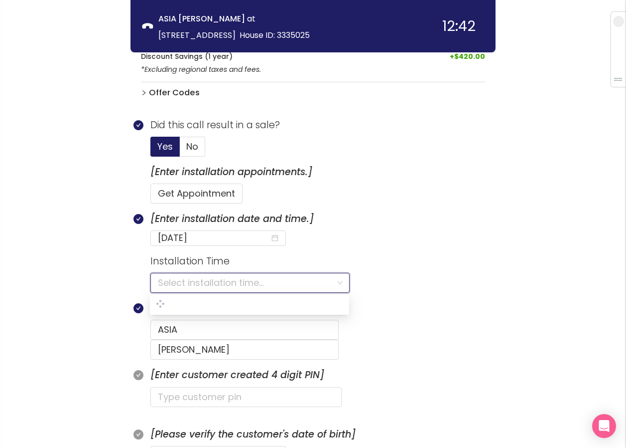
click at [170, 283] on input "search" at bounding box center [246, 282] width 177 height 19
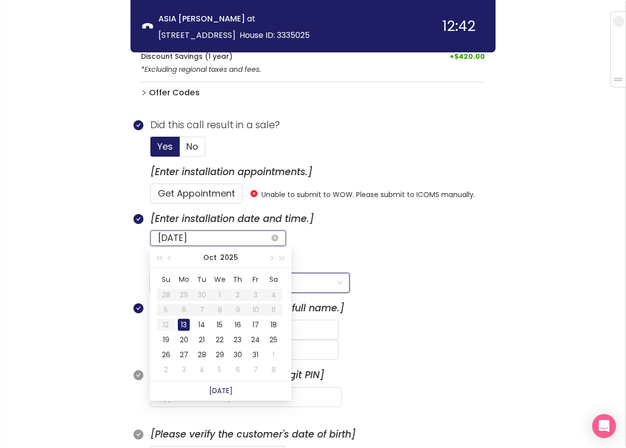
click at [204, 235] on input "[DATE]" at bounding box center [214, 238] width 112 height 14
click at [200, 321] on div "14" at bounding box center [202, 324] width 12 height 12
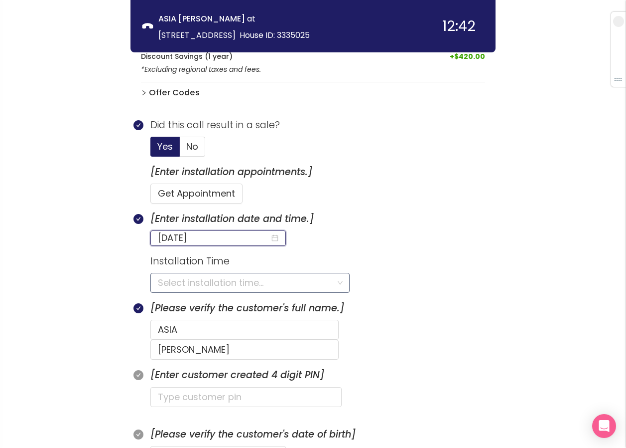
click at [177, 283] on input "search" at bounding box center [246, 282] width 177 height 19
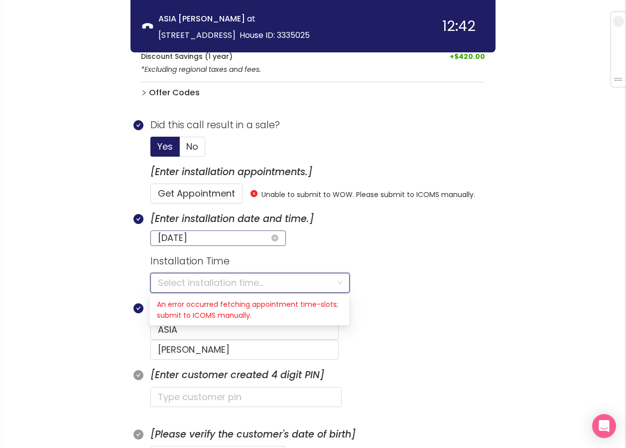
click at [216, 237] on input "[DATE]" at bounding box center [214, 238] width 112 height 14
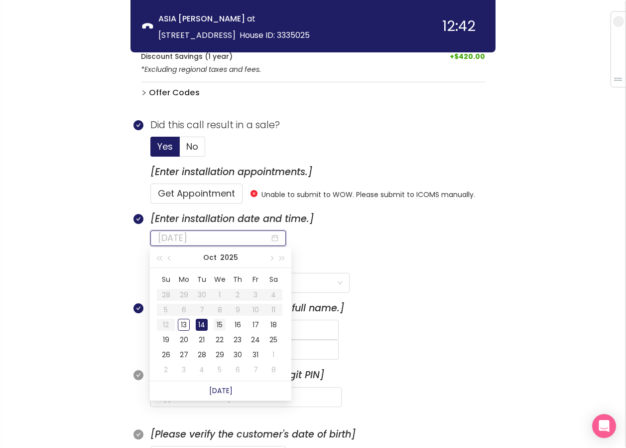
click at [219, 324] on div "15" at bounding box center [220, 324] width 12 height 12
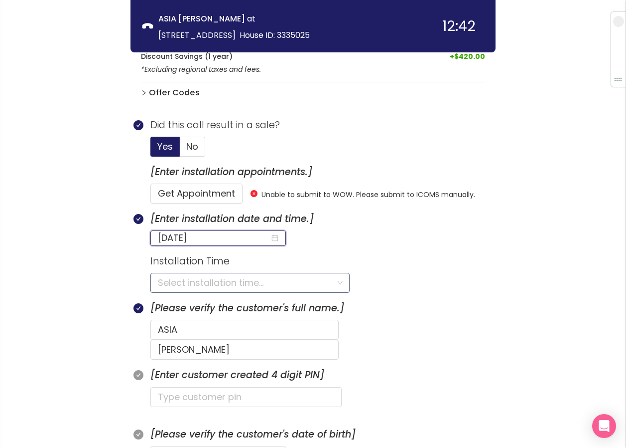
click at [172, 282] on input "search" at bounding box center [246, 282] width 177 height 19
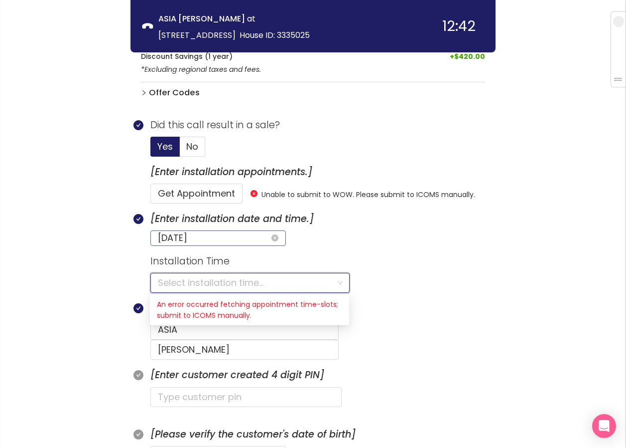
click at [211, 240] on input "[DATE]" at bounding box center [214, 238] width 112 height 14
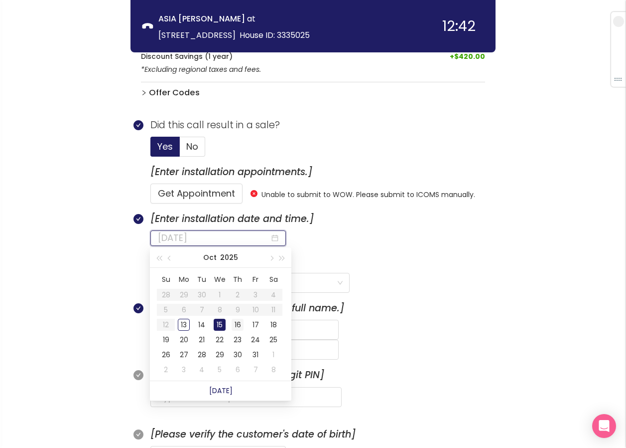
type input "[DATE]"
click at [236, 321] on div "16" at bounding box center [238, 324] width 12 height 12
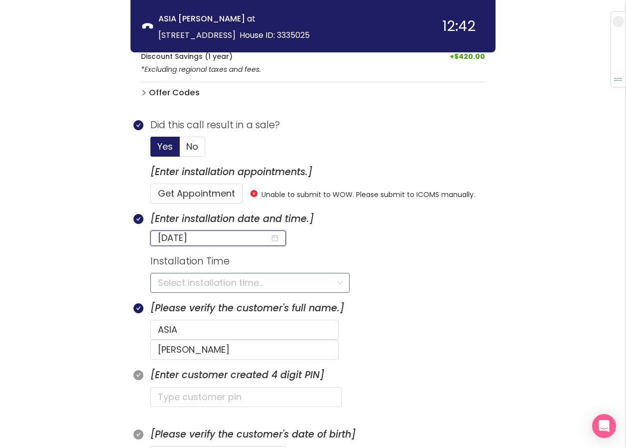
click at [198, 284] on input "search" at bounding box center [246, 282] width 177 height 19
click at [342, 260] on p "Installation Time" at bounding box center [323, 261] width 345 height 15
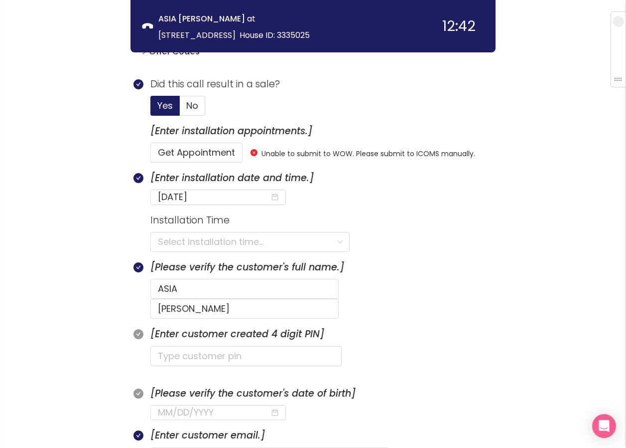
scroll to position [434, 0]
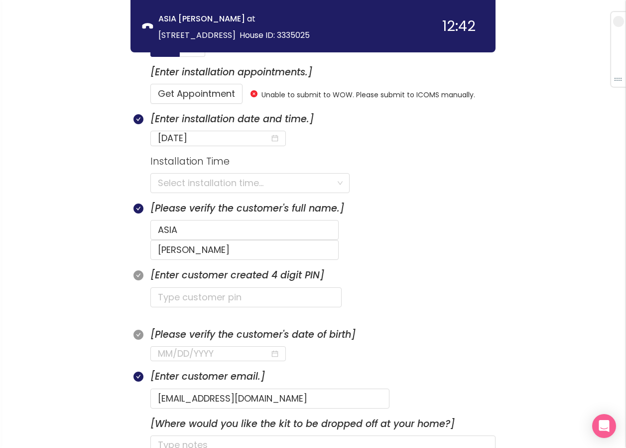
click at [387, 177] on section "Installation Time Select installation time..." at bounding box center [323, 177] width 345 height 47
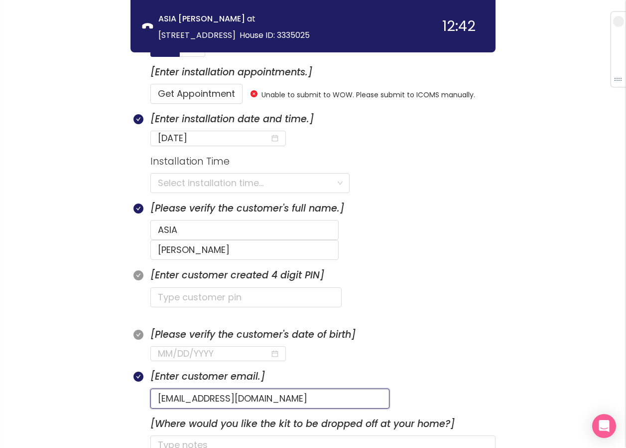
drag, startPoint x: 292, startPoint y: 376, endPoint x: 129, endPoint y: 367, distance: 162.7
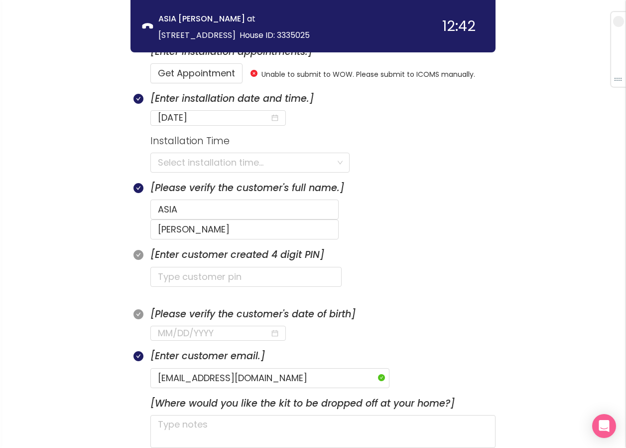
scroll to position [483, 0]
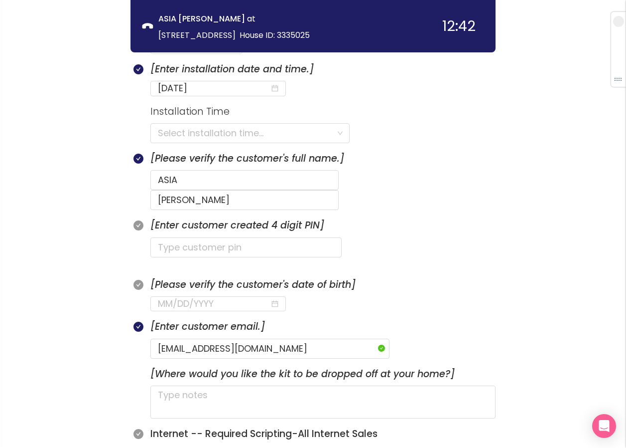
click at [531, 251] on div "call info discovery offers summary ASIA [PERSON_NAME] at [STREET_ADDRESS][GEOGR…" at bounding box center [313, 426] width 626 height 1819
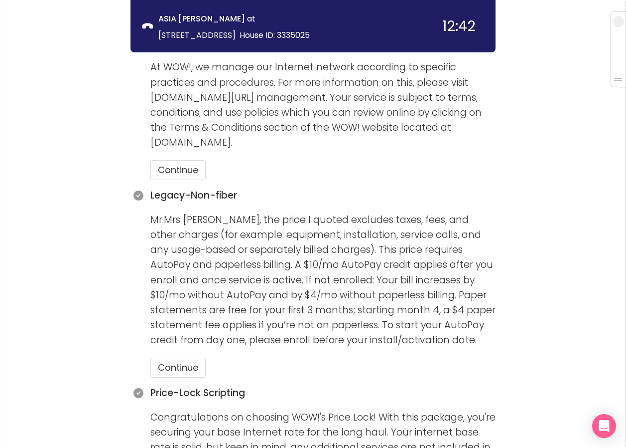
scroll to position [882, 0]
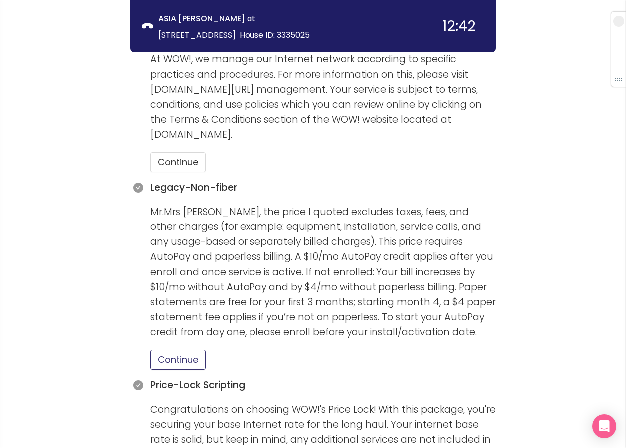
click at [172, 349] on button "Continue" at bounding box center [178, 359] width 55 height 20
click at [173, 152] on button "Continue" at bounding box center [178, 162] width 55 height 20
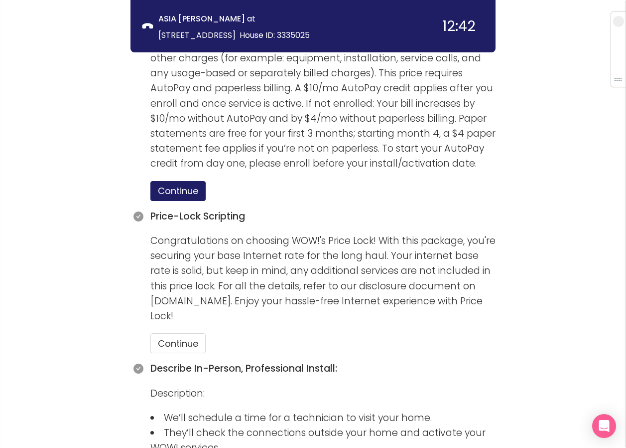
scroll to position [1081, 0]
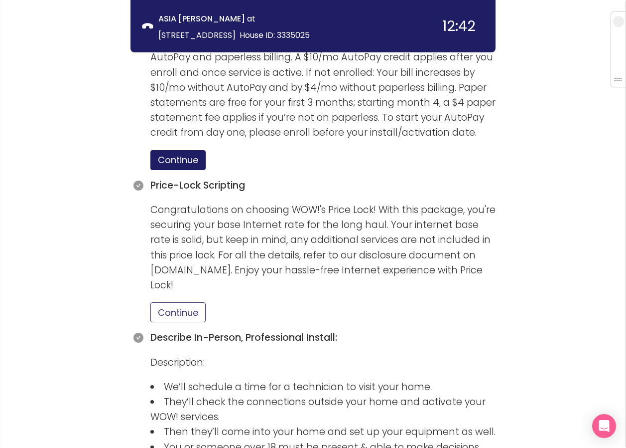
click at [188, 302] on button "Continue" at bounding box center [178, 312] width 55 height 20
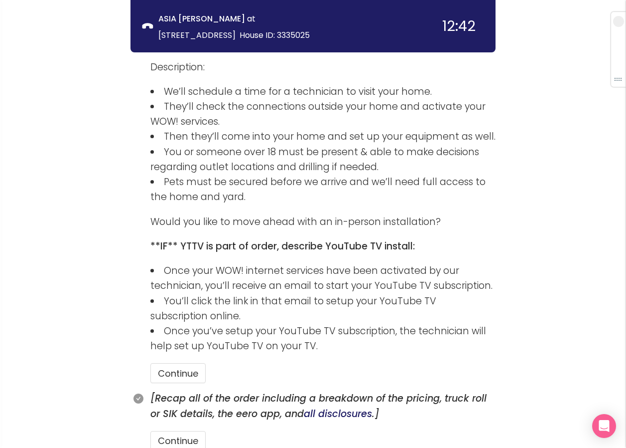
scroll to position [1451, 0]
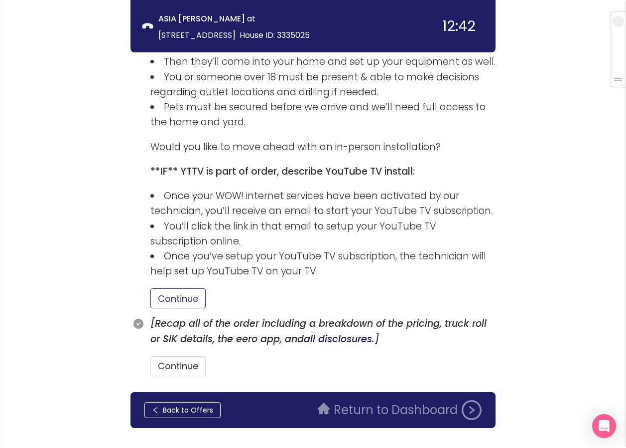
click at [182, 288] on button "Continue" at bounding box center [178, 298] width 55 height 20
click at [183, 356] on button "Continue" at bounding box center [178, 366] width 55 height 20
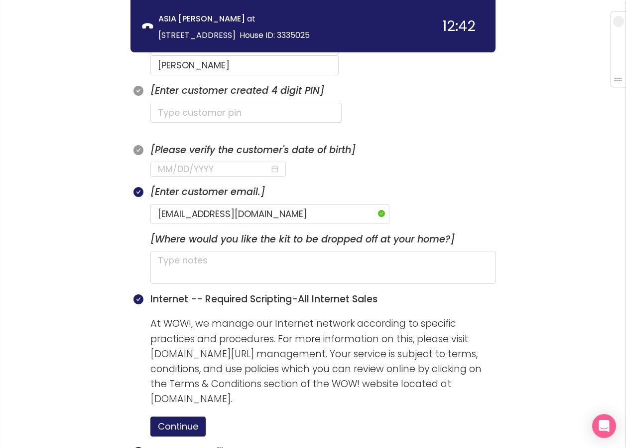
scroll to position [604, 0]
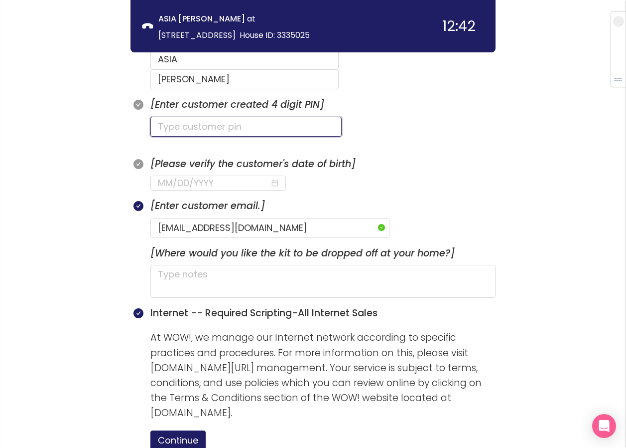
click at [225, 117] on input "text" at bounding box center [246, 127] width 191 height 20
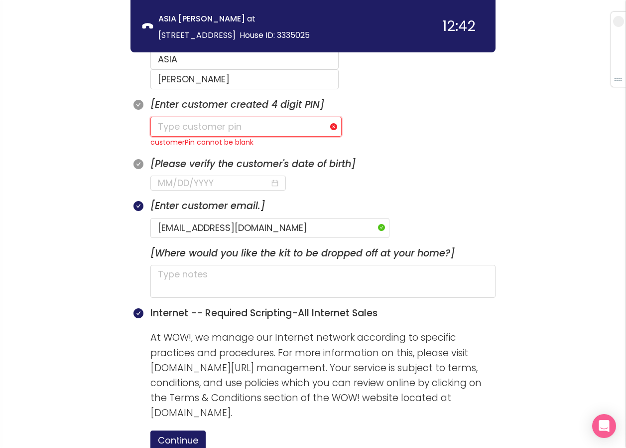
click at [184, 117] on input "text" at bounding box center [246, 127] width 191 height 20
type input "2005"
click at [175, 176] on input at bounding box center [214, 183] width 112 height 14
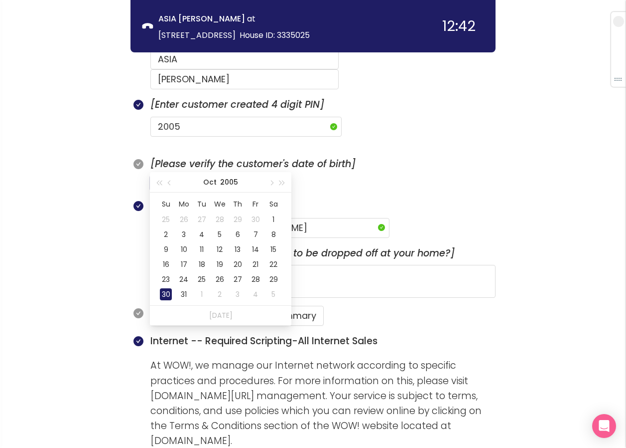
click at [161, 291] on div "30" at bounding box center [166, 294] width 12 height 12
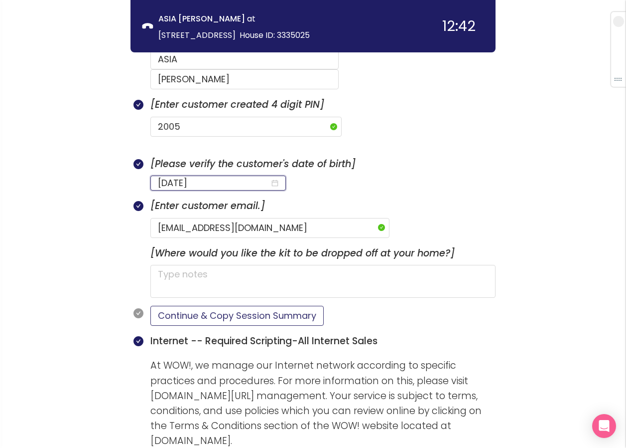
type input "[DATE]"
click at [204, 305] on button "Continue & Copy Session Summary" at bounding box center [237, 315] width 173 height 20
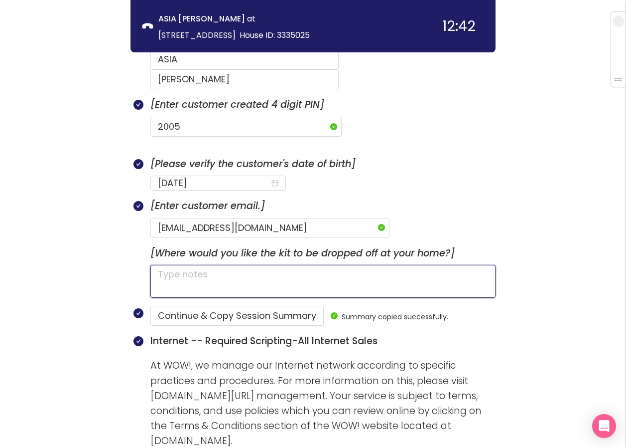
click at [216, 265] on textarea at bounding box center [323, 281] width 345 height 33
type textarea "G"
type textarea "GA"
type textarea "GAT"
type textarea "GATE"
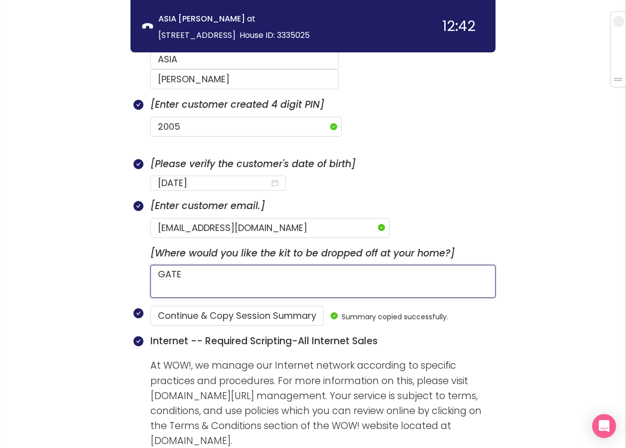
type textarea "GATE"
type textarea "GATE C"
type textarea "GATE CO"
type textarea "GATE COD"
type textarea "GATE CODE"
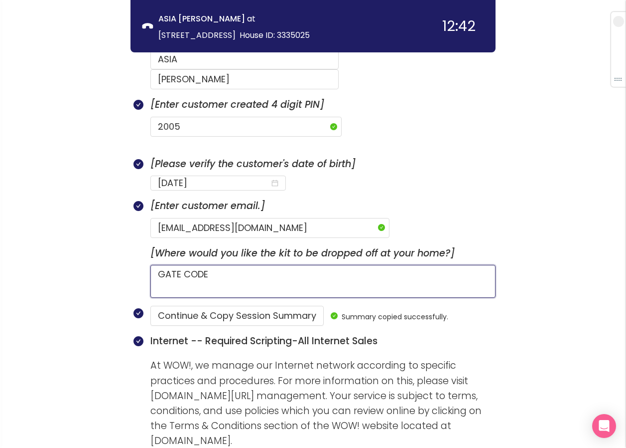
type textarea "GATE CODE"
paste textarea "Customer Name: ASIA [PERSON_NAME] Customer Email: [EMAIL_ADDRESS][DOMAIN_NAME] …"
type textarea "GATE CODE Customer Name: ASIA [PERSON_NAME] Customer Email: [EMAIL_ADDRESS][DOM…"
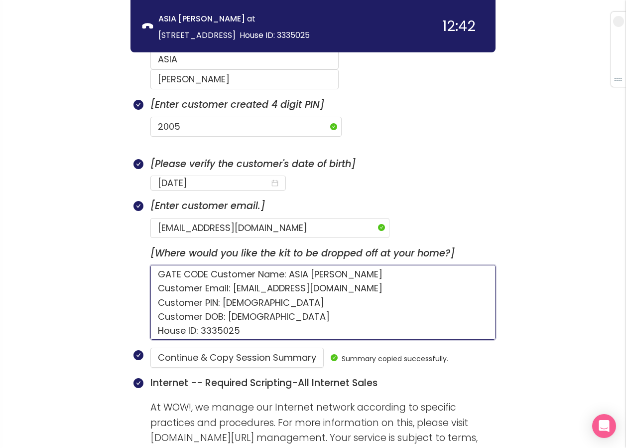
scroll to position [364, 0]
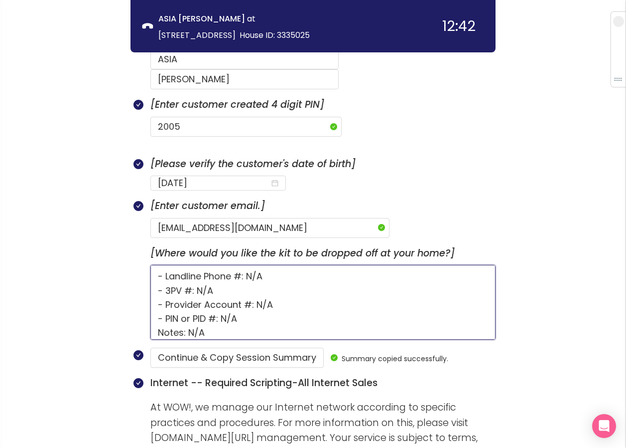
type textarea "GATE CODE Customer Name: ASIA [PERSON_NAME] Customer Email: [EMAIL_ADDRESS][DOM…"
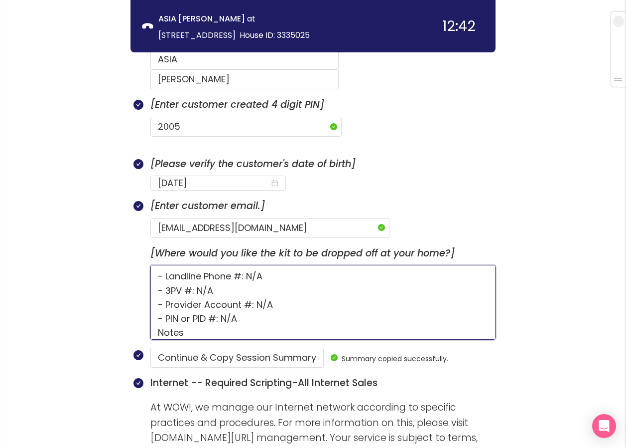
type textarea "GATE CODE Customer Name: ASIA [PERSON_NAME] Customer Email: [EMAIL_ADDRESS][DOM…"
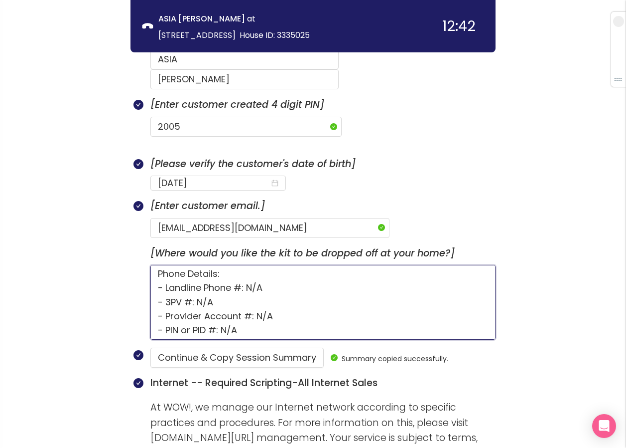
type textarea "GATE CODE Customer Name: ASIA [PERSON_NAME] Customer Email: [EMAIL_ADDRESS][DOM…"
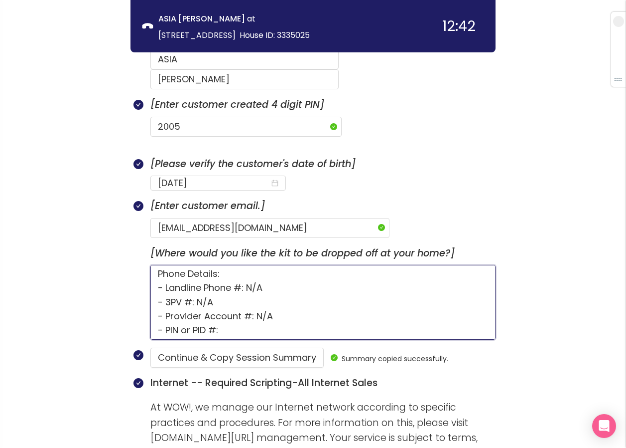
type textarea "GATE CODE Customer Name: ASIA [PERSON_NAME] Customer Email: [EMAIL_ADDRESS][DOM…"
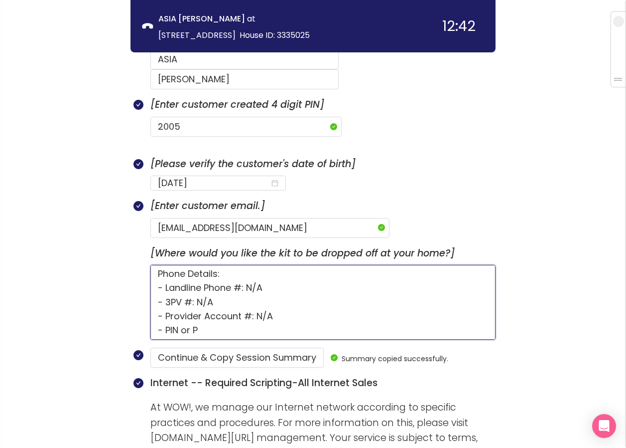
type textarea "GATE CODE Customer Name: ASIA [PERSON_NAME] Customer Email: [EMAIL_ADDRESS][DOM…"
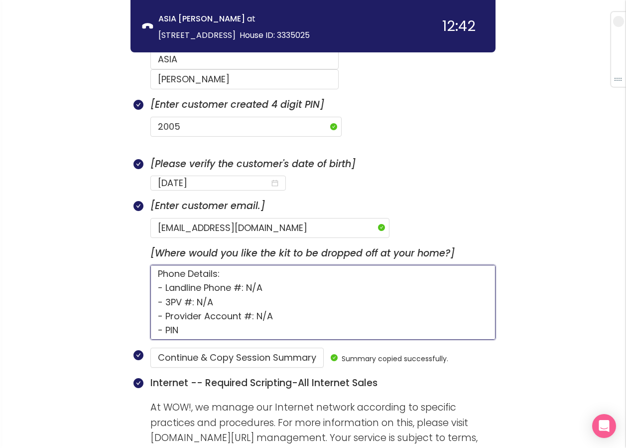
type textarea "GATE CODE Customer Name: ASIA [PERSON_NAME] Customer Email: [EMAIL_ADDRESS][DOM…"
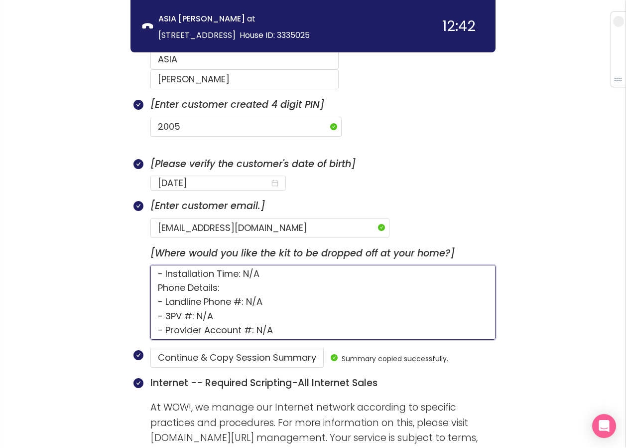
type textarea "GATE CODE Customer Name: ASIA [PERSON_NAME] Customer Email: [EMAIL_ADDRESS][DOM…"
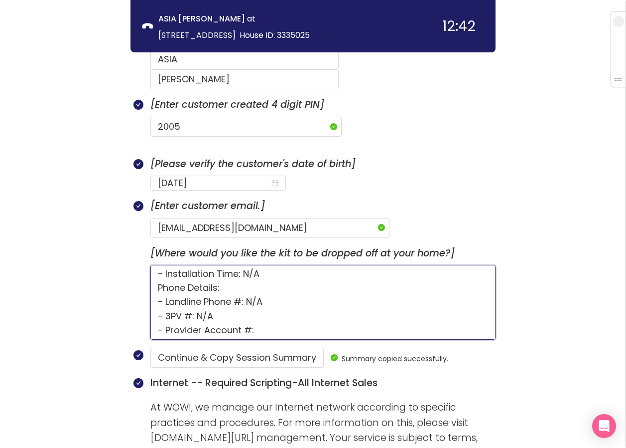
type textarea "GATE CODE Customer Name: ASIA [PERSON_NAME] Customer Email: [EMAIL_ADDRESS][DOM…"
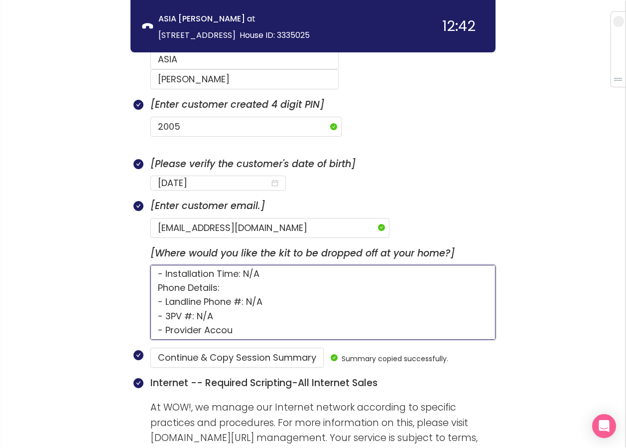
type textarea "GATE CODE Customer Name: ASIA [PERSON_NAME] Customer Email: [EMAIL_ADDRESS][DOM…"
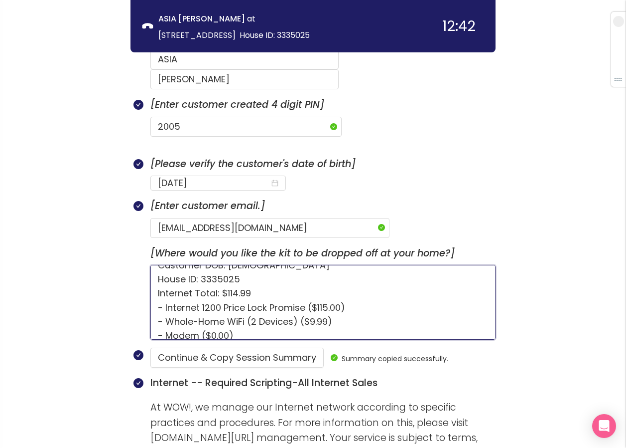
scroll to position [0, 0]
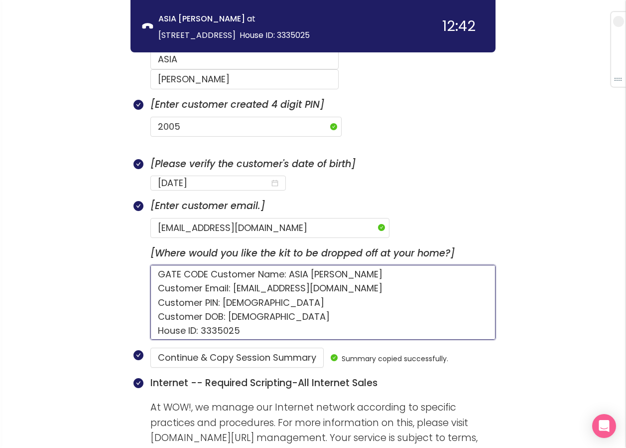
drag, startPoint x: 223, startPoint y: 307, endPoint x: 149, endPoint y: 261, distance: 87.3
click at [149, 261] on div "[Where would you like the kit to be dropped off at your home?] GATE CODE Custom…" at bounding box center [313, 297] width 365 height 102
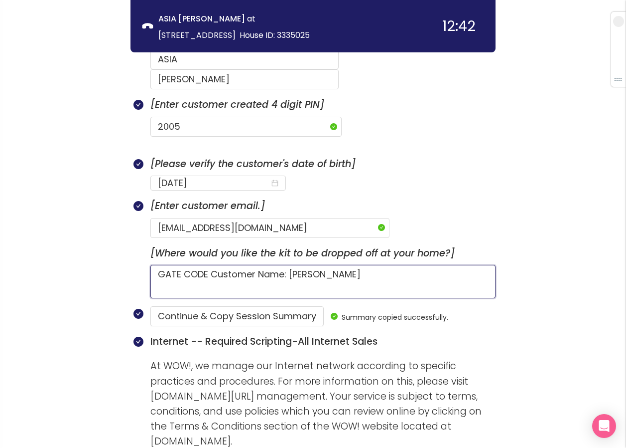
drag, startPoint x: 342, startPoint y: 256, endPoint x: 208, endPoint y: 249, distance: 134.7
click at [208, 265] on textarea "GATE CODE Customer Name: [PERSON_NAME]" at bounding box center [323, 281] width 345 height 33
click at [256, 265] on textarea "GATE CODE" at bounding box center [323, 281] width 345 height 33
paste textarea "#0149"
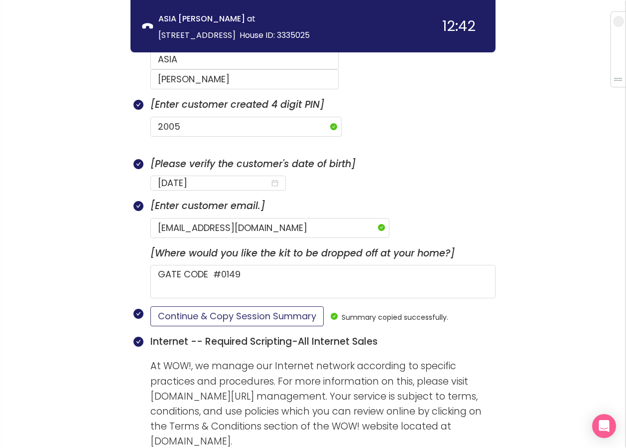
click at [223, 306] on button "Continue & Copy Session Summary" at bounding box center [237, 316] width 173 height 20
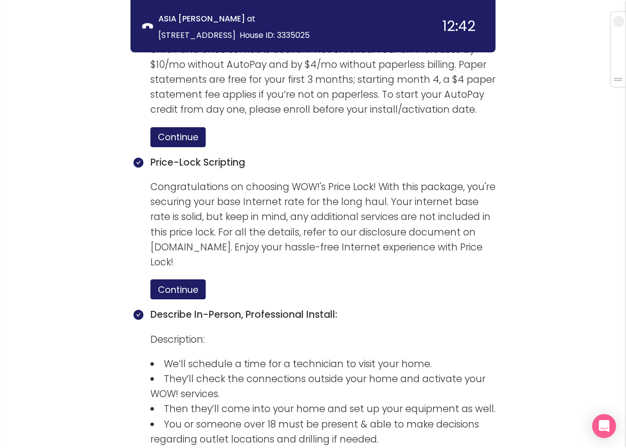
scroll to position [1571, 0]
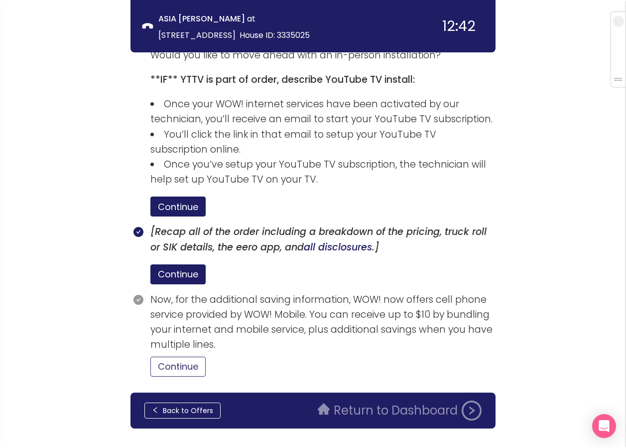
click at [205, 356] on button "Continue" at bounding box center [178, 366] width 55 height 20
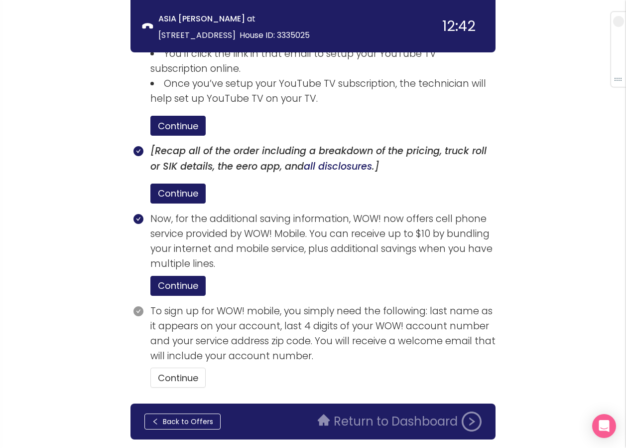
scroll to position [1663, 0]
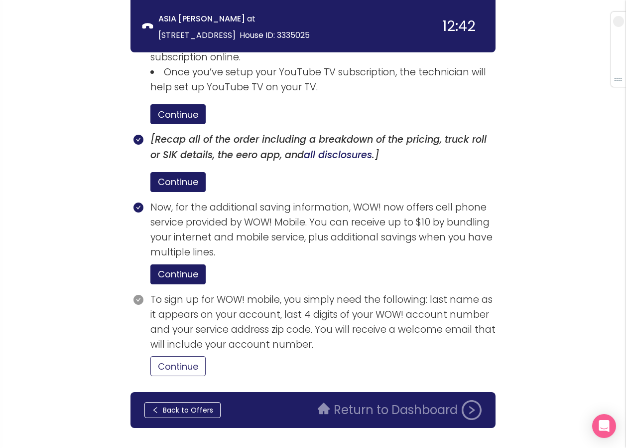
click at [176, 356] on button "Continue" at bounding box center [178, 366] width 55 height 20
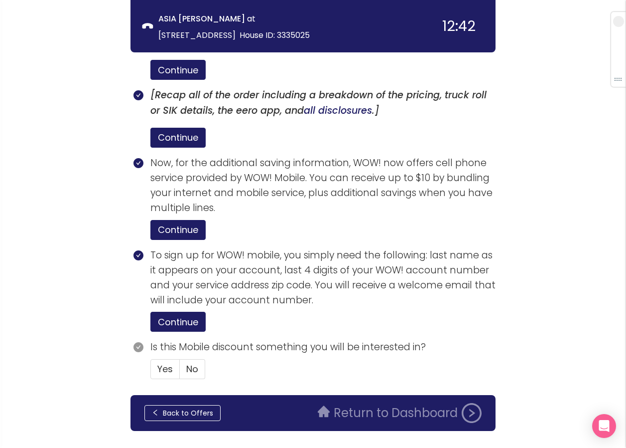
scroll to position [1710, 0]
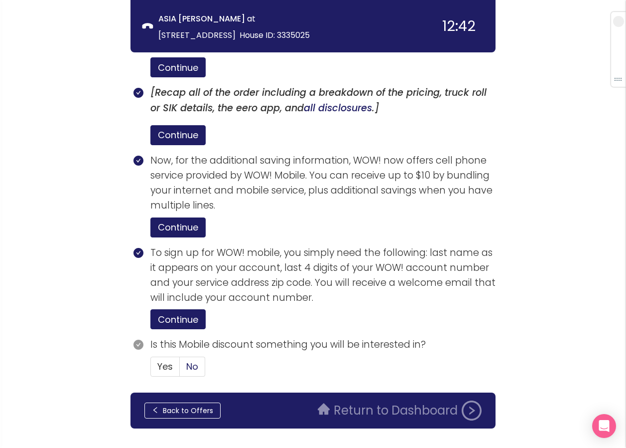
click at [193, 360] on span "No" at bounding box center [192, 366] width 12 height 12
click at [180, 369] on input "No" at bounding box center [180, 369] width 0 height 0
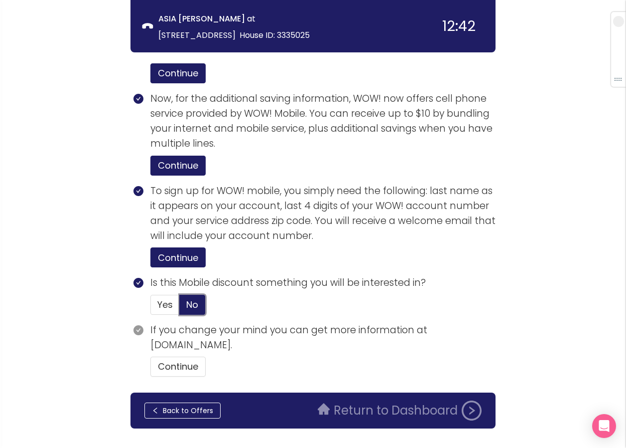
scroll to position [1773, 0]
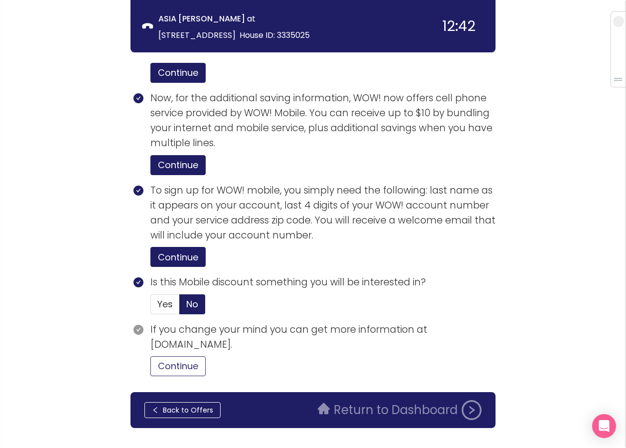
click at [179, 356] on button "Continue" at bounding box center [178, 366] width 55 height 20
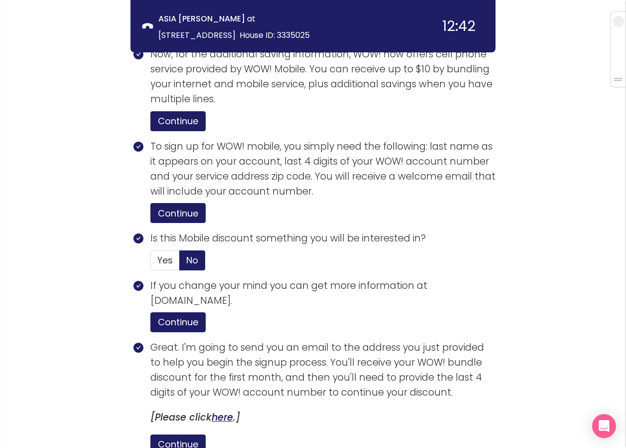
scroll to position [1962, 0]
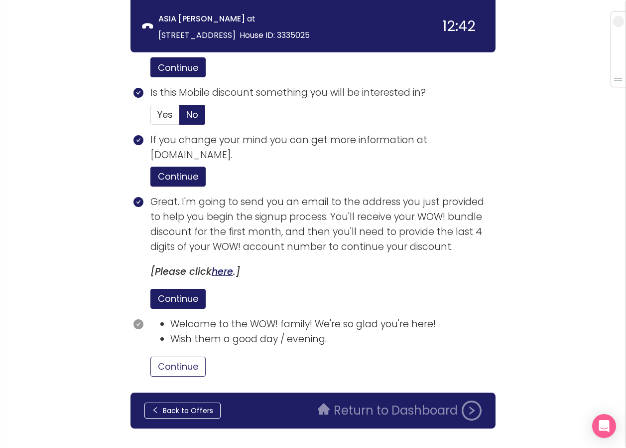
click at [174, 356] on button "Continue" at bounding box center [178, 366] width 55 height 20
click at [361, 400] on button "Return to Dashboard" at bounding box center [400, 410] width 176 height 20
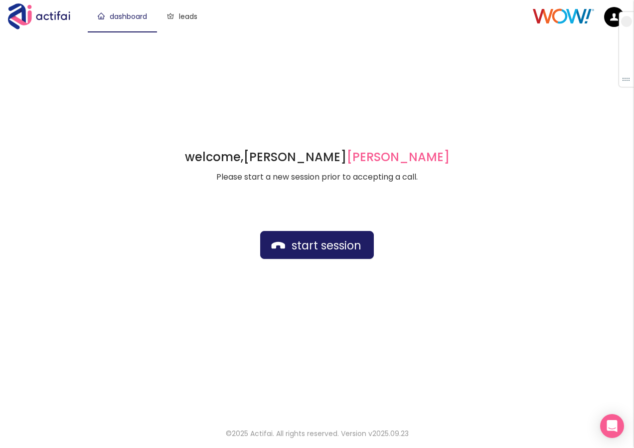
click at [396, 65] on div "welcome, [PERSON_NAME] german Please start a new session prior to accepting a c…" at bounding box center [317, 224] width 634 height 384
